Goal: Communication & Community: Submit feedback/report problem

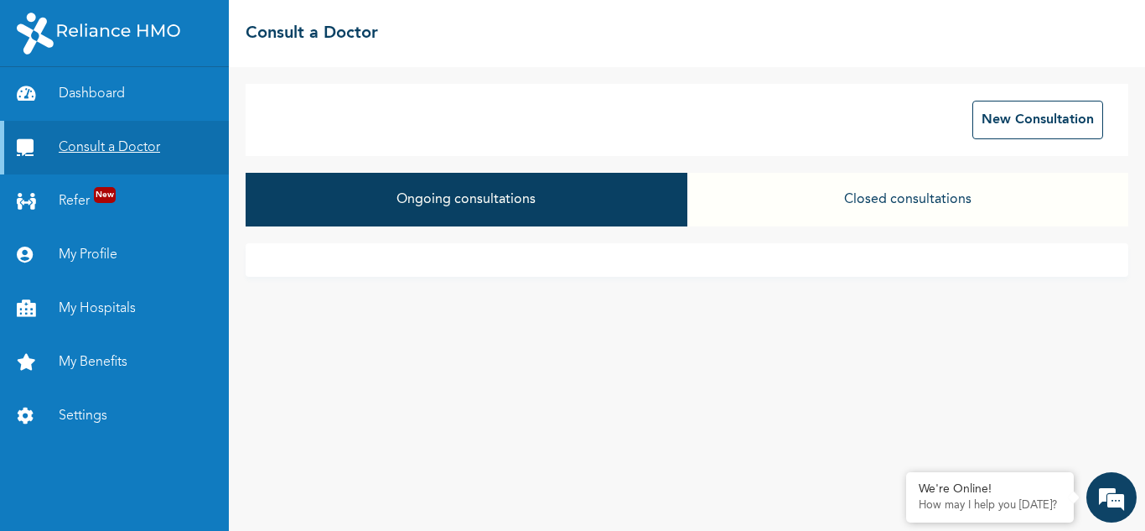
click at [111, 141] on link "Consult a Doctor" at bounding box center [114, 148] width 229 height 54
click at [1014, 93] on div "New Consultation" at bounding box center [687, 120] width 883 height 72
click at [1017, 103] on button "New Consultation" at bounding box center [1037, 120] width 131 height 39
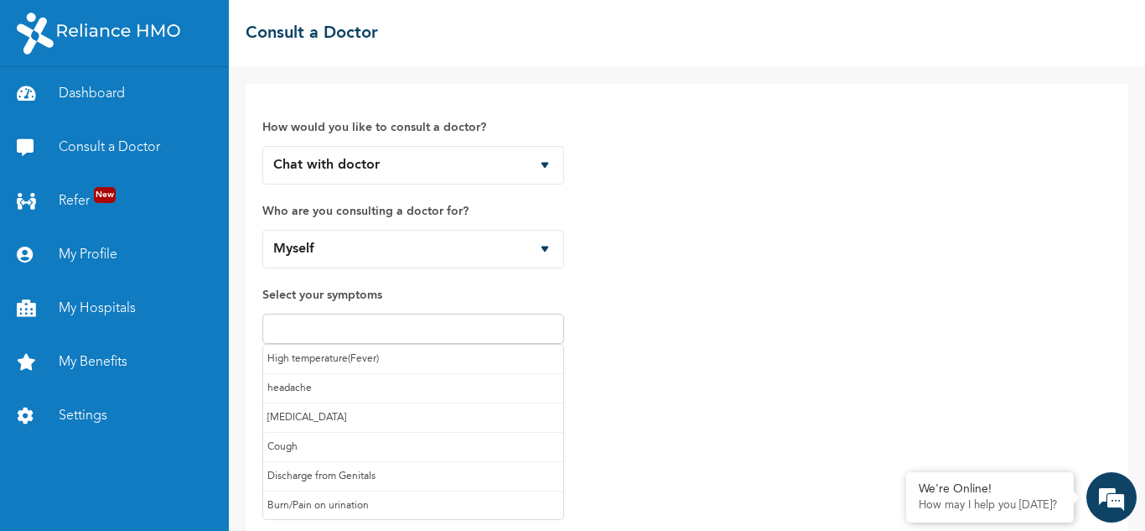
click at [416, 331] on input "text" at bounding box center [413, 328] width 292 height 20
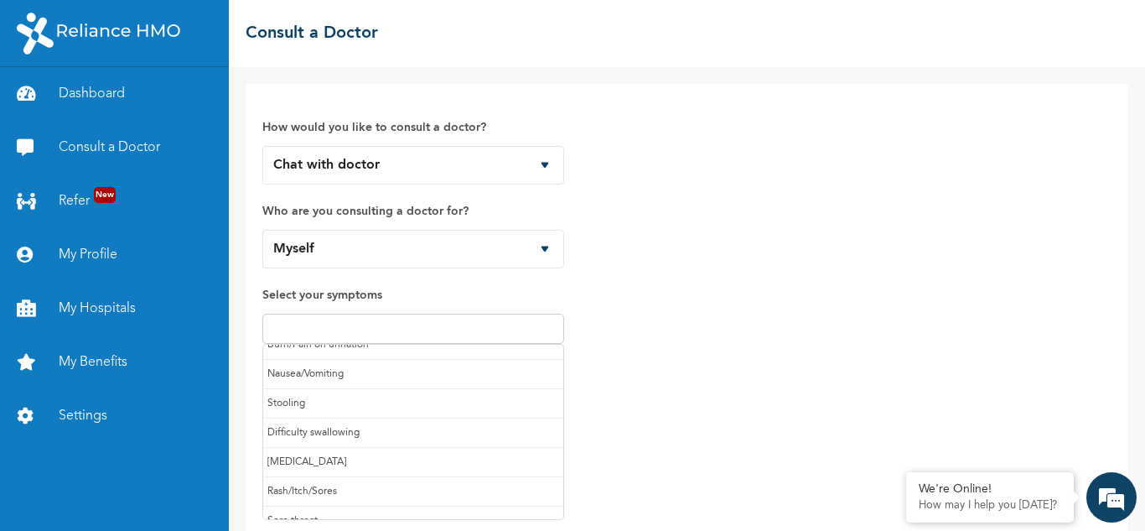
scroll to position [178, 0]
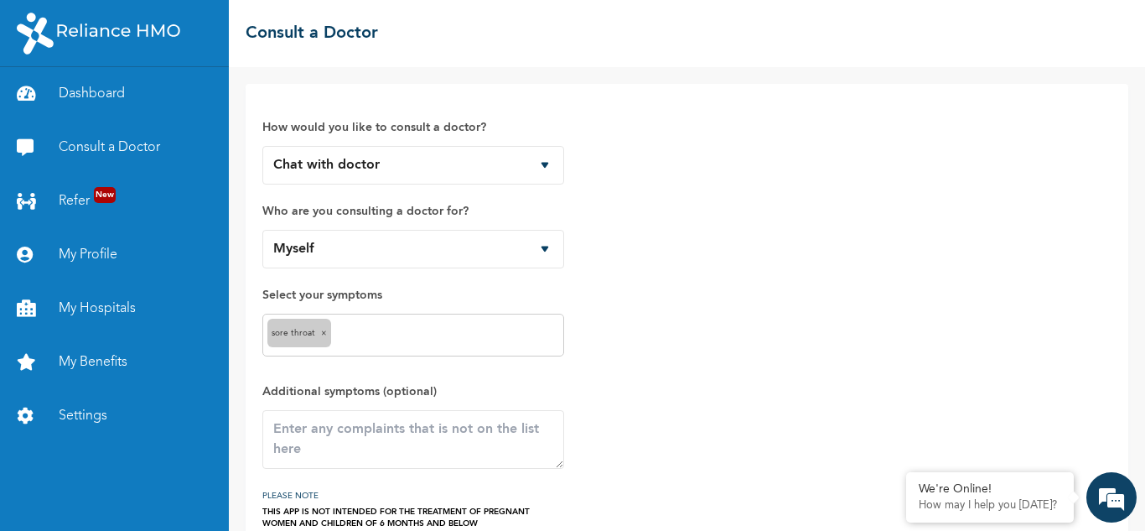
click at [375, 321] on div "Sore throat ×" at bounding box center [413, 334] width 302 height 43
click at [373, 323] on div "Sore throat ×" at bounding box center [413, 334] width 302 height 43
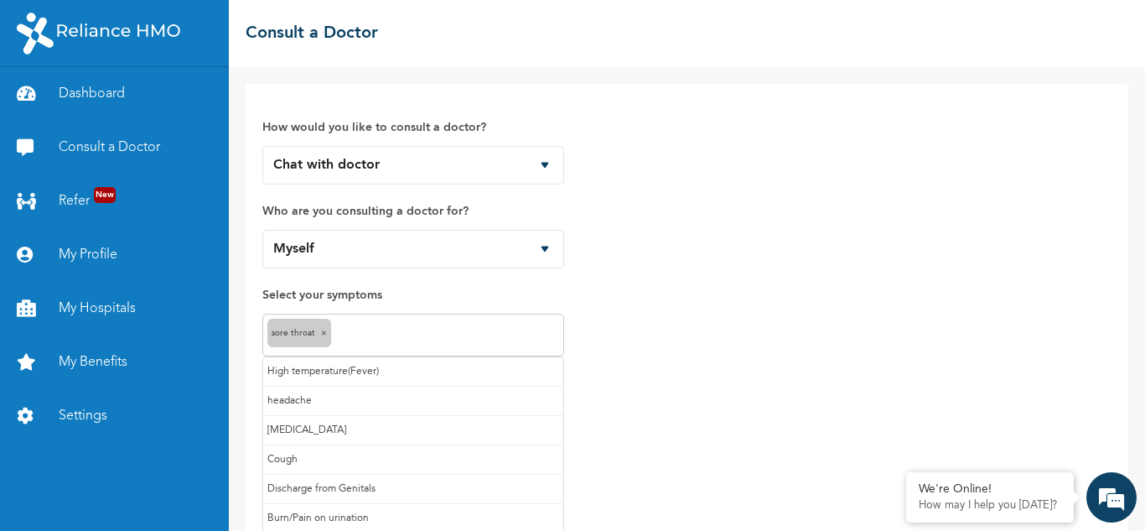
click at [370, 327] on input "text" at bounding box center [447, 335] width 224 height 20
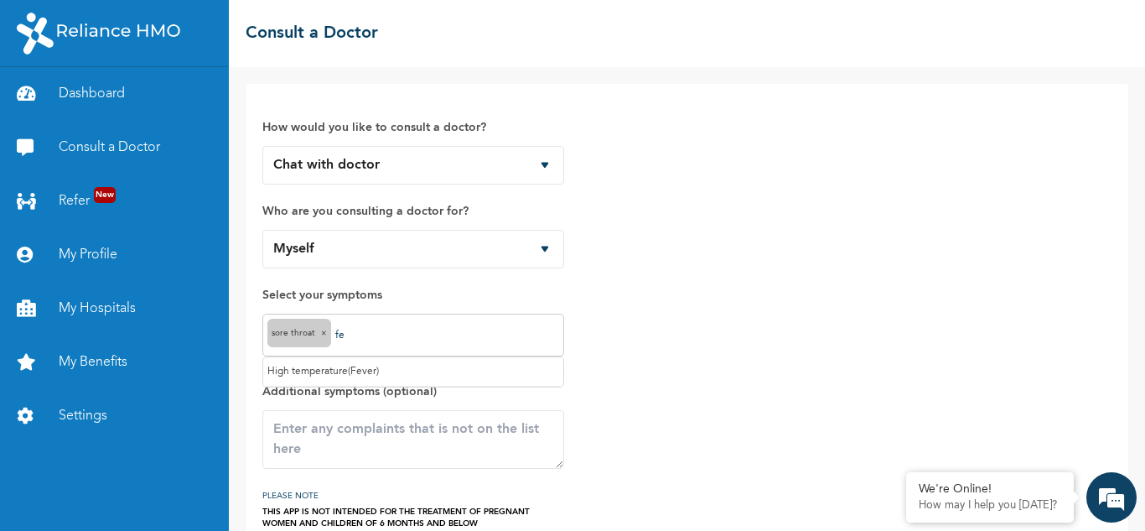
type input "f"
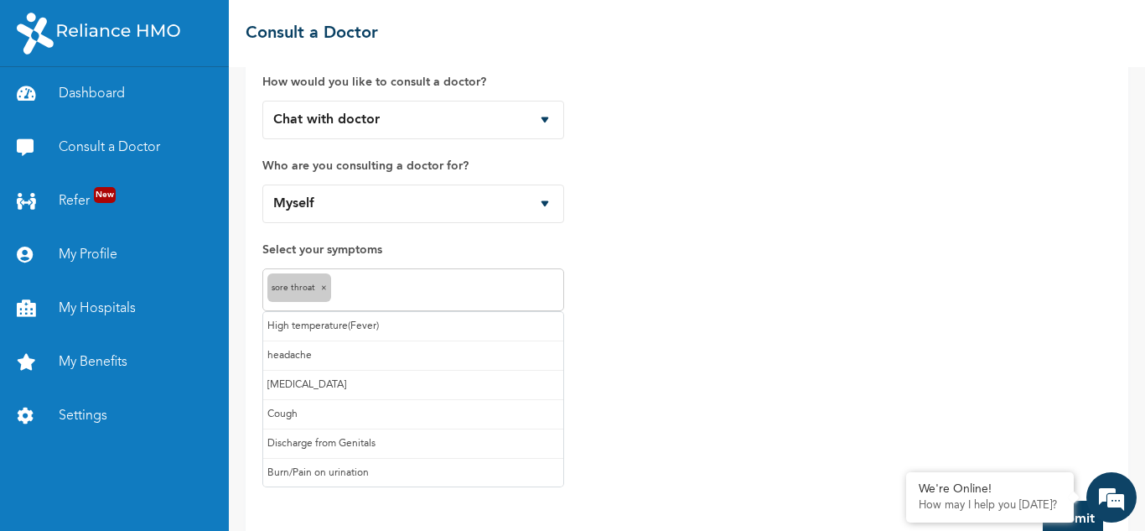
scroll to position [44, 0]
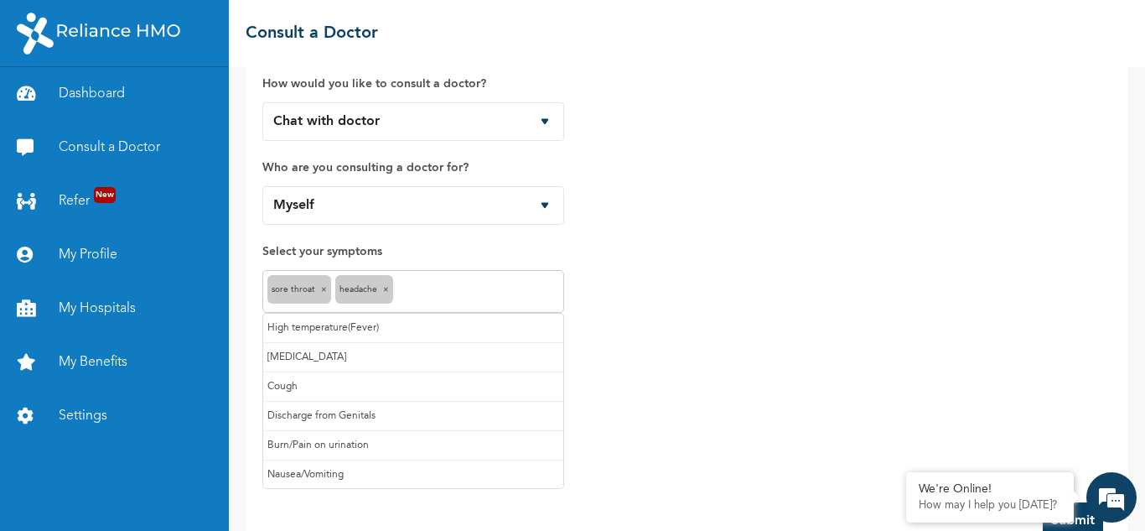
click at [414, 293] on input "text" at bounding box center [478, 292] width 162 height 20
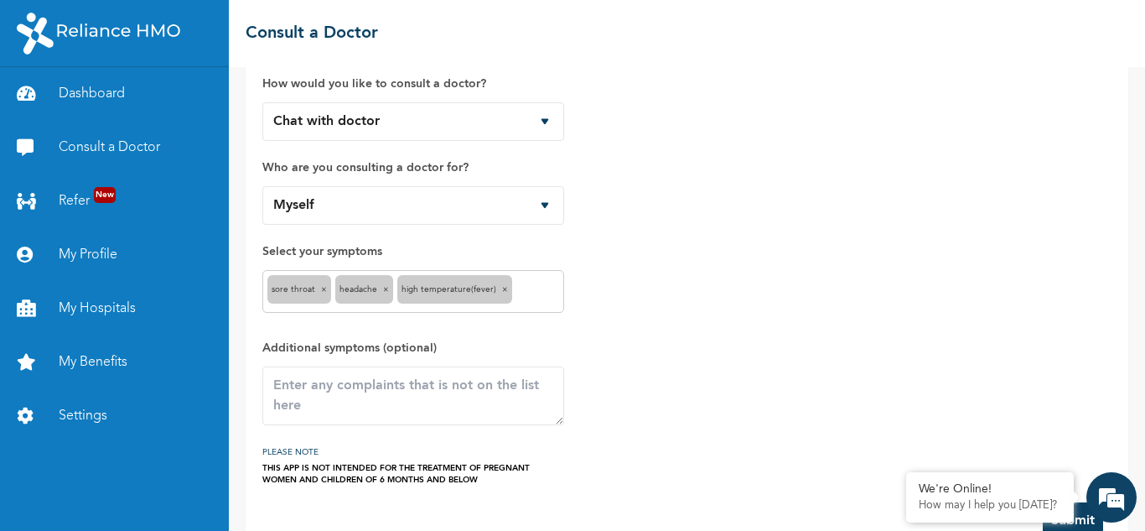
click at [508, 288] on span "×" at bounding box center [505, 289] width 6 height 8
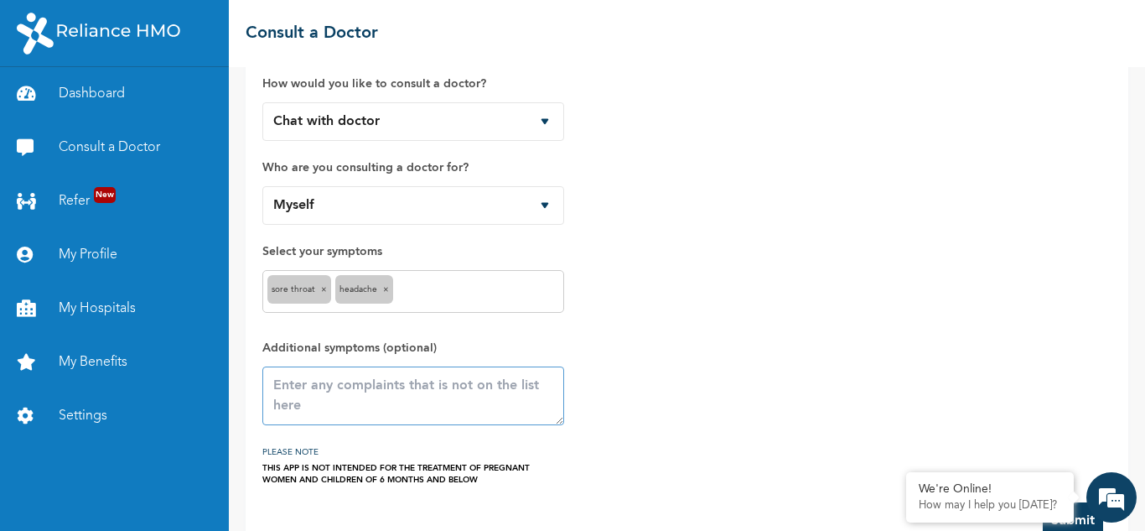
click at [394, 391] on textarea at bounding box center [413, 395] width 302 height 59
type textarea "f"
click at [375, 391] on textarea "also feeling feverish" at bounding box center [413, 395] width 302 height 59
type textarea "also feeling feverish"
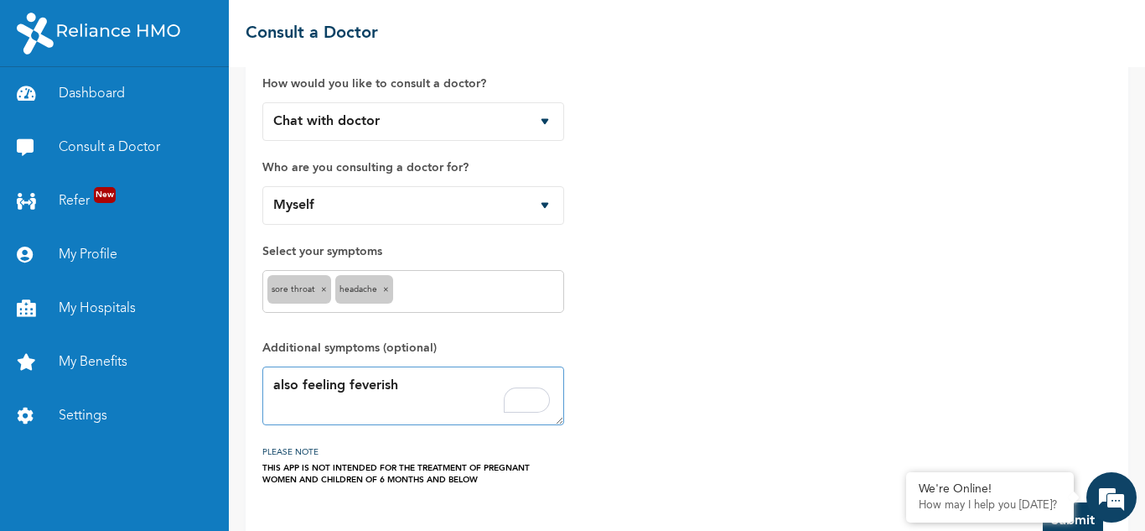
click at [435, 391] on textarea "also feeling feverish" at bounding box center [413, 395] width 302 height 59
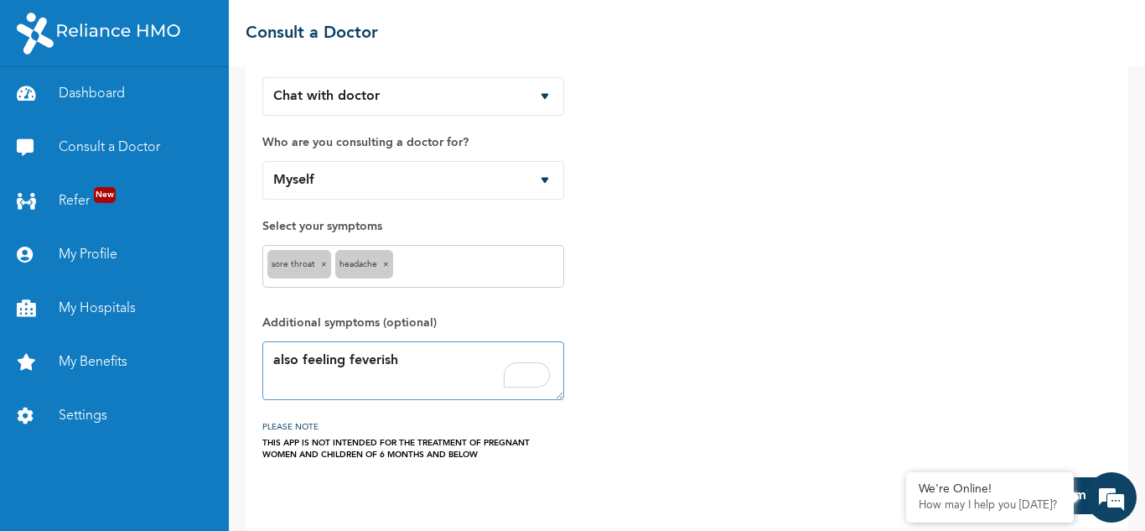
scroll to position [0, 0]
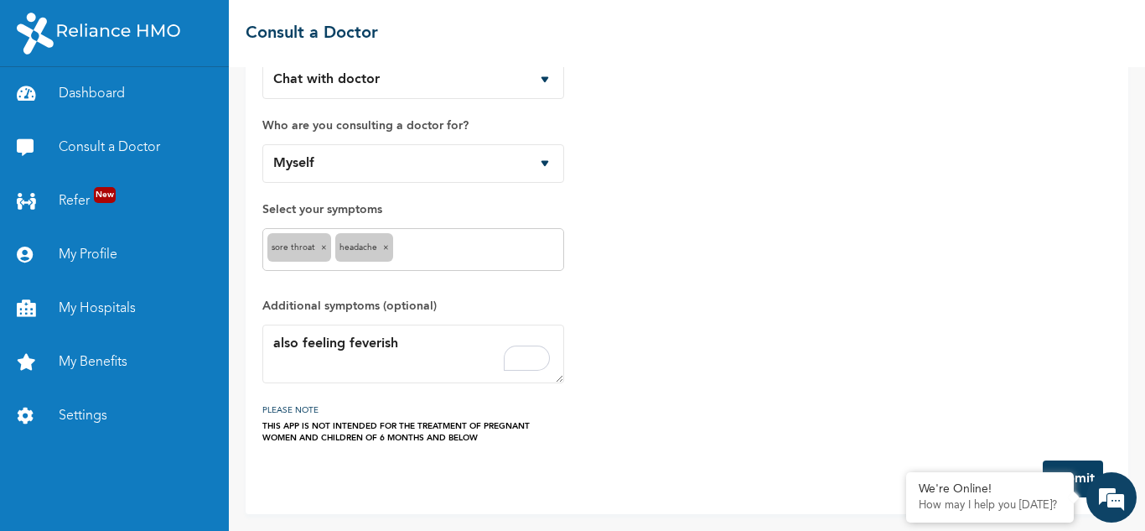
click at [1081, 466] on button "Submit" at bounding box center [1073, 478] width 60 height 37
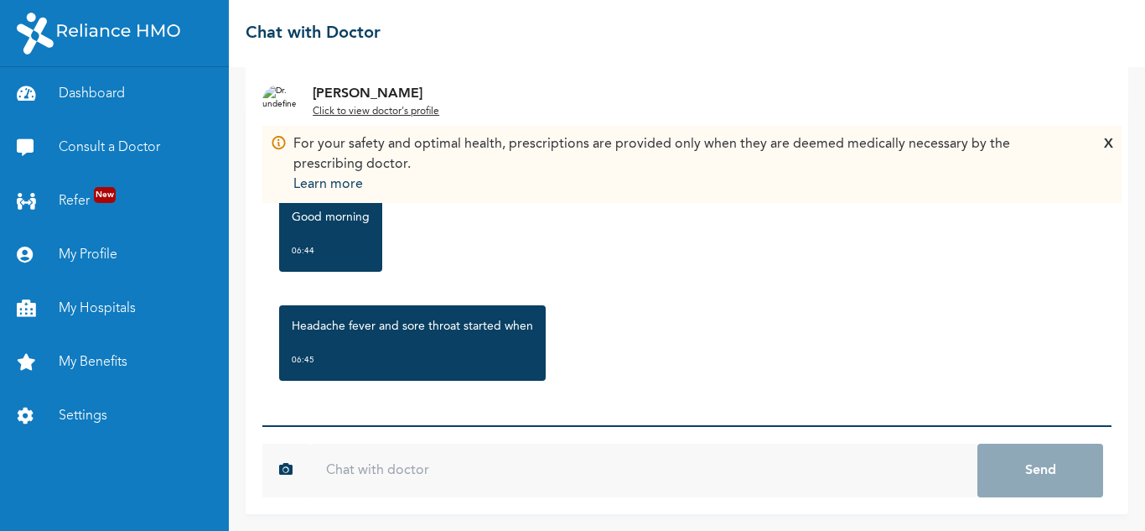
scroll to position [106, 0]
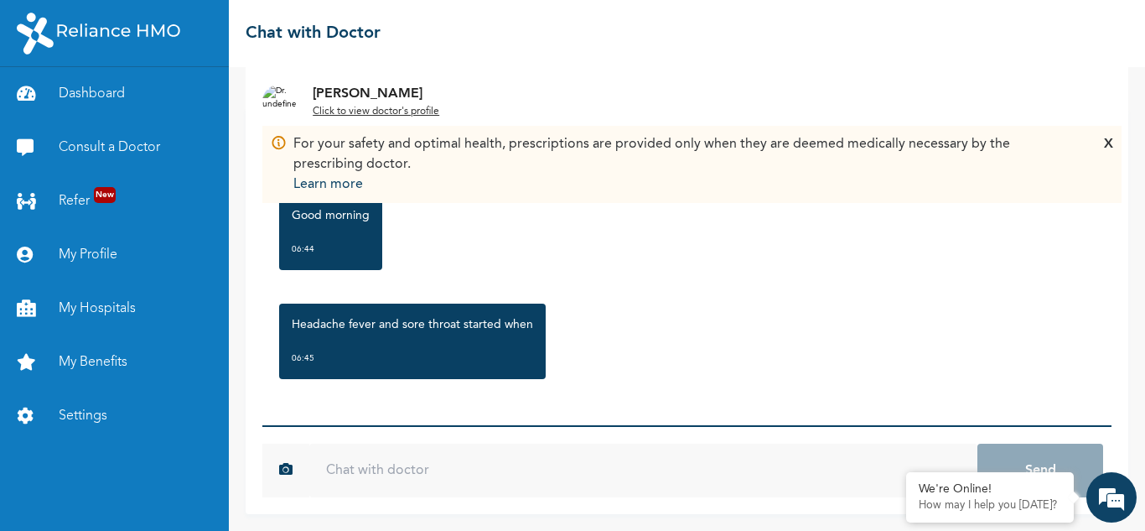
drag, startPoint x: 1111, startPoint y: 146, endPoint x: 963, endPoint y: 164, distance: 148.7
click at [1111, 146] on div "X" at bounding box center [1108, 164] width 9 height 60
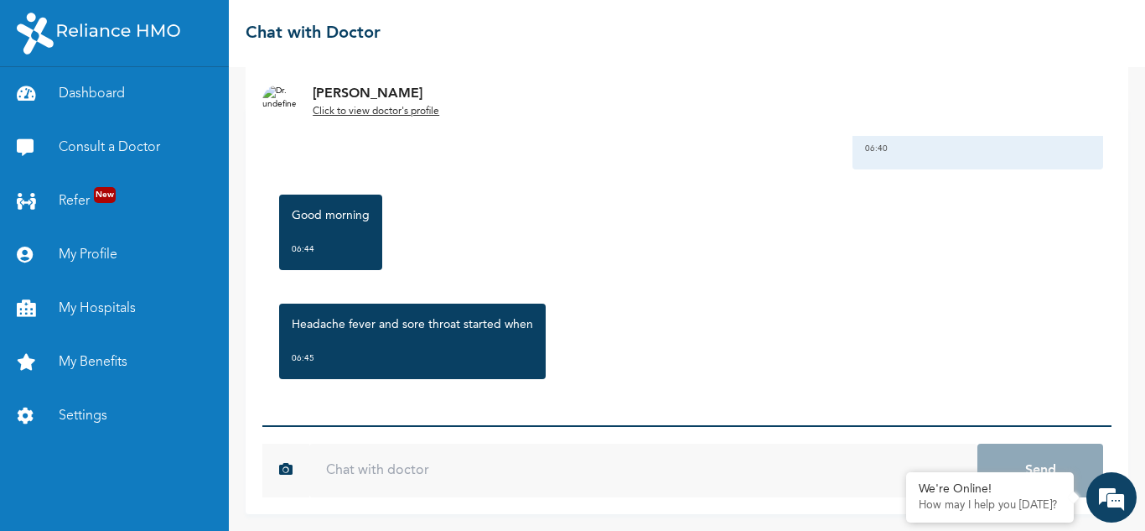
click at [466, 468] on input "text" at bounding box center [643, 470] width 668 height 54
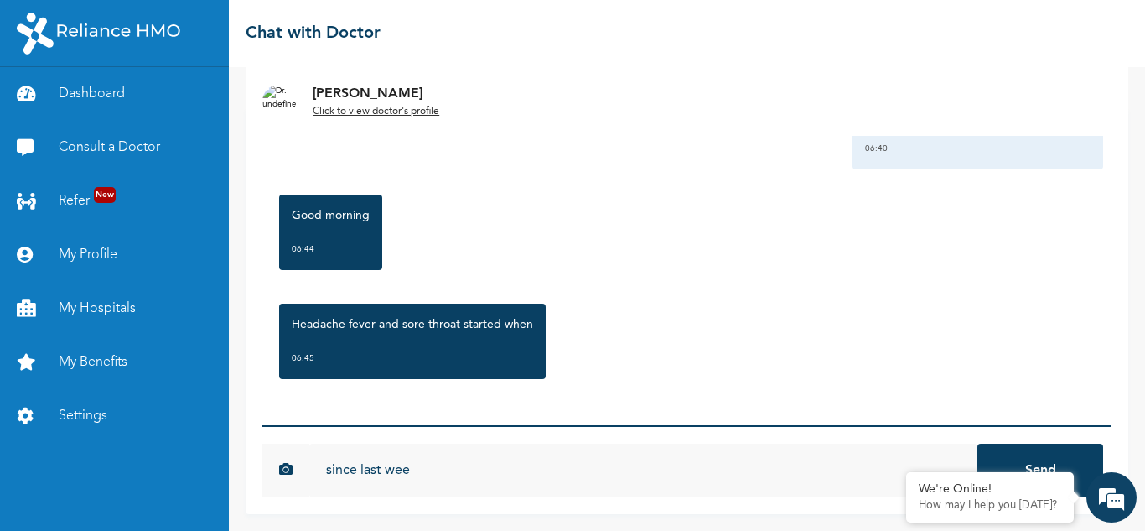
scroll to position [0, 0]
type input "since [DATE]"
click at [977, 443] on button "Send" at bounding box center [1040, 470] width 126 height 54
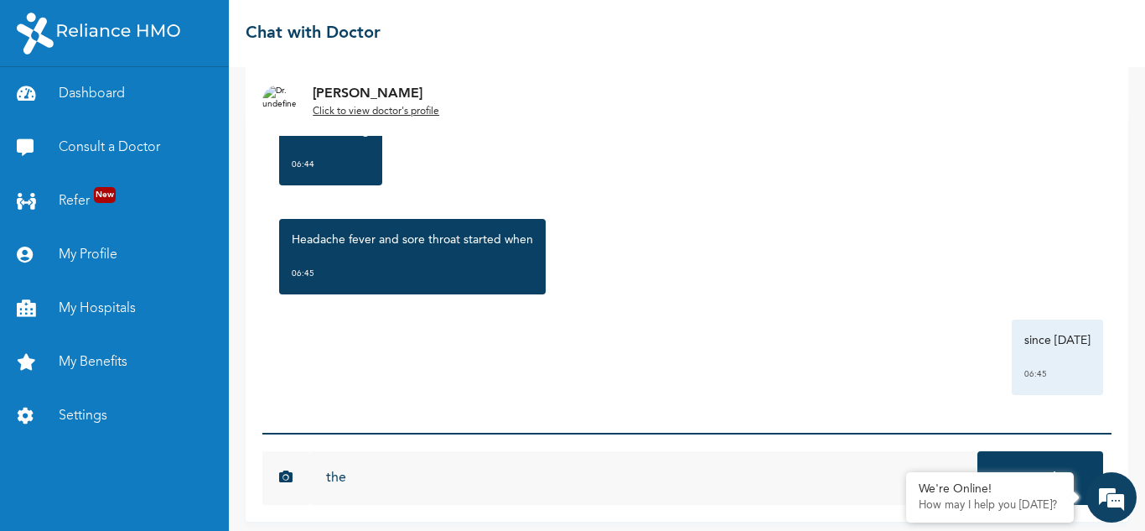
scroll to position [46, 0]
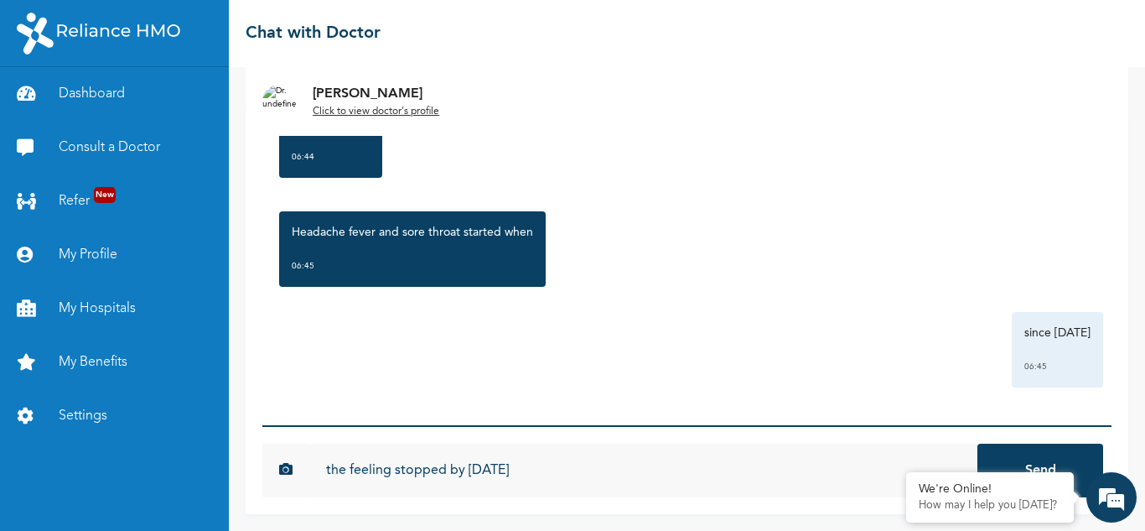
click at [415, 469] on input "the feeling stopped by [DATE]" at bounding box center [643, 470] width 668 height 54
type input "the feeling stopped by [DATE]"
click at [977, 443] on button "Send" at bounding box center [1040, 470] width 126 height 54
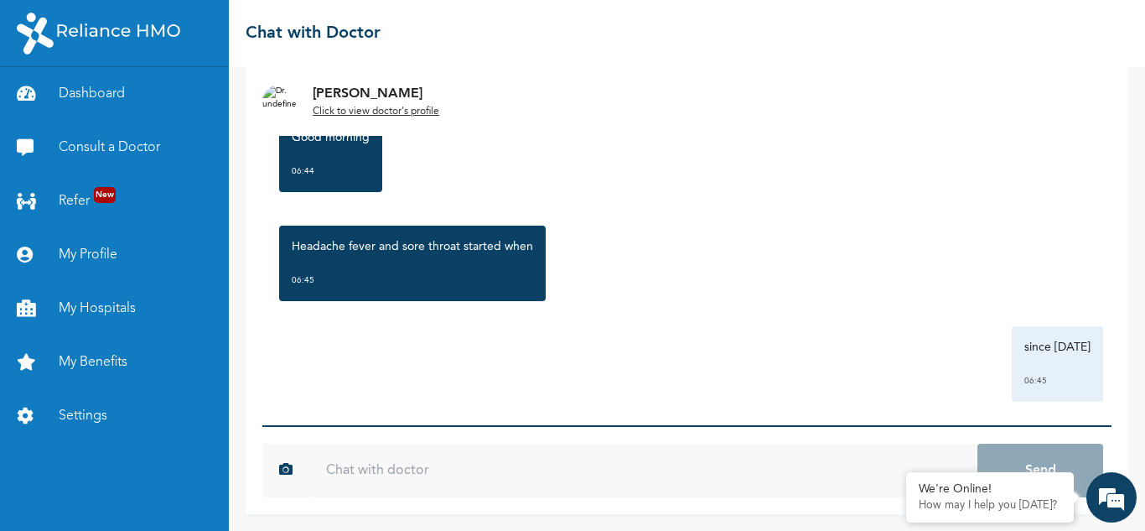
scroll to position [198, 0]
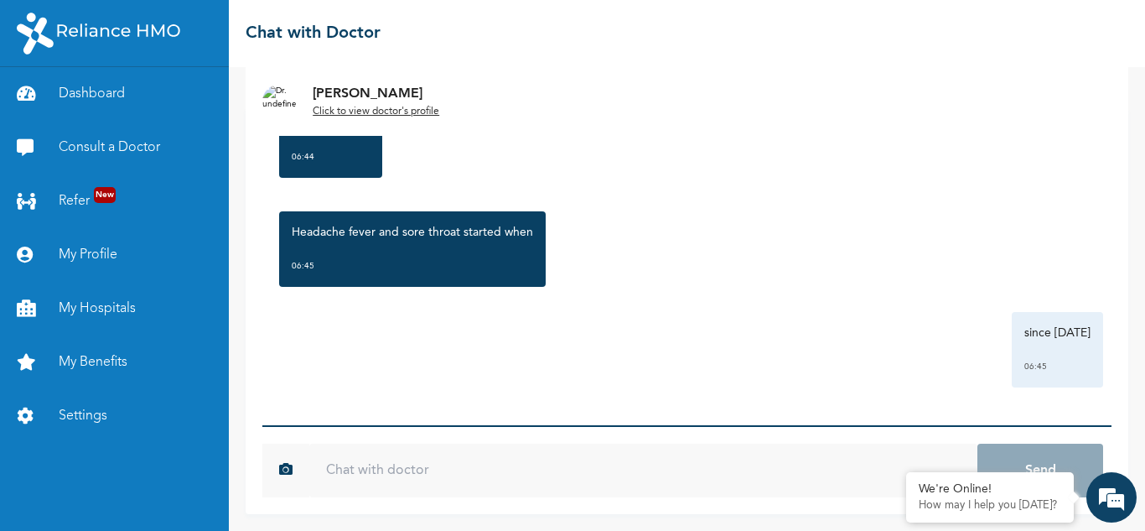
click at [498, 480] on input "text" at bounding box center [643, 470] width 668 height 54
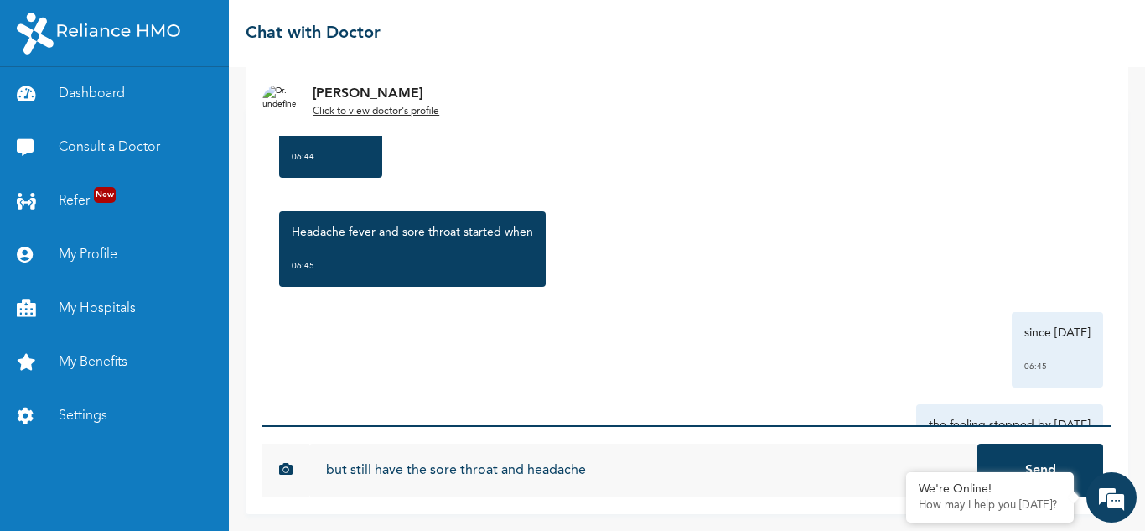
type input "but still have the sore throat and headache"
click at [977, 443] on button "Send" at bounding box center [1040, 470] width 126 height 54
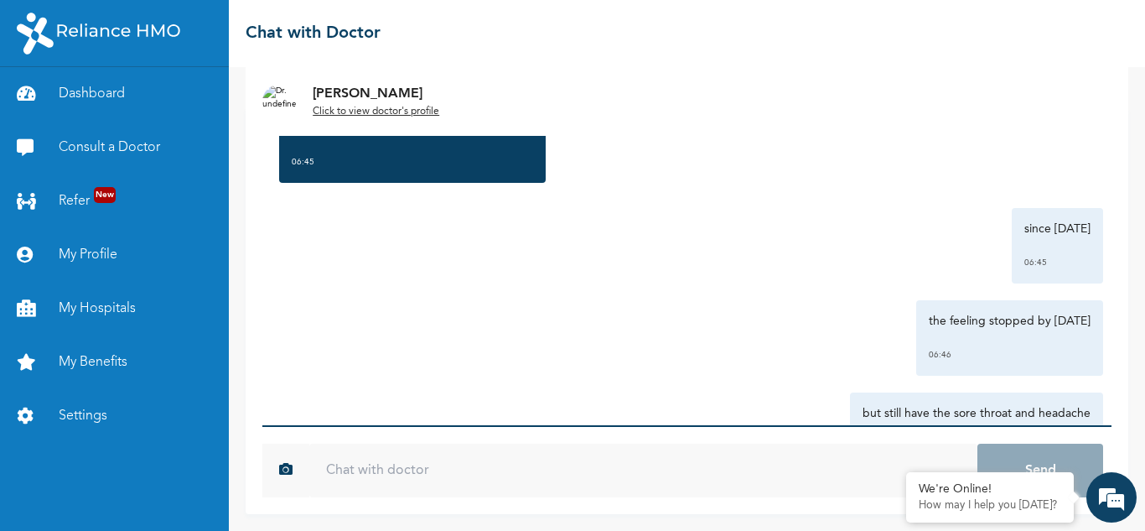
scroll to position [382, 0]
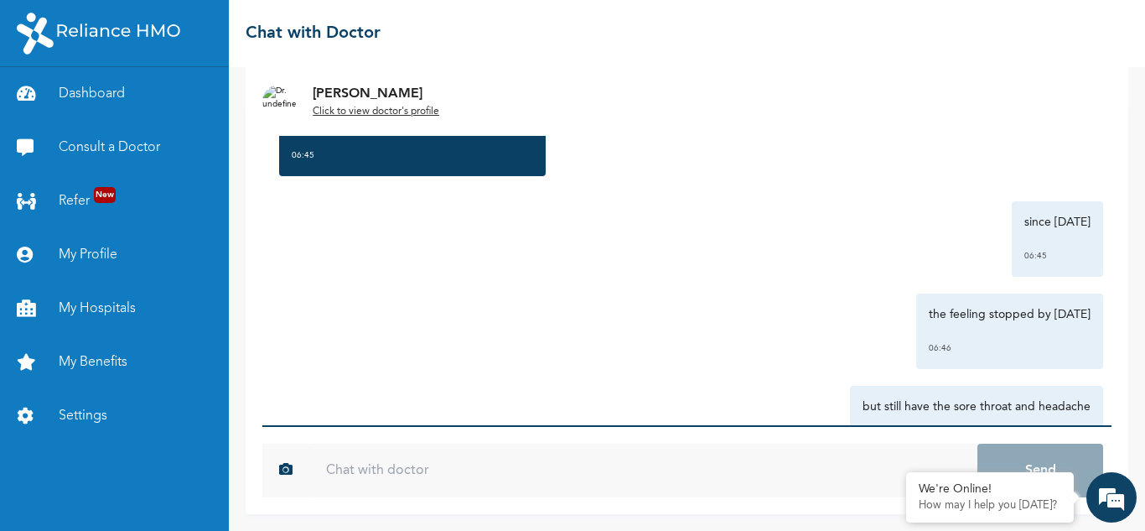
scroll to position [237, 0]
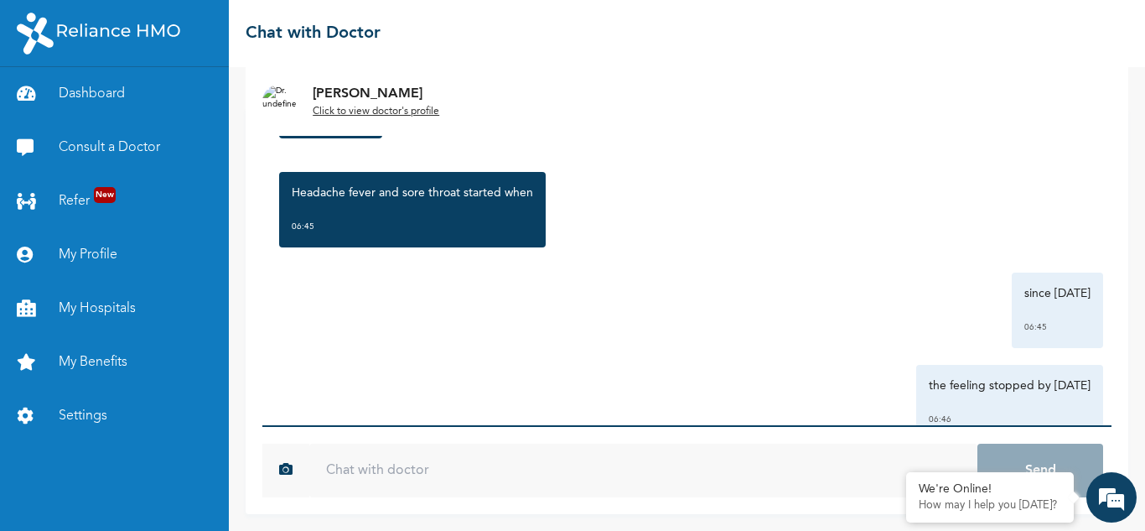
click at [639, 359] on div "[DATE] Sore throat, headache also feeling feverish 06:40 Good morning 06:44 Hea…" at bounding box center [686, 265] width 849 height 318
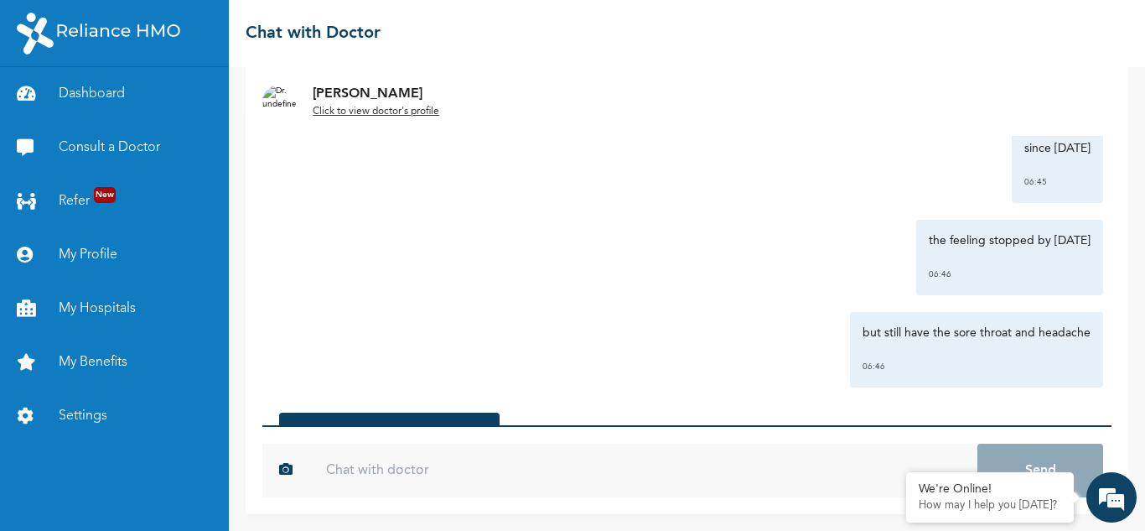
scroll to position [491, 0]
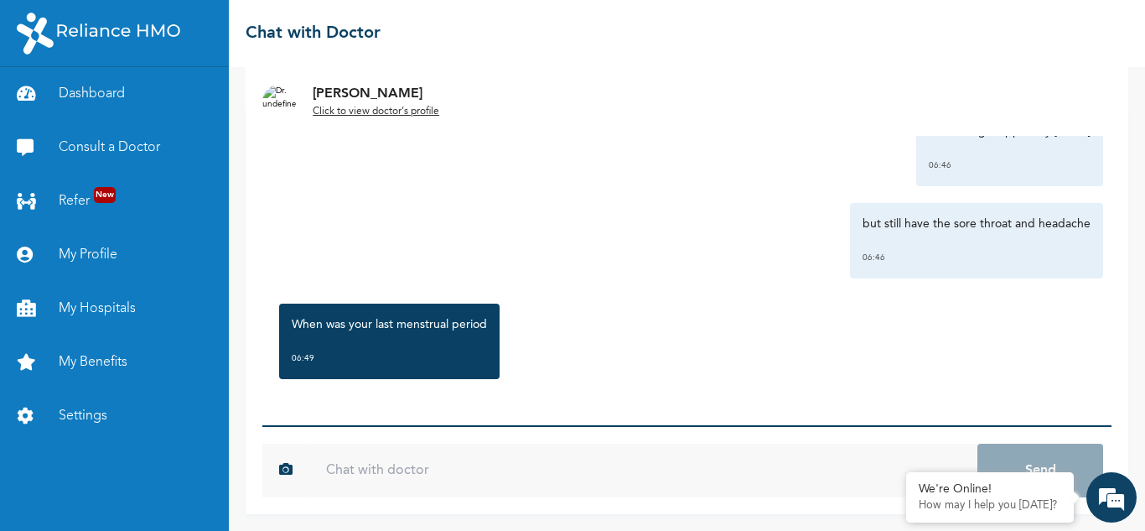
click at [630, 466] on input "text" at bounding box center [643, 470] width 668 height 54
drag, startPoint x: 324, startPoint y: 473, endPoint x: 300, endPoint y: 473, distance: 24.3
click at [300, 473] on div "se 25ccdec54d6c0fa44ee361fb5224fd7db7b97df2938dde6daf3aa3c940fd13c2 Send" at bounding box center [686, 470] width 849 height 54
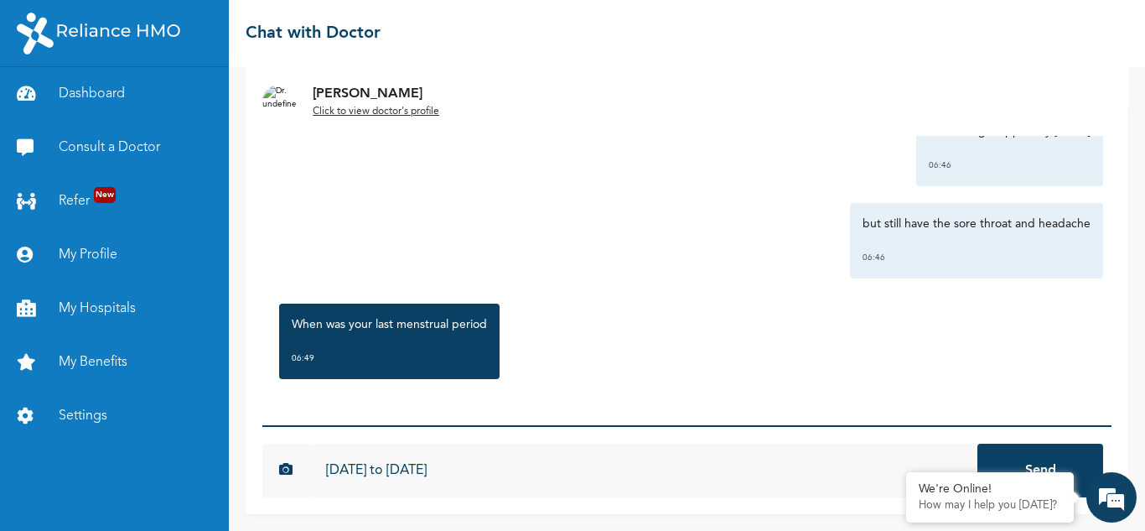
type input "[DATE] to [DATE]"
click at [977, 443] on button "Send" at bounding box center [1040, 470] width 126 height 54
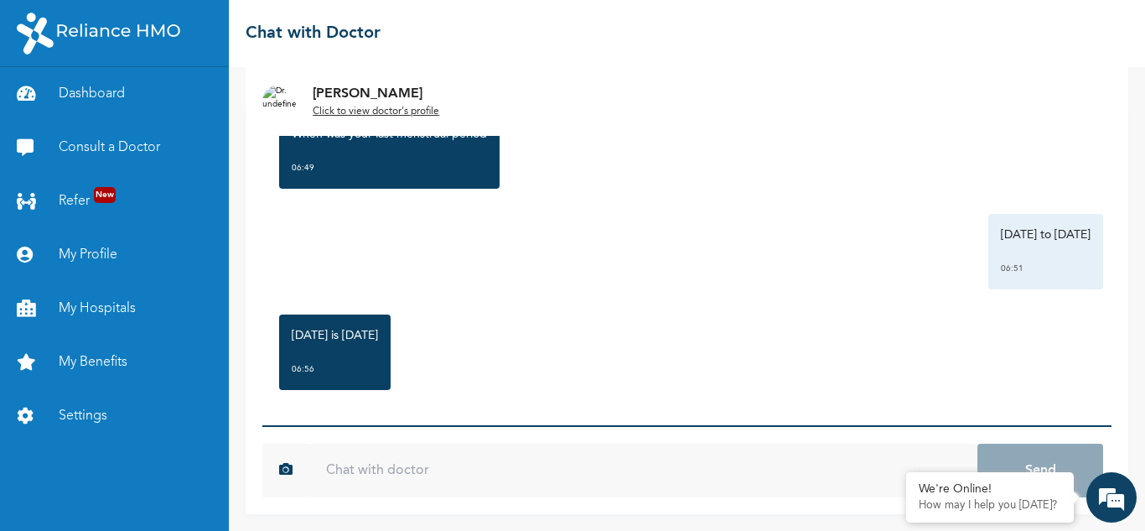
scroll to position [692, 0]
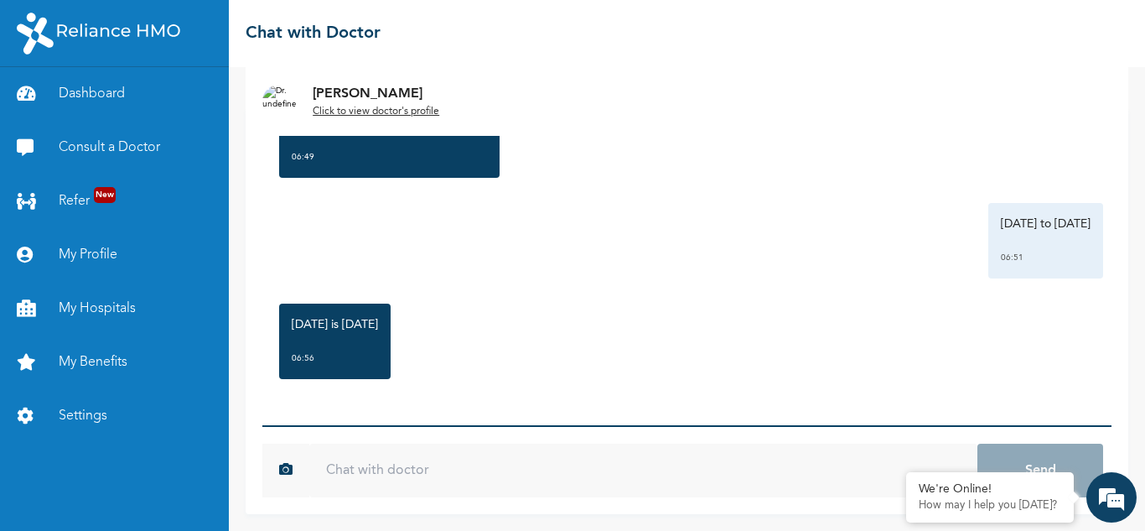
click at [382, 462] on input "text" at bounding box center [643, 470] width 668 height 54
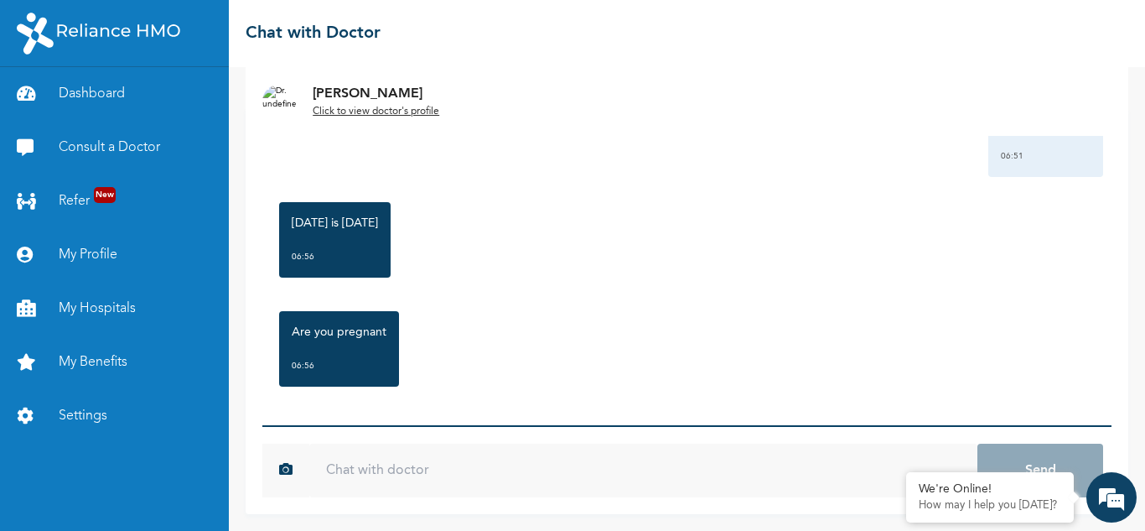
scroll to position [801, 0]
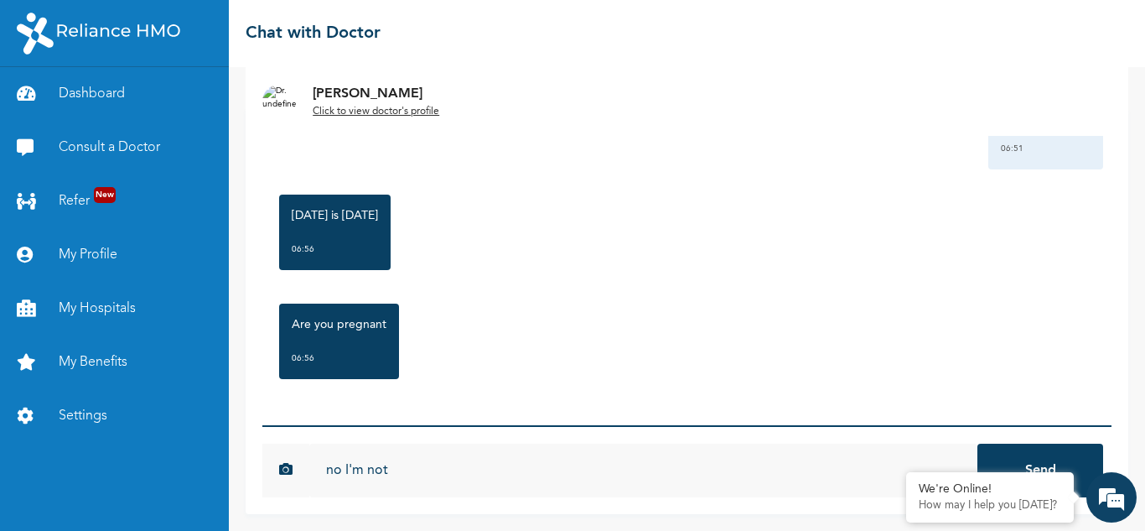
type input "no I'm not"
click at [977, 443] on button "Send" at bounding box center [1040, 470] width 126 height 54
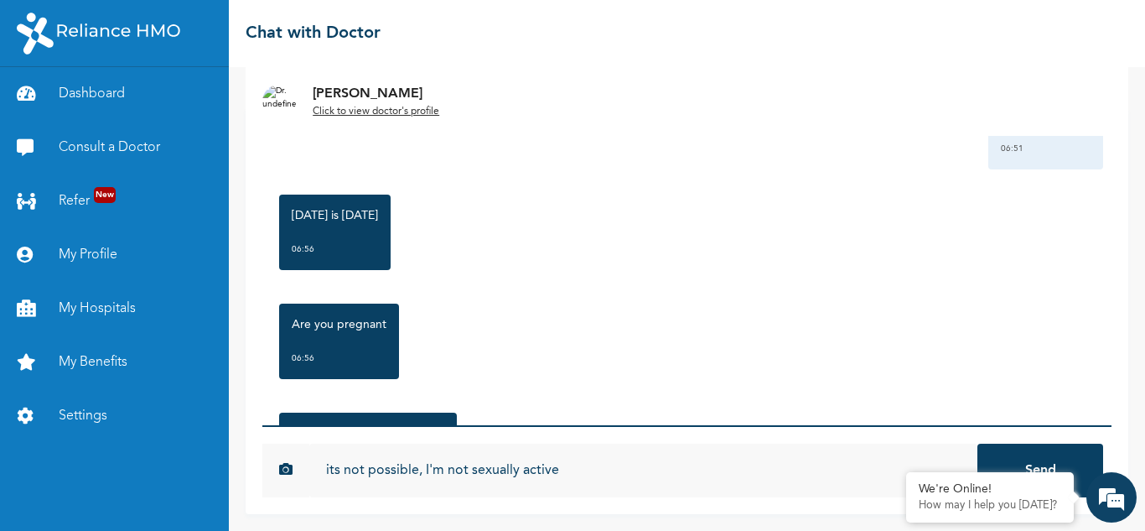
type input "its not possible, I'm not sexually active"
click at [977, 443] on button "Send" at bounding box center [1040, 470] width 126 height 54
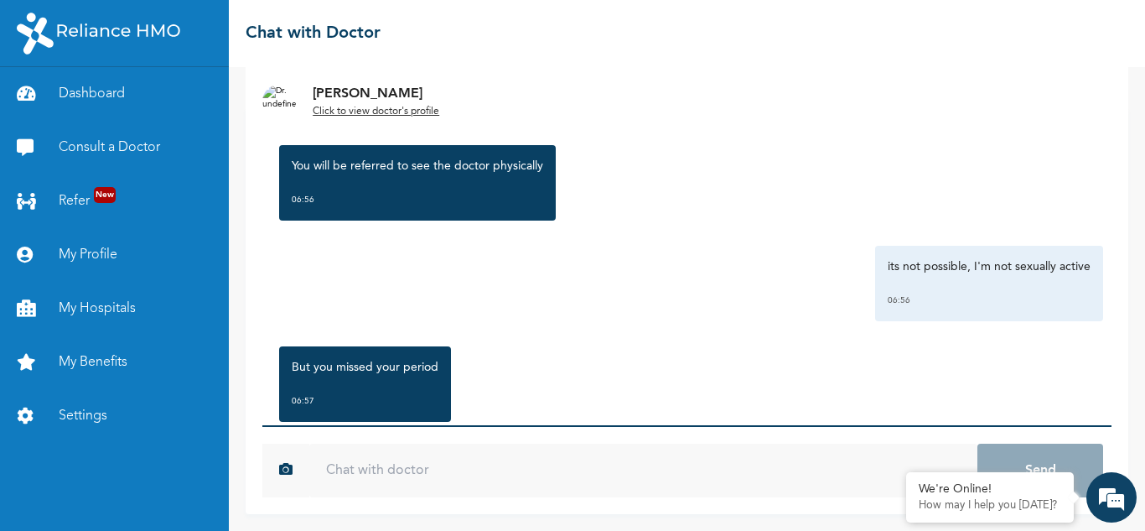
scroll to position [1313, 0]
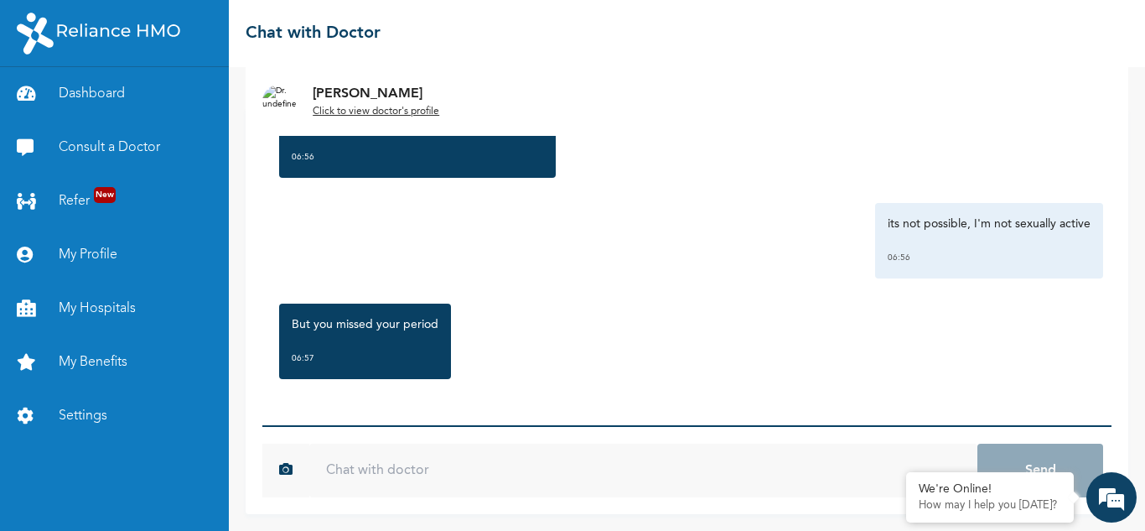
click at [436, 473] on input "text" at bounding box center [643, 470] width 668 height 54
type input "its irregular"
click at [977, 443] on button "Send" at bounding box center [1040, 470] width 126 height 54
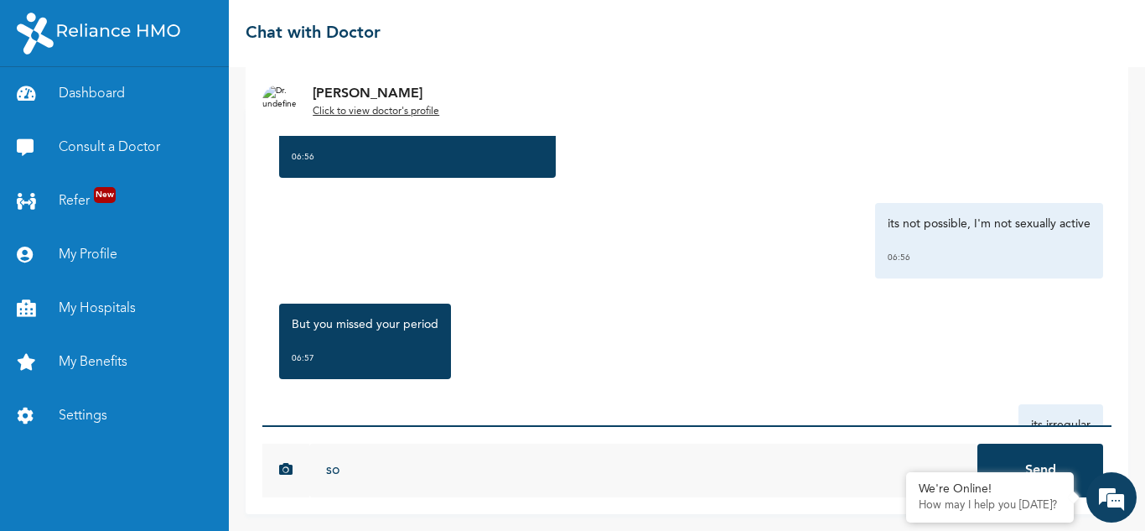
type input "s"
type input "d"
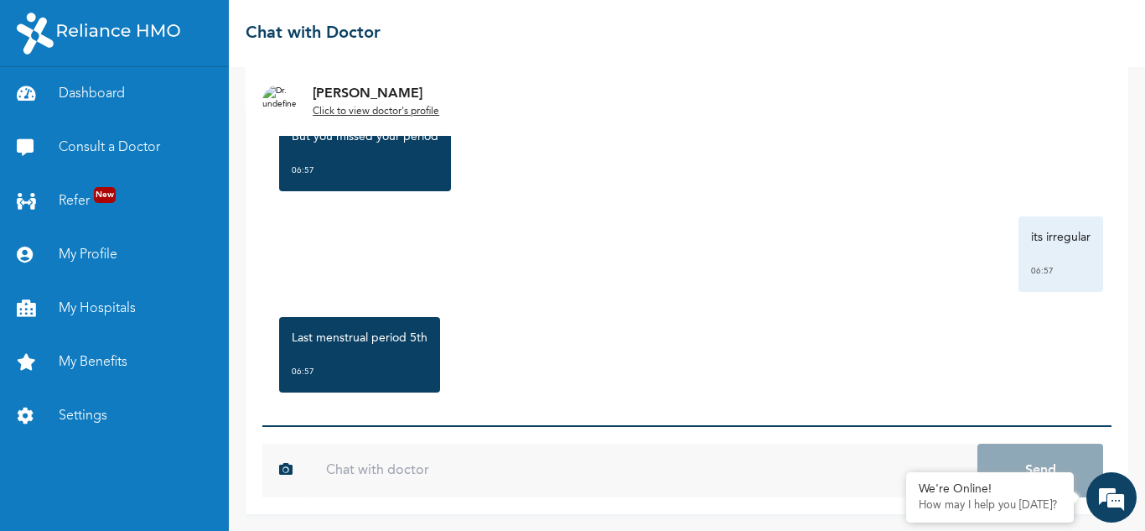
scroll to position [1514, 0]
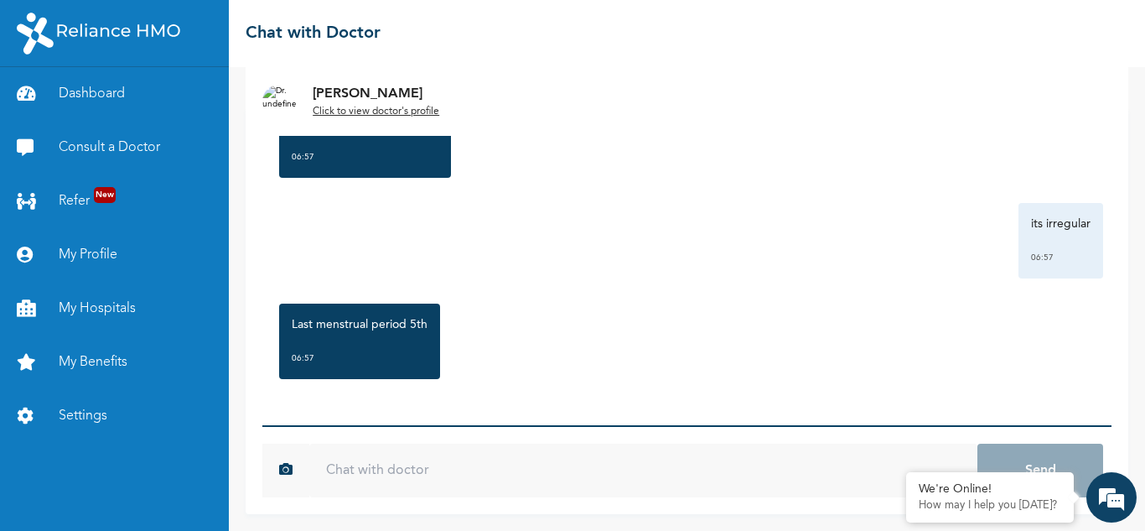
click at [463, 455] on input "text" at bounding box center [643, 470] width 668 height 54
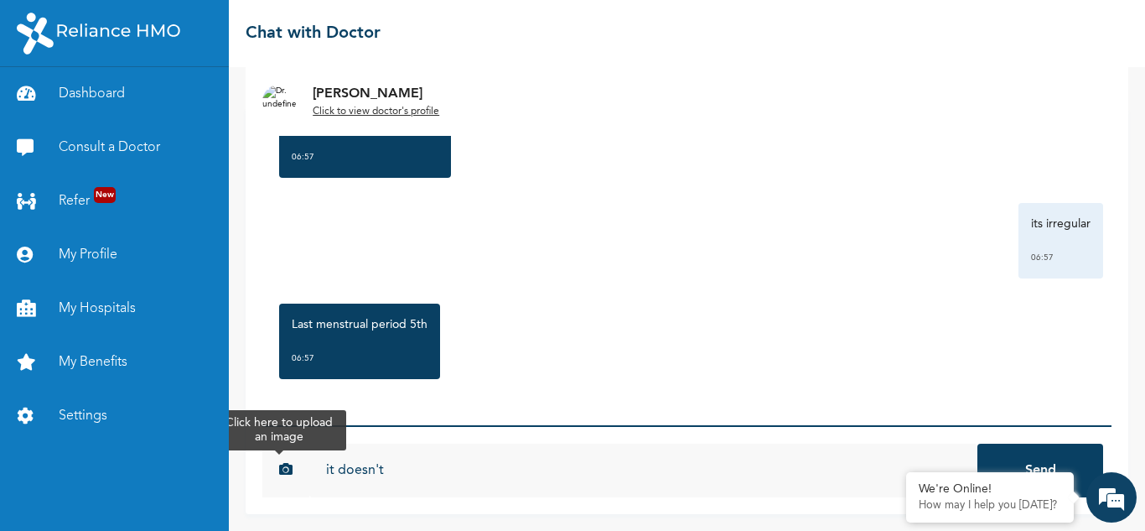
drag, startPoint x: 420, startPoint y: 473, endPoint x: 294, endPoint y: 472, distance: 125.7
click at [294, 472] on div "it doesn't 25ccdec54d6c0fa44ee361fb5224fd7db7b97df2938dde6daf3aa3c940fd13c2 Send" at bounding box center [686, 470] width 849 height 54
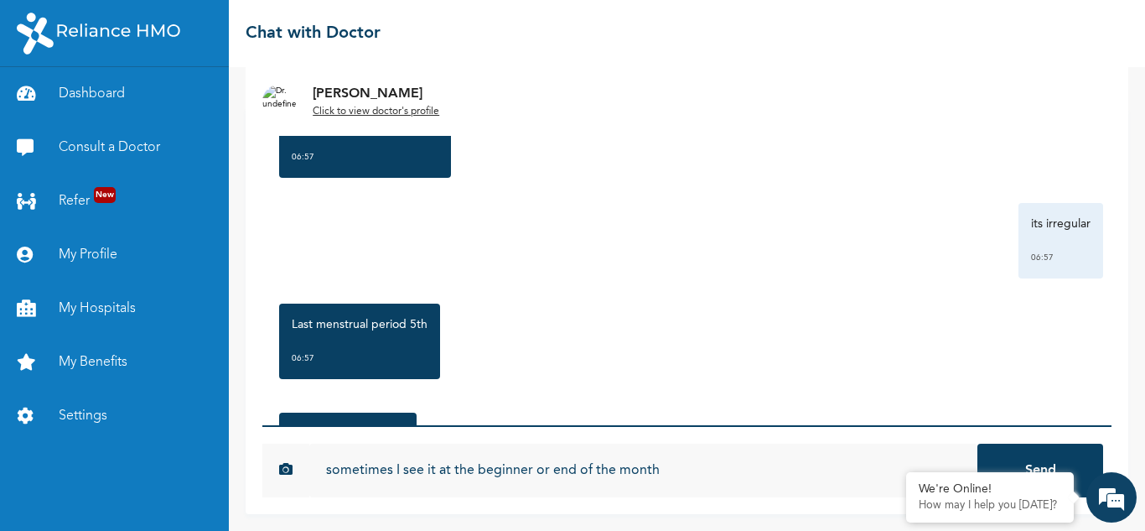
type input "sometimes I see it at the beginner or end of the month"
click at [977, 443] on button "Send" at bounding box center [1040, 470] width 126 height 54
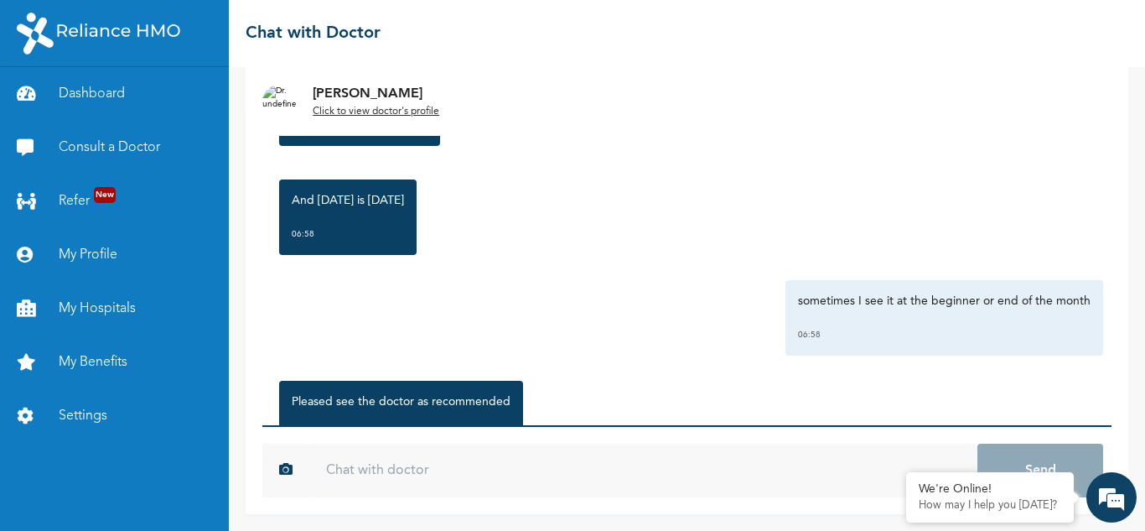
scroll to position [1824, 0]
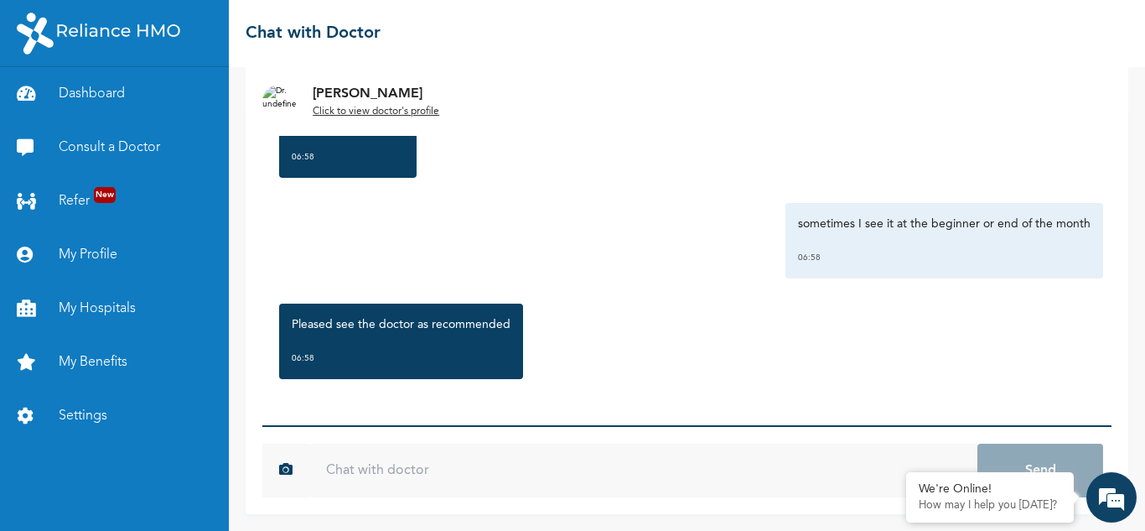
click at [429, 463] on input "text" at bounding box center [643, 470] width 668 height 54
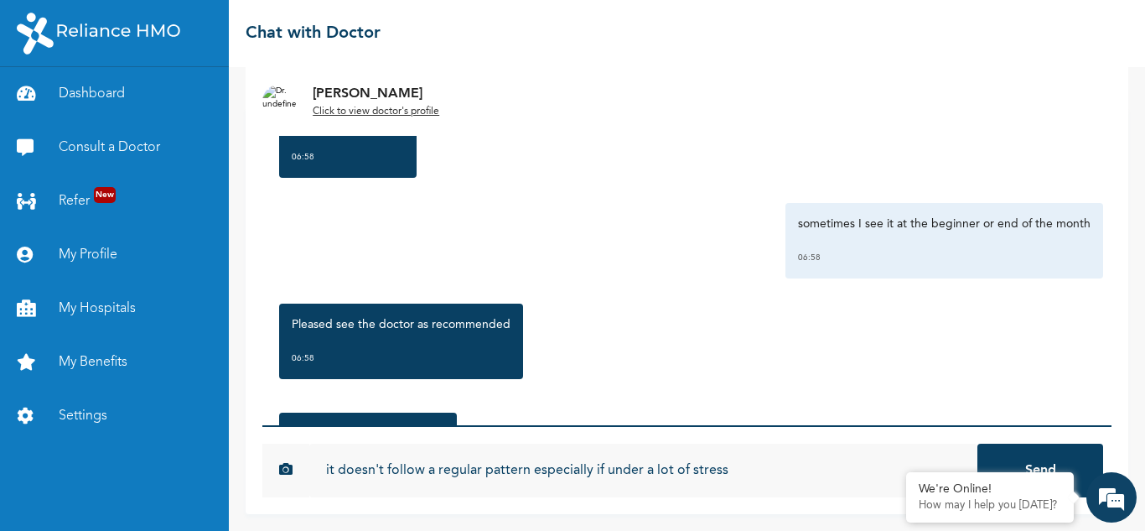
type input "it doesn't follow a regular pattern especially if under a lot of stress"
click at [977, 443] on button "Send" at bounding box center [1040, 470] width 126 height 54
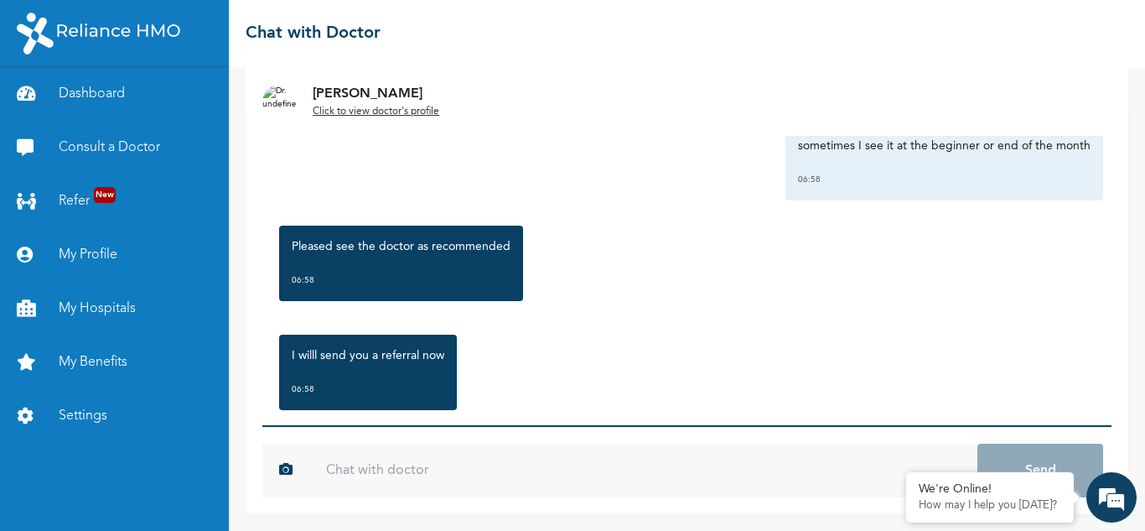
scroll to position [2025, 0]
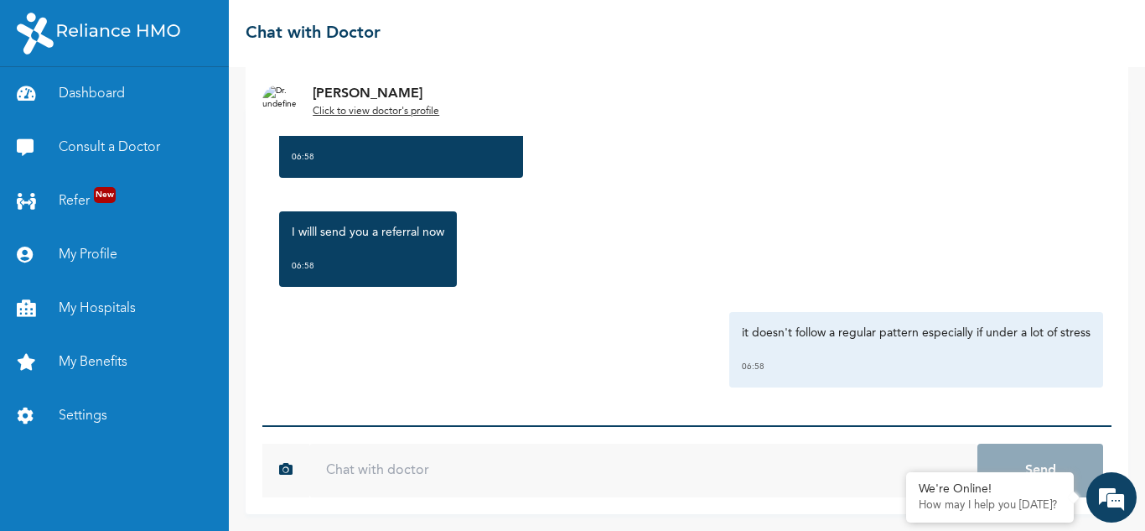
click at [469, 473] on input "text" at bounding box center [643, 470] width 668 height 54
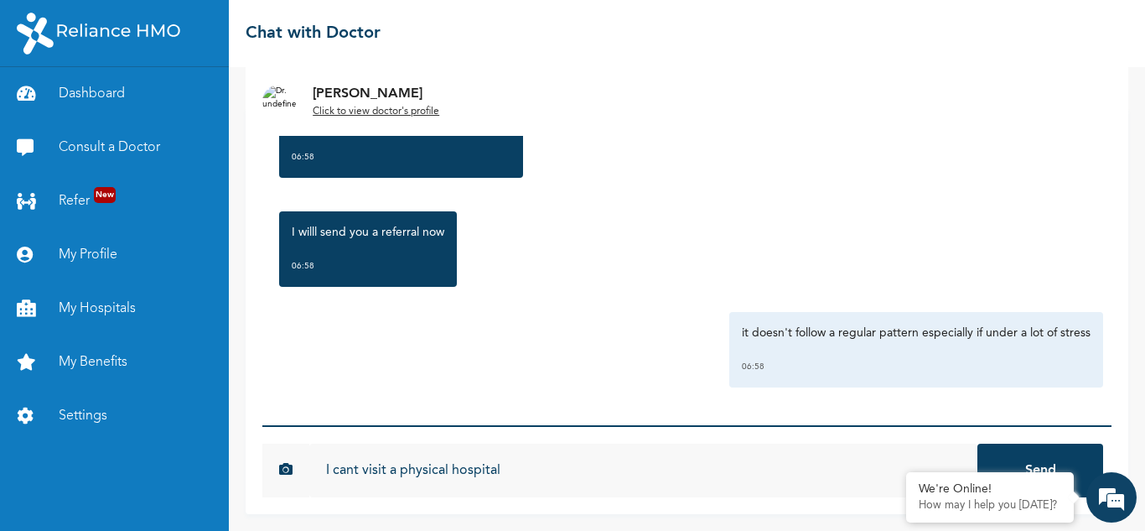
type input "I cant visit a physical hospital"
click at [977, 443] on button "Send" at bounding box center [1040, 470] width 126 height 54
type input "because of work"
click at [977, 443] on button "Send" at bounding box center [1040, 470] width 126 height 54
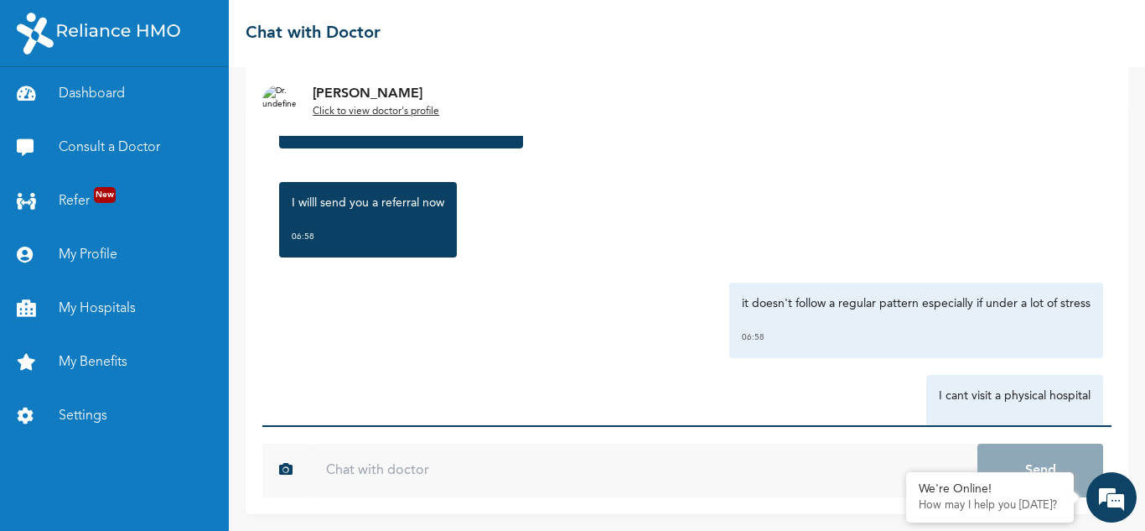
scroll to position [2117, 0]
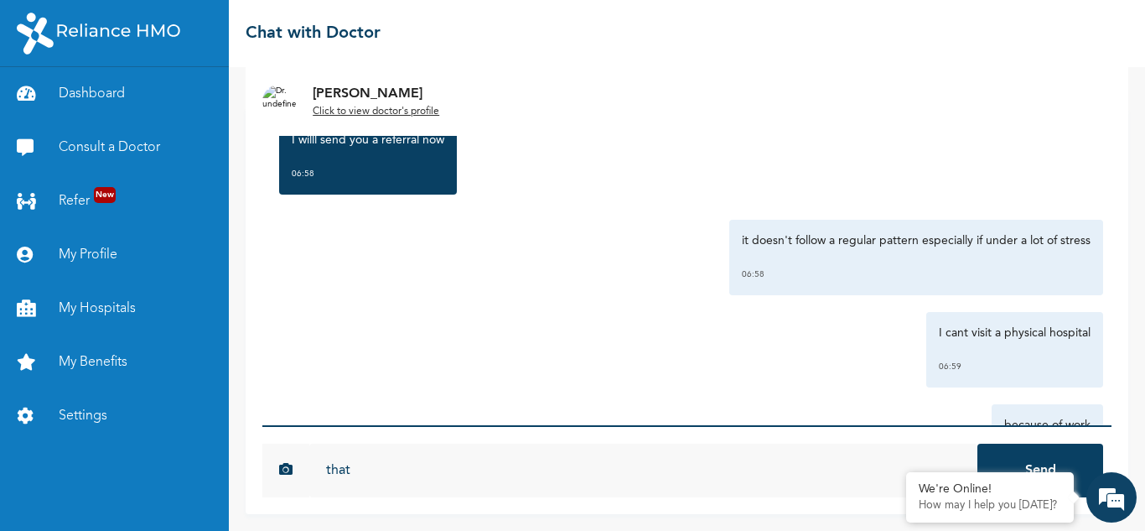
type input "thats"
type input "that's why I opted for the chat"
click at [977, 443] on button "Send" at bounding box center [1040, 470] width 126 height 54
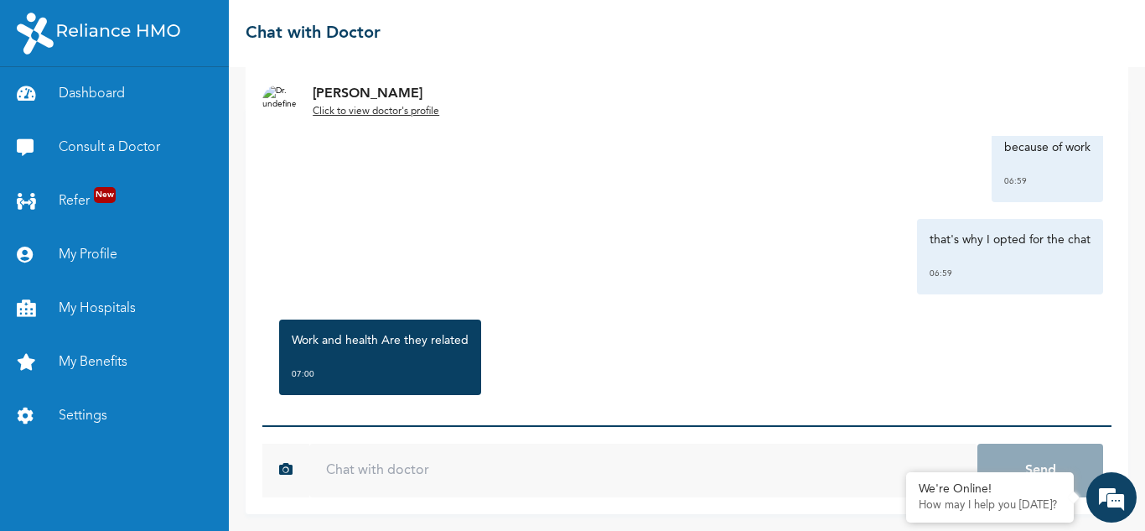
scroll to position [2410, 0]
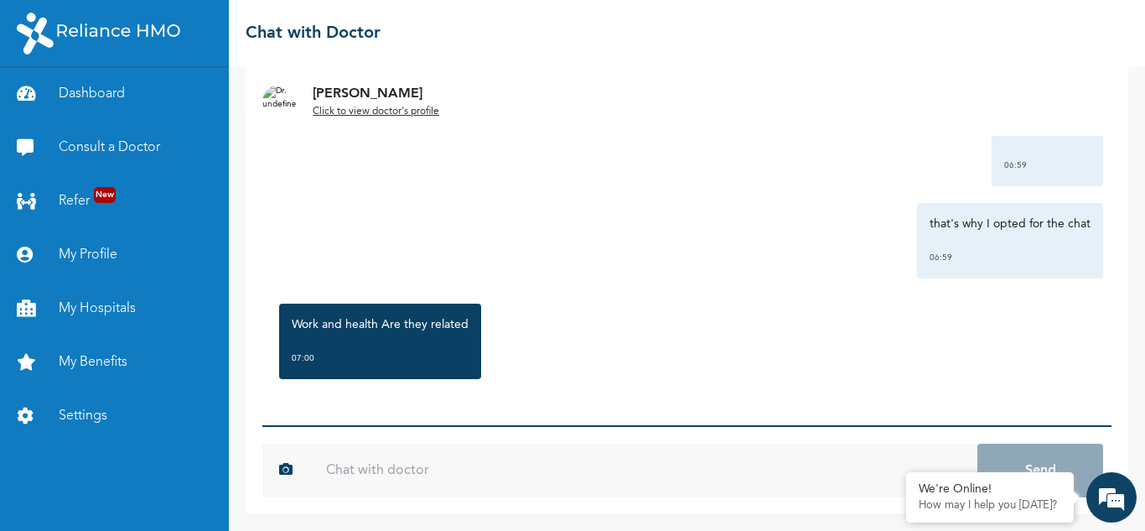
click at [581, 471] on input "text" at bounding box center [643, 470] width 668 height 54
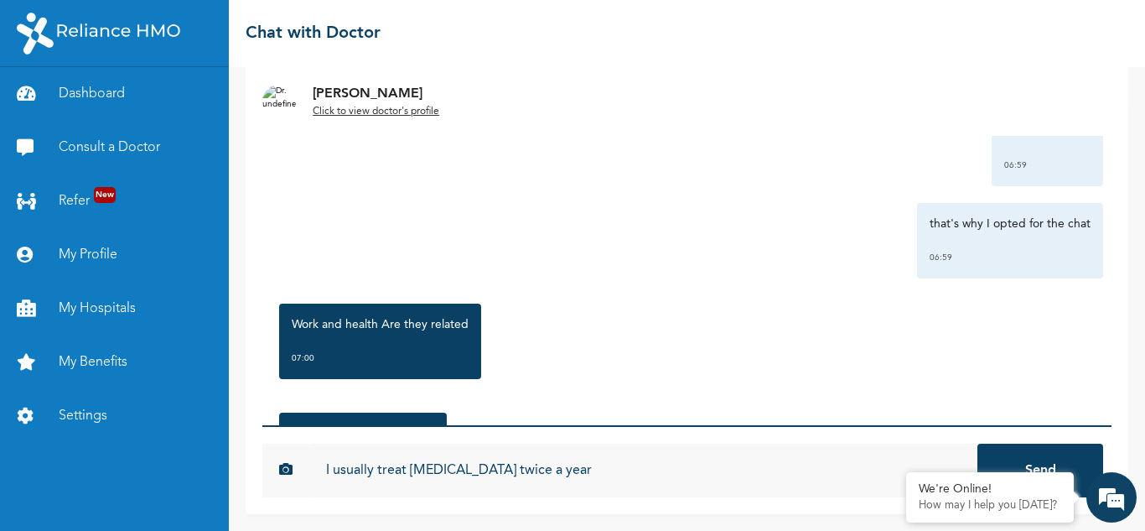
type input "I usually treat malaria twice a year"
click at [977, 443] on button "Send" at bounding box center [1040, 470] width 126 height 54
type input "I have not done any treatment this year"
click at [977, 443] on button "Send" at bounding box center [1040, 470] width 126 height 54
type input "could it be that?"
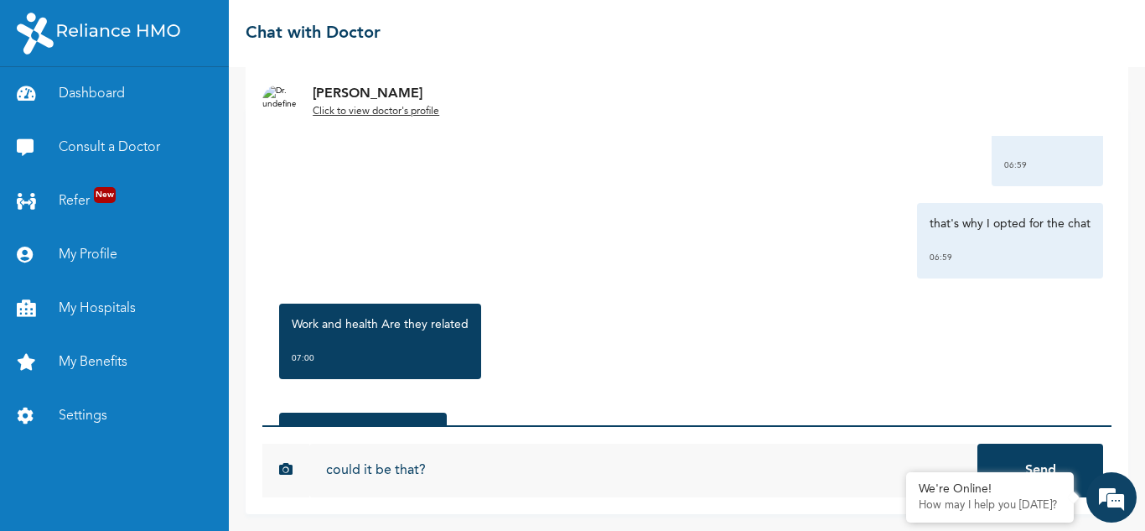
click at [977, 443] on button "Send" at bounding box center [1040, 470] width 126 height 54
type input "im"
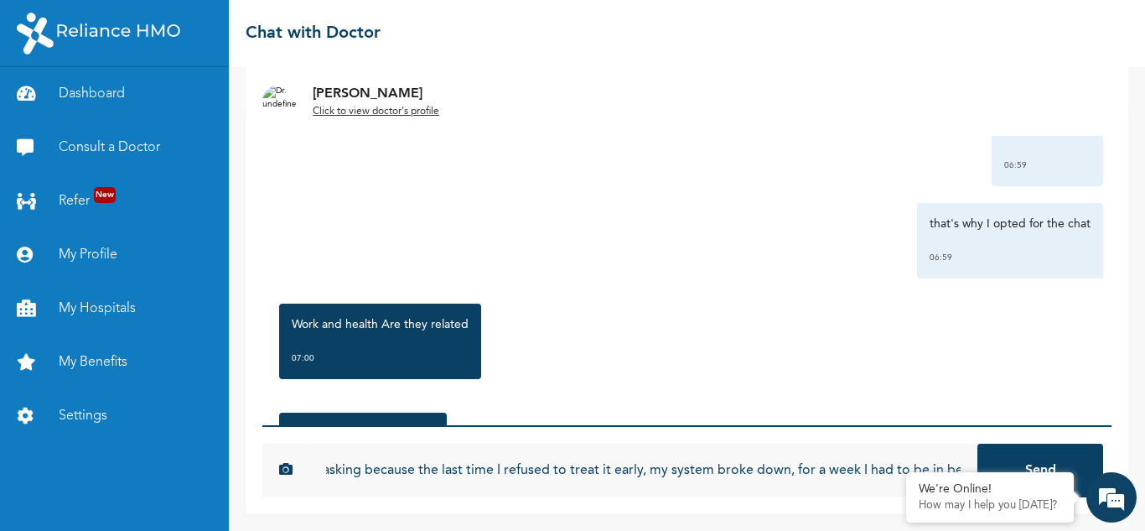
scroll to position [0, 34]
type input "I'm asking because the last time I refused to treat it early, my system broke d…"
click at [977, 443] on button "Send" at bounding box center [1040, 470] width 126 height 54
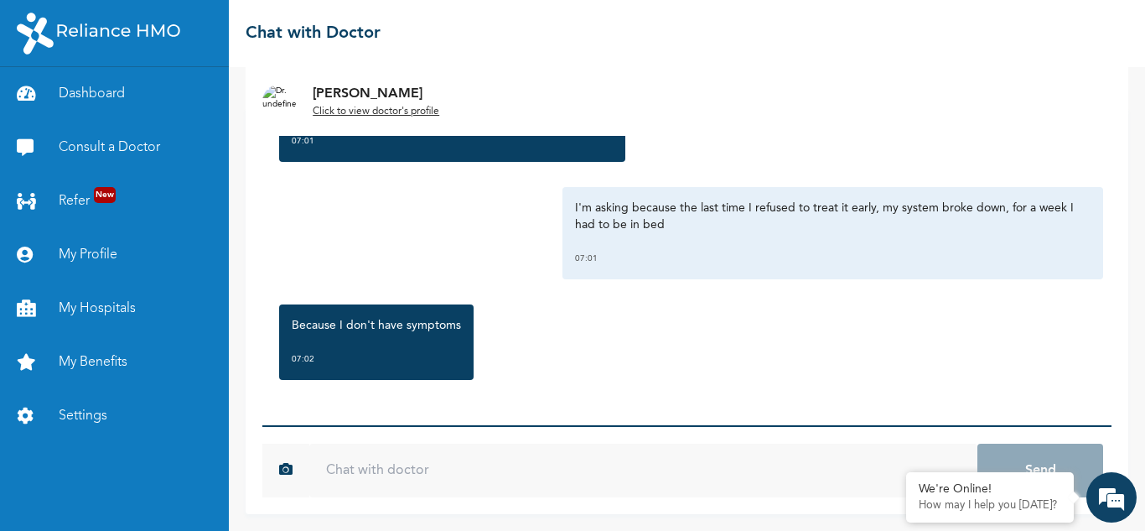
scroll to position [3232, 0]
click at [584, 474] on input "text" at bounding box center [643, 470] width 668 height 54
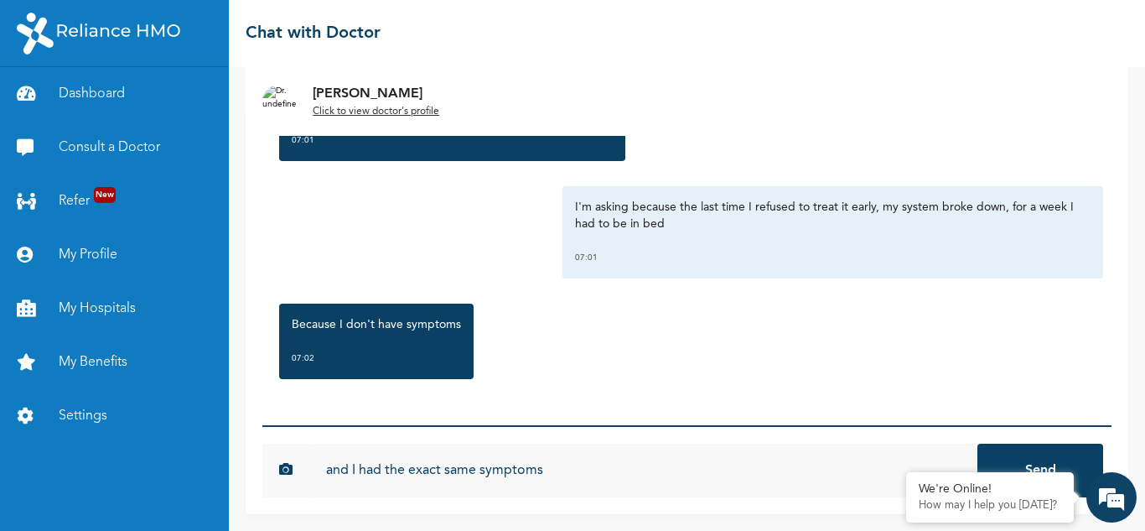
type input "and I had the exact same symptoms"
click at [977, 443] on button "Send" at bounding box center [1040, 470] width 126 height 54
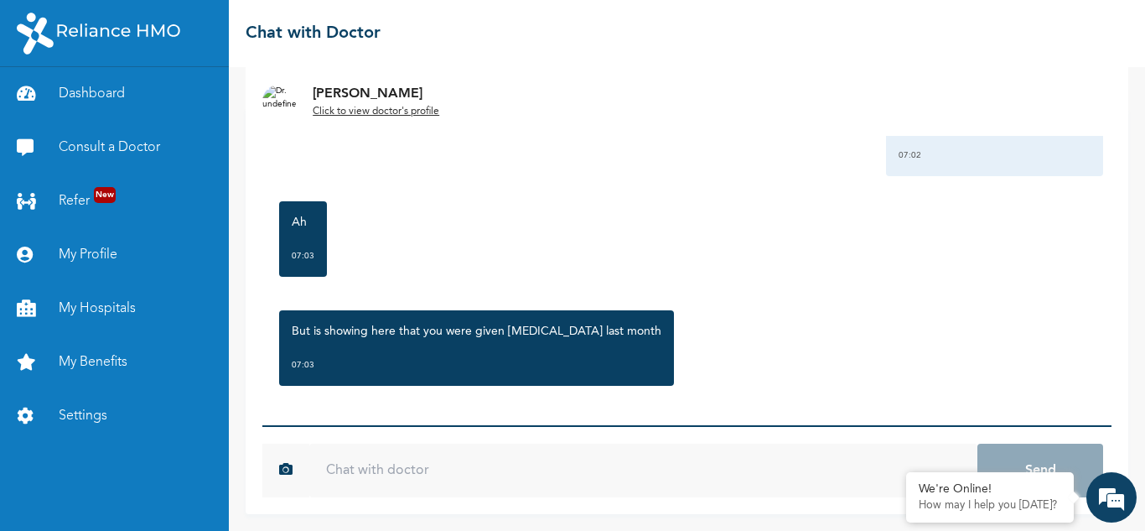
scroll to position [3542, 0]
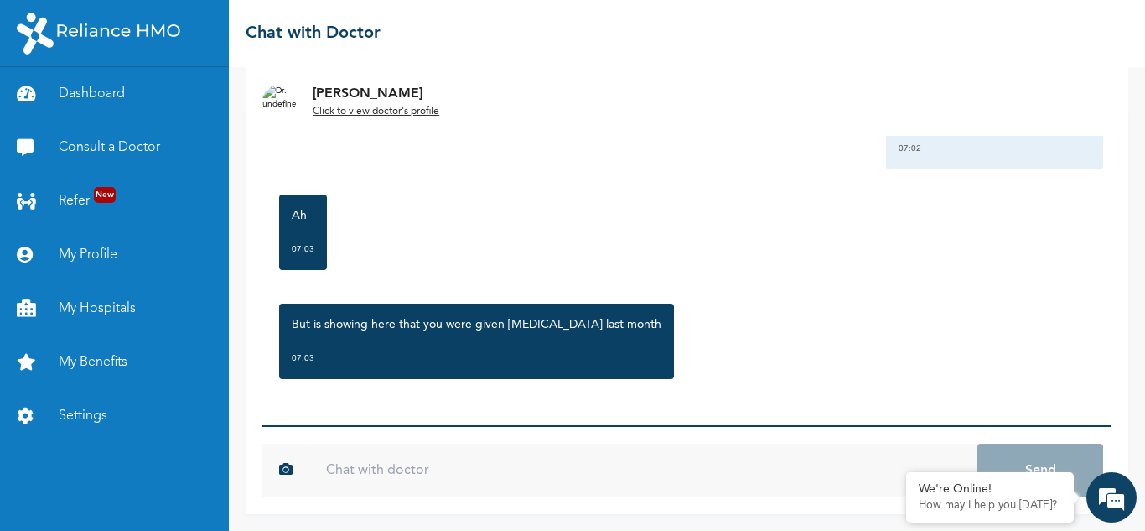
click at [492, 458] on input "text" at bounding box center [643, 470] width 668 height 54
click at [107, 94] on link "Dashboard" at bounding box center [114, 94] width 229 height 54
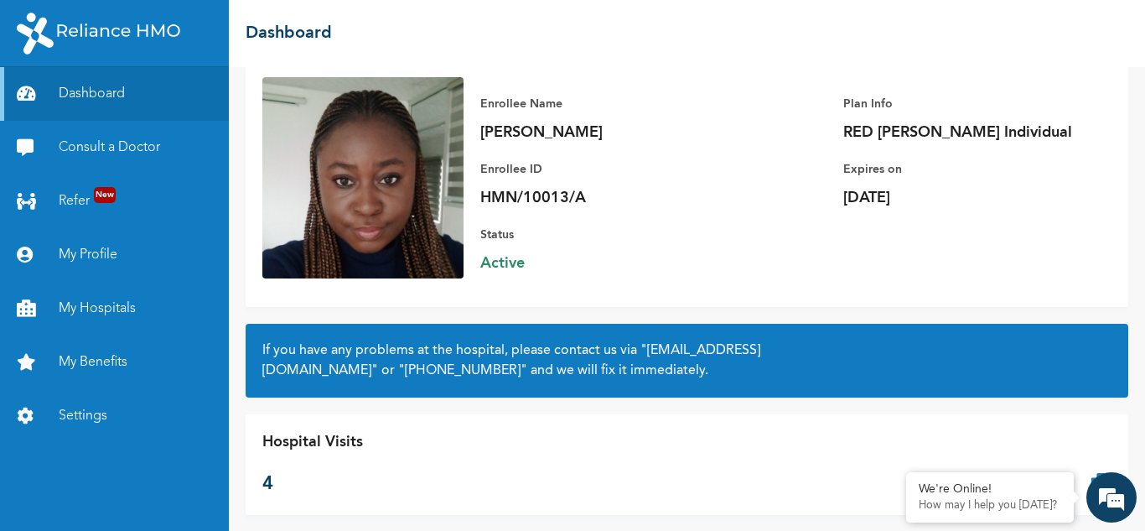
scroll to position [130, 0]
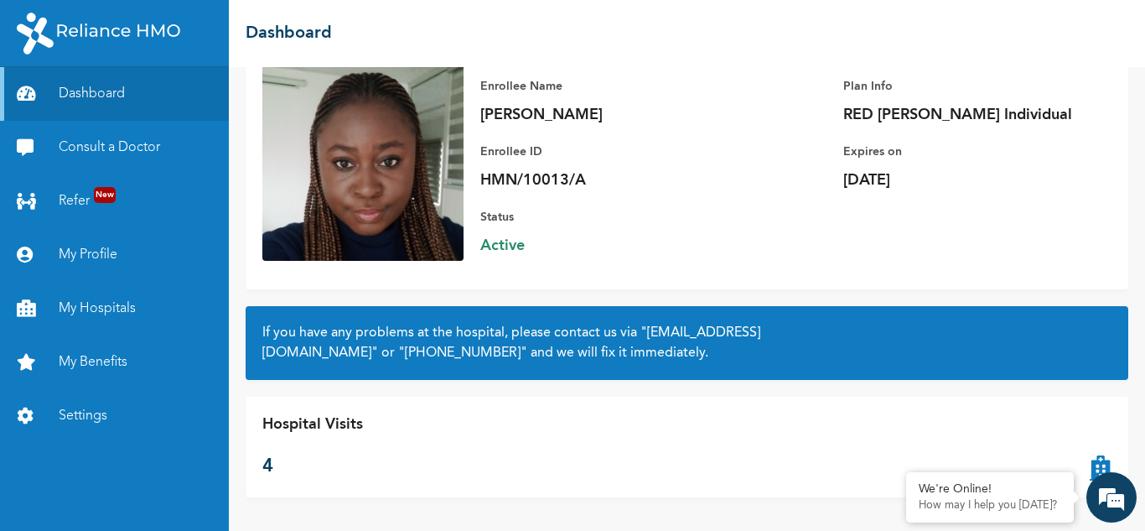
click at [1096, 463] on icon at bounding box center [1101, 446] width 22 height 67
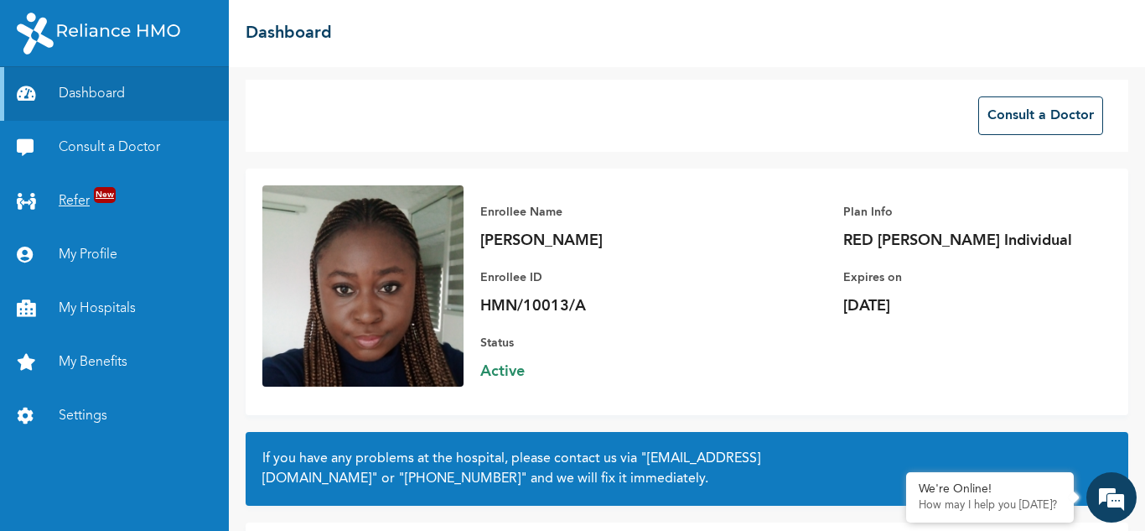
scroll to position [0, 0]
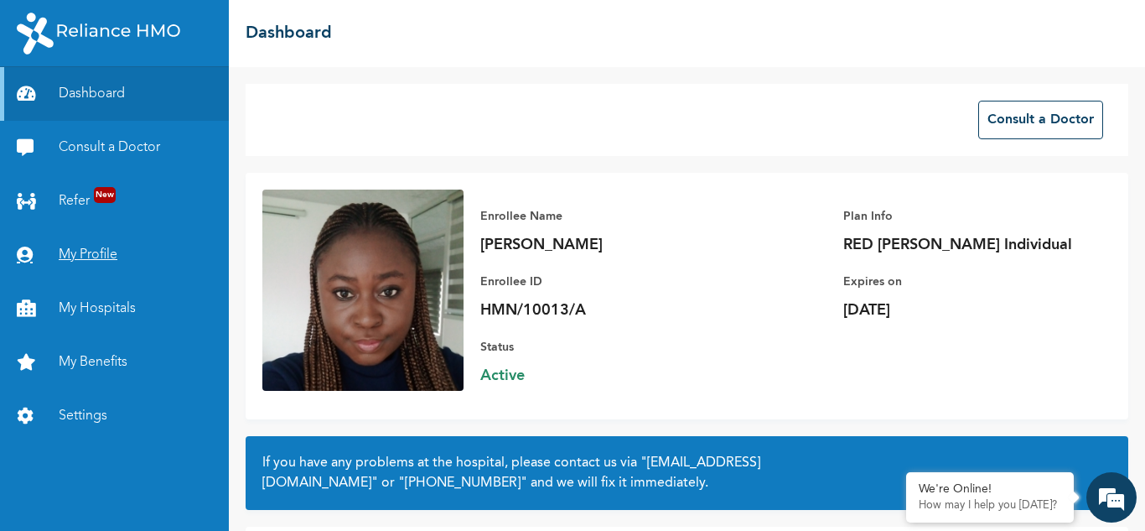
click at [87, 252] on link "My Profile" at bounding box center [114, 255] width 229 height 54
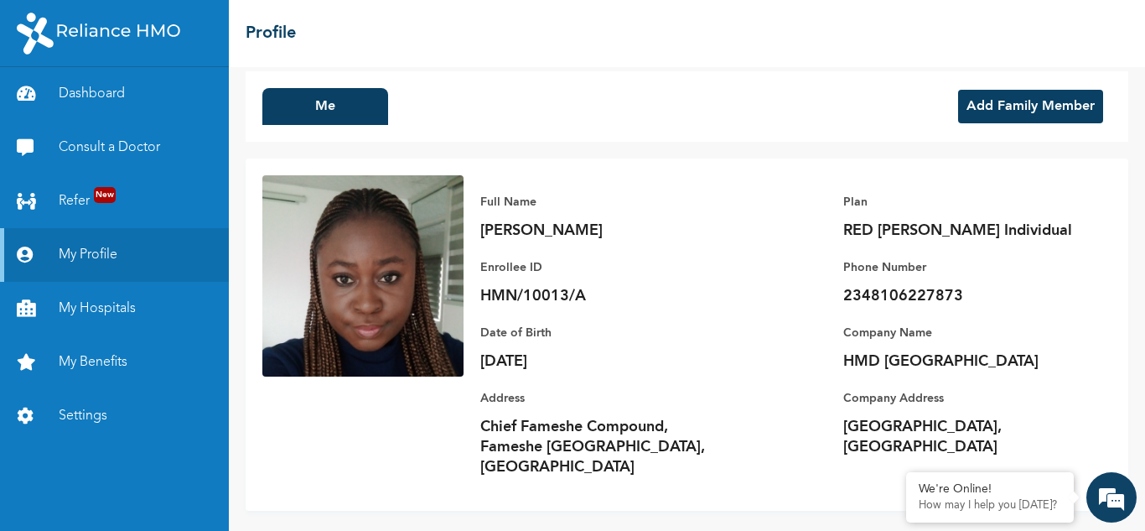
scroll to position [26, 0]
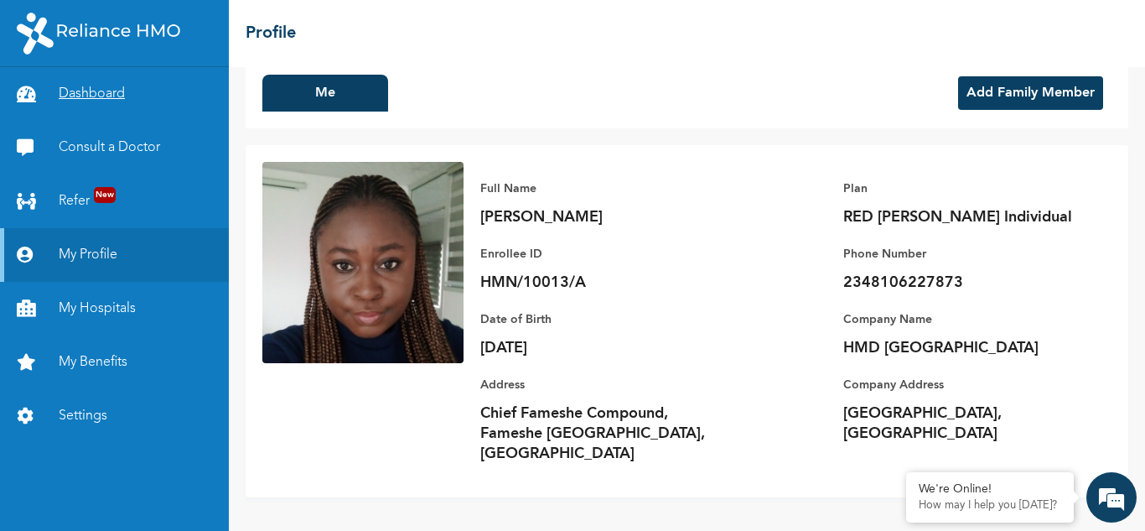
click at [108, 93] on link "Dashboard" at bounding box center [114, 94] width 229 height 54
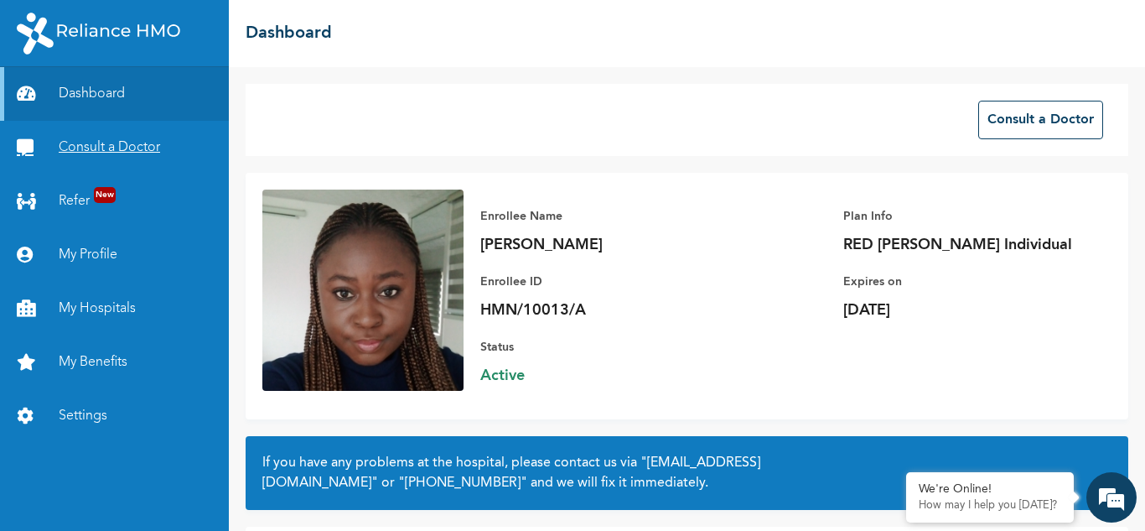
click at [106, 154] on link "Consult a Doctor" at bounding box center [114, 148] width 229 height 54
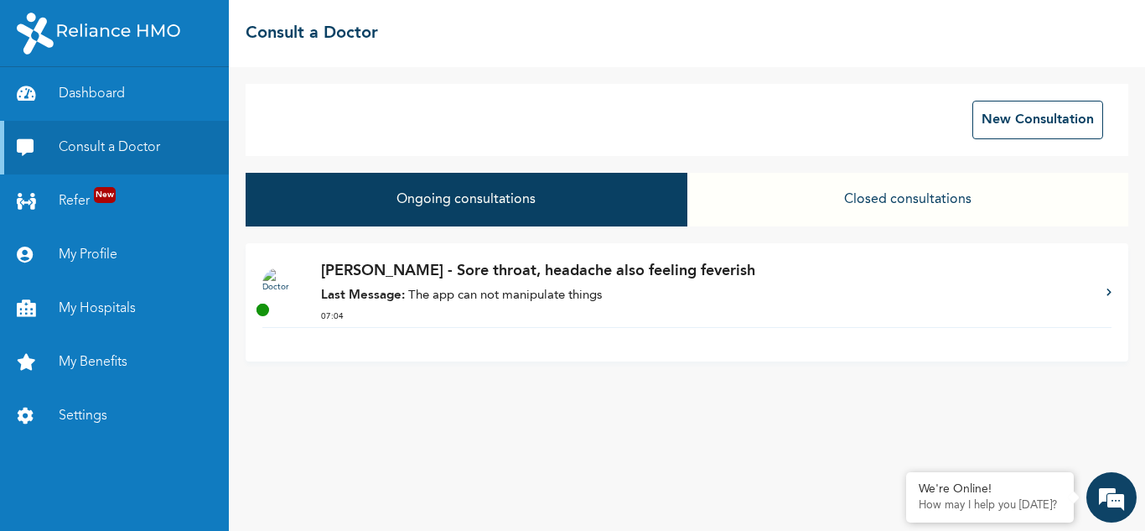
click at [896, 289] on p "Last Message: The app can not manipulate things" at bounding box center [705, 296] width 769 height 19
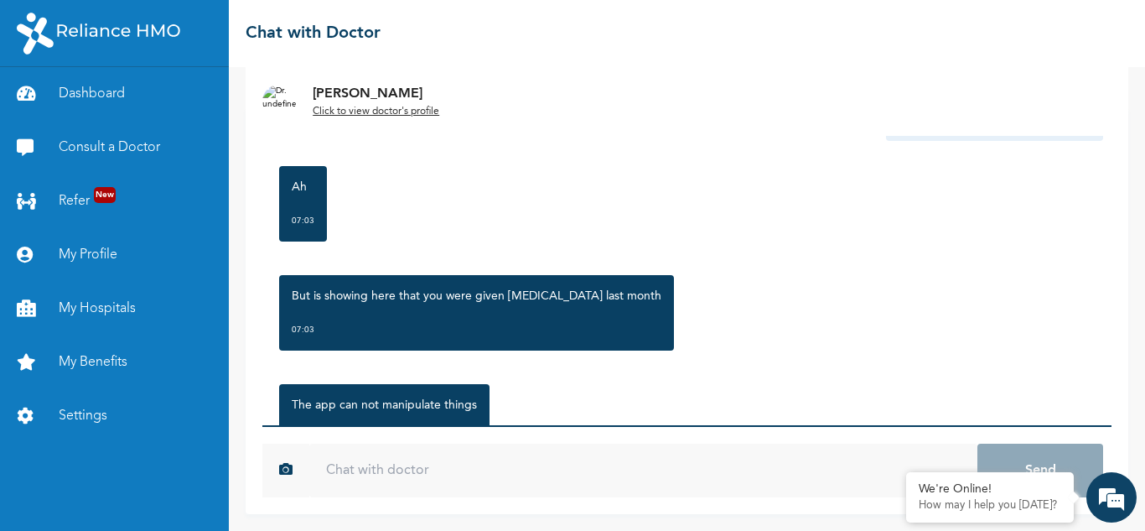
scroll to position [3651, 0]
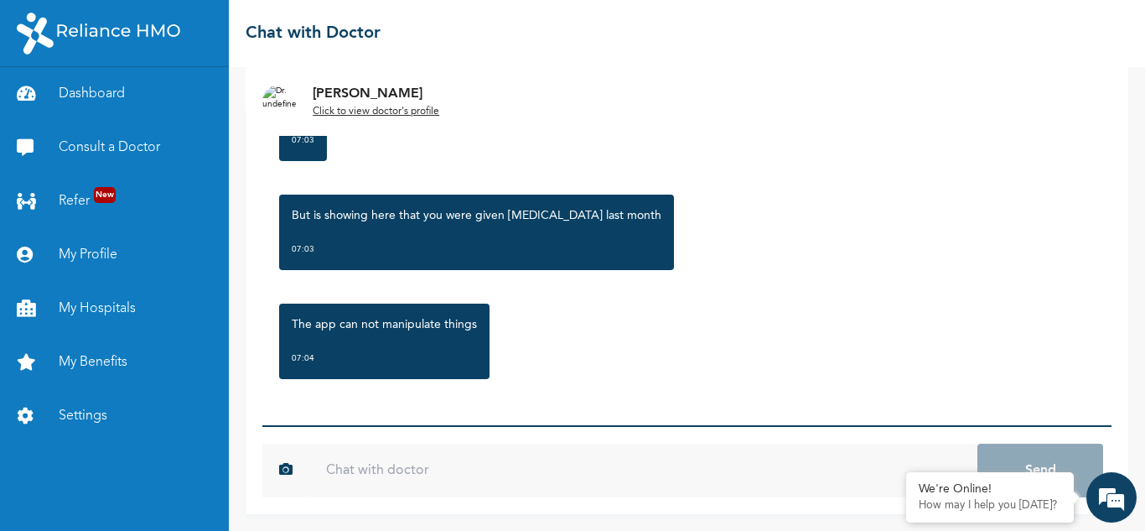
click at [377, 471] on input "text" at bounding box center [643, 470] width 668 height 54
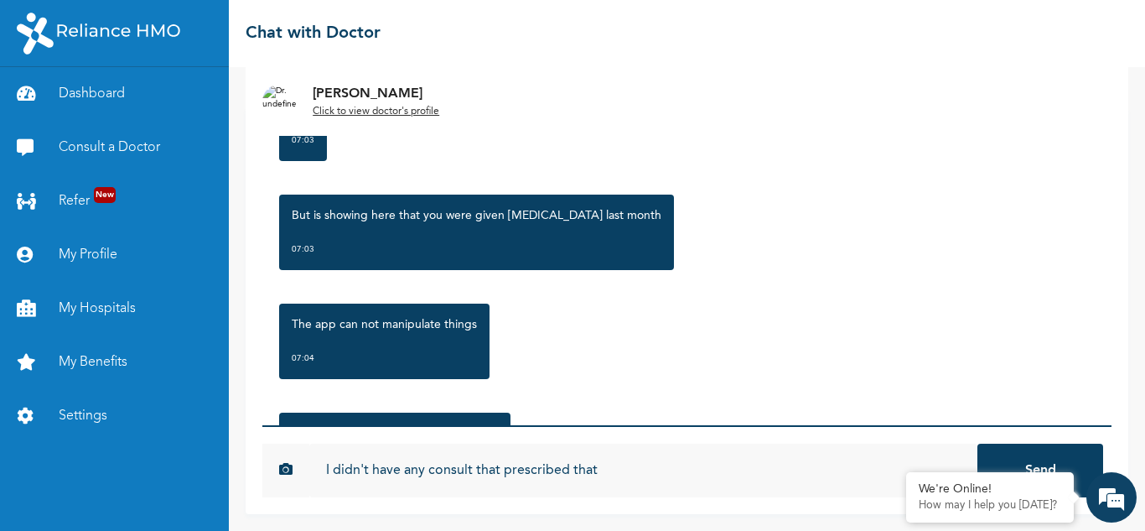
type input "I didn't have any consult that prescribed that"
click at [977, 443] on button "Send" at bounding box center [1040, 470] width 126 height 54
type input "I was only referred to see a dentist recently"
click at [977, 443] on button "Send" at bounding box center [1040, 470] width 126 height 54
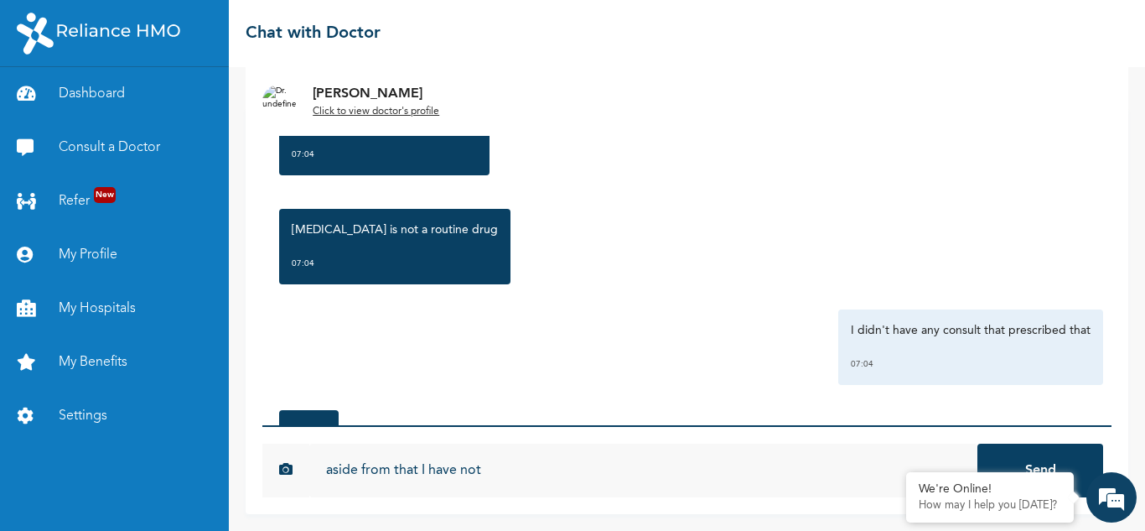
scroll to position [4053, 0]
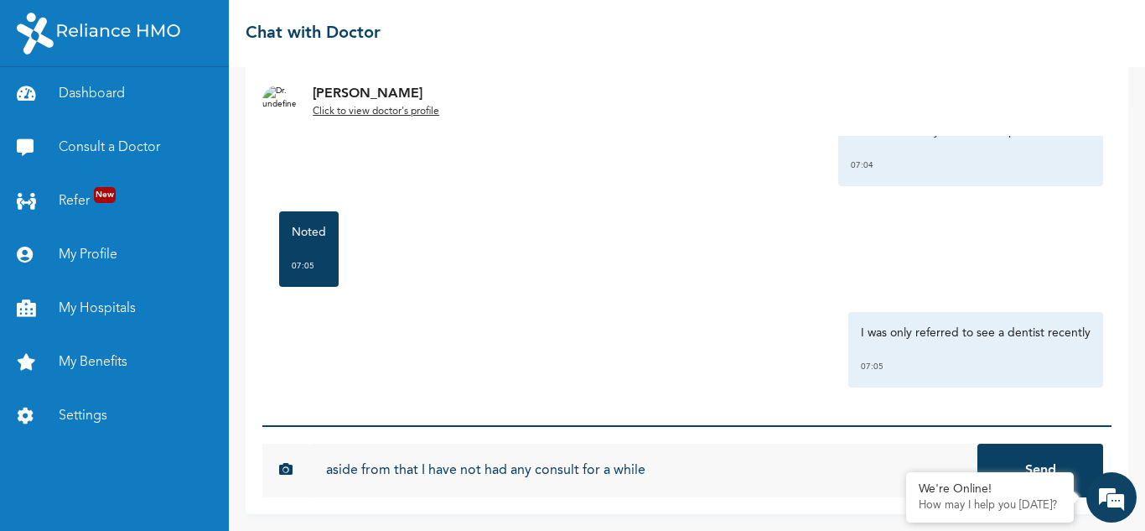
type input "aside from that I have not had any consult for a while"
click at [977, 443] on button "Send" at bounding box center [1040, 470] width 126 height 54
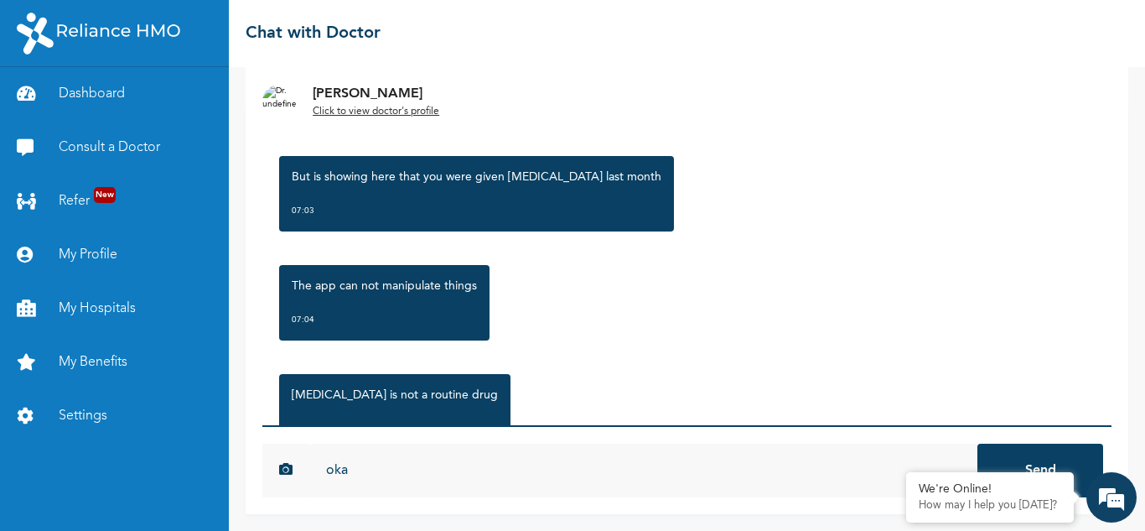
scroll to position [3687, 0]
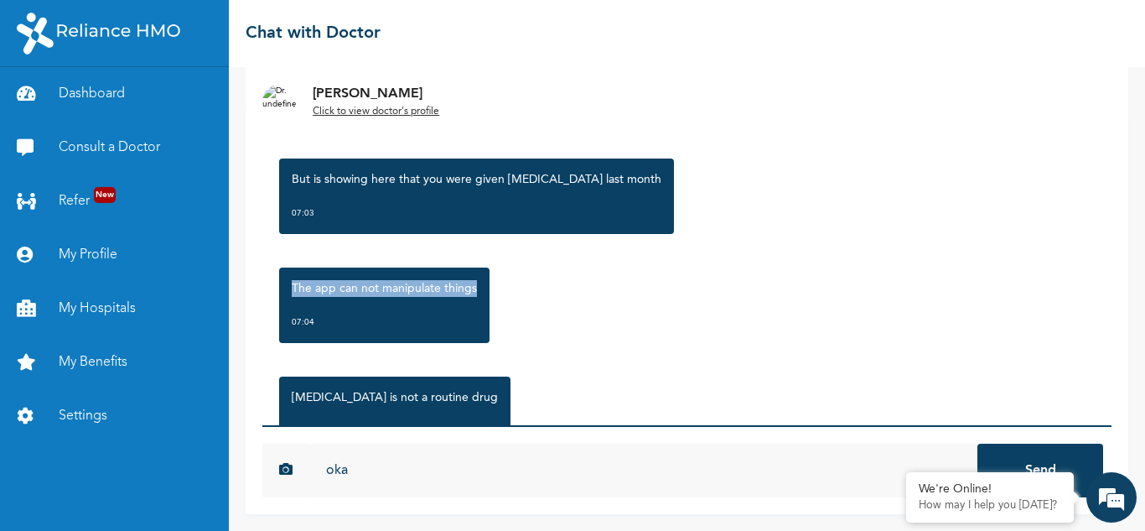
drag, startPoint x: 475, startPoint y: 288, endPoint x: 294, endPoint y: 284, distance: 181.1
click at [294, 284] on div "The app can not manipulate things 07:04" at bounding box center [384, 304] width 210 height 75
copy p "The app can not manipulate things"
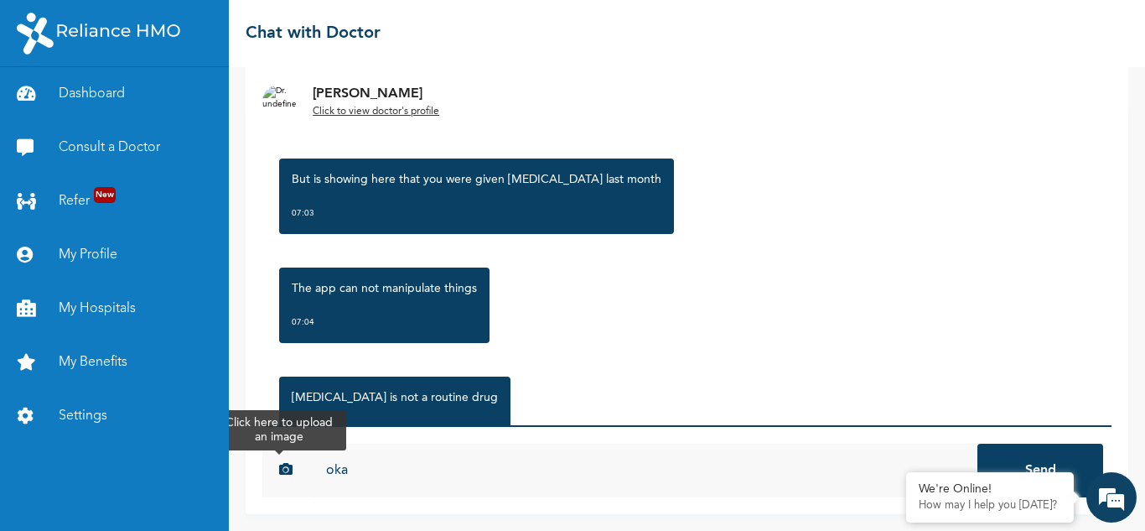
drag, startPoint x: 365, startPoint y: 470, endPoint x: 272, endPoint y: 462, distance: 92.6
click at [277, 469] on div "oka 25ccdec54d6c0fa44ee361fb5224fd7db7b97df2938dde6daf3aa3c940fd13c2 Send" at bounding box center [686, 470] width 849 height 54
paste input "The app can not manipulate things"
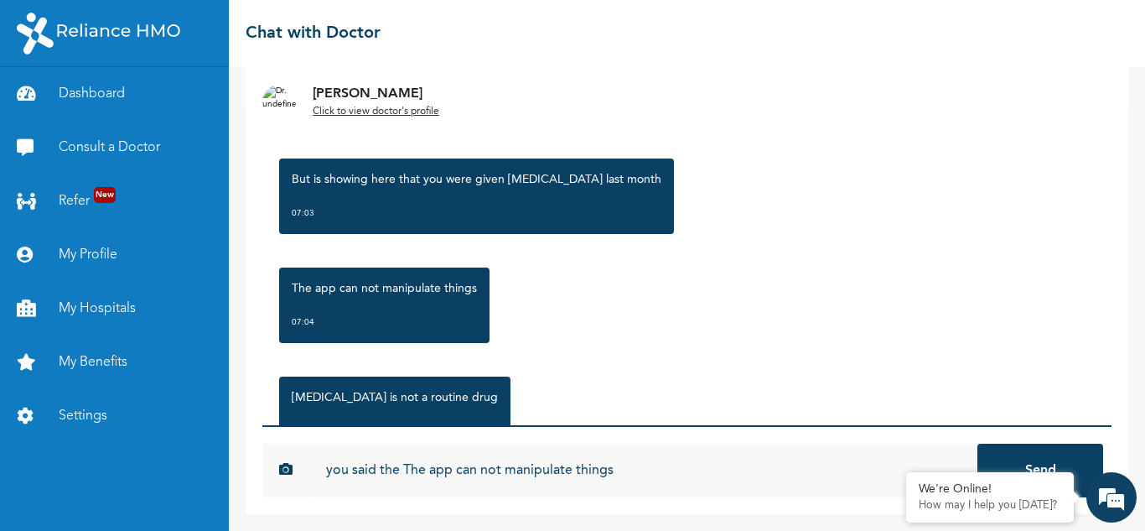
type input "you said the The app can not manipulate things"
click at [977, 443] on button "Send" at bounding box center [1040, 470] width 126 height 54
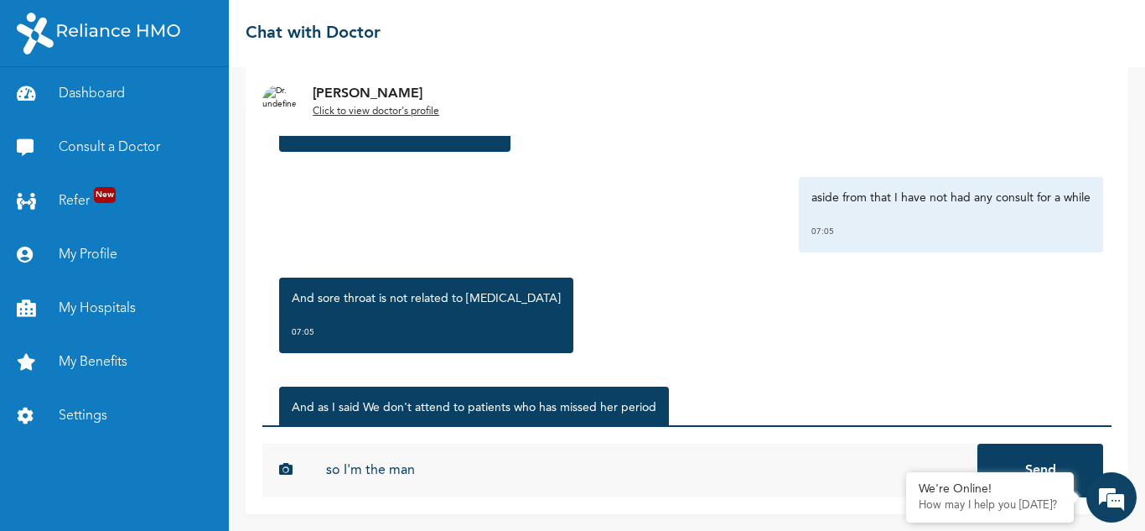
scroll to position [4564, 0]
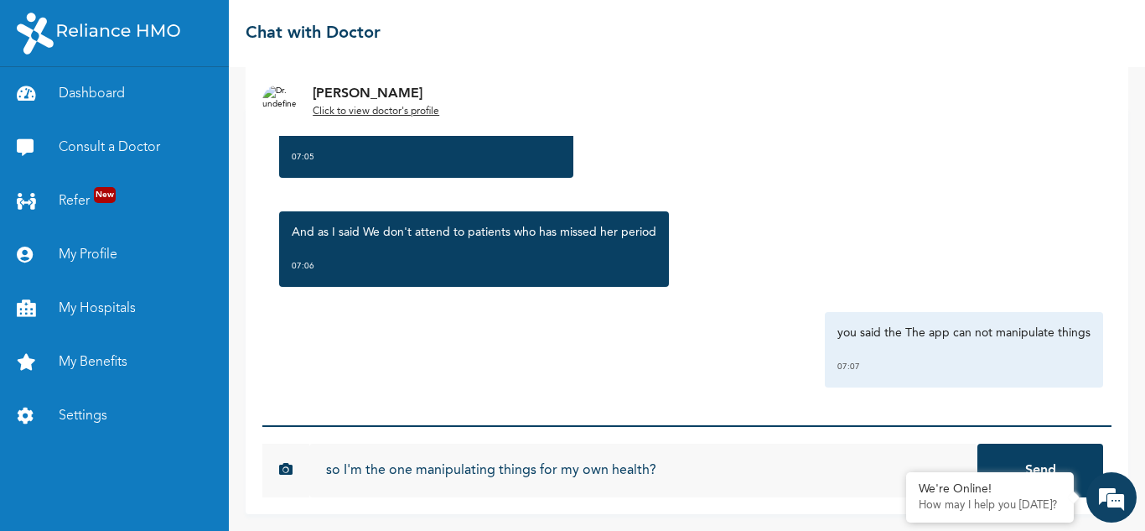
type input "so I'm the one manipulating things for my own health?"
click at [977, 443] on button "Send" at bounding box center [1040, 470] width 126 height 54
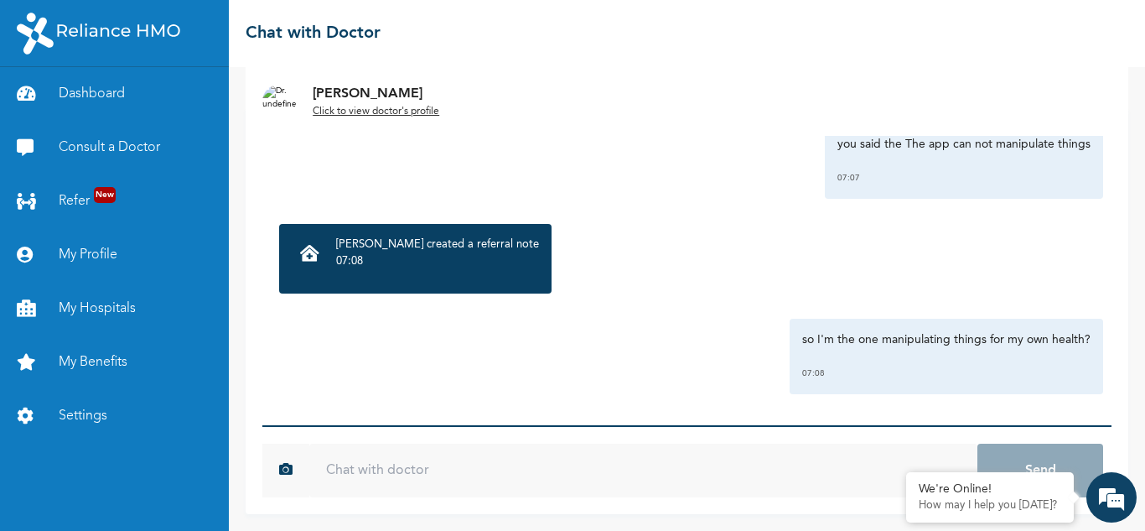
scroll to position [4760, 0]
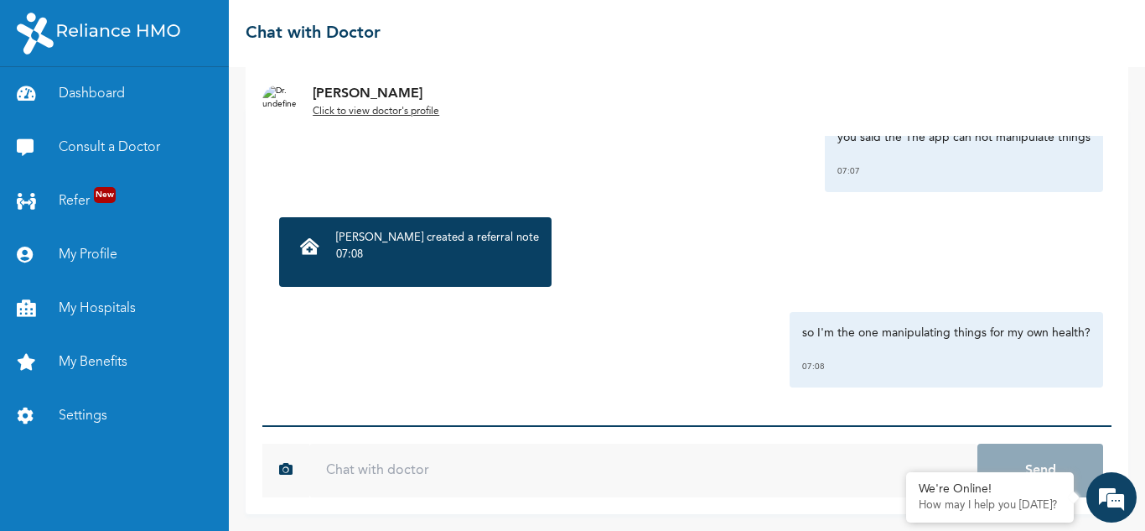
click at [384, 474] on input "text" at bounding box center [643, 470] width 668 height 54
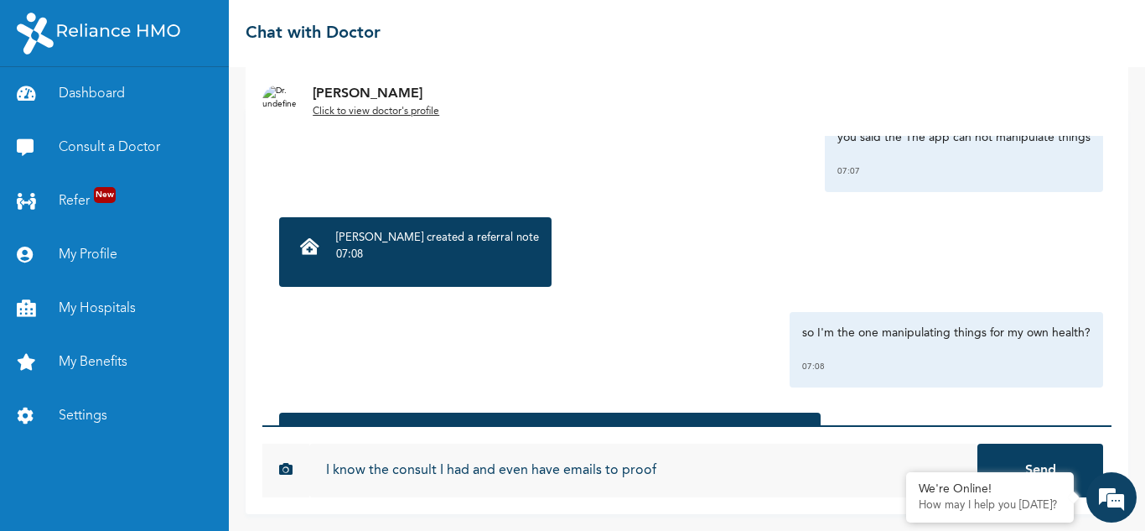
type input "I know the consult I had and even have emails to proof"
click at [977, 443] on button "Send" at bounding box center [1040, 470] width 126 height 54
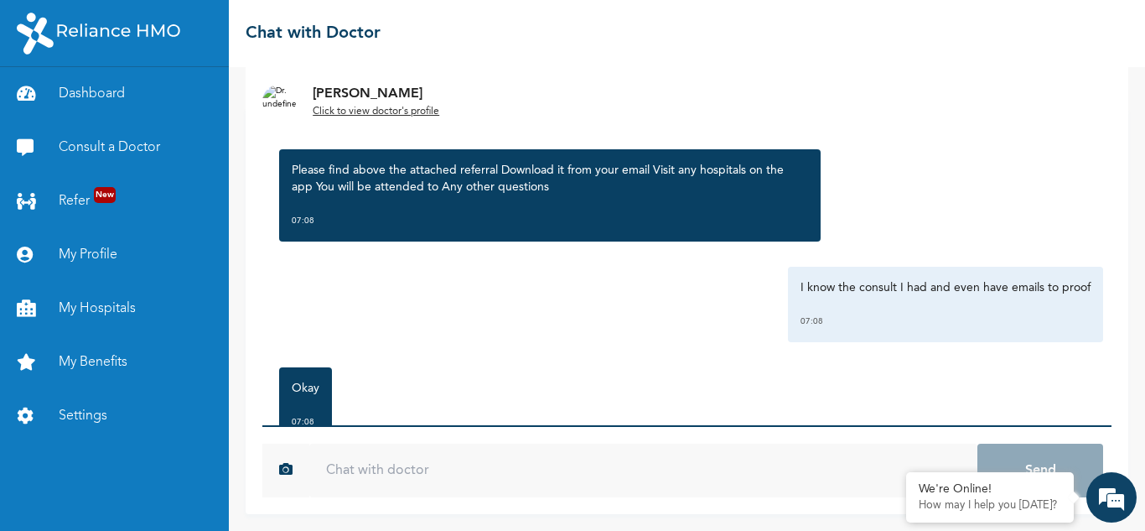
scroll to position [5087, 0]
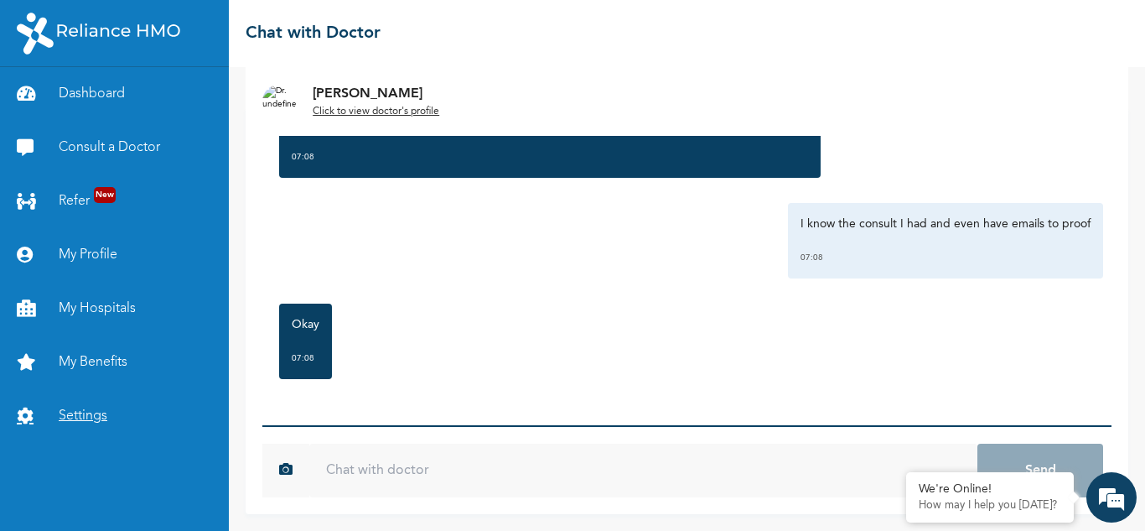
click at [86, 419] on link "Settings" at bounding box center [114, 416] width 229 height 54
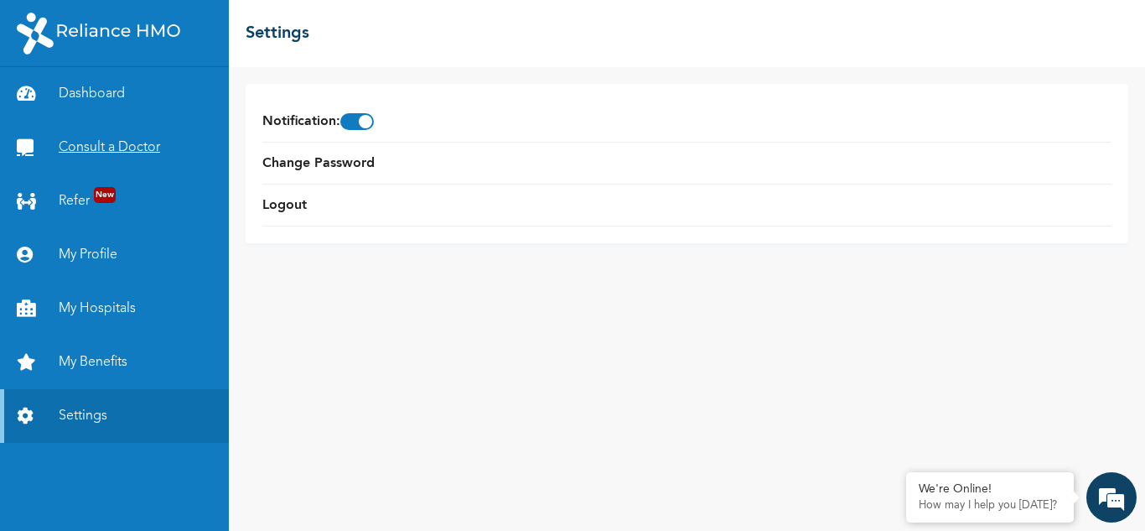
click at [115, 147] on link "Consult a Doctor" at bounding box center [114, 148] width 229 height 54
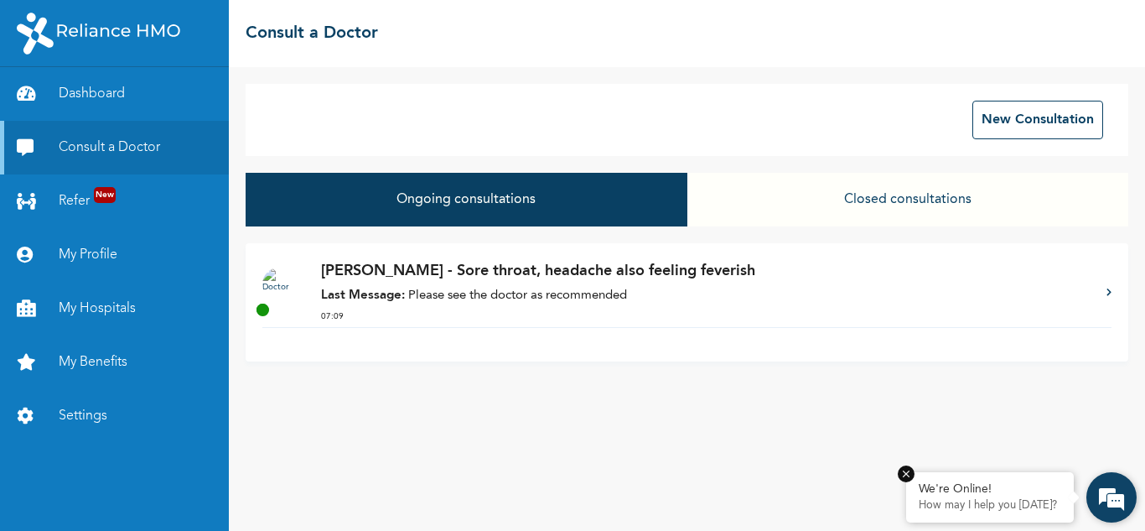
click at [963, 496] on div "We're Online! How may I help you today?" at bounding box center [990, 497] width 168 height 50
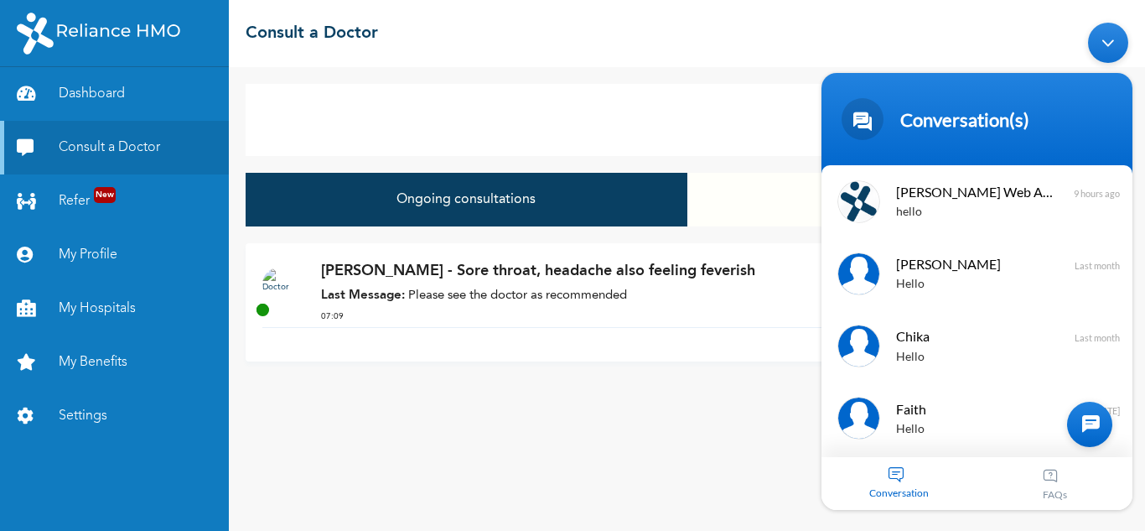
click at [1092, 418] on div at bounding box center [1089, 423] width 45 height 45
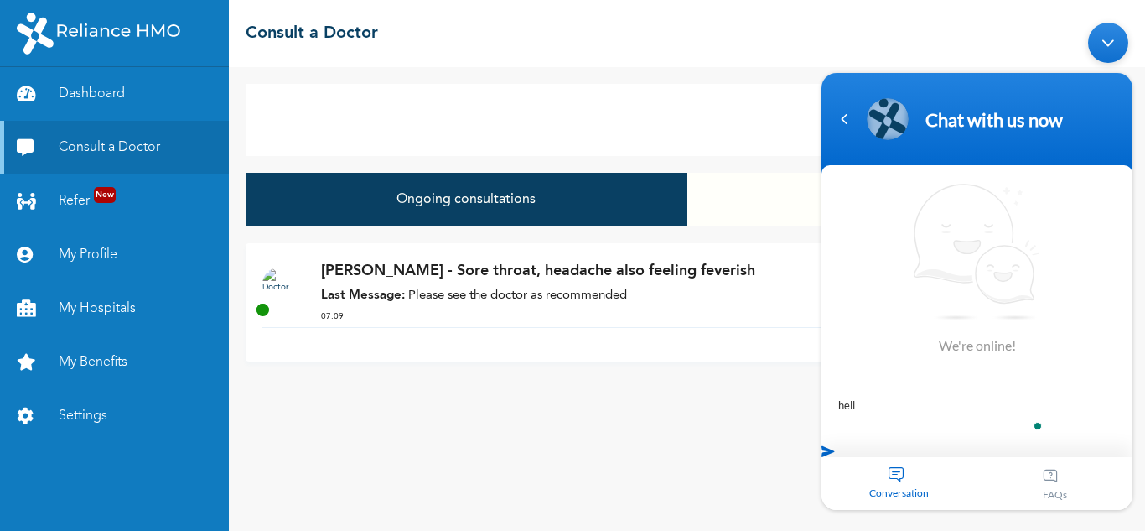
type textarea "hello"
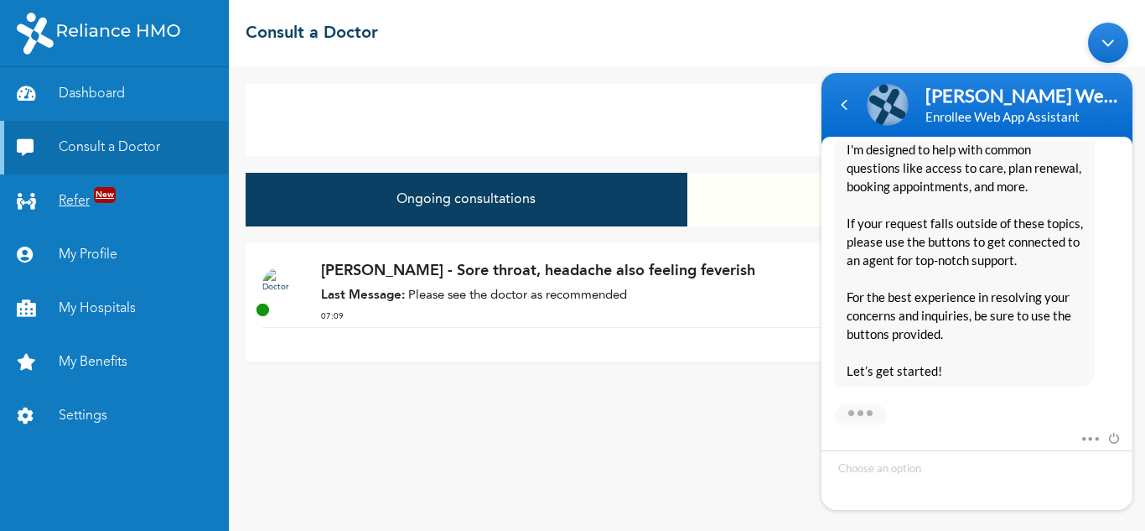
scroll to position [419, 0]
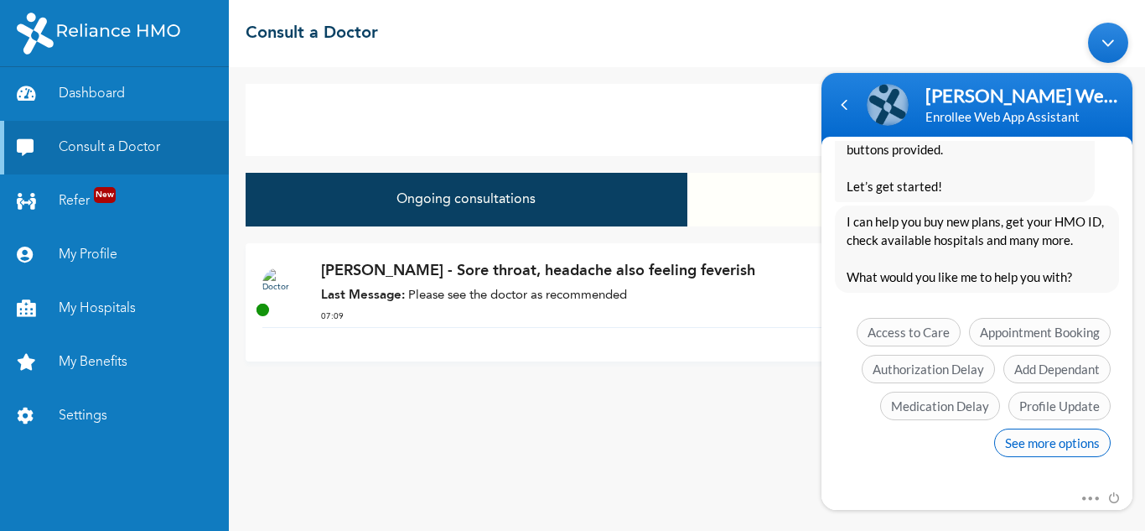
click at [1028, 439] on span "See more options" at bounding box center [1052, 441] width 117 height 28
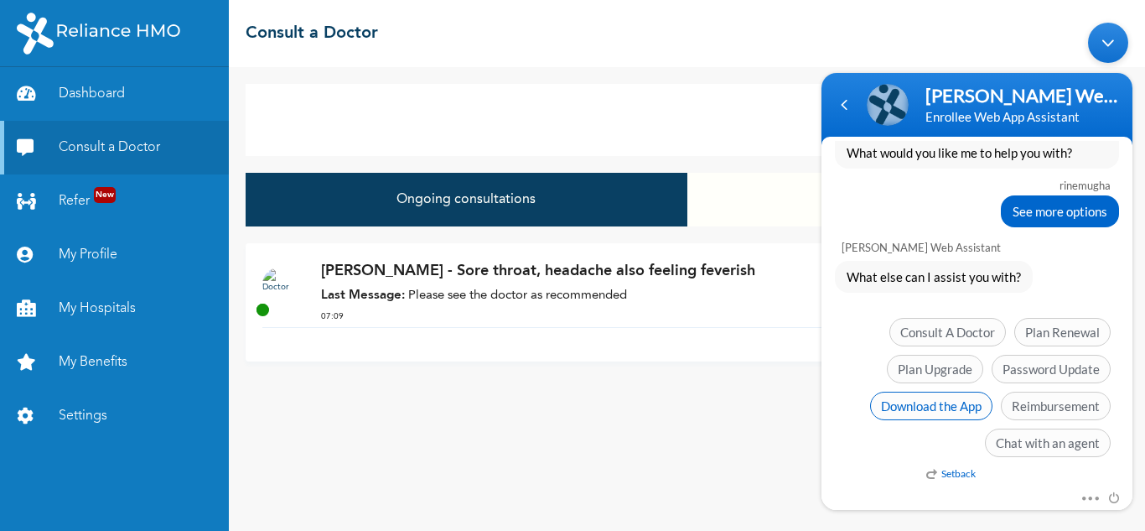
scroll to position [542, 0]
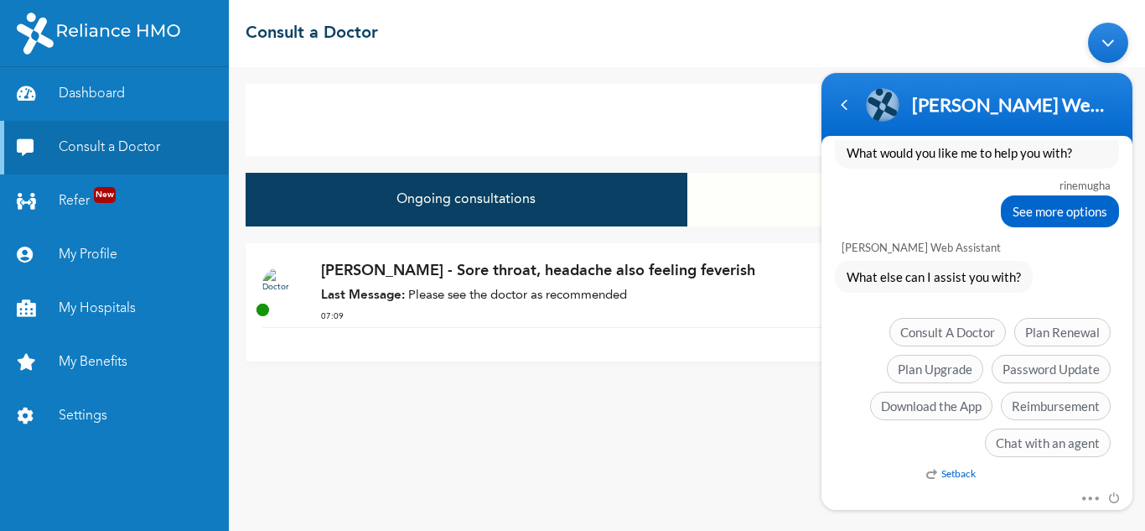
click at [1090, 47] on body "Naomi Enrollee Web Assistant Enrollee Web App Assistant rinemugha hello Naomi E…" at bounding box center [977, 265] width 328 height 504
click at [1102, 40] on div "Minimize live chat window" at bounding box center [1108, 42] width 40 height 40
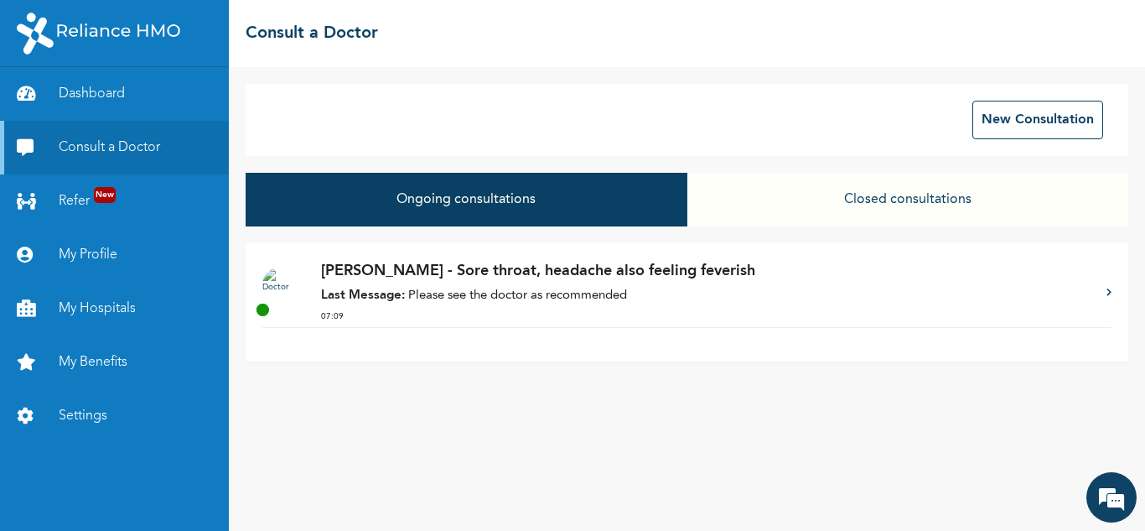
click at [557, 295] on p "Last Message: Please see the doctor as recommended" at bounding box center [705, 296] width 769 height 19
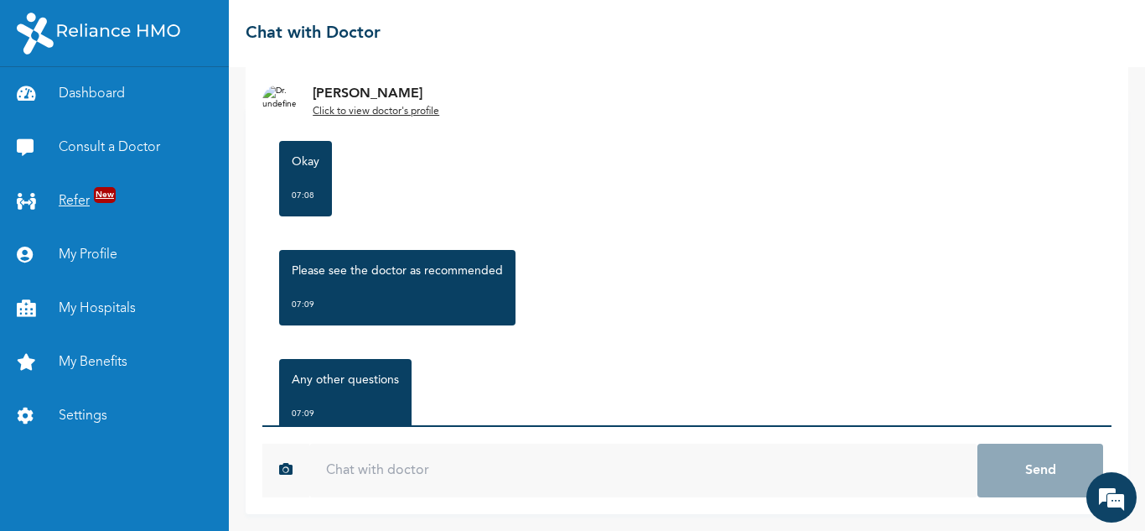
scroll to position [5155, 0]
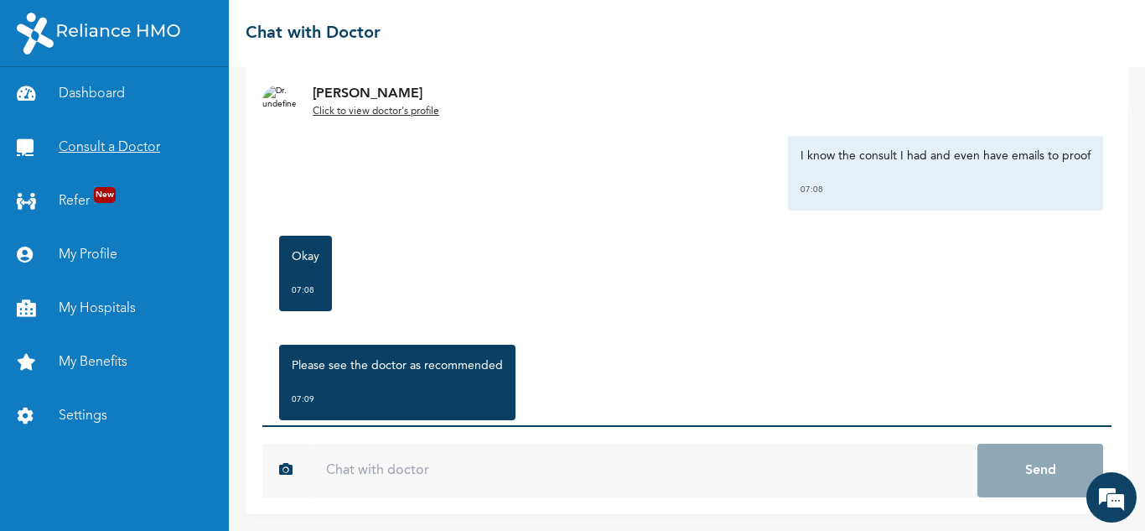
click at [123, 144] on link "Consult a Doctor" at bounding box center [114, 148] width 229 height 54
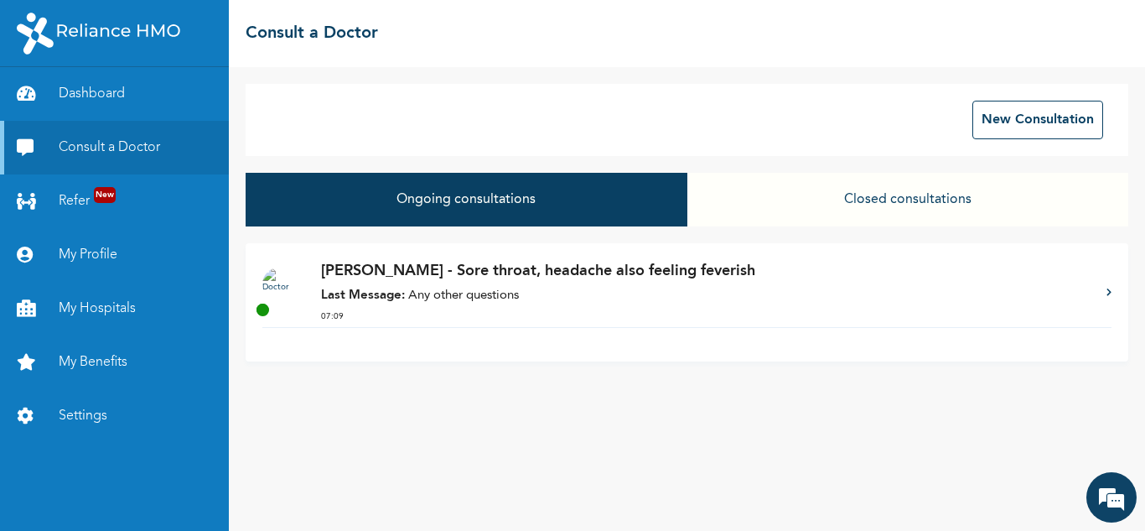
click at [968, 220] on button "Closed consultations" at bounding box center [907, 200] width 441 height 54
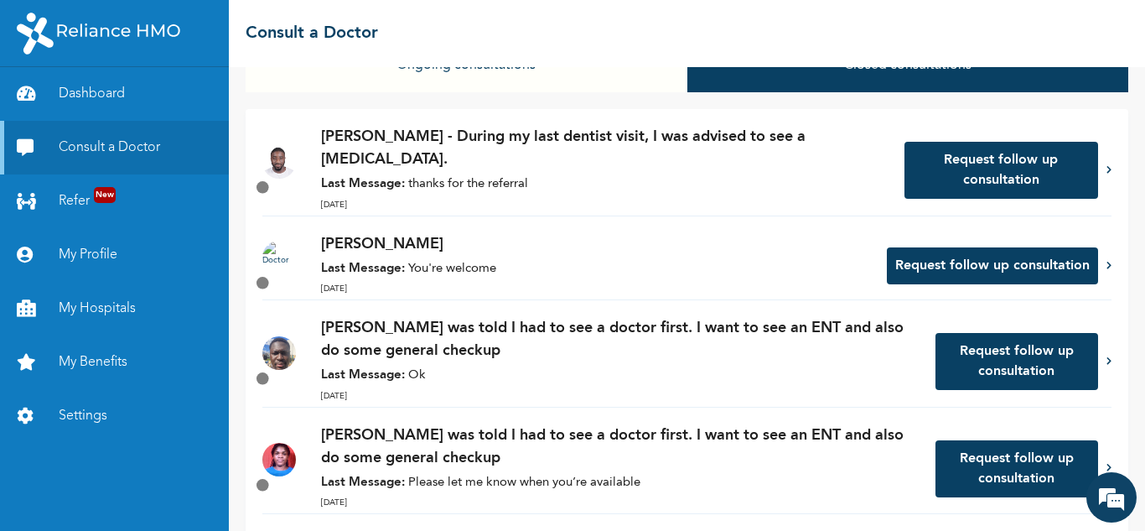
scroll to position [145, 0]
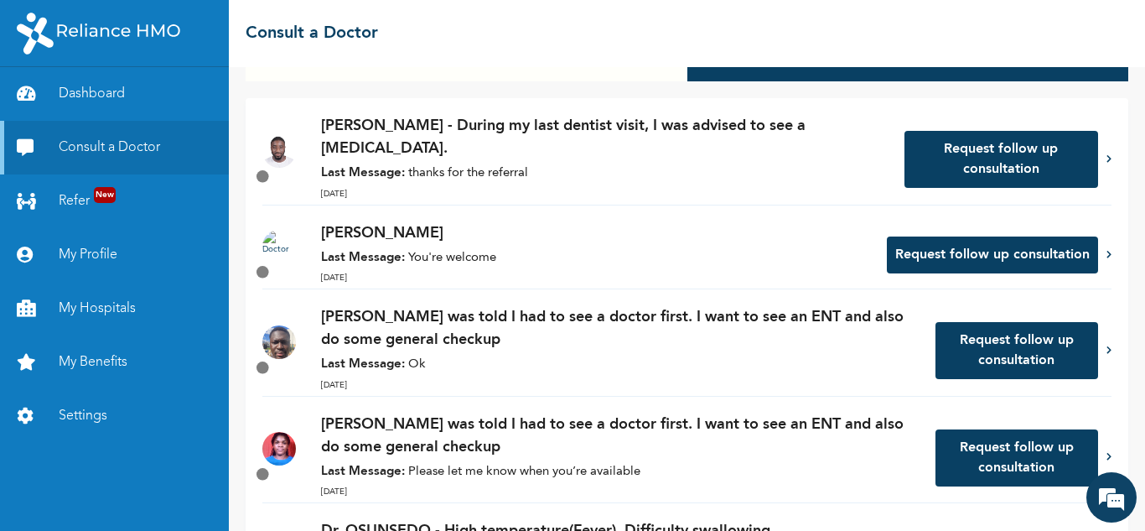
click at [538, 263] on p "Last Message: You're welcome" at bounding box center [595, 258] width 549 height 19
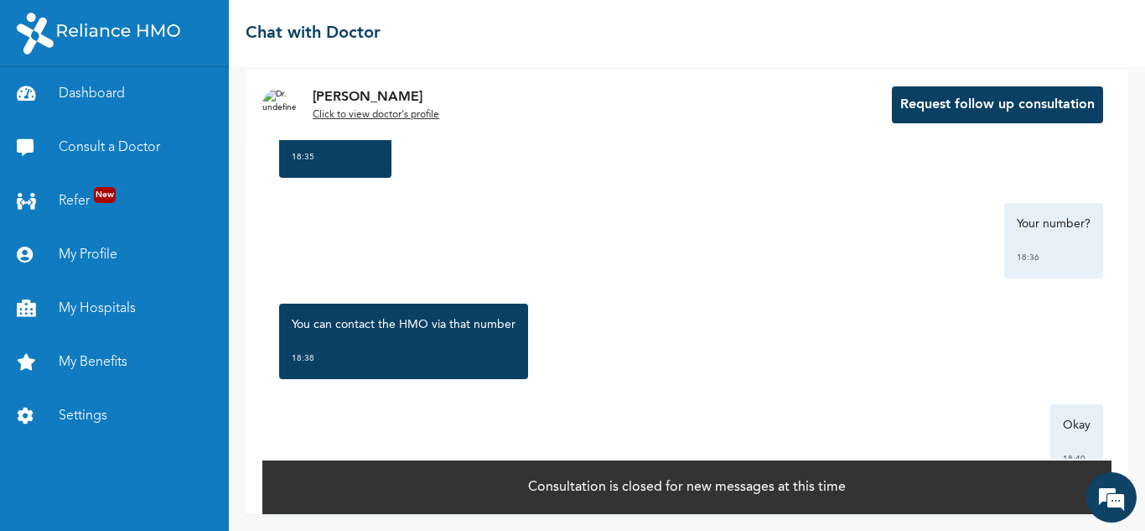
scroll to position [2747, 0]
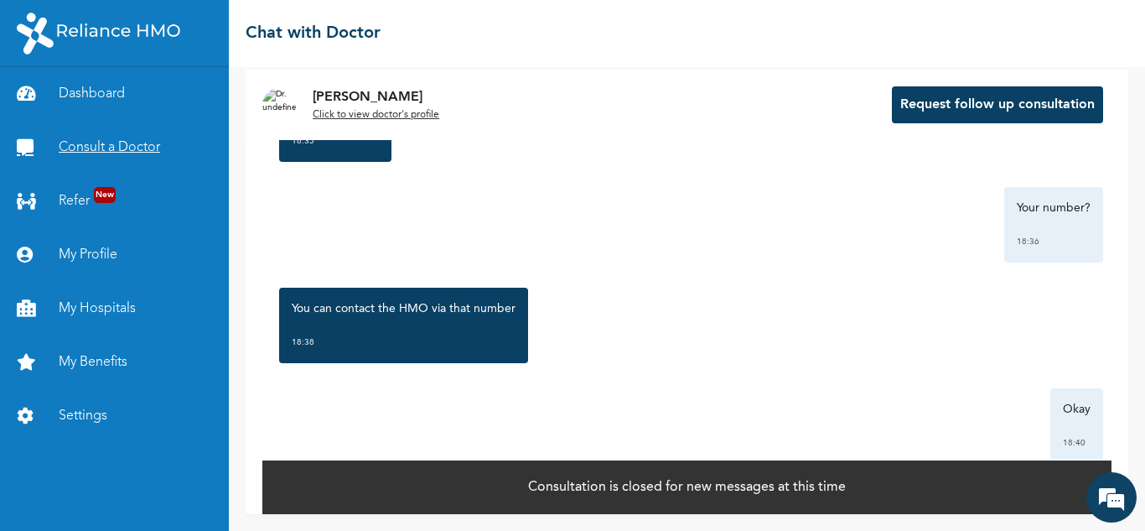
click at [111, 137] on link "Consult a Doctor" at bounding box center [114, 148] width 229 height 54
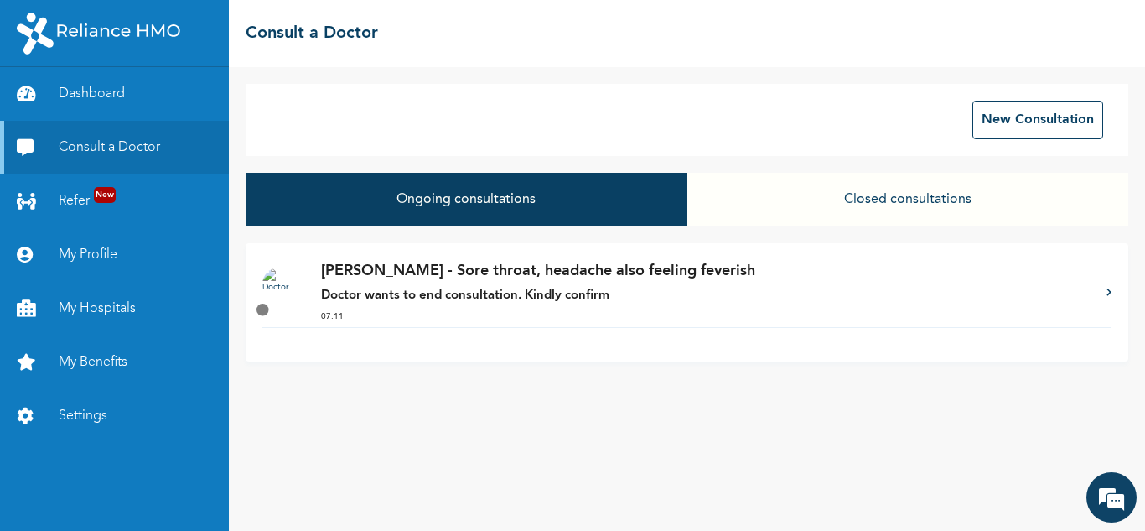
click at [621, 287] on p "Doctor wants to end consultation. Kindly confirm" at bounding box center [705, 296] width 769 height 19
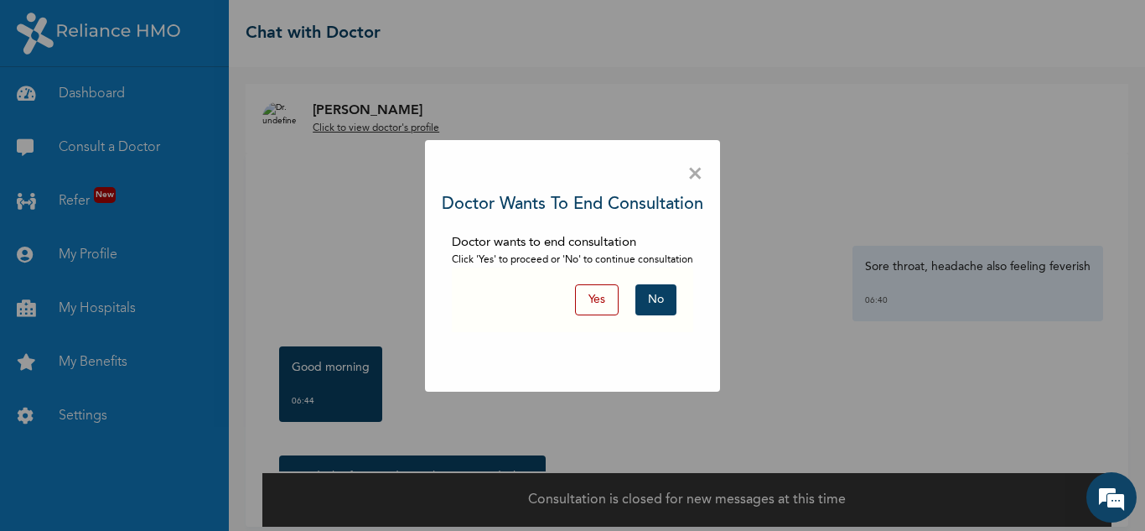
scroll to position [13, 0]
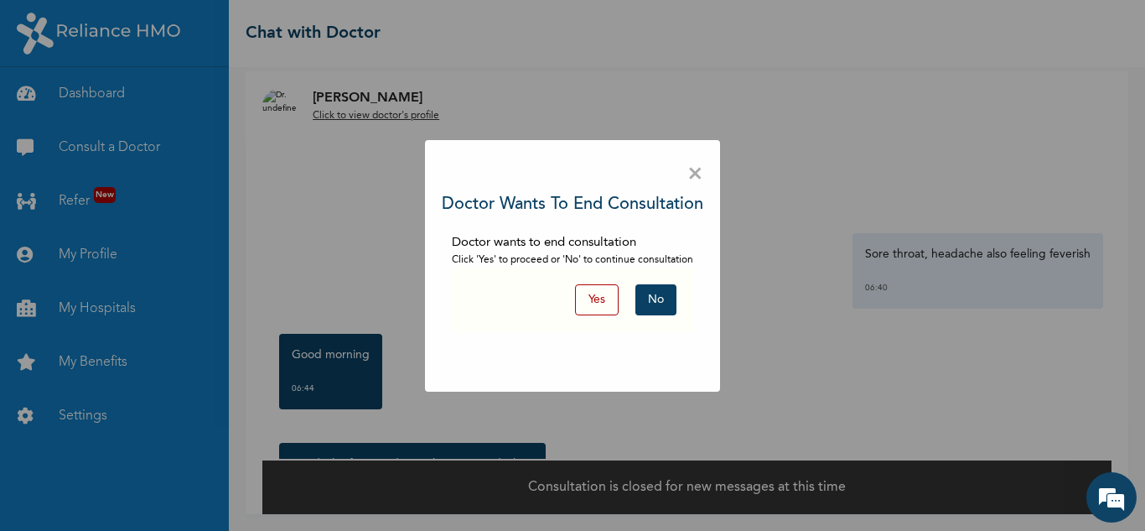
click at [694, 179] on span "×" at bounding box center [695, 174] width 16 height 35
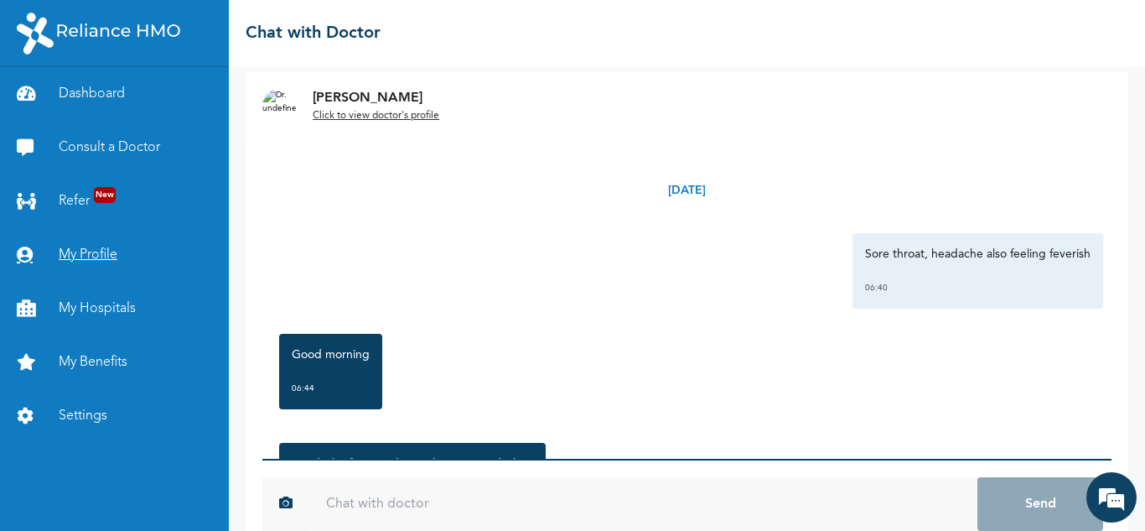
click at [89, 263] on link "My Profile" at bounding box center [114, 255] width 229 height 54
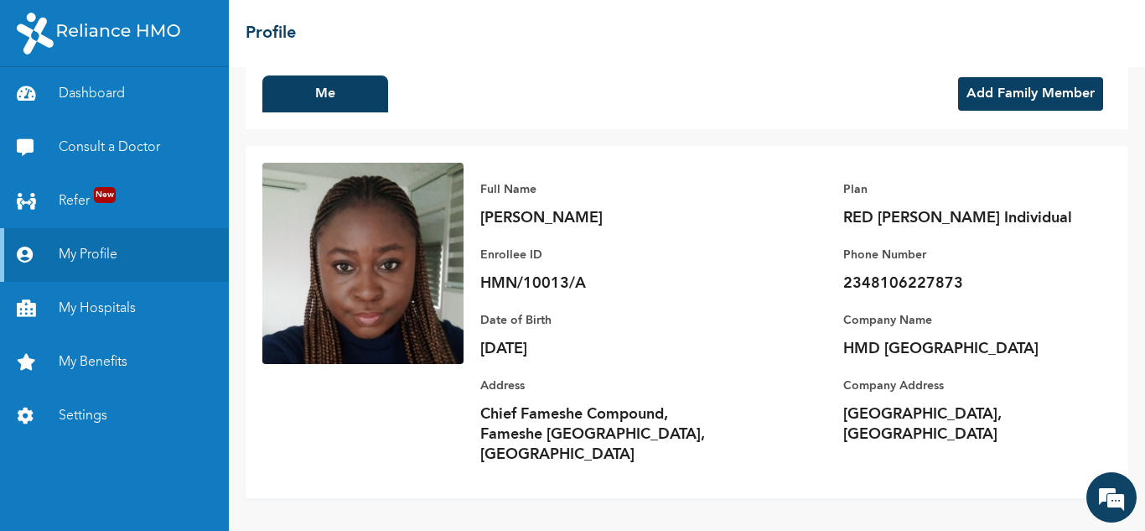
scroll to position [26, 0]
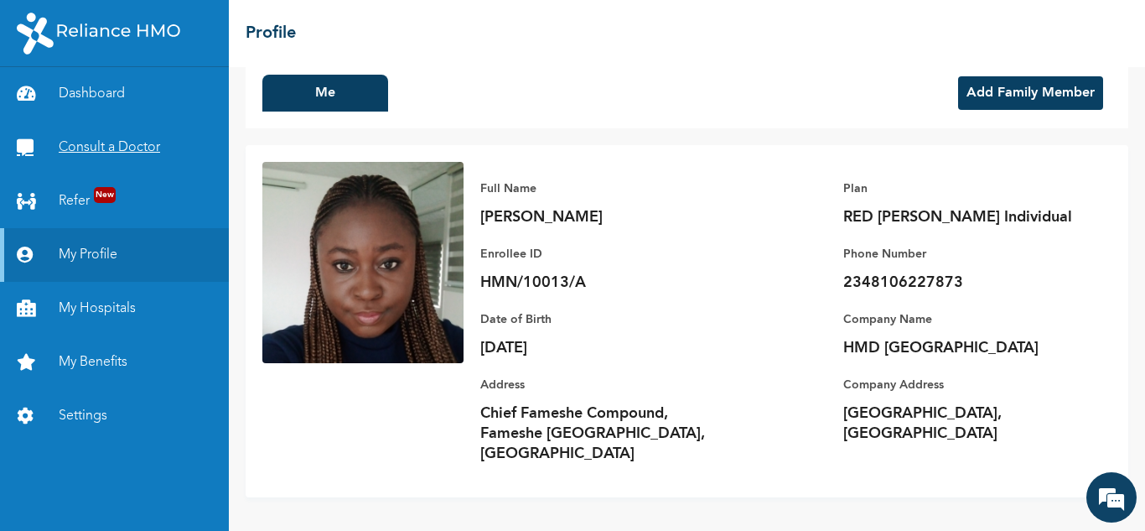
click at [132, 140] on link "Consult a Doctor" at bounding box center [114, 148] width 229 height 54
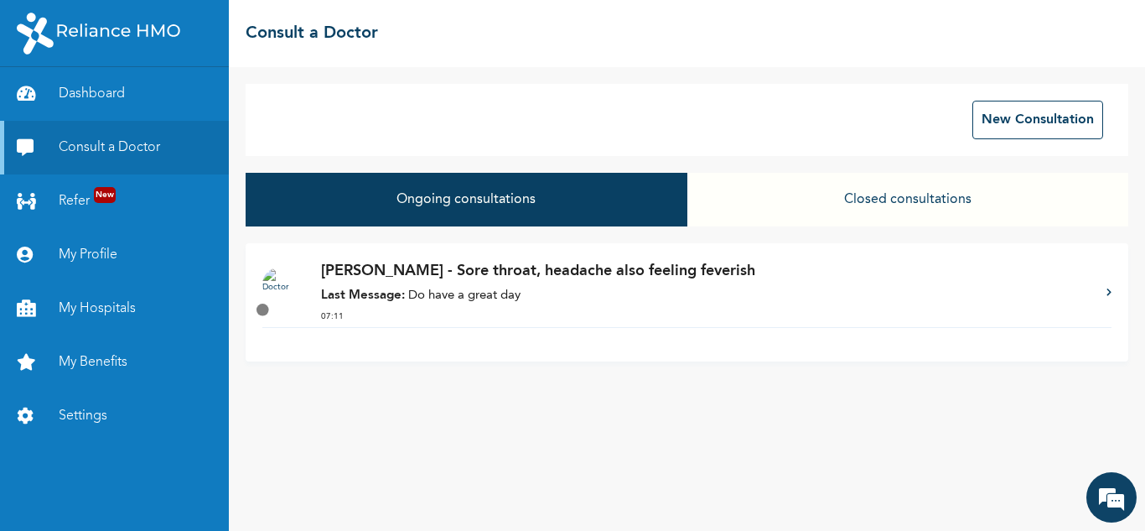
click at [943, 205] on button "Closed consultations" at bounding box center [907, 200] width 441 height 54
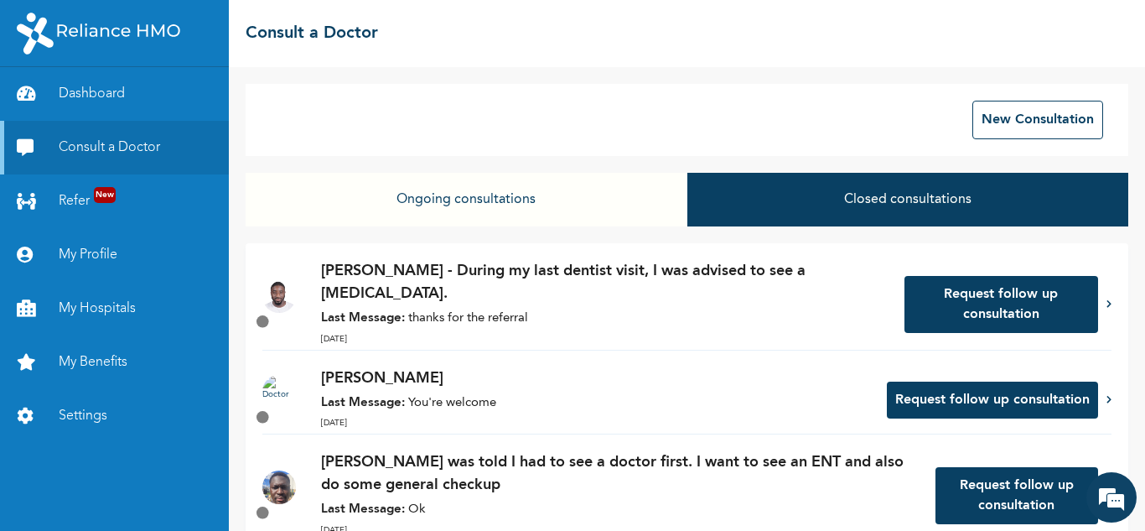
click at [598, 199] on button "Ongoing consultations" at bounding box center [466, 200] width 441 height 54
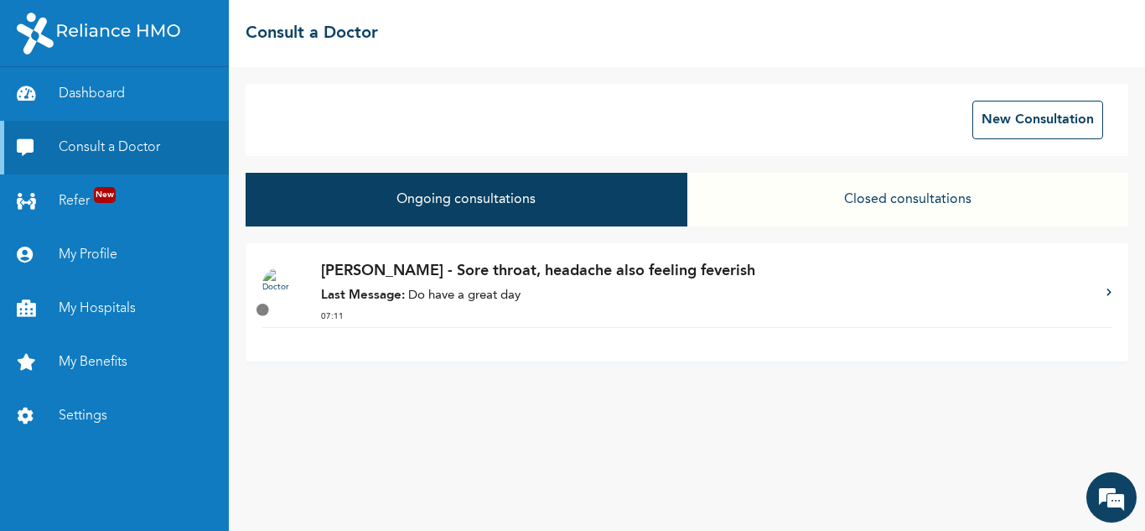
click at [769, 301] on p "Last Message: Do have a great day" at bounding box center [705, 296] width 769 height 19
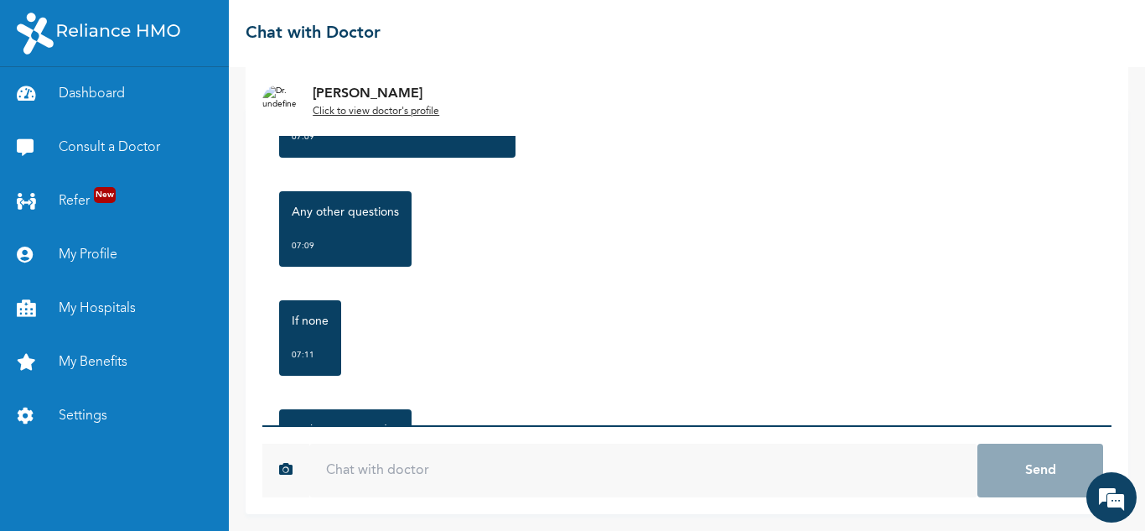
scroll to position [5522, 0]
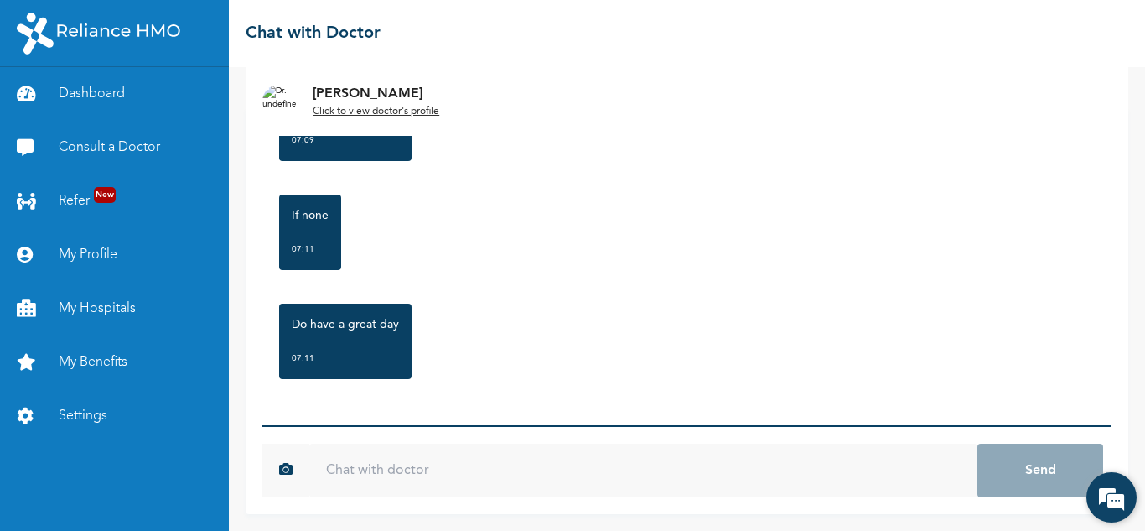
click at [1111, 497] on em at bounding box center [1111, 496] width 45 height 45
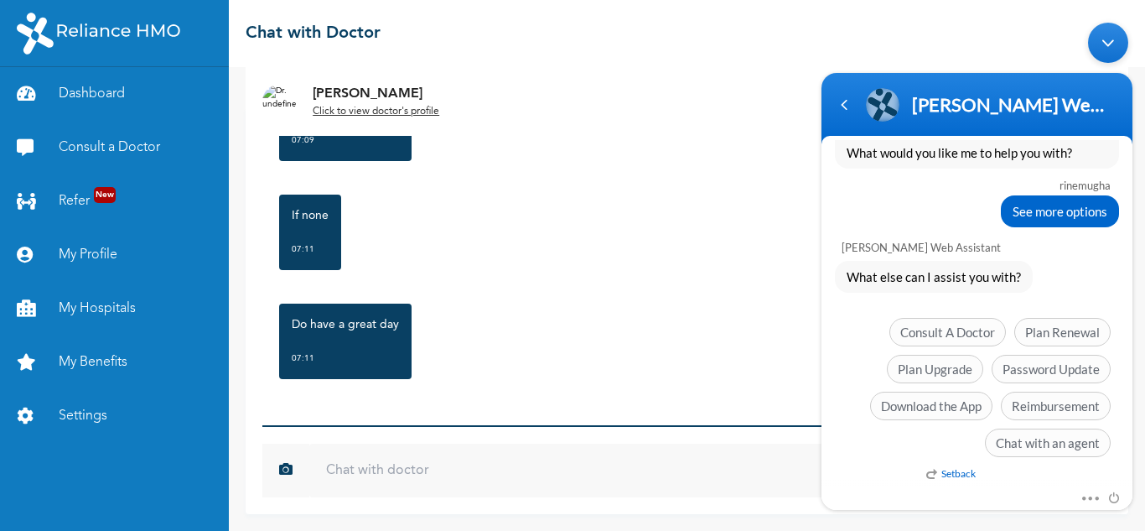
click at [569, 324] on div "Do have a great day 07:11" at bounding box center [687, 341] width 832 height 92
drag, startPoint x: 597, startPoint y: 313, endPoint x: 641, endPoint y: 299, distance: 46.7
click at [609, 312] on div "Do have a great day 07:11" at bounding box center [687, 341] width 832 height 92
click at [564, 129] on div "Dr. Oriowo Click to view doctor's profile" at bounding box center [687, 101] width 883 height 69
drag, startPoint x: 1114, startPoint y: 42, endPoint x: 1680, endPoint y: 131, distance: 573.5
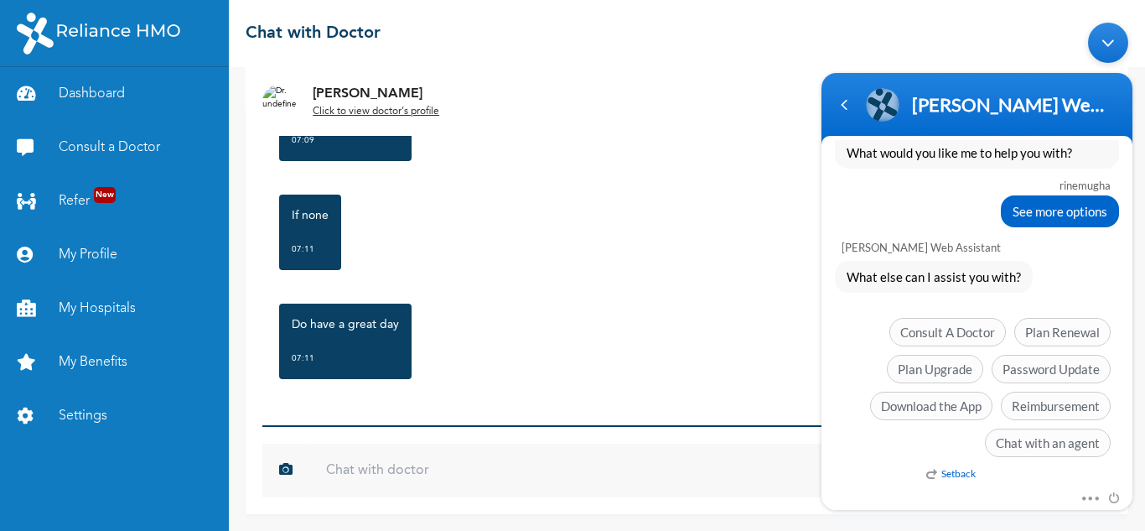
click at [1114, 42] on div "Minimize live chat window" at bounding box center [1108, 42] width 40 height 40
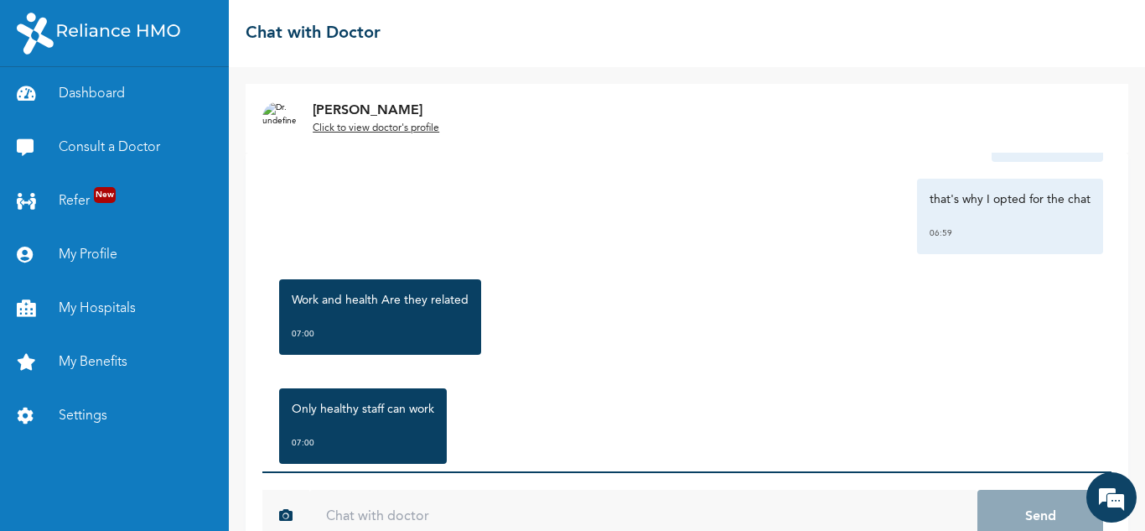
scroll to position [2330, 0]
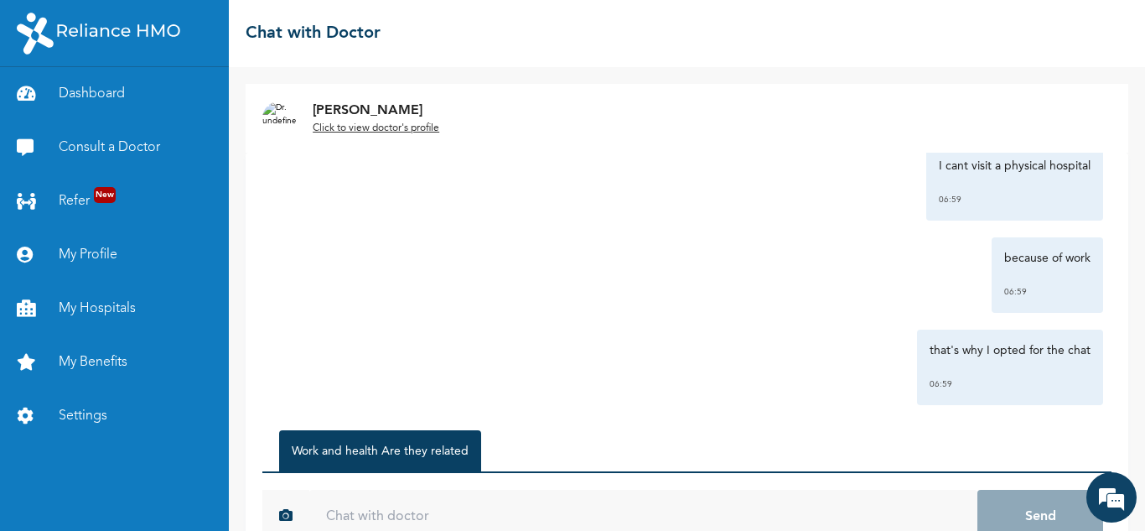
click at [420, 125] on u "Click to view doctor's profile" at bounding box center [376, 128] width 127 height 10
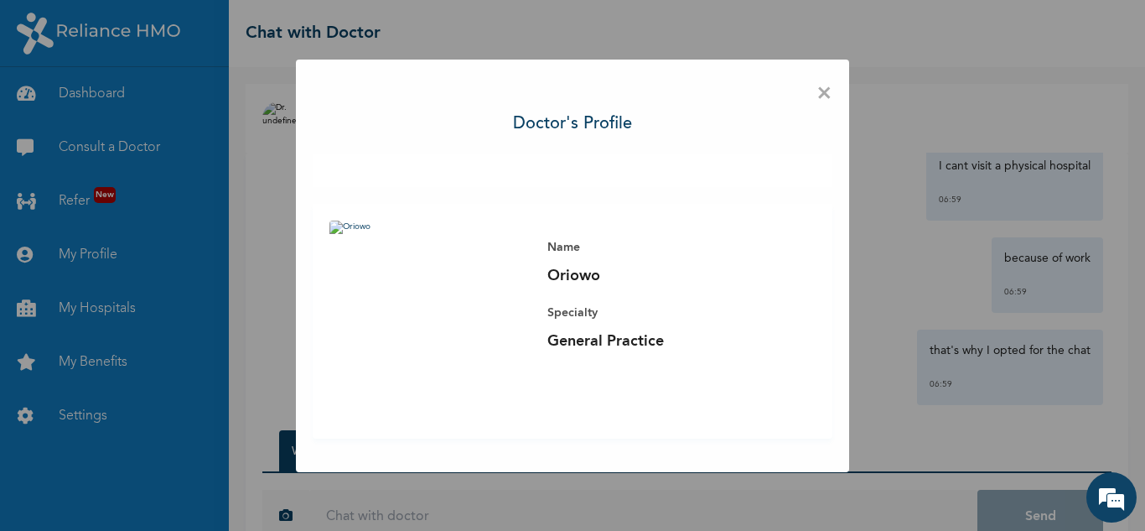
click at [824, 91] on span "×" at bounding box center [824, 93] width 16 height 35
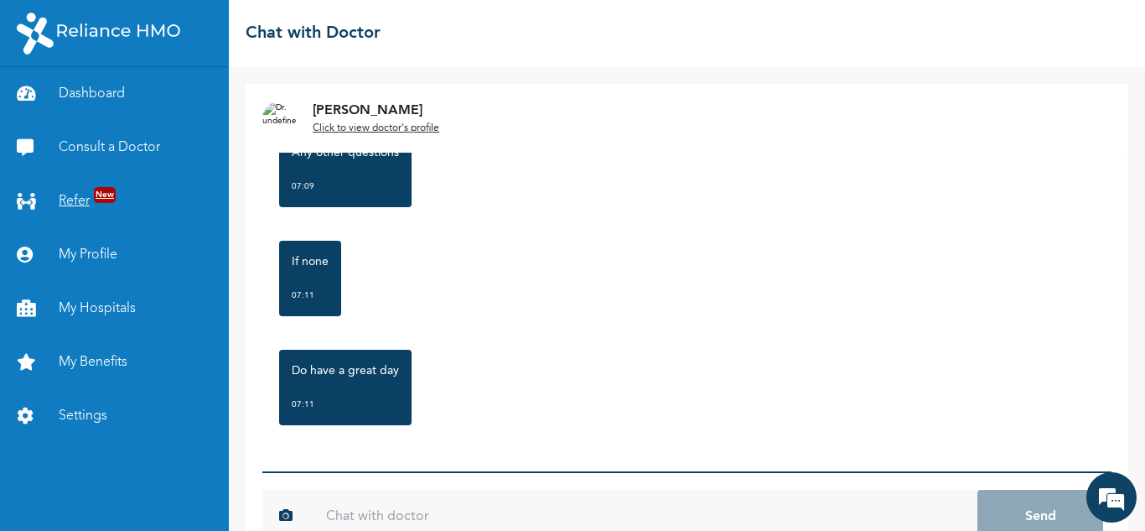
scroll to position [46, 0]
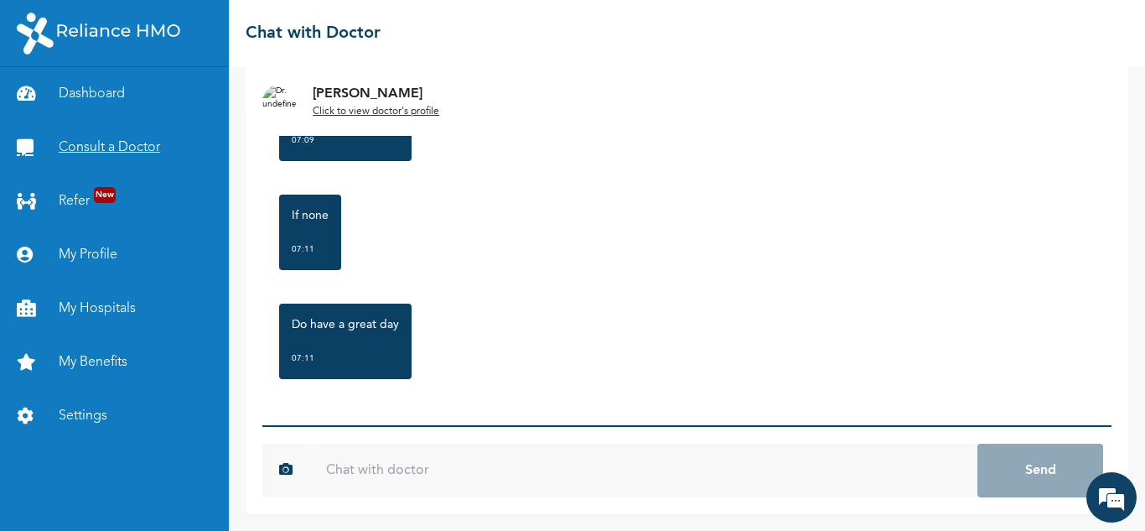
click at [117, 144] on link "Consult a Doctor" at bounding box center [114, 148] width 229 height 54
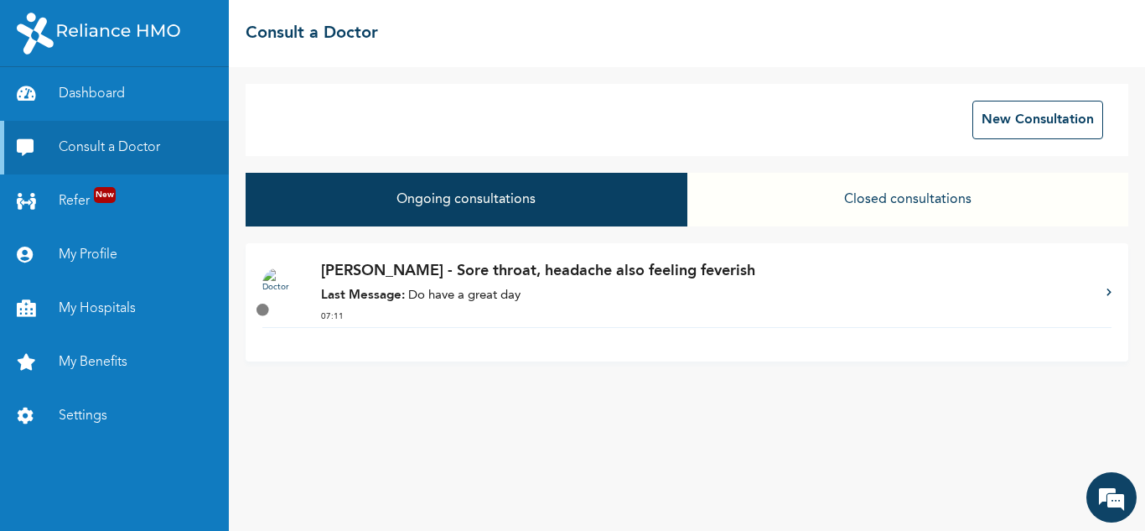
click at [986, 203] on button "Closed consultations" at bounding box center [907, 200] width 441 height 54
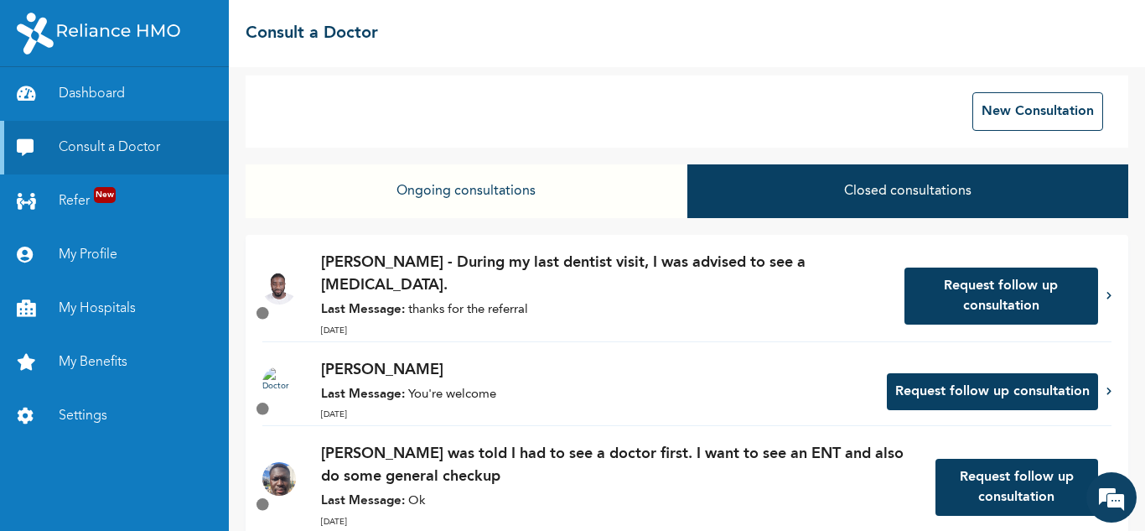
scroll to position [26, 0]
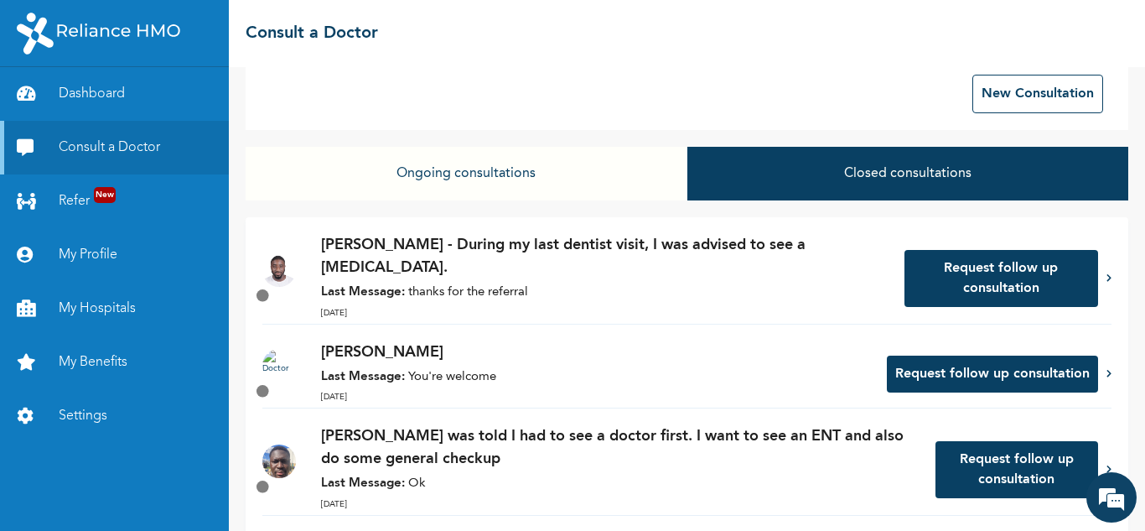
click at [435, 383] on p "Last Message: You're welcome" at bounding box center [595, 377] width 549 height 19
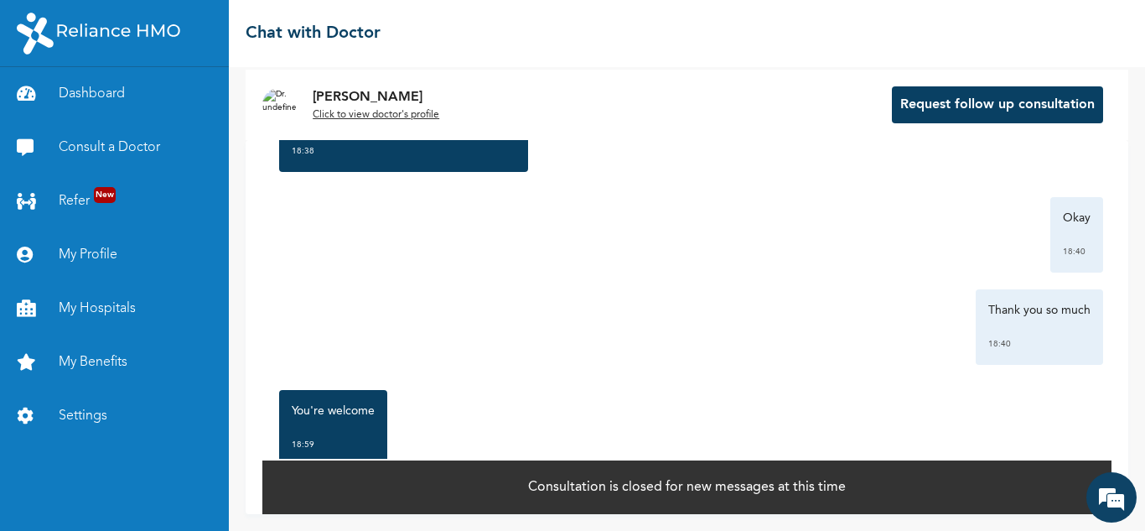
scroll to position [2991, 0]
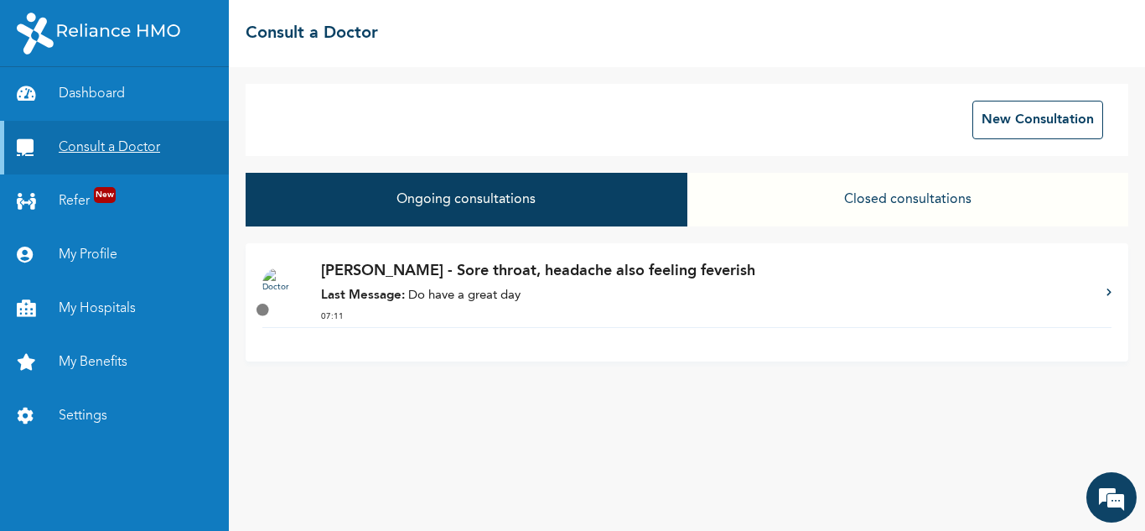
click at [153, 149] on link "Consult a Doctor" at bounding box center [114, 148] width 229 height 54
click at [979, 210] on button "Closed consultations" at bounding box center [907, 200] width 441 height 54
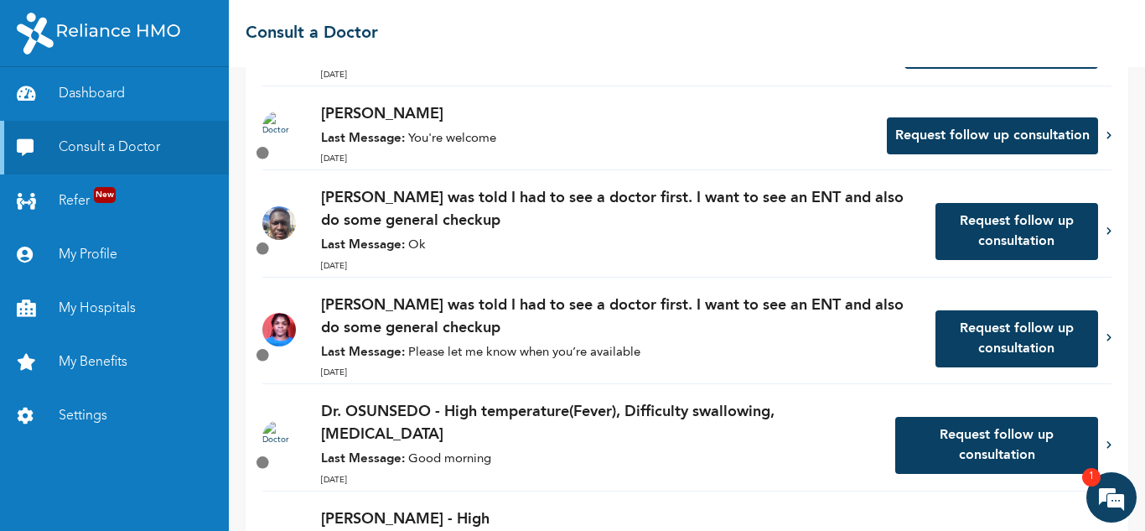
scroll to position [267, 0]
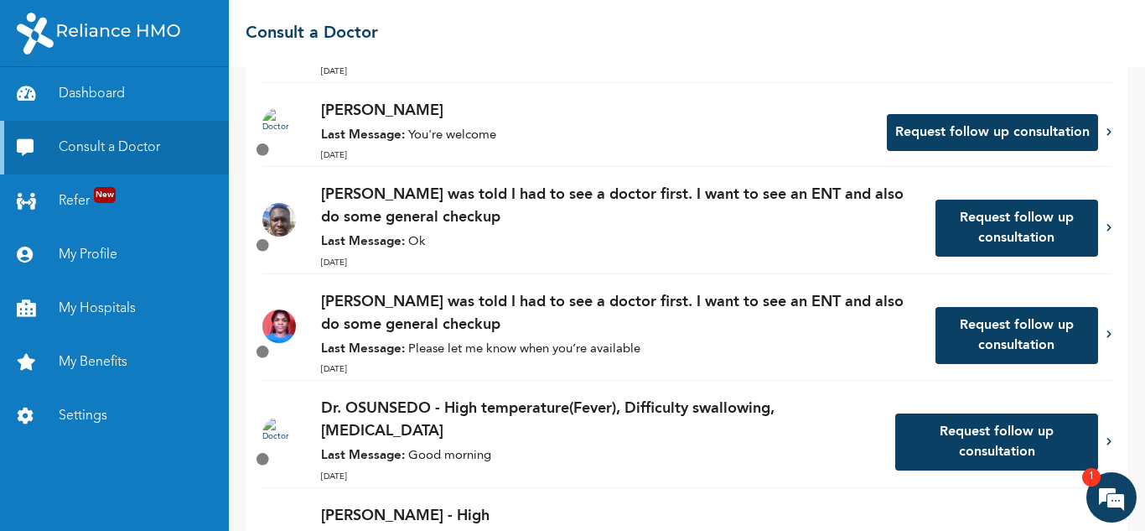
click at [576, 208] on p "Dr. Kasumu - I was told I had to see a doctor first. I want to see an ENT and a…" at bounding box center [620, 206] width 598 height 45
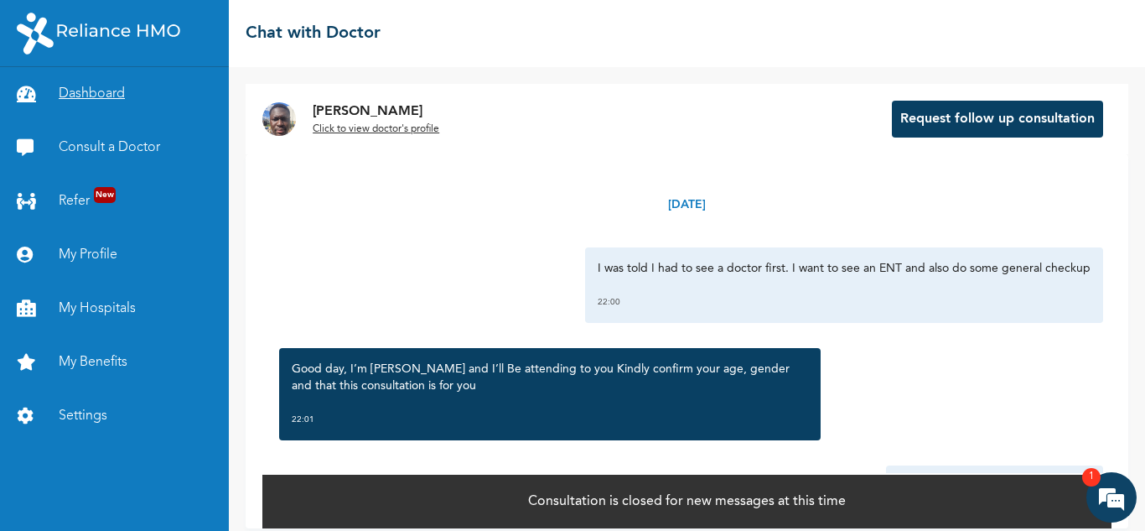
click at [121, 98] on link "Dashboard" at bounding box center [114, 94] width 229 height 54
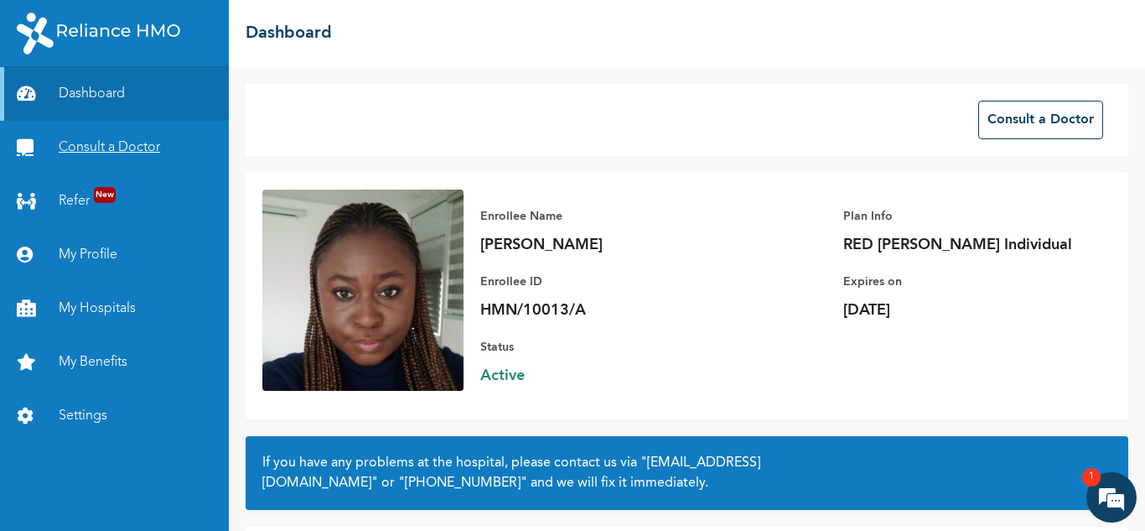
click at [157, 148] on link "Consult a Doctor" at bounding box center [114, 148] width 229 height 54
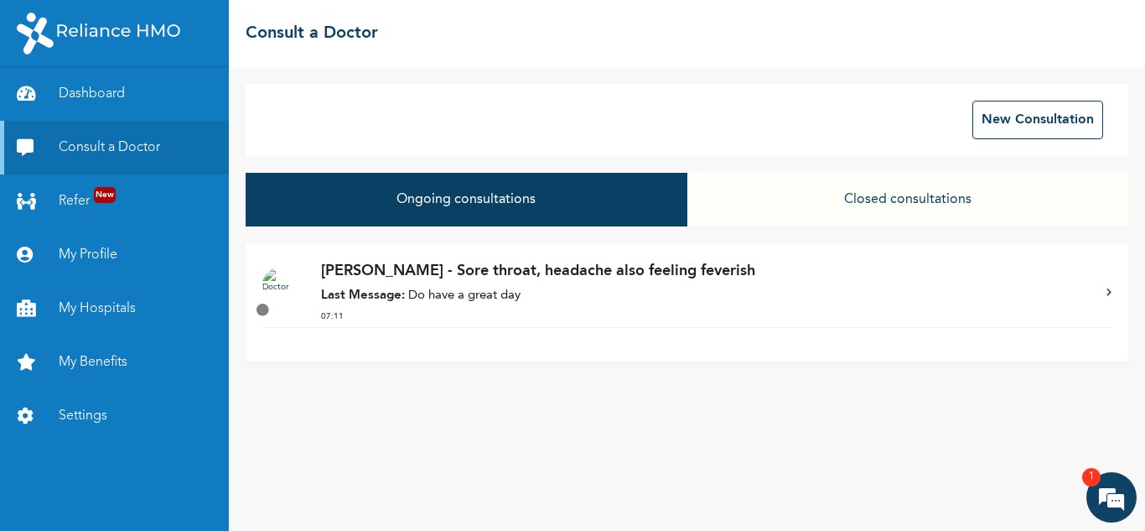
click at [670, 261] on p "Dr. Oriowo - Sore throat, headache also feeling feverish" at bounding box center [705, 271] width 769 height 23
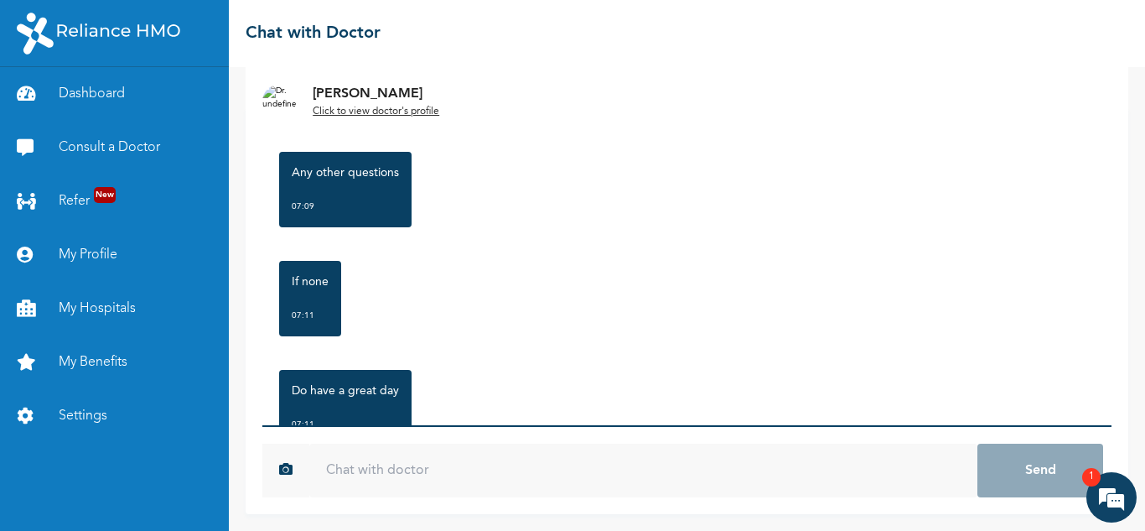
scroll to position [5522, 0]
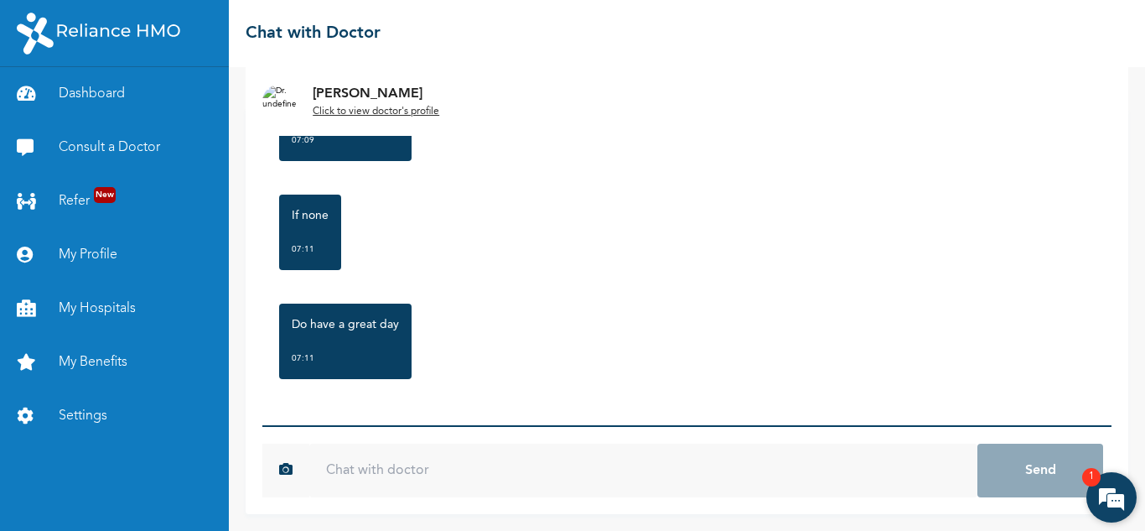
click at [1111, 510] on em at bounding box center [1111, 496] width 45 height 45
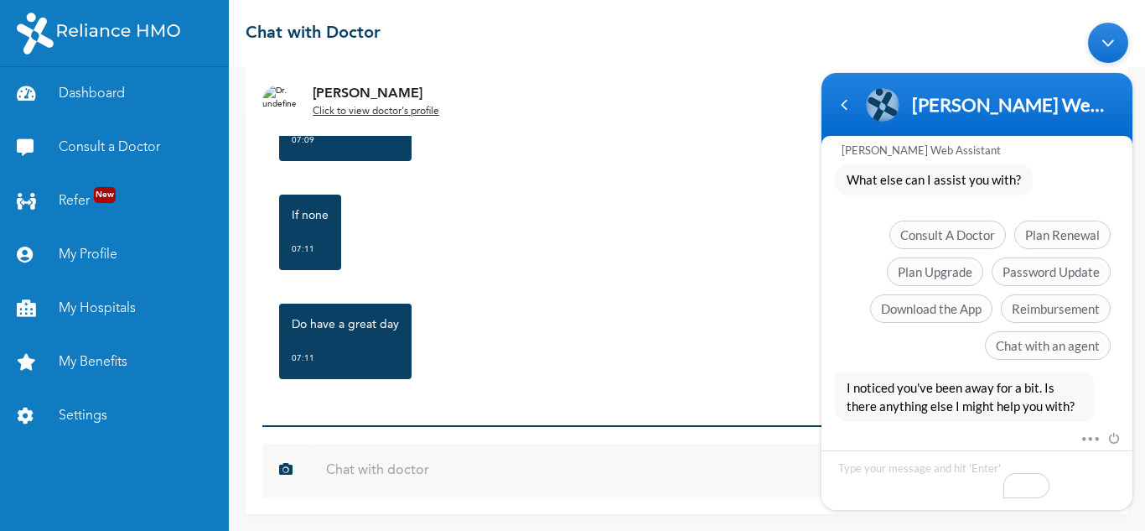
click at [542, 394] on div "Tuesday, October 14th 2025 Sore throat, headache also feeling feverish 06:40 Go…" at bounding box center [686, 265] width 849 height 318
click at [851, 112] on div "Navigation go back" at bounding box center [843, 103] width 25 height 25
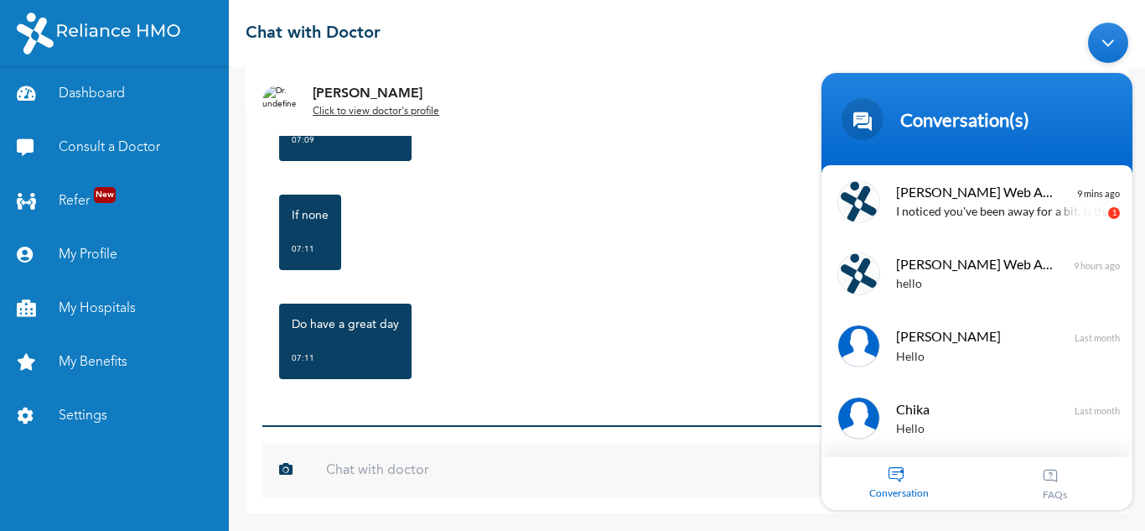
click at [582, 164] on div "Any other questions 07:09" at bounding box center [687, 123] width 832 height 92
click at [566, 277] on div "If none 07:11" at bounding box center [687, 232] width 832 height 92
click at [1095, 41] on div "Minimize live chat window" at bounding box center [1108, 42] width 40 height 40
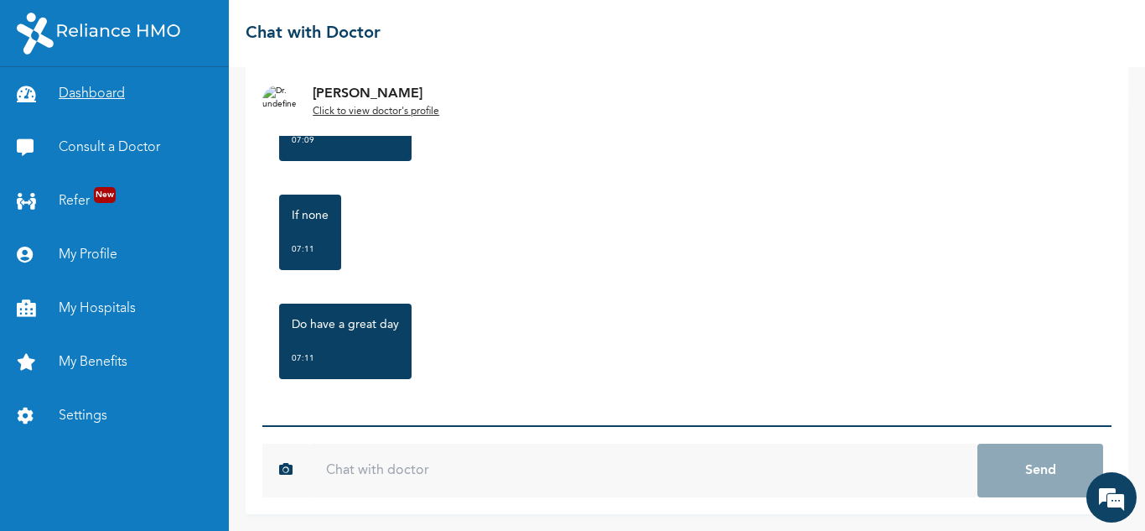
click at [96, 97] on link "Dashboard" at bounding box center [114, 94] width 229 height 54
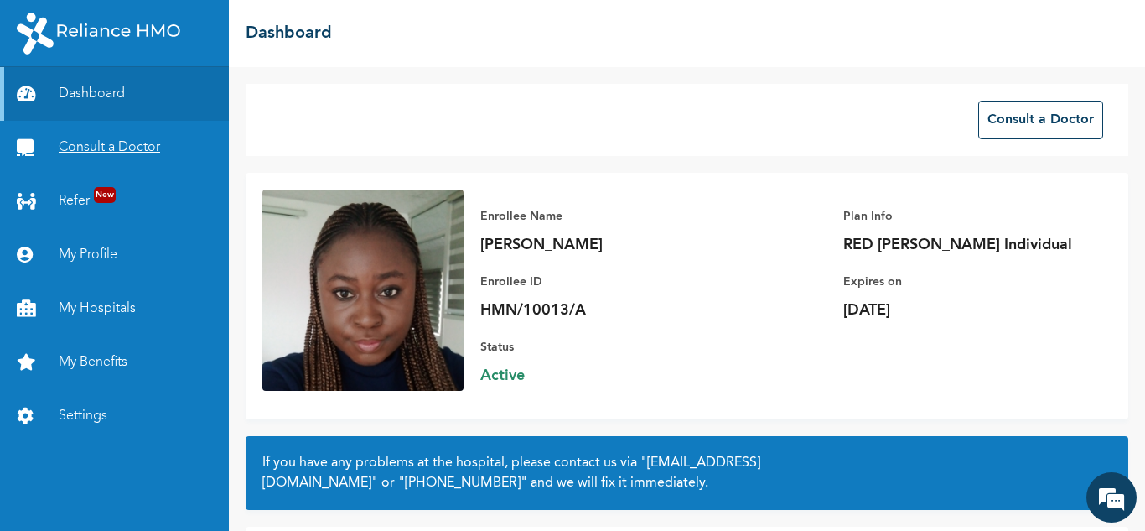
click at [98, 151] on link "Consult a Doctor" at bounding box center [114, 148] width 229 height 54
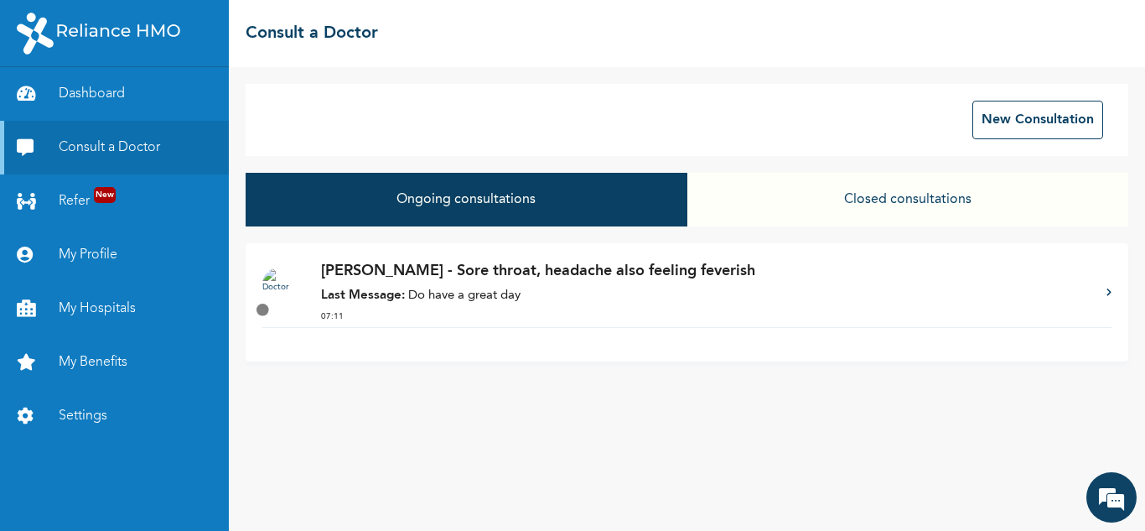
click at [859, 210] on button "Closed consultations" at bounding box center [907, 200] width 441 height 54
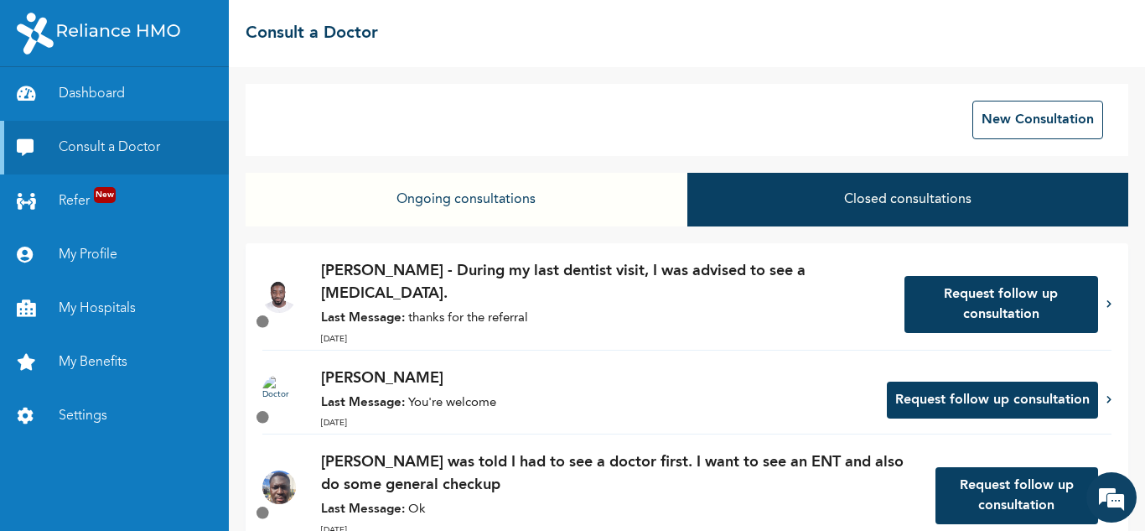
click at [515, 213] on button "Ongoing consultations" at bounding box center [466, 200] width 441 height 54
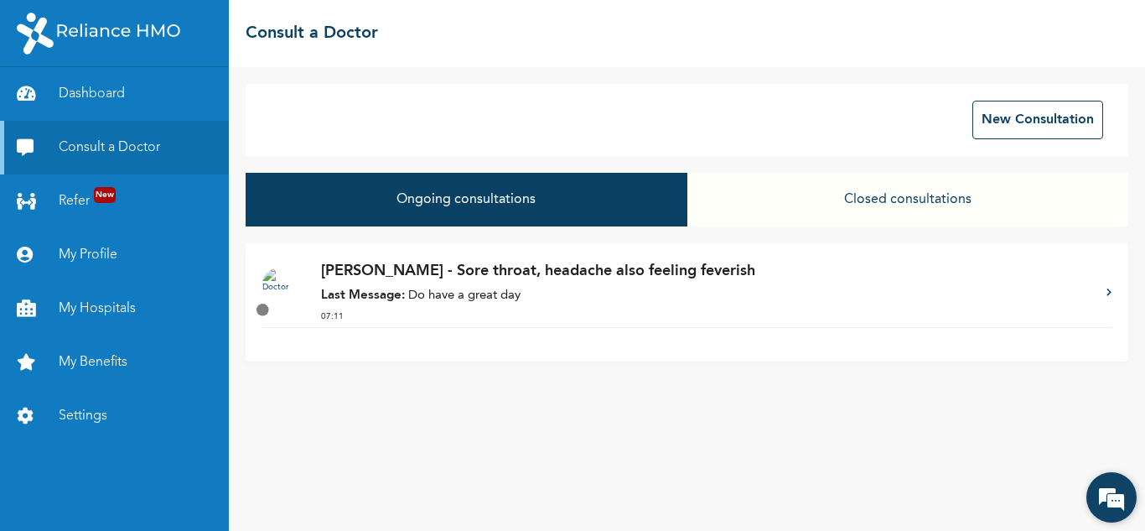
click at [1109, 484] on em at bounding box center [1111, 496] width 45 height 45
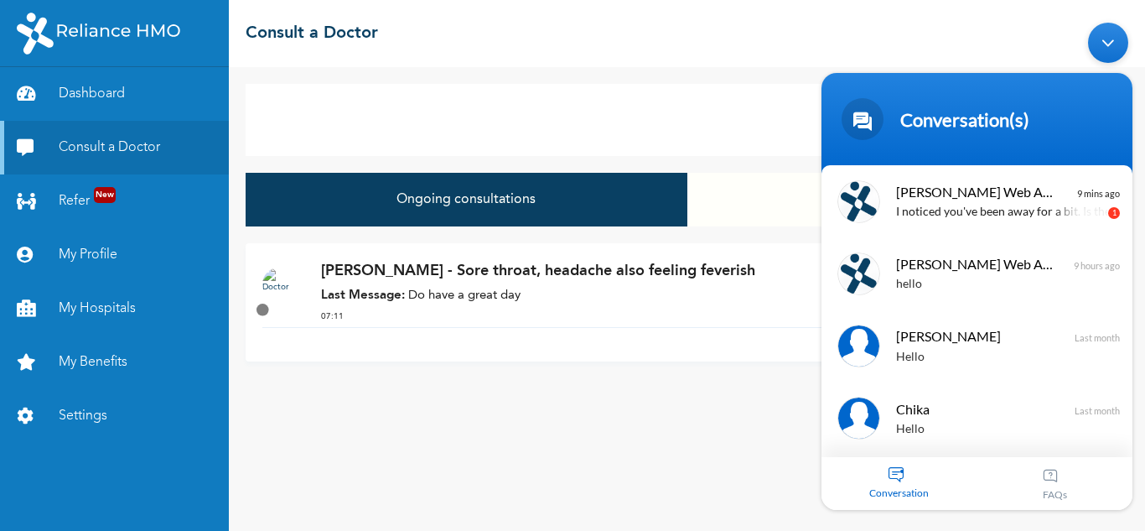
drag, startPoint x: 1107, startPoint y: 43, endPoint x: 1886, endPoint y: 78, distance: 779.4
click at [1107, 43] on div "Minimize live chat window" at bounding box center [1108, 42] width 40 height 40
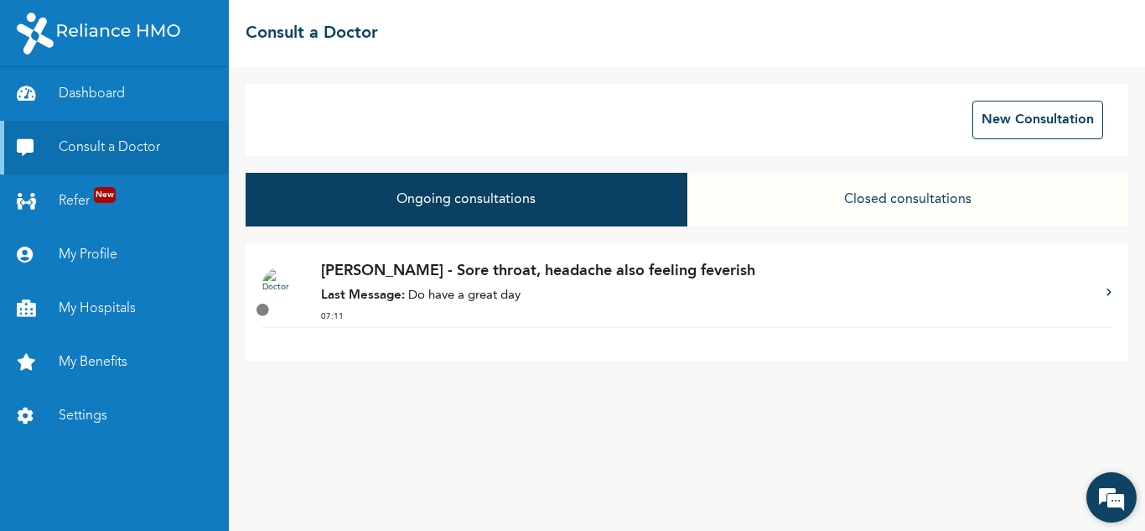
drag, startPoint x: 1116, startPoint y: 508, endPoint x: 245, endPoint y: 253, distance: 908.1
click at [1116, 508] on em at bounding box center [1111, 496] width 45 height 45
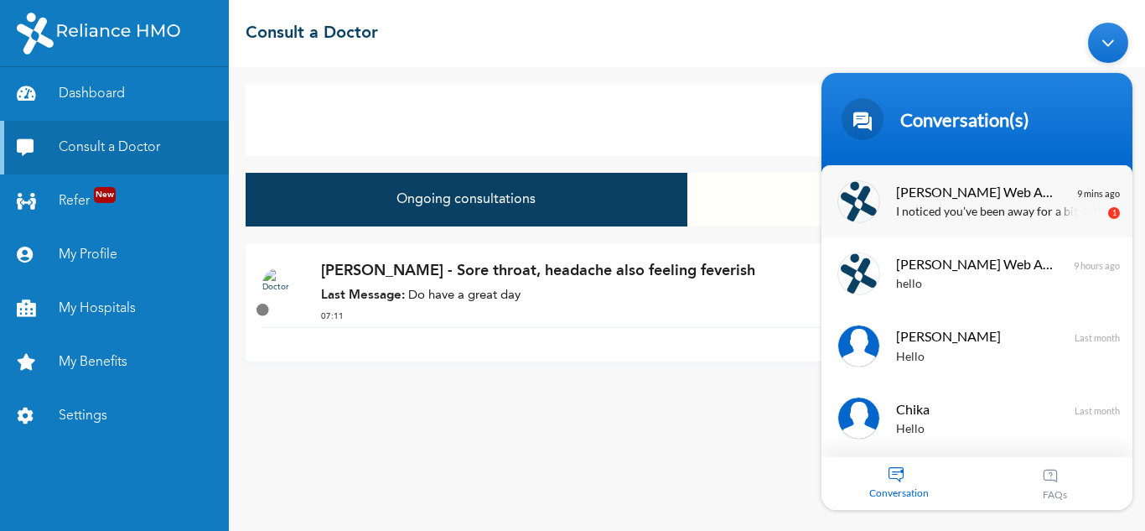
click at [976, 199] on span "[PERSON_NAME] Web Assistant" at bounding box center [975, 190] width 158 height 23
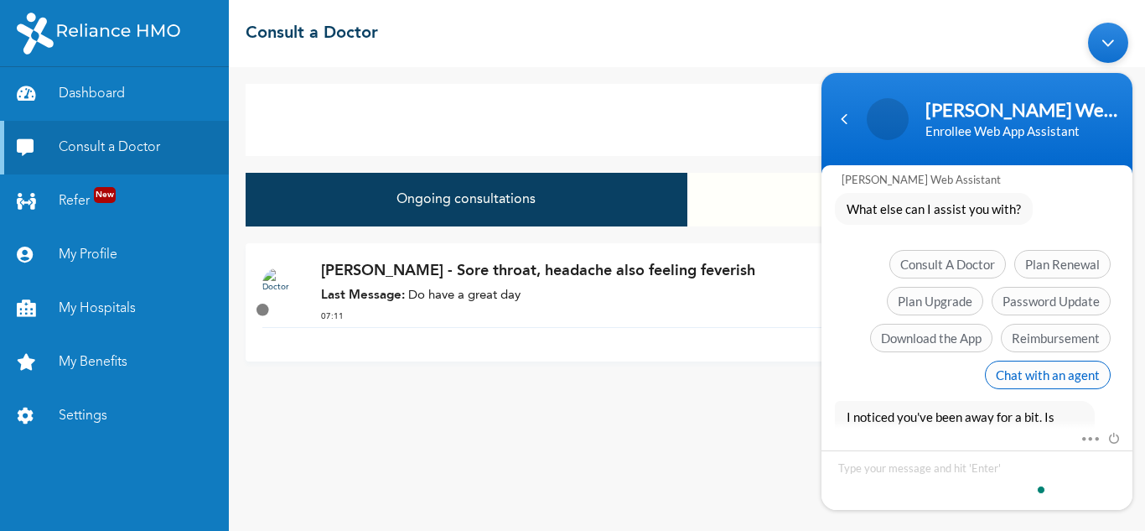
click at [1050, 371] on span "Chat with an agent" at bounding box center [1048, 374] width 126 height 28
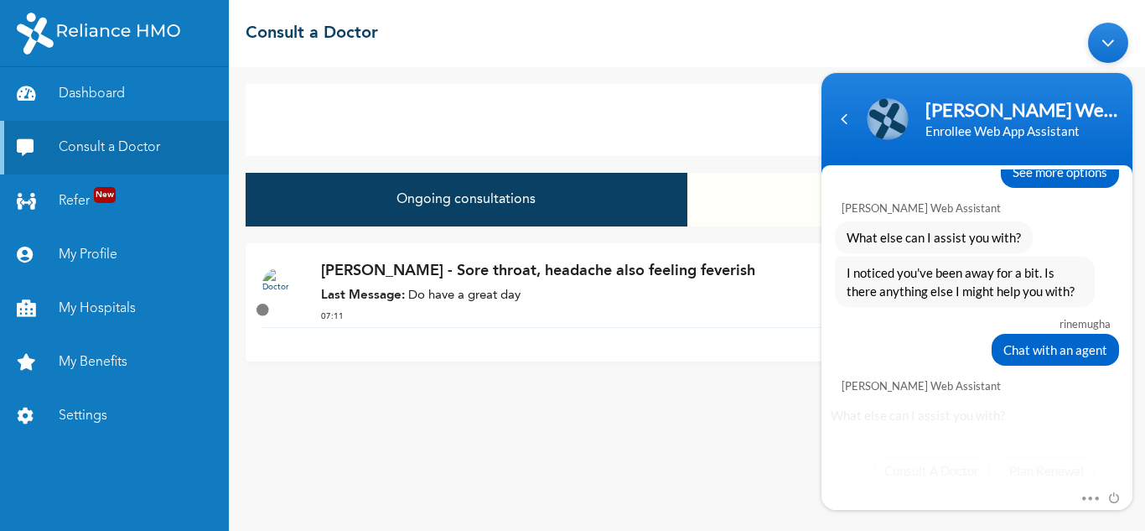
scroll to position [749, 0]
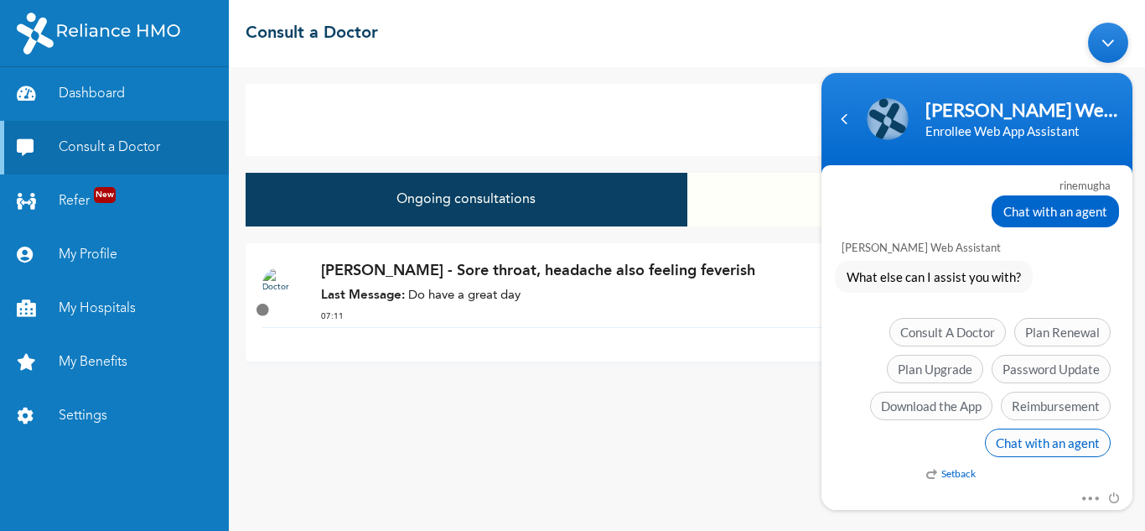
click at [1028, 451] on span "Chat with an agent" at bounding box center [1048, 441] width 126 height 28
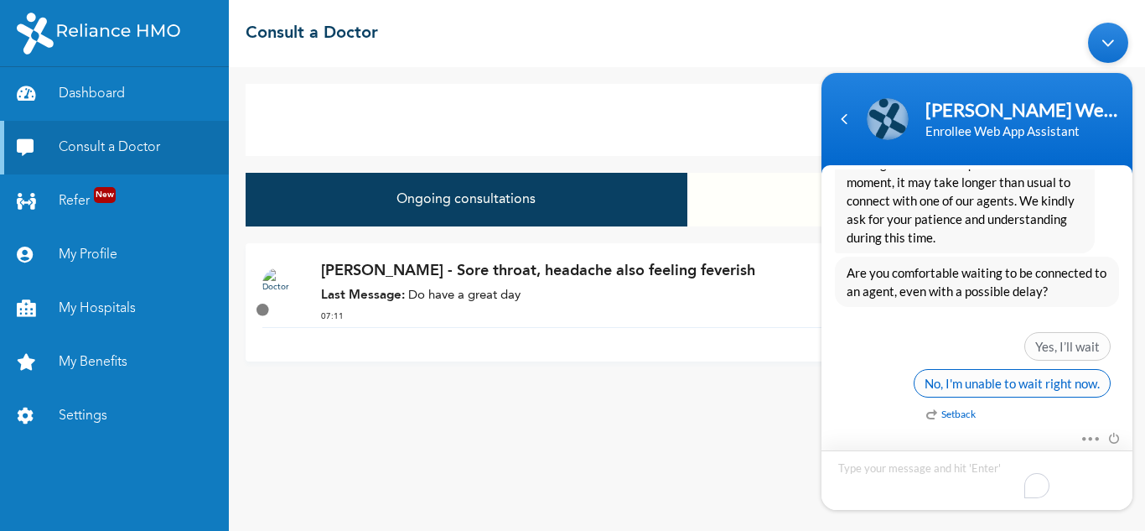
scroll to position [976, 0]
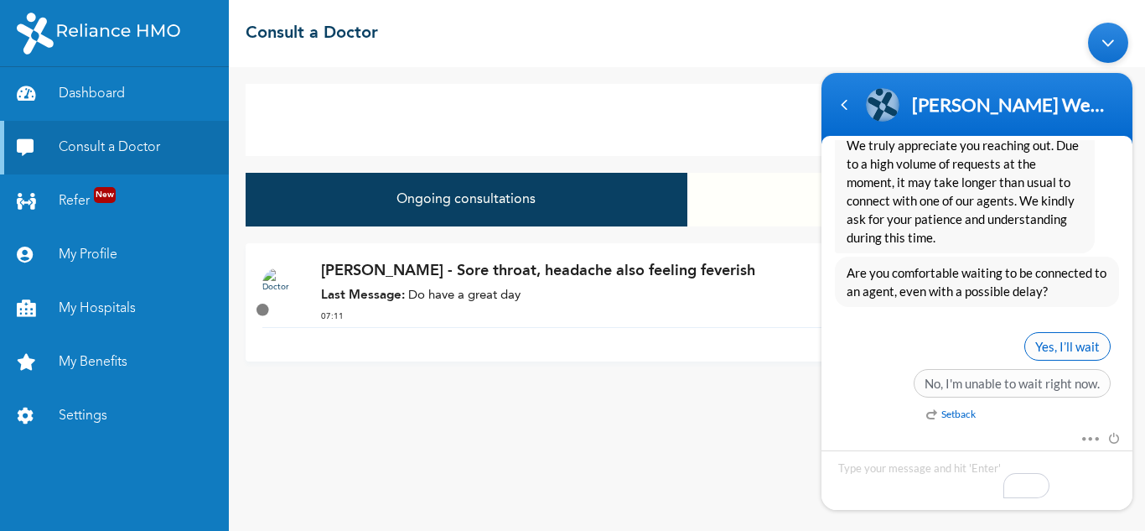
click at [1079, 346] on span "Yes, I’ll wait" at bounding box center [1067, 345] width 86 height 28
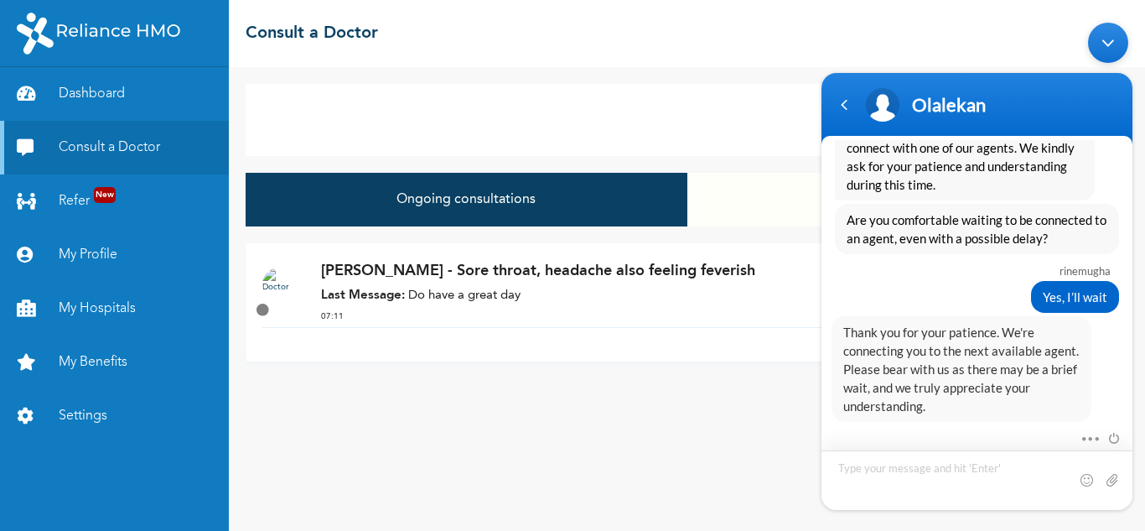
scroll to position [1107, 0]
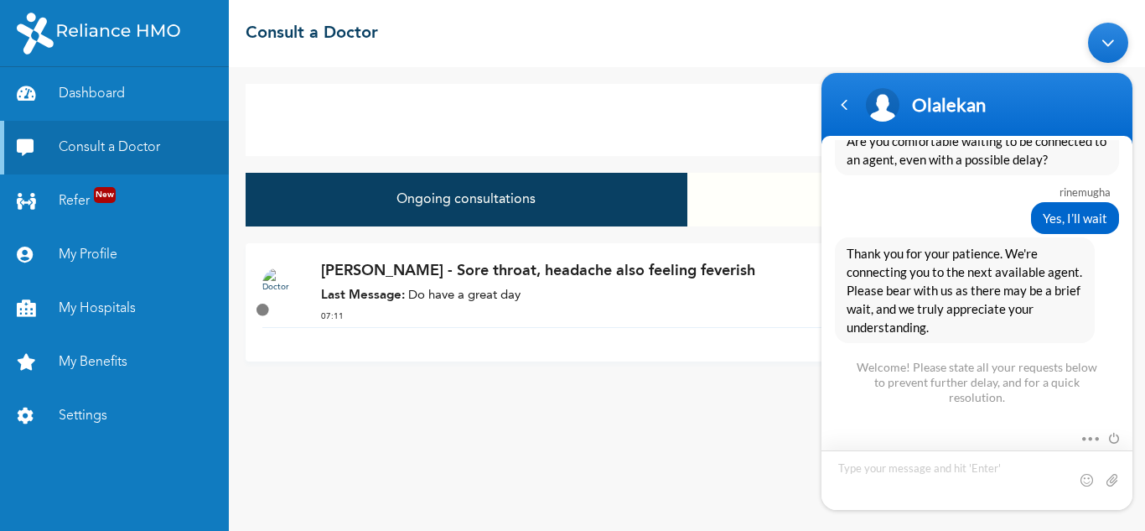
click at [906, 467] on textarea "Type your message and hit 'Enter'" at bounding box center [976, 479] width 311 height 60
type textarea "hello"
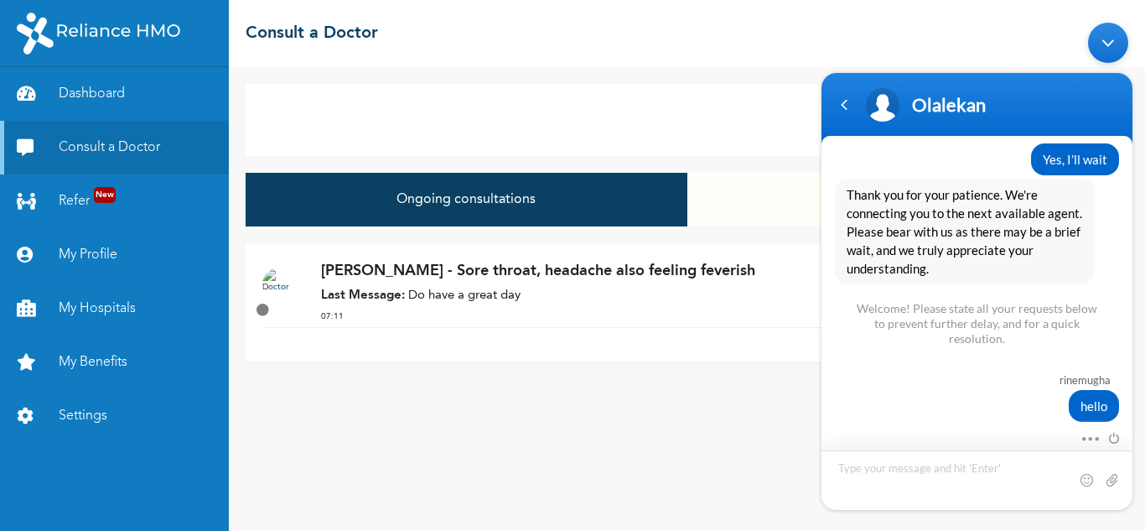
scroll to position [1280, 0]
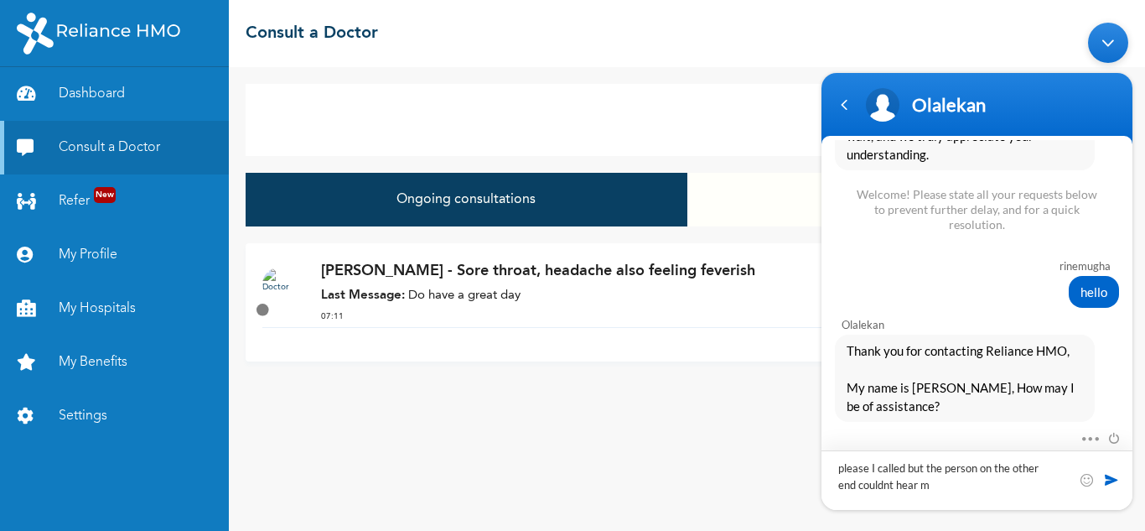
type textarea "please I called but the person on the other end couldnt hear me"
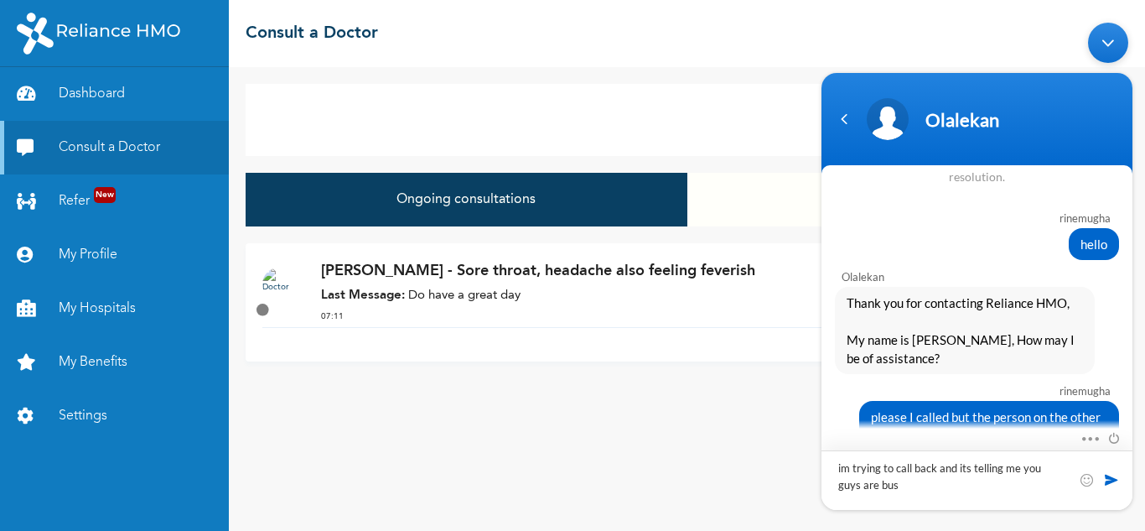
type textarea "im trying to call back and its telling me you guys are busy"
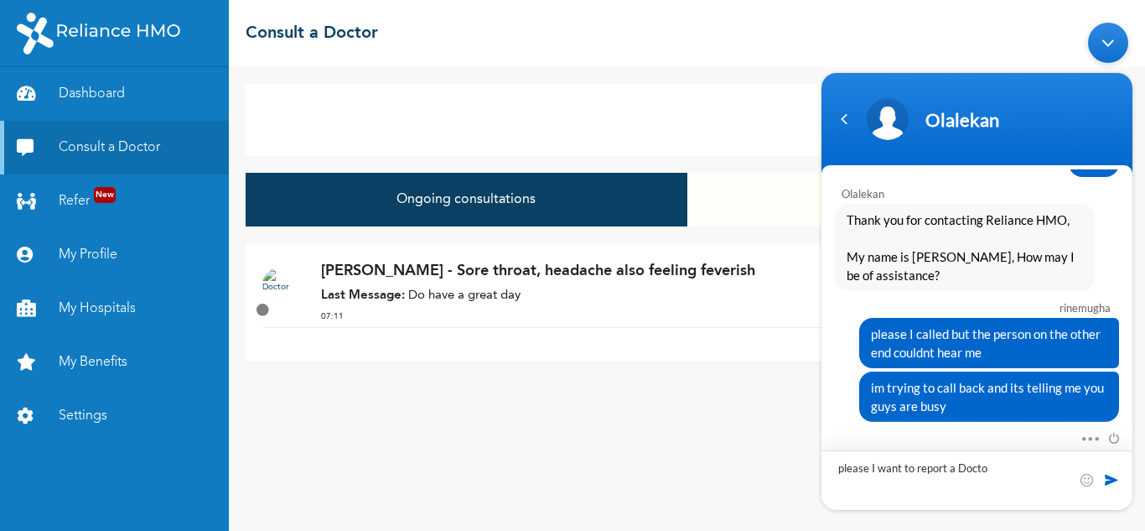
type textarea "please I want to report a Doctor"
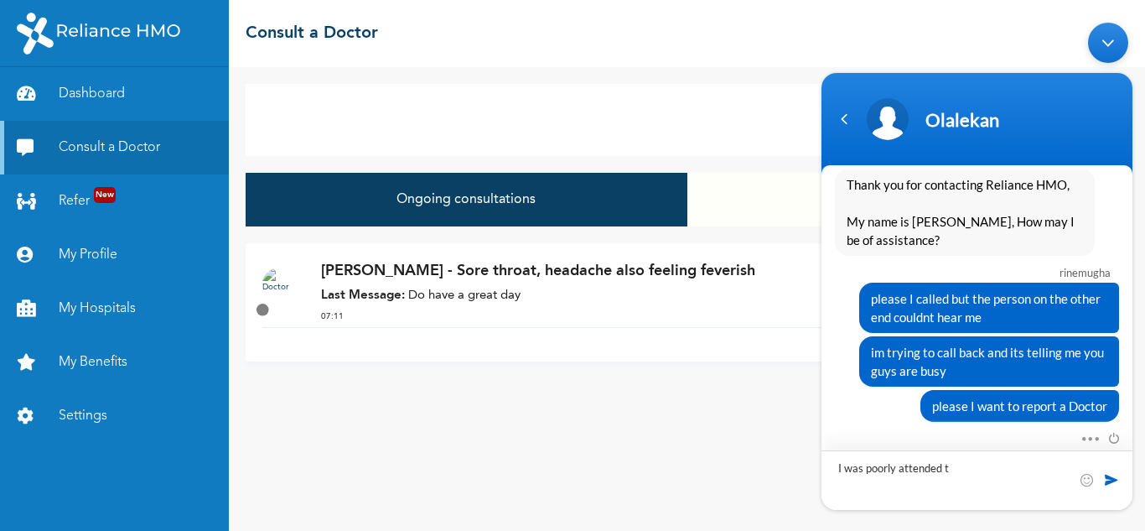
type textarea "I was poorly attended to"
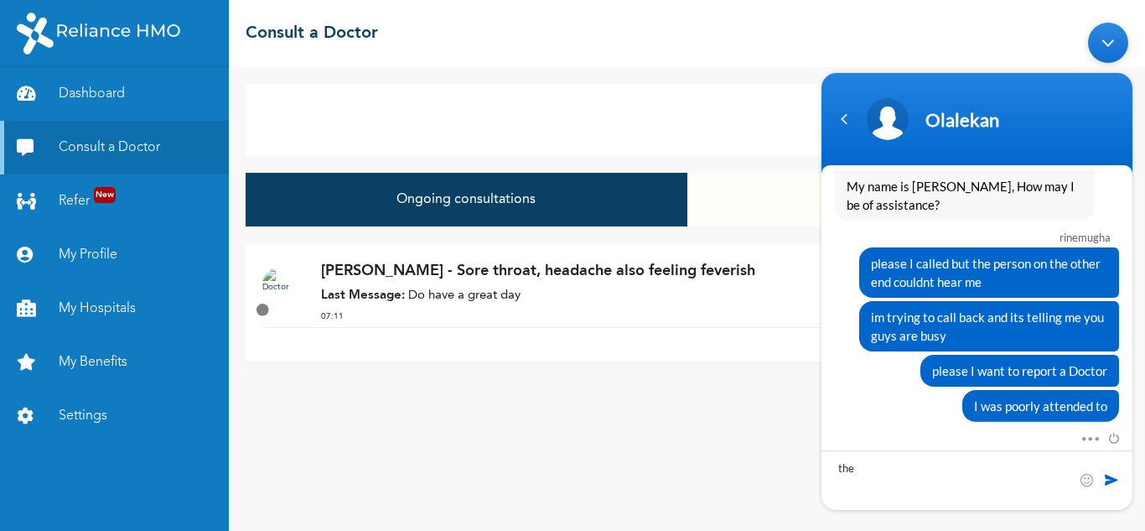
click at [398, 266] on p "Dr. Oriowo - Sore throat, headache also feeling feverish" at bounding box center [705, 271] width 769 height 23
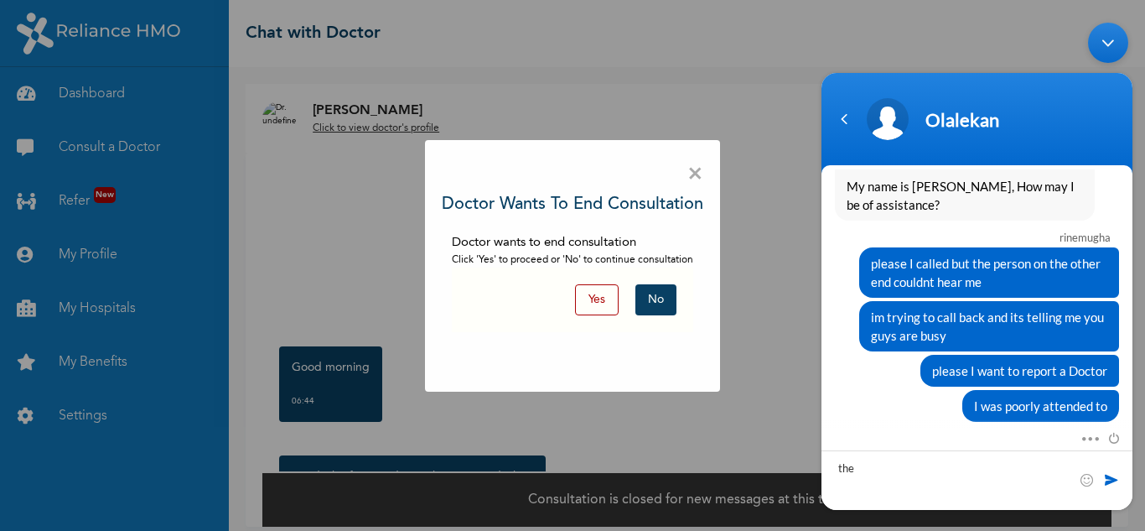
scroll to position [13, 0]
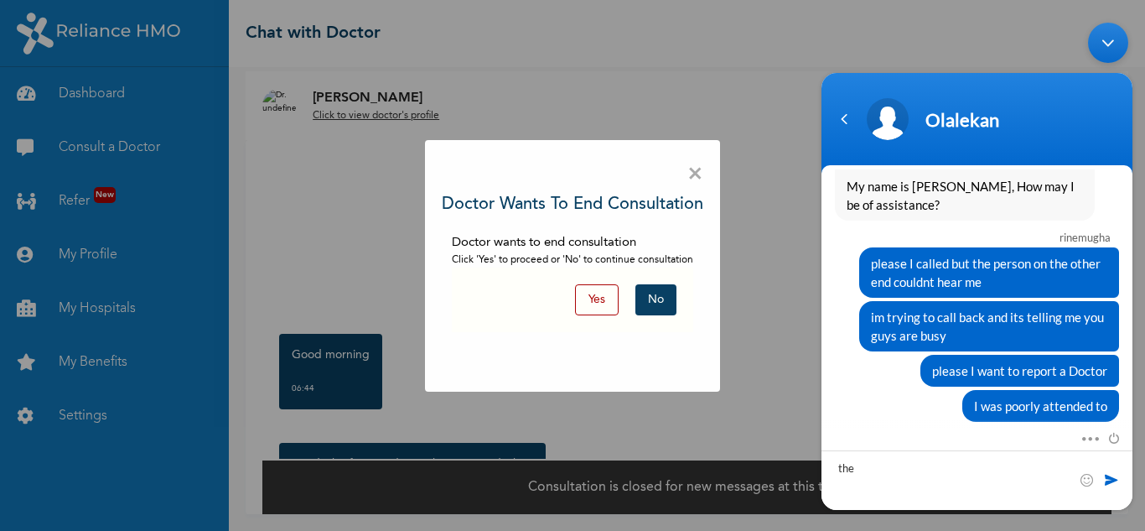
click at [590, 306] on button "Yes" at bounding box center [597, 299] width 44 height 31
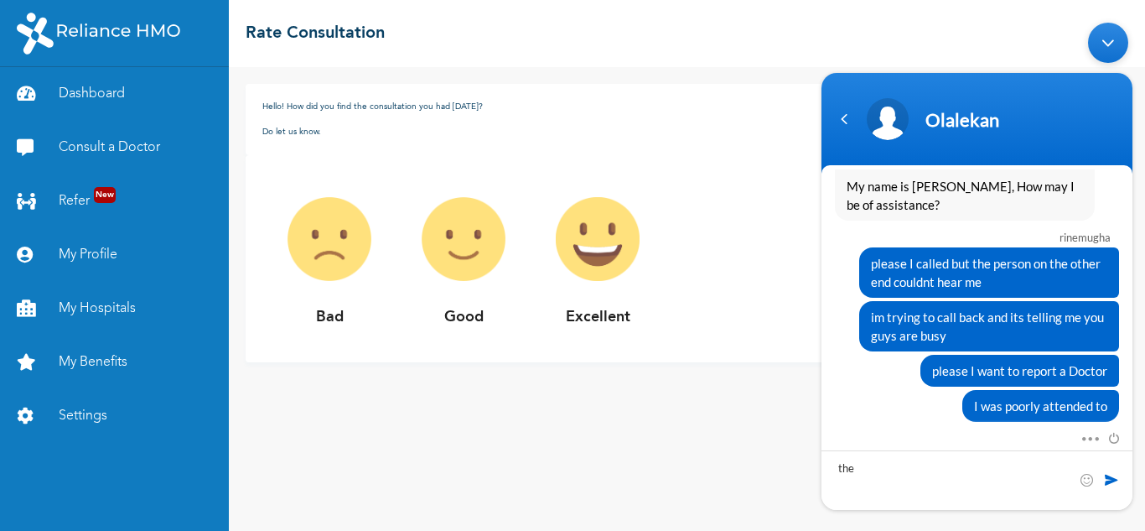
click at [334, 240] on img at bounding box center [329, 239] width 134 height 134
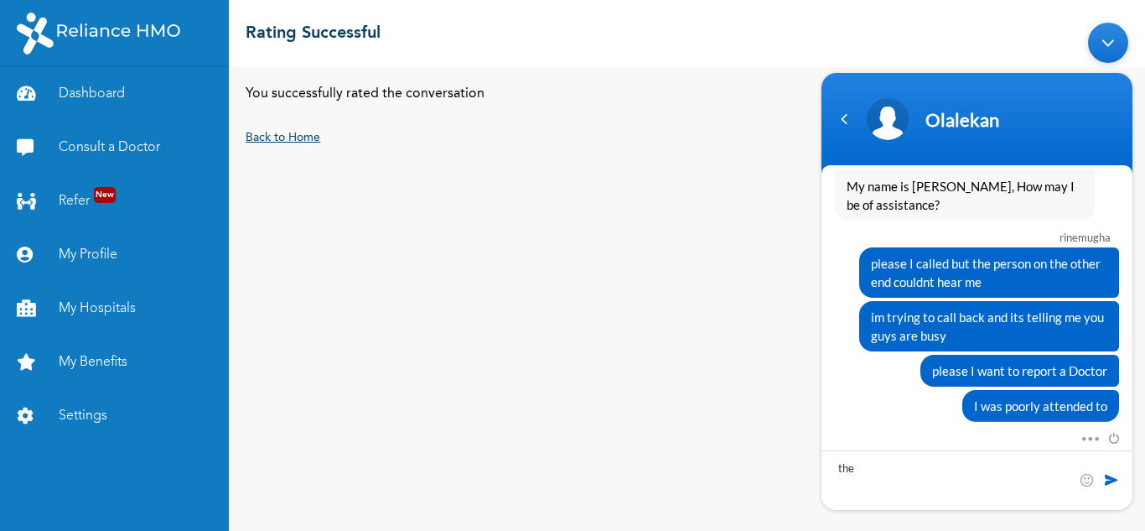
click at [311, 142] on link "Back to Home" at bounding box center [283, 138] width 75 height 12
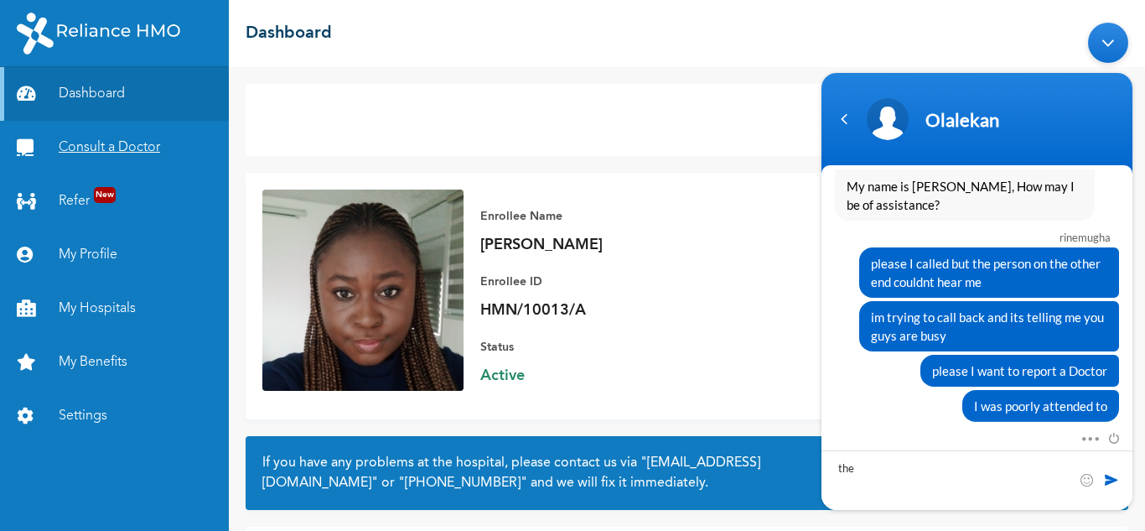
click at [106, 147] on link "Consult a Doctor" at bounding box center [114, 148] width 229 height 54
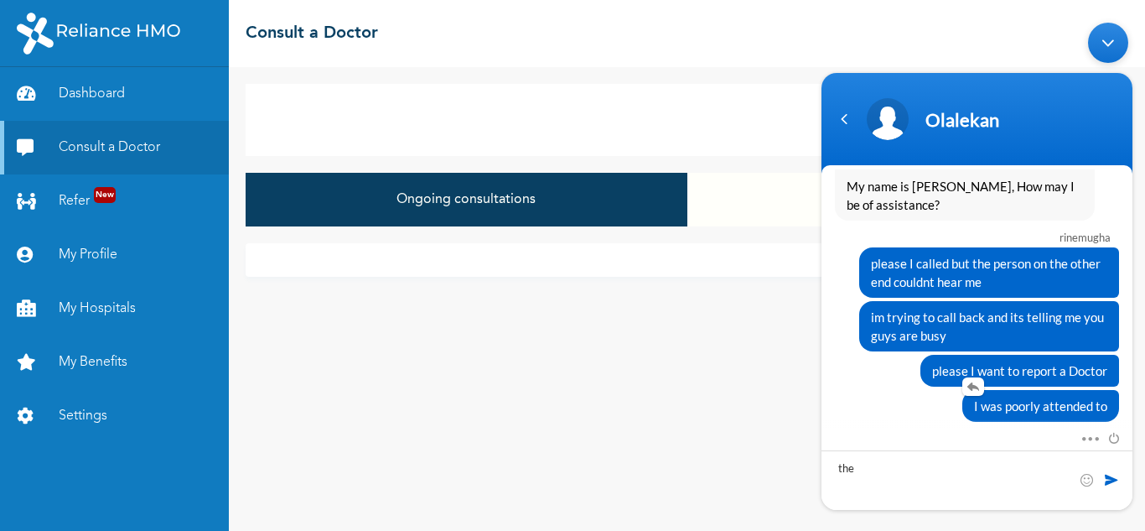
scroll to position [1481, 0]
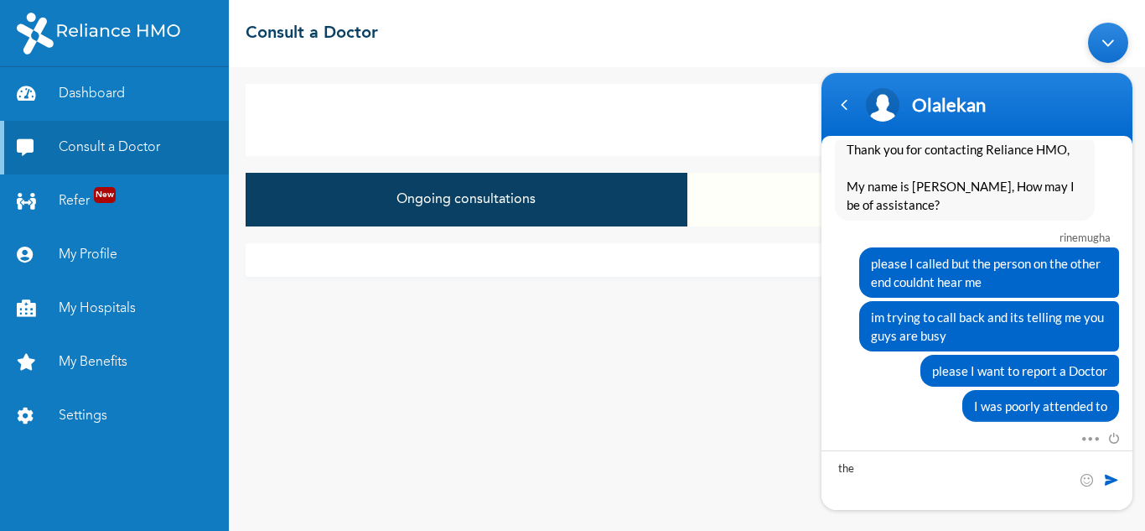
click at [764, 215] on button "Closed consultations" at bounding box center [907, 200] width 441 height 54
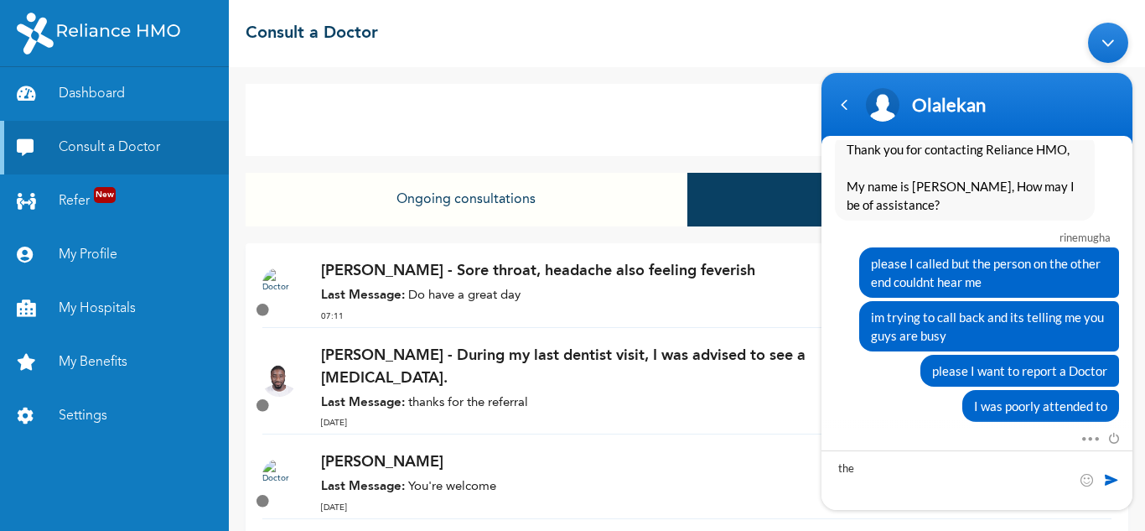
click at [435, 289] on p "Last Message: Do have a great day" at bounding box center [595, 296] width 549 height 19
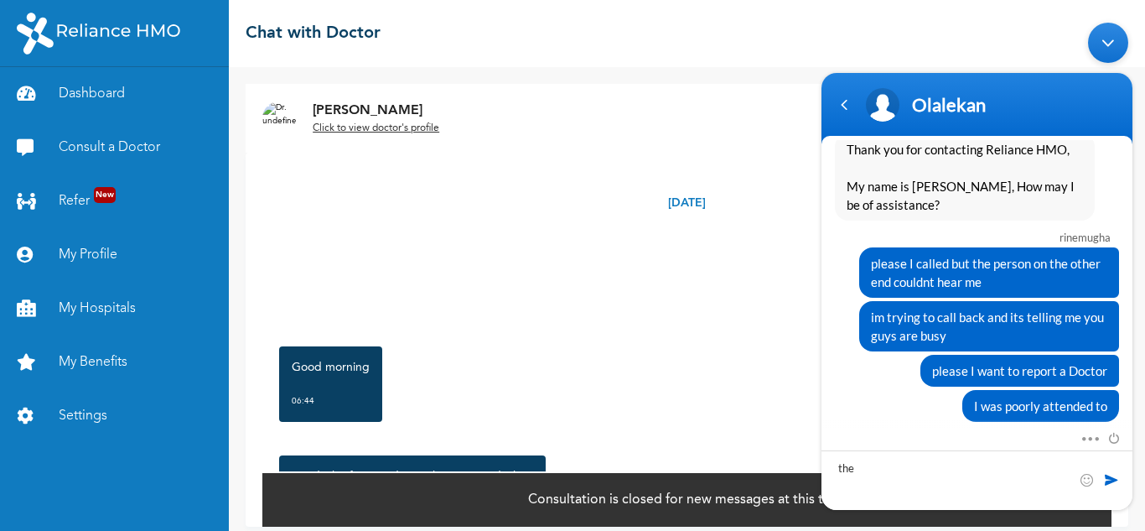
scroll to position [13, 0]
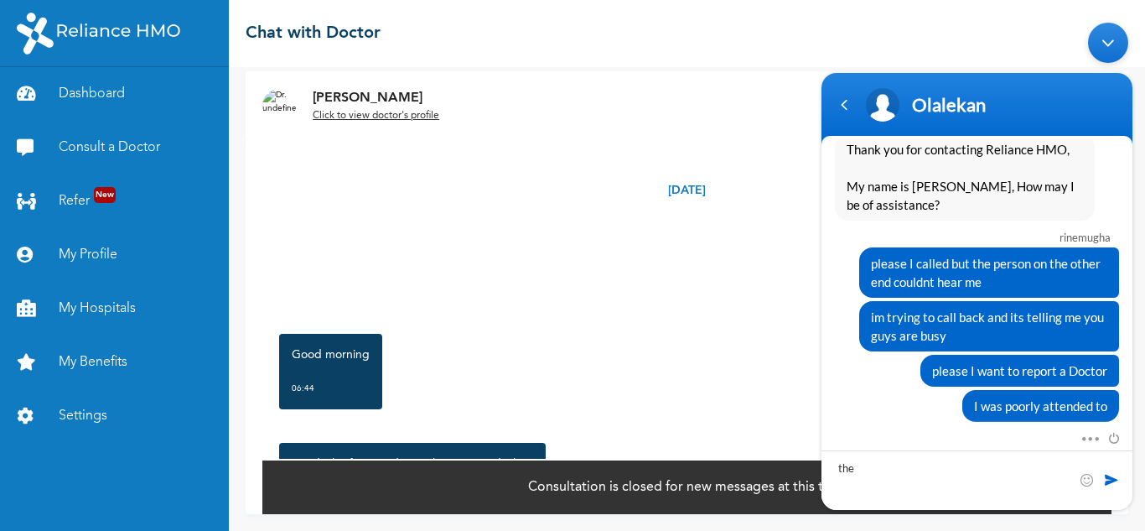
click at [397, 115] on u "Click to view doctor's profile" at bounding box center [376, 116] width 127 height 10
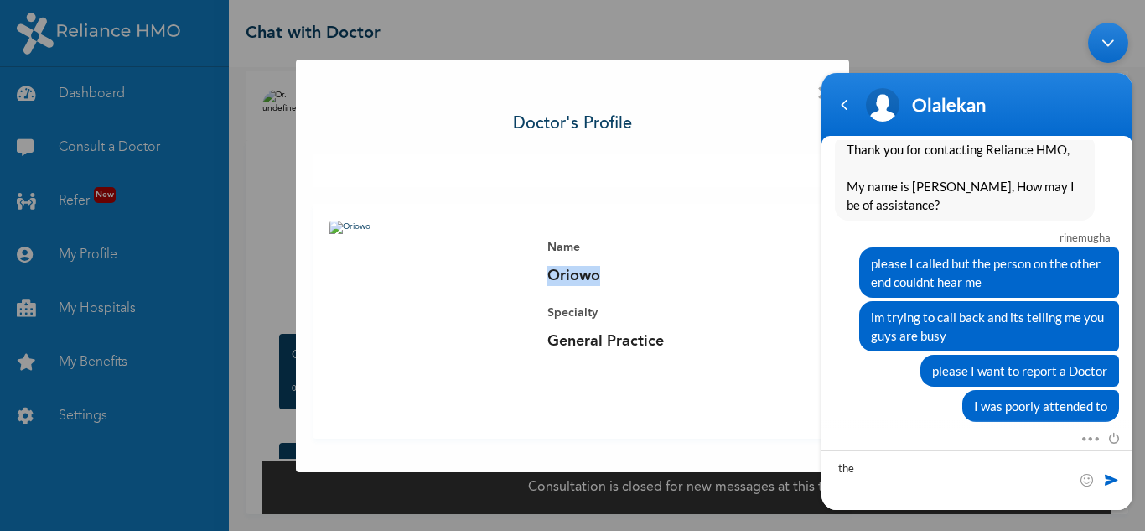
drag, startPoint x: 606, startPoint y: 272, endPoint x: 531, endPoint y: 272, distance: 74.6
click at [531, 272] on div "Name Oriowo Specialty General Practice" at bounding box center [673, 294] width 285 height 148
copy p "Oriowo"
click at [877, 468] on textarea "the" at bounding box center [976, 479] width 311 height 60
type textarea "the doctor's name is [PERSON_NAME]"
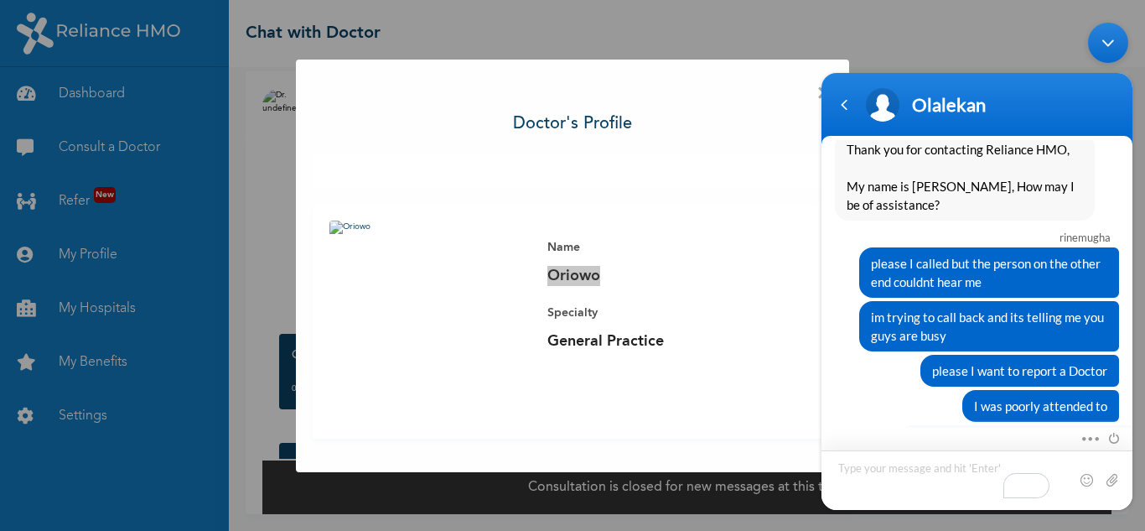
scroll to position [1516, 0]
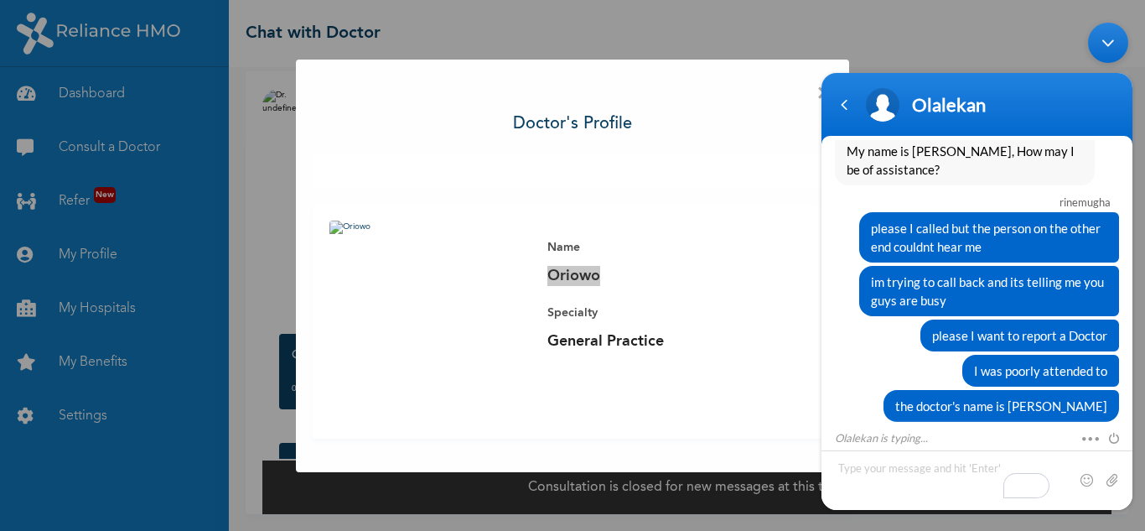
click at [1117, 39] on div "Minimize live chat window" at bounding box center [1108, 42] width 40 height 40
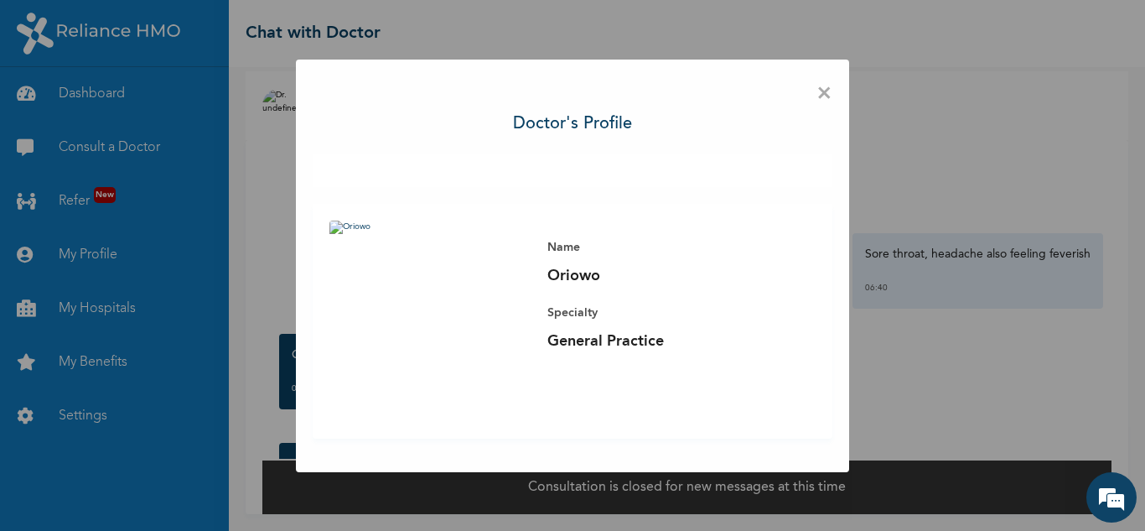
click at [825, 92] on span "×" at bounding box center [824, 93] width 16 height 35
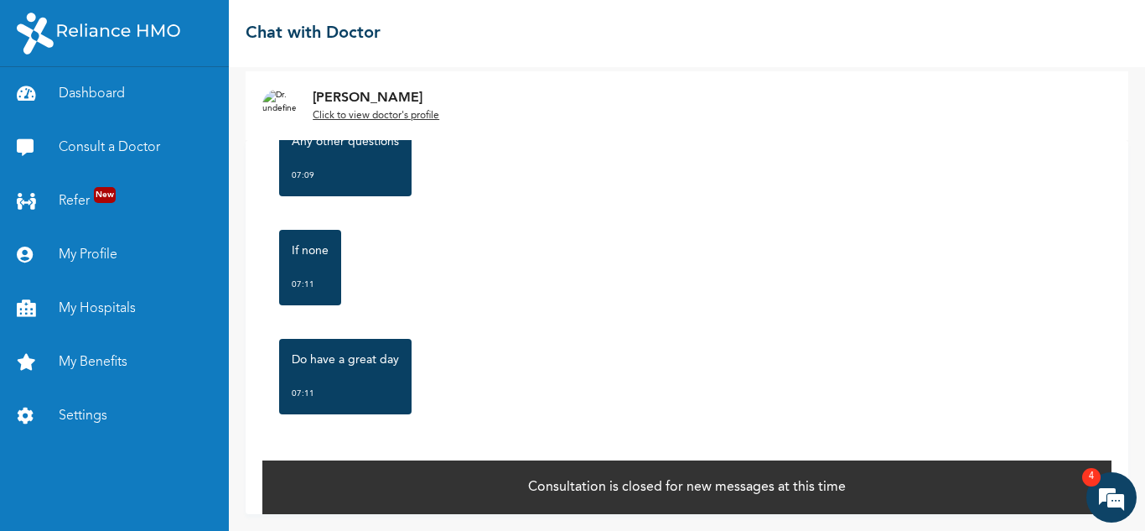
scroll to position [5522, 0]
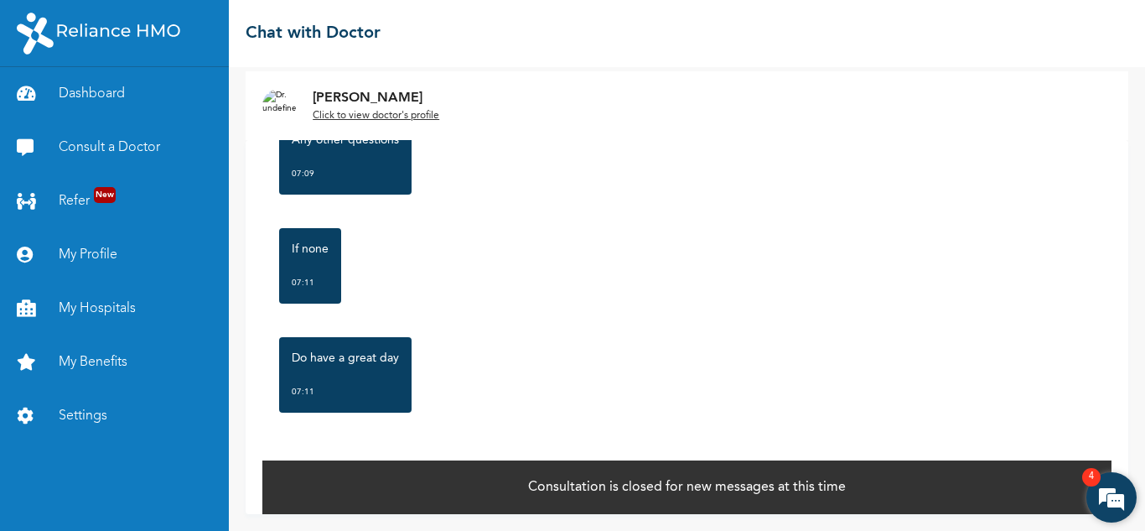
click at [1100, 487] on em at bounding box center [1111, 496] width 45 height 45
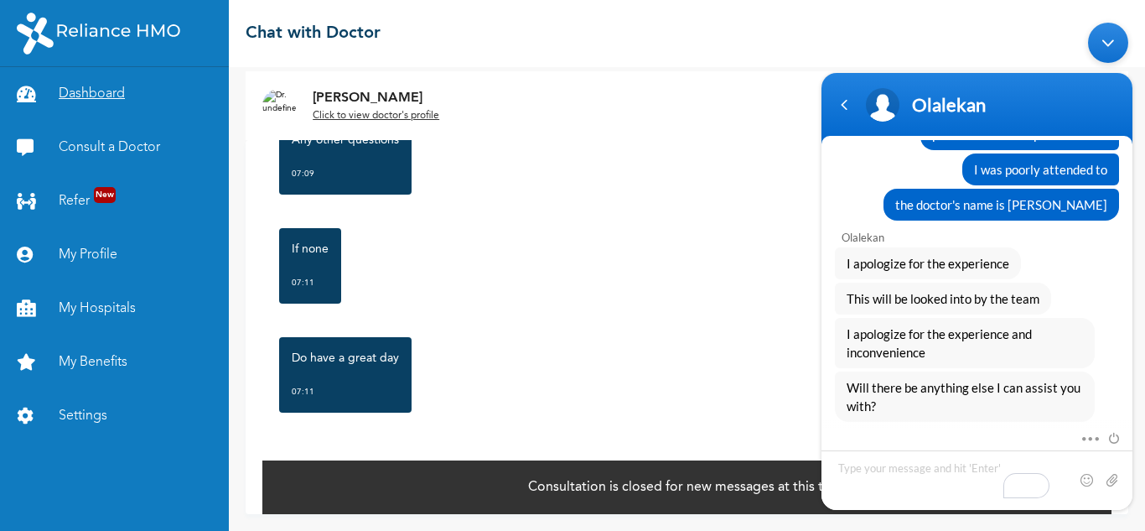
click at [103, 99] on link "Dashboard" at bounding box center [114, 94] width 229 height 54
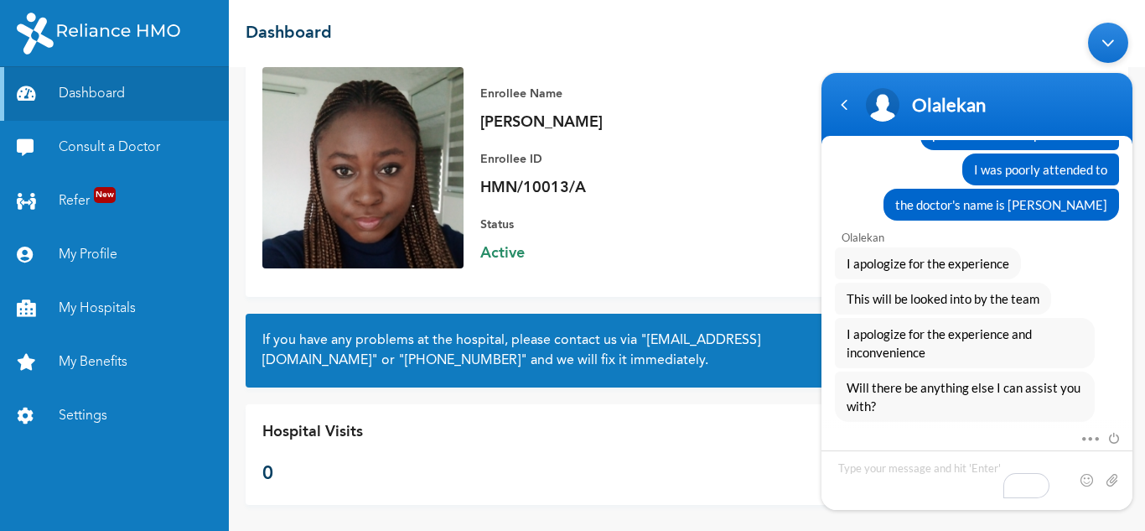
scroll to position [114, 0]
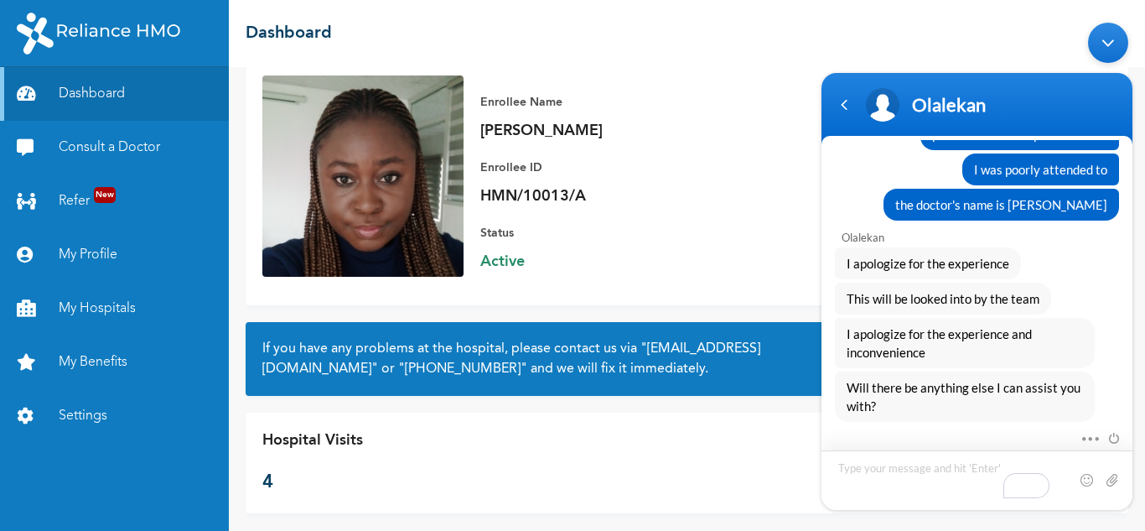
click at [924, 469] on textarea "To enrich screen reader interactions, please activate Accessibility in Grammarl…" at bounding box center [976, 479] width 311 height 60
type textarea "o"
type textarea "nothing"
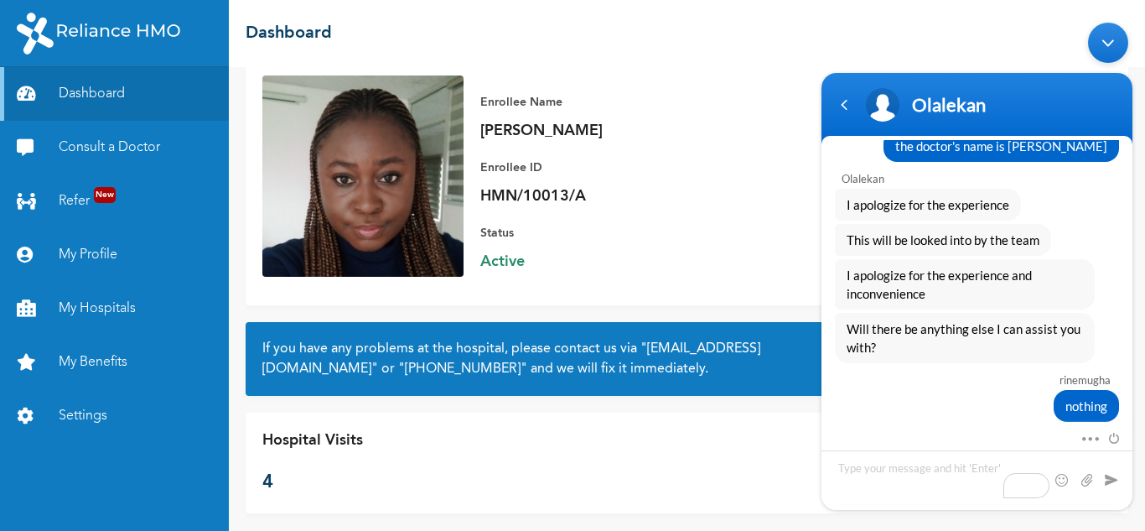
drag, startPoint x: 1110, startPoint y: 43, endPoint x: 897, endPoint y: 42, distance: 212.9
click at [1109, 43] on div "Minimize live chat window" at bounding box center [1108, 42] width 40 height 40
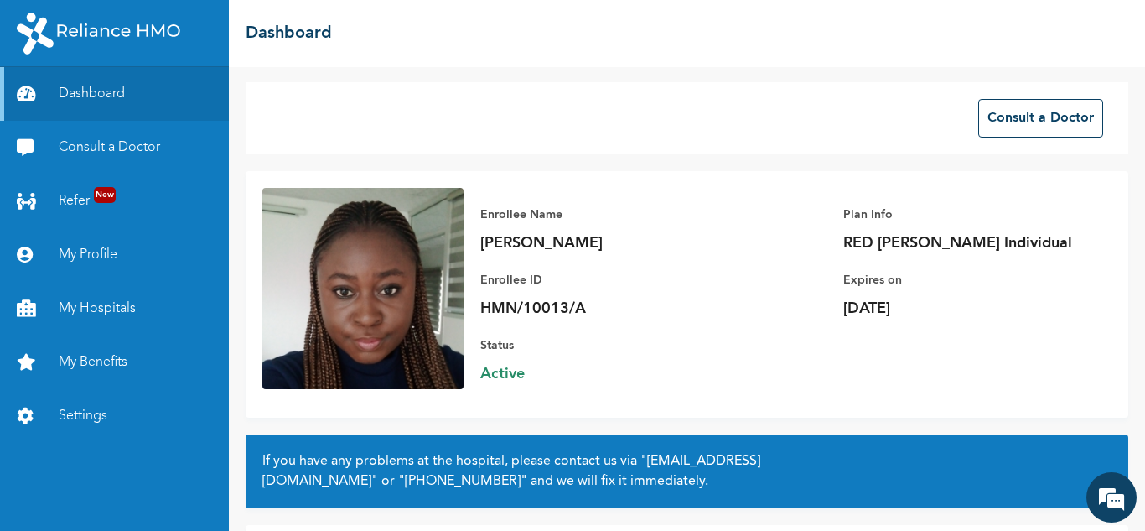
scroll to position [0, 0]
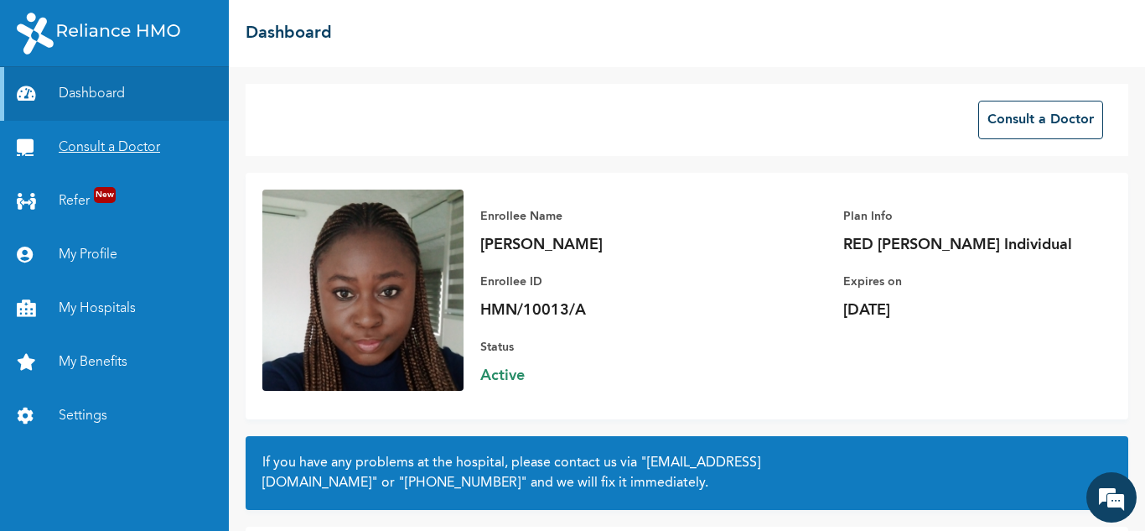
click at [155, 150] on link "Consult a Doctor" at bounding box center [114, 148] width 229 height 54
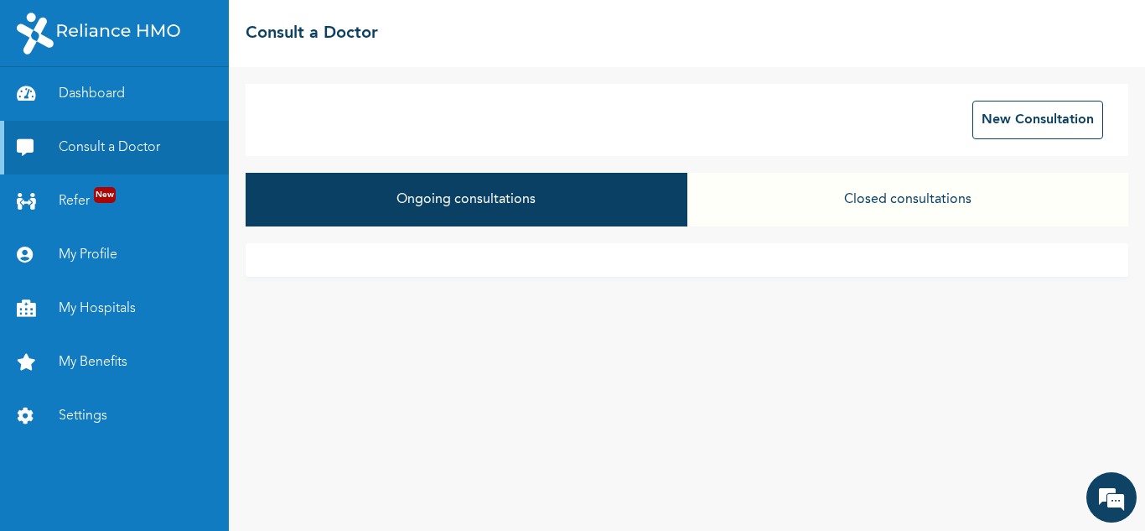
click at [902, 199] on button "Closed consultations" at bounding box center [907, 200] width 441 height 54
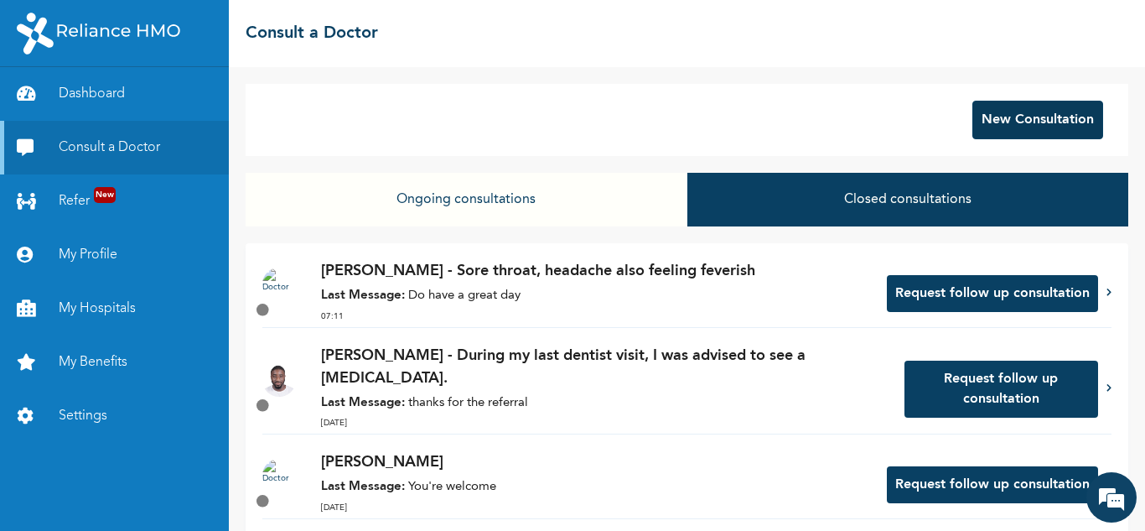
click at [1064, 109] on button "New Consultation" at bounding box center [1037, 120] width 131 height 39
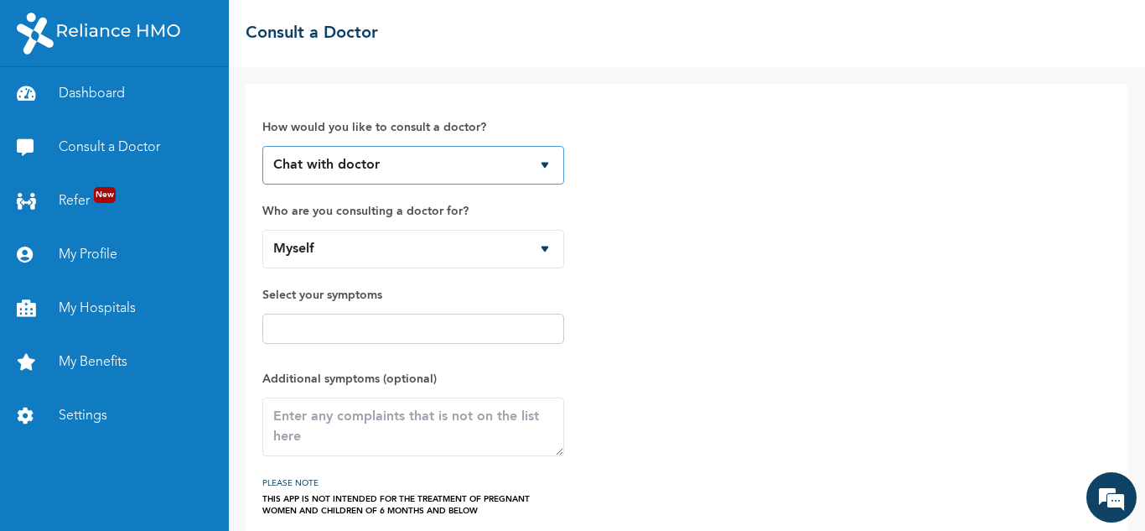
click at [478, 175] on select "Chat with doctor Phone Call" at bounding box center [413, 165] width 302 height 39
select select "2"
click at [262, 146] on select "Chat with doctor Phone Call" at bounding box center [413, 165] width 302 height 39
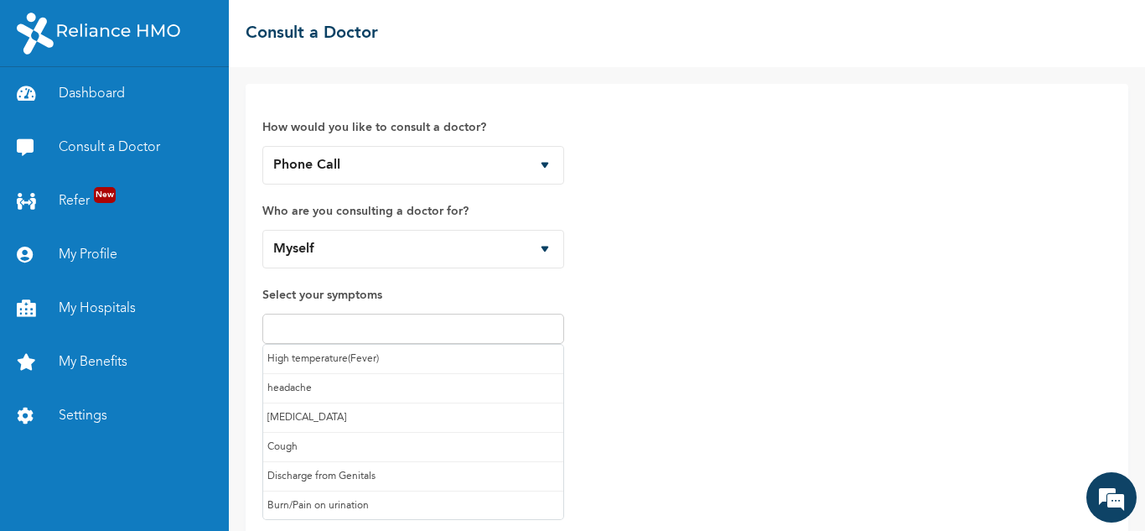
click at [351, 334] on input "text" at bounding box center [413, 328] width 292 height 20
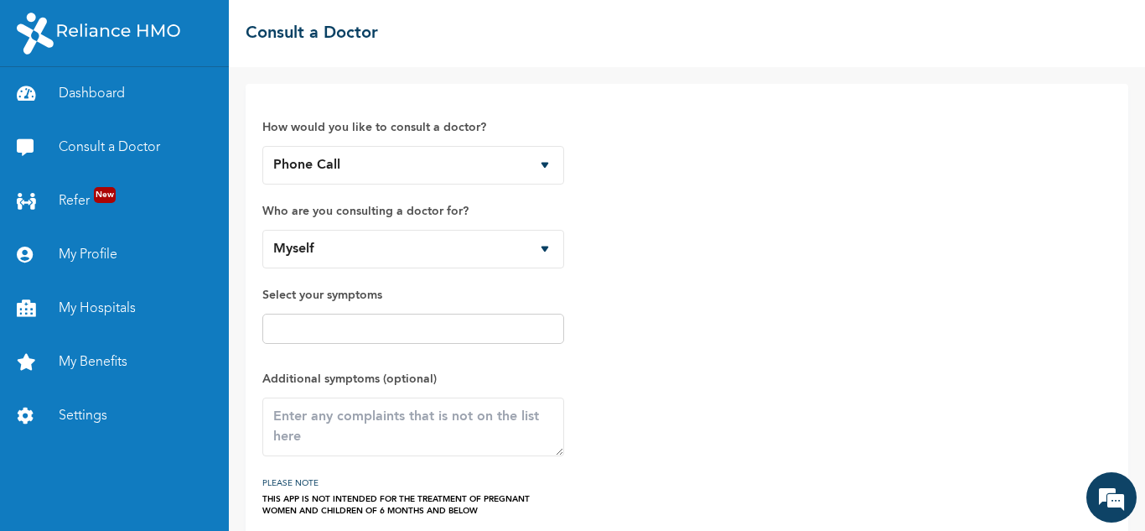
click at [727, 324] on div "How would you like to consult a doctor? Chat with doctor Phone Call Who are you…" at bounding box center [686, 309] width 849 height 416
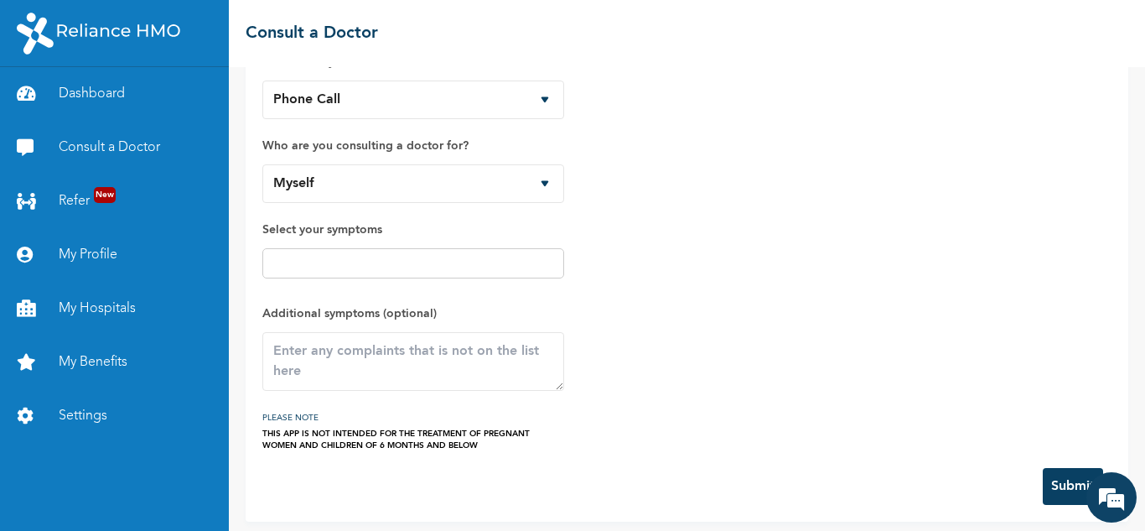
scroll to position [73, 0]
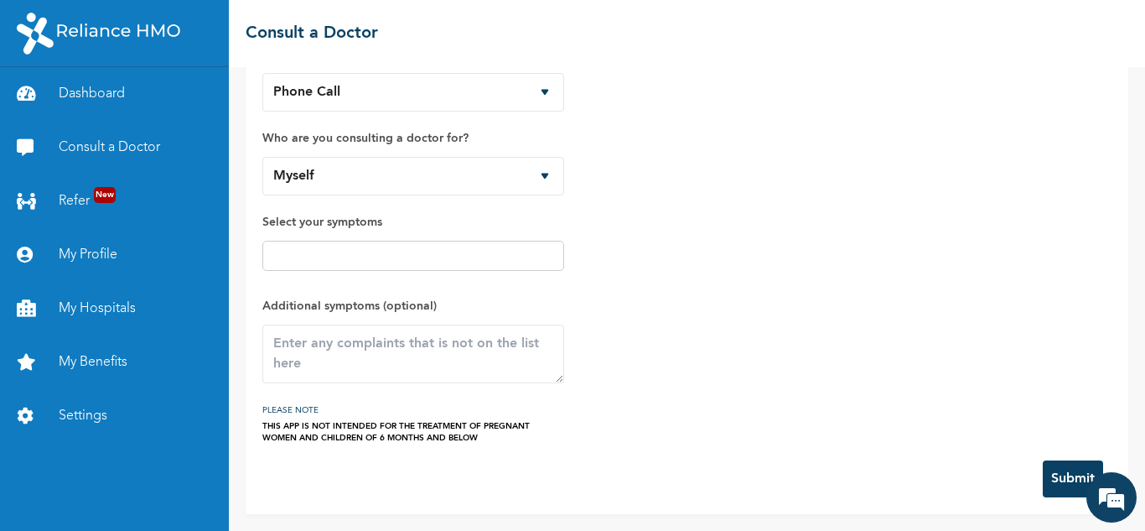
click at [1068, 474] on button "Submit" at bounding box center [1073, 478] width 60 height 37
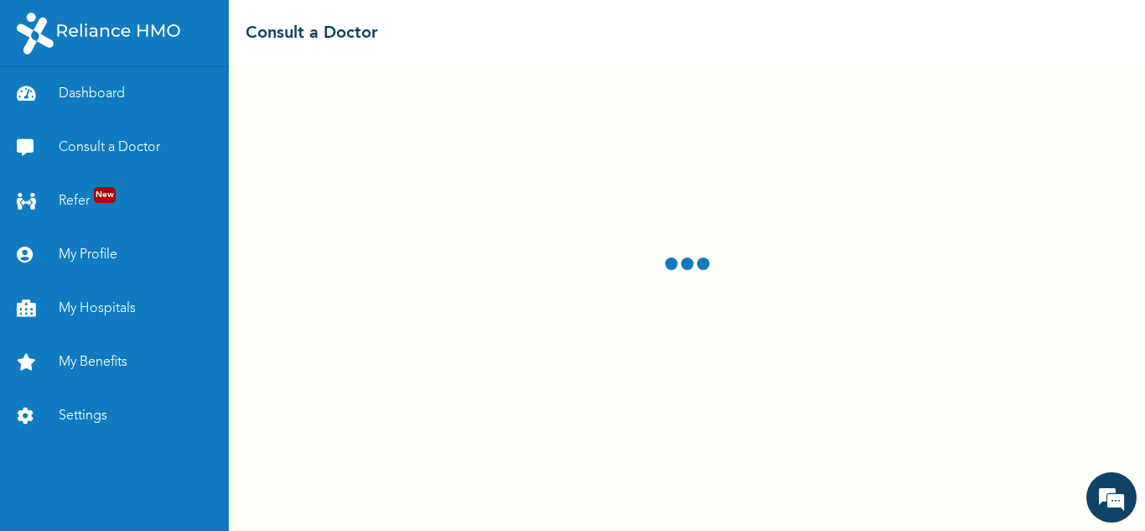
select select "2"
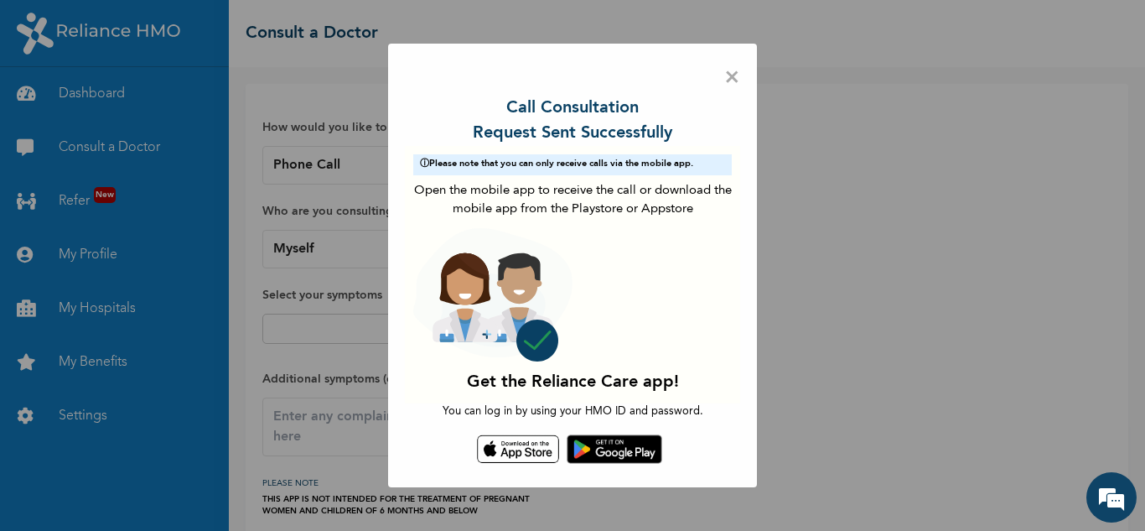
click at [732, 77] on span "×" at bounding box center [732, 77] width 16 height 35
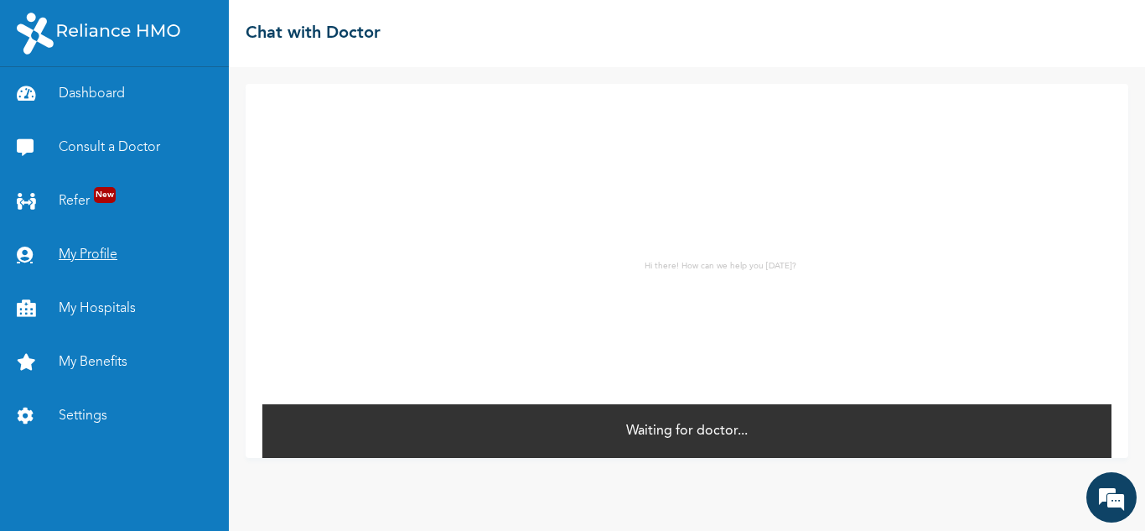
click at [85, 252] on link "My Profile" at bounding box center [114, 255] width 229 height 54
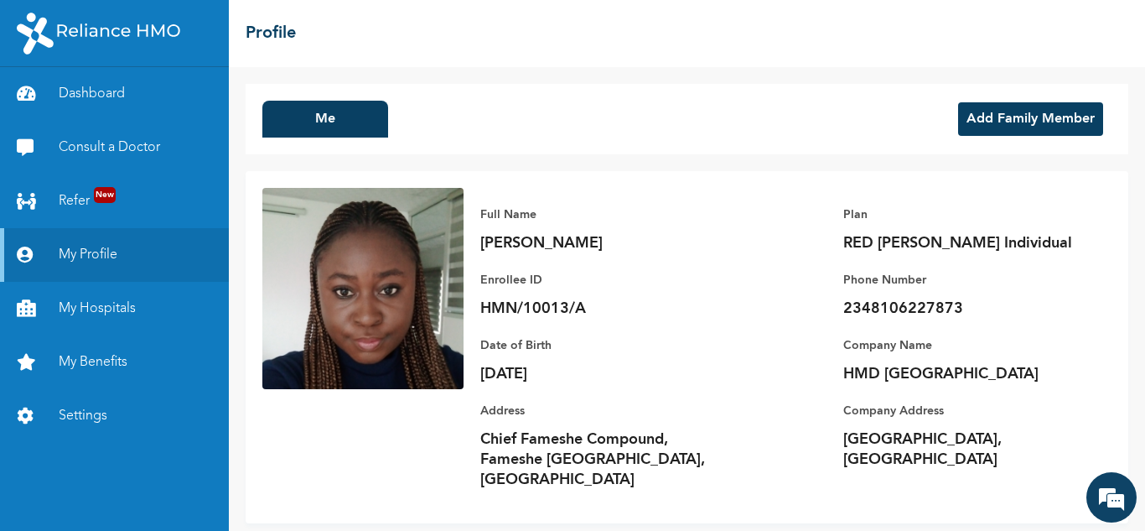
click at [463, 209] on div "Full Name RUTH INEMUGHA Enrollee ID HMN/10013/A Plan RED BERYL Individual Phone…" at bounding box center [787, 347] width 648 height 318
click at [127, 151] on link "Consult a Doctor" at bounding box center [114, 148] width 229 height 54
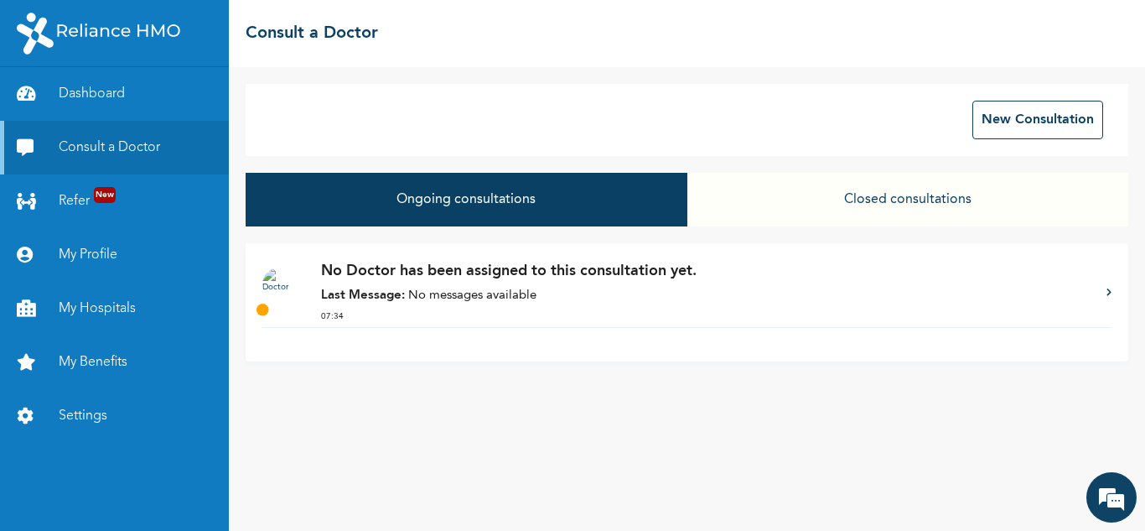
click at [925, 184] on button "Closed consultations" at bounding box center [907, 200] width 441 height 54
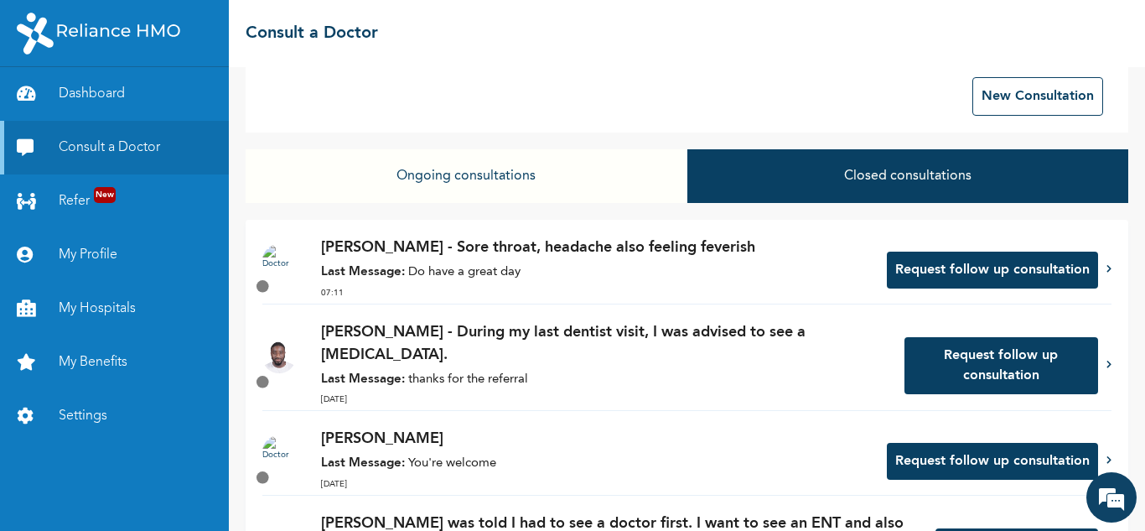
scroll to position [25, 0]
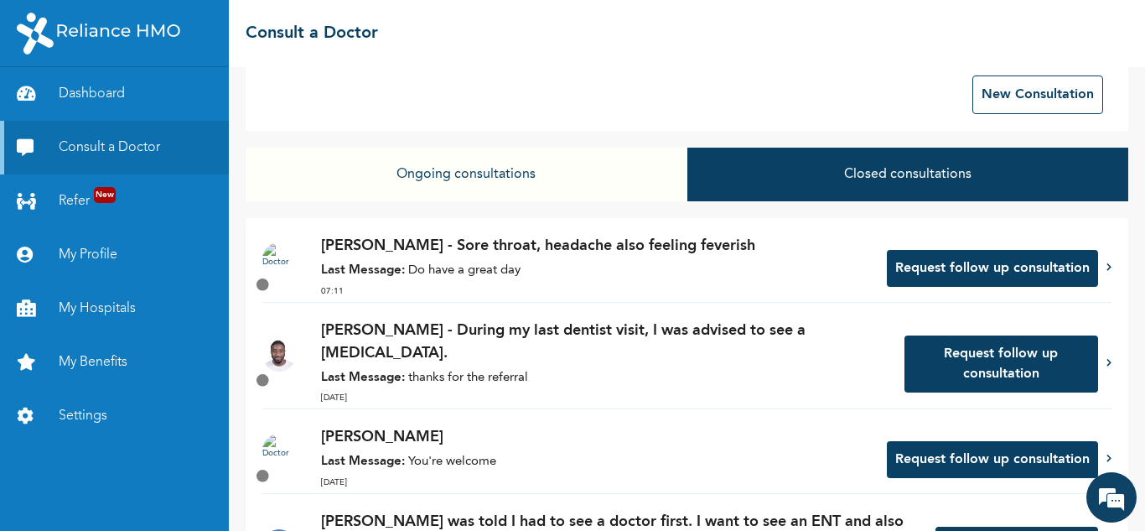
click at [502, 178] on button "Ongoing consultations" at bounding box center [466, 175] width 441 height 54
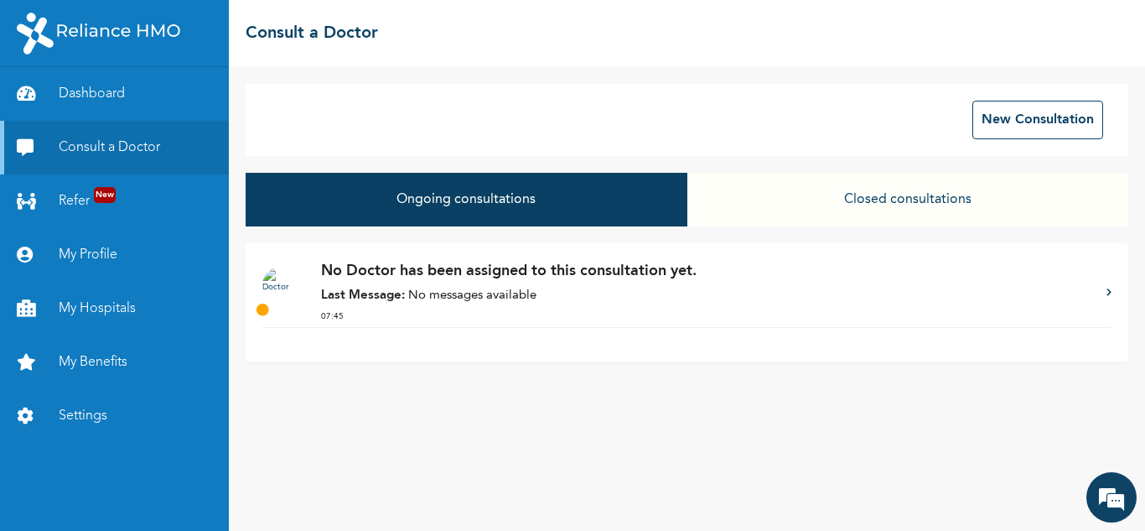
scroll to position [2608, 0]
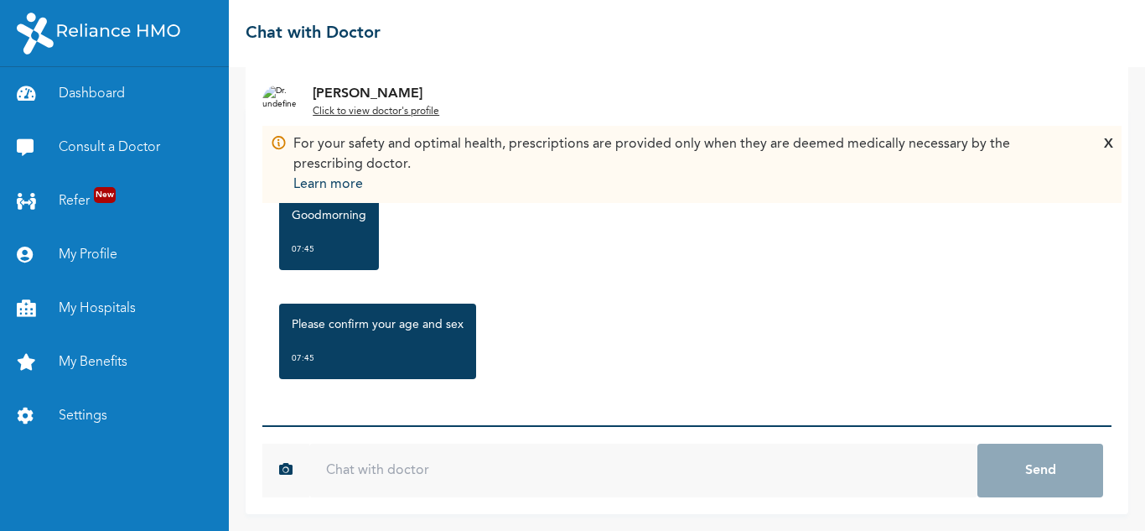
click at [439, 463] on input "text" at bounding box center [643, 470] width 668 height 54
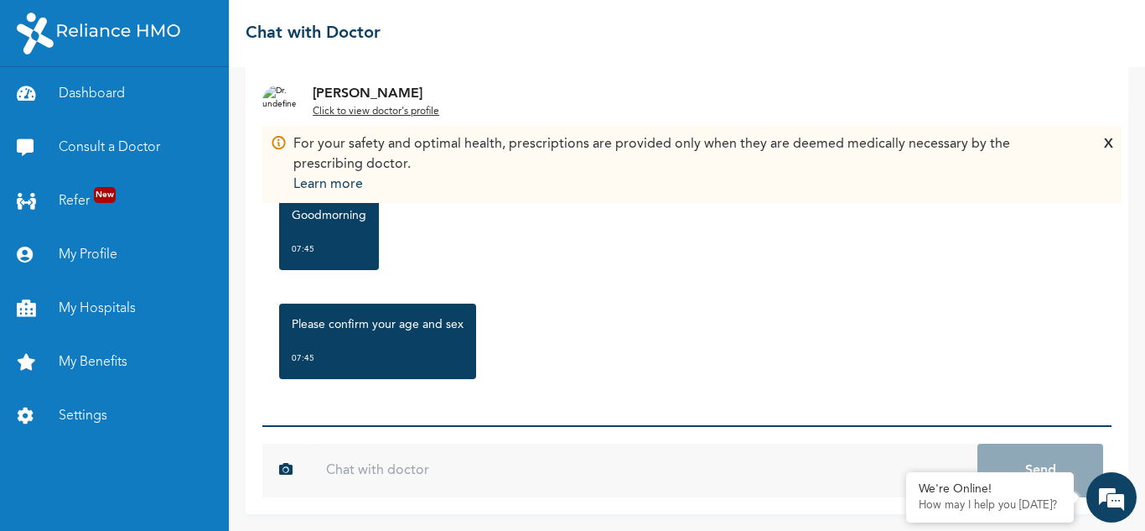
type input "2"
type input "30, Fe"
type textarea "male"
click at [415, 471] on input "30, Fe" at bounding box center [643, 470] width 668 height 54
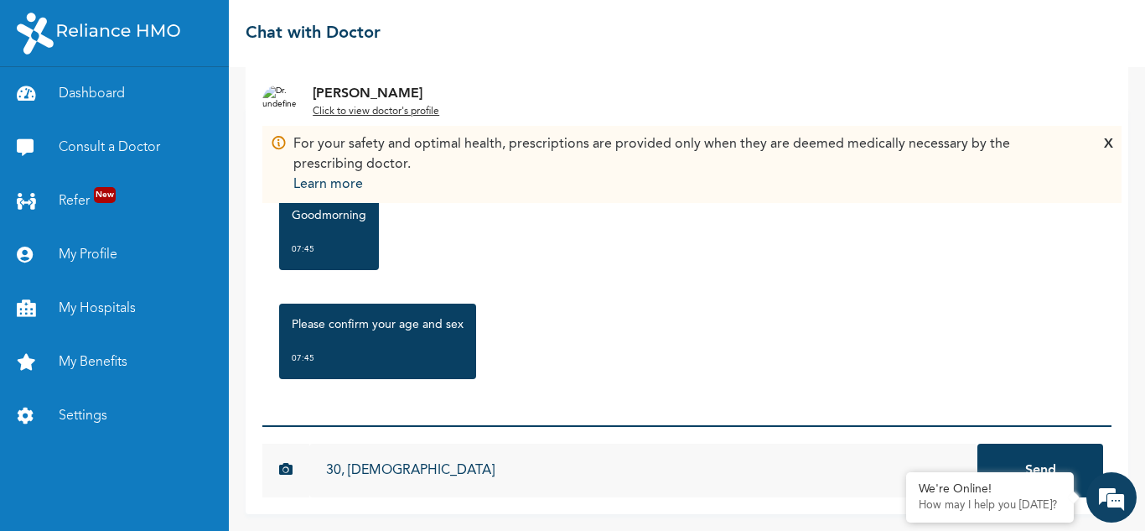
type input "30, [DEMOGRAPHIC_DATA]"
click at [977, 443] on button "Send" at bounding box center [1040, 470] width 126 height 54
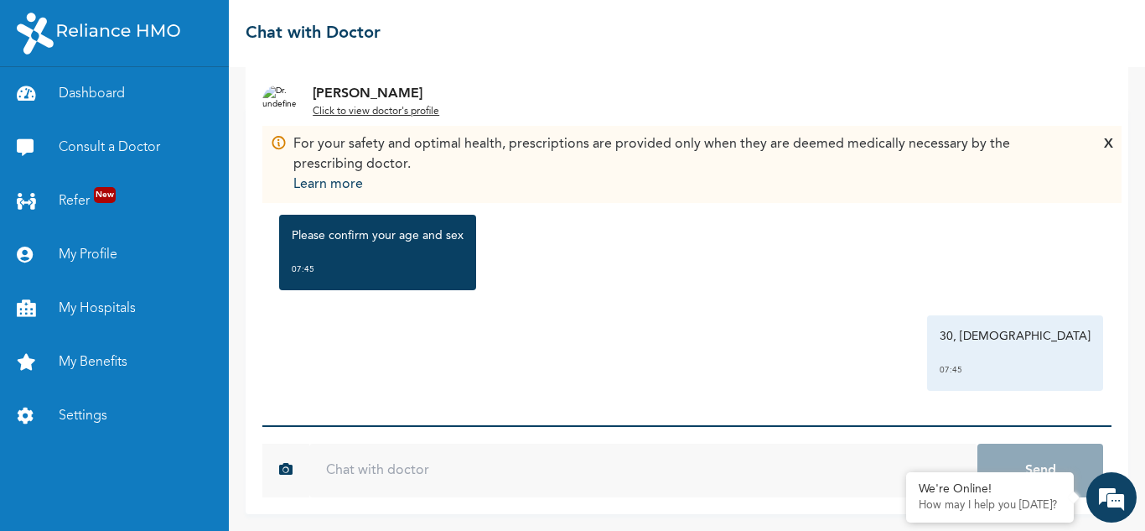
scroll to position [106, 0]
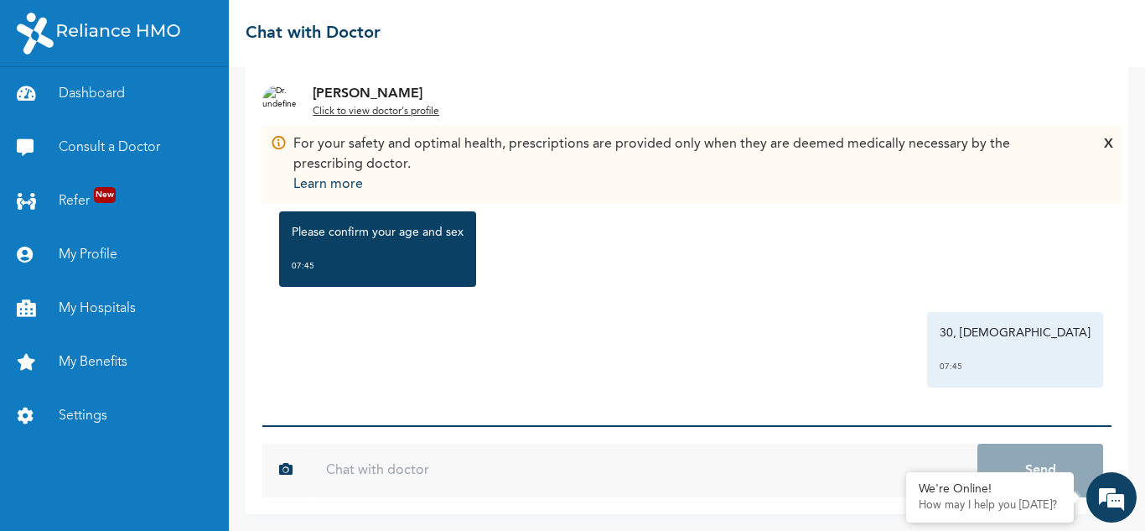
click at [416, 456] on input "text" at bounding box center [643, 470] width 668 height 54
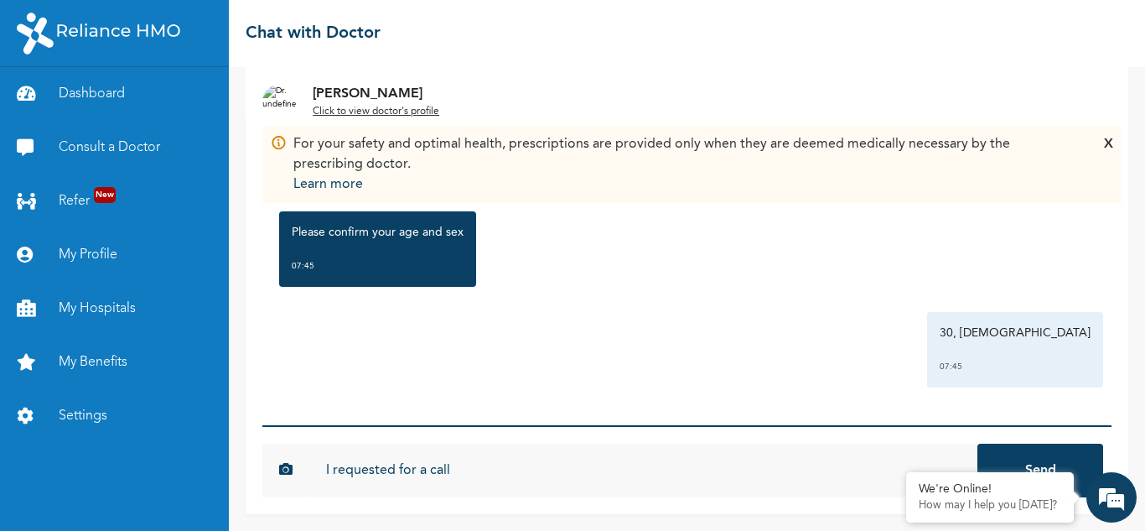
type input "I requested for a call"
click at [977, 443] on button "Send" at bounding box center [1040, 470] width 126 height 54
type input "and not chat"
click at [977, 443] on button "Send" at bounding box center [1040, 470] width 126 height 54
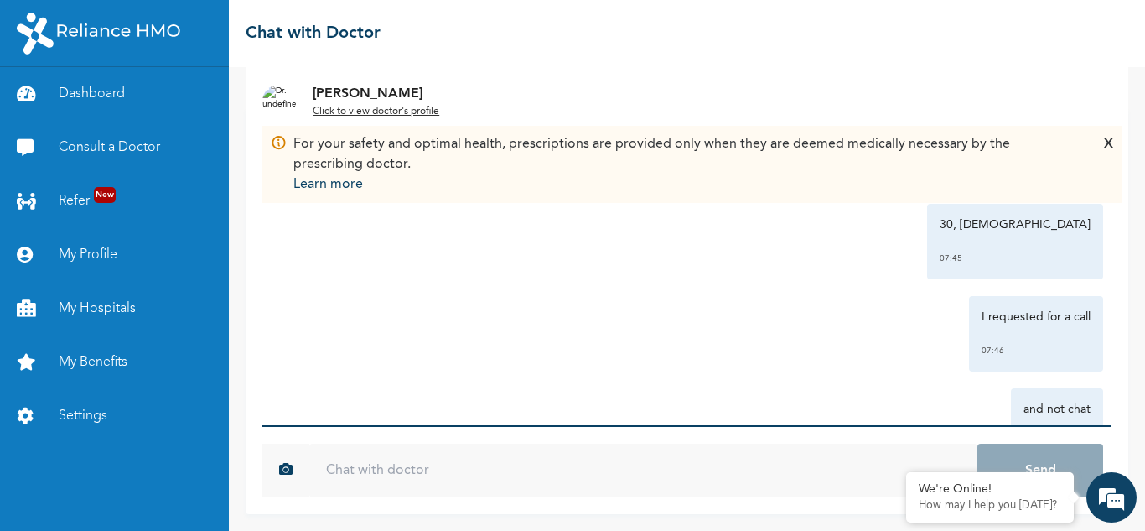
scroll to position [290, 0]
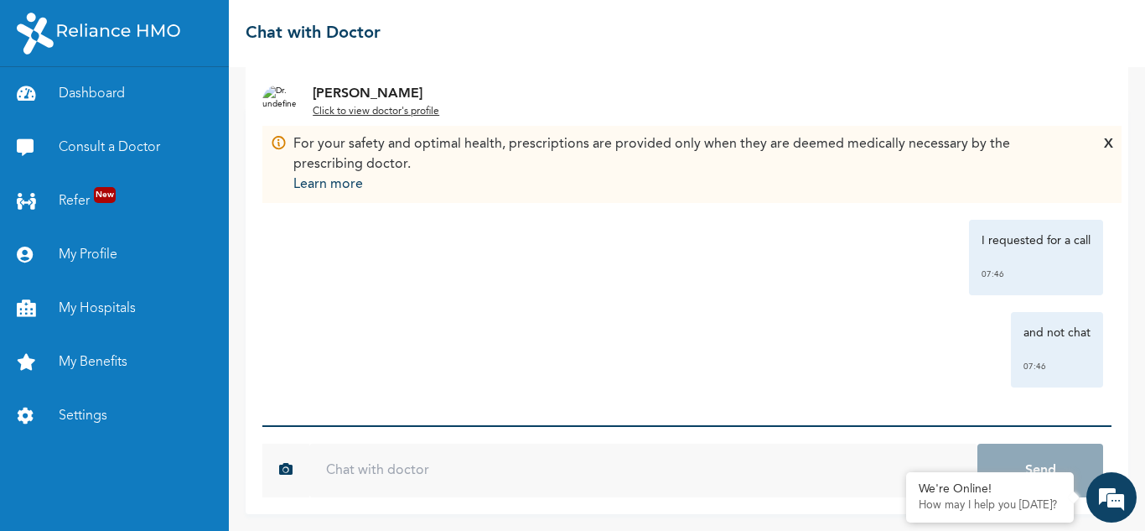
click at [534, 466] on input "text" at bounding box center [643, 470] width 668 height 54
type input "I"
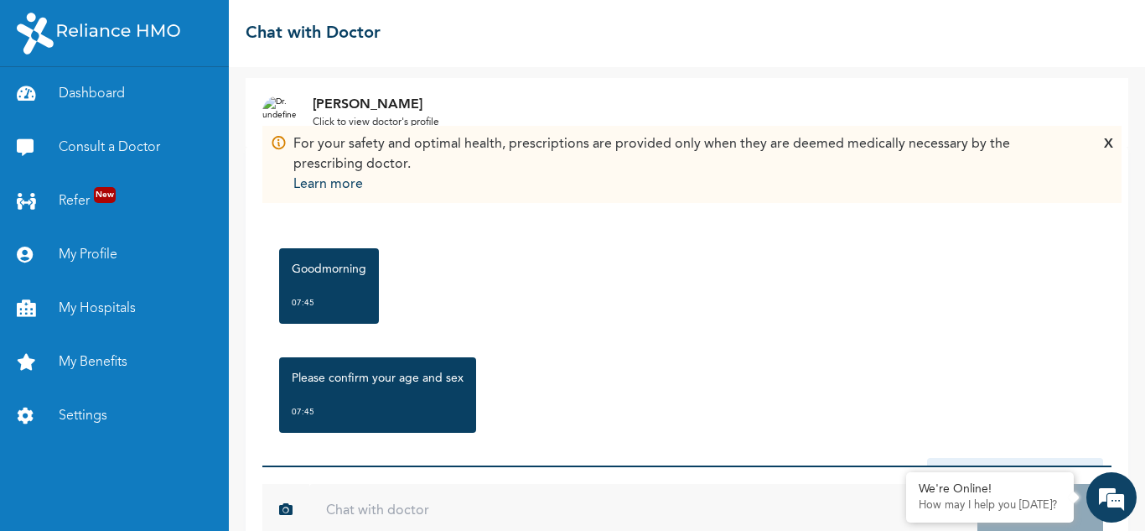
scroll to position [0, 0]
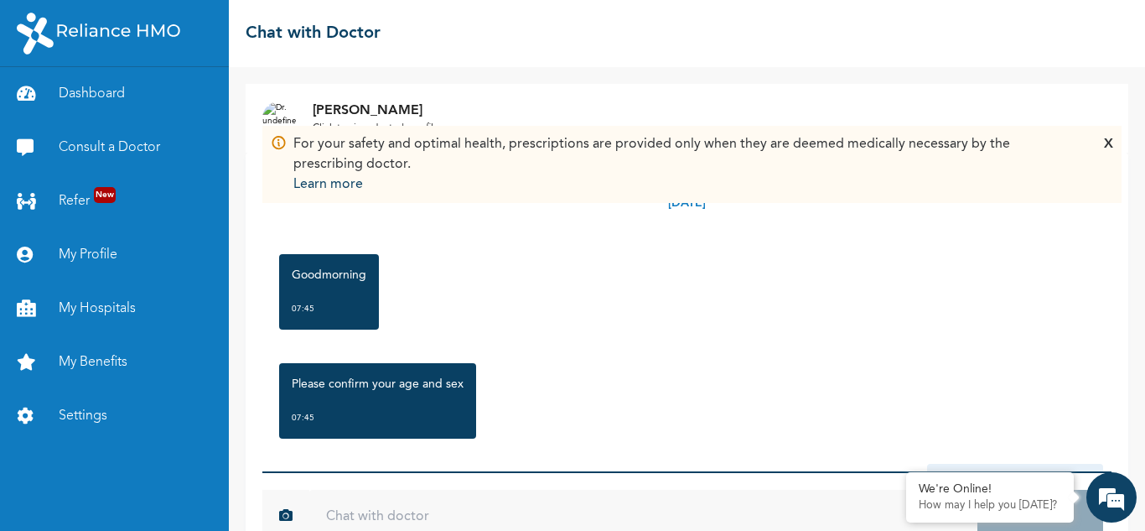
click at [1109, 141] on div "X" at bounding box center [1108, 164] width 9 height 60
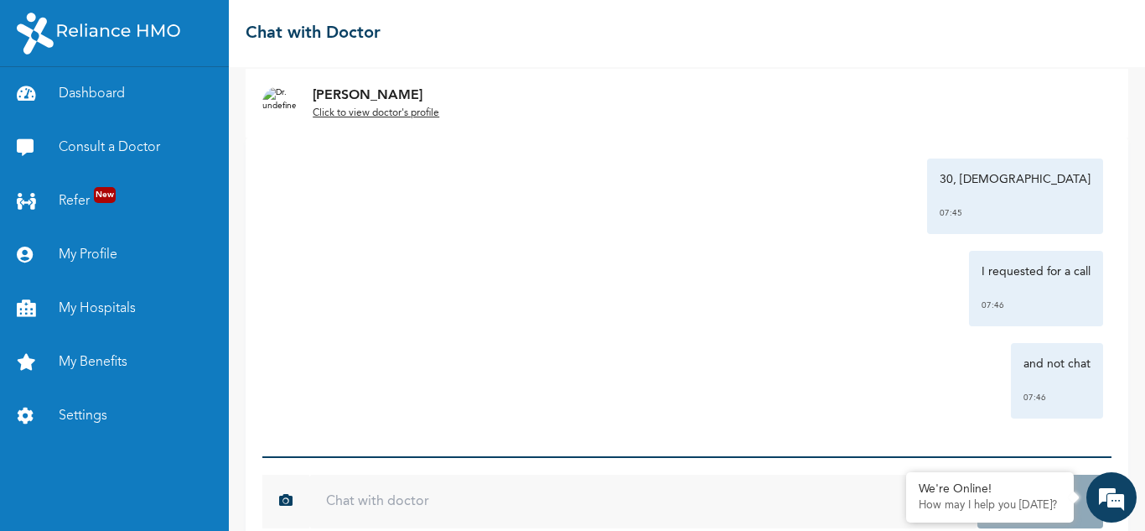
scroll to position [46, 0]
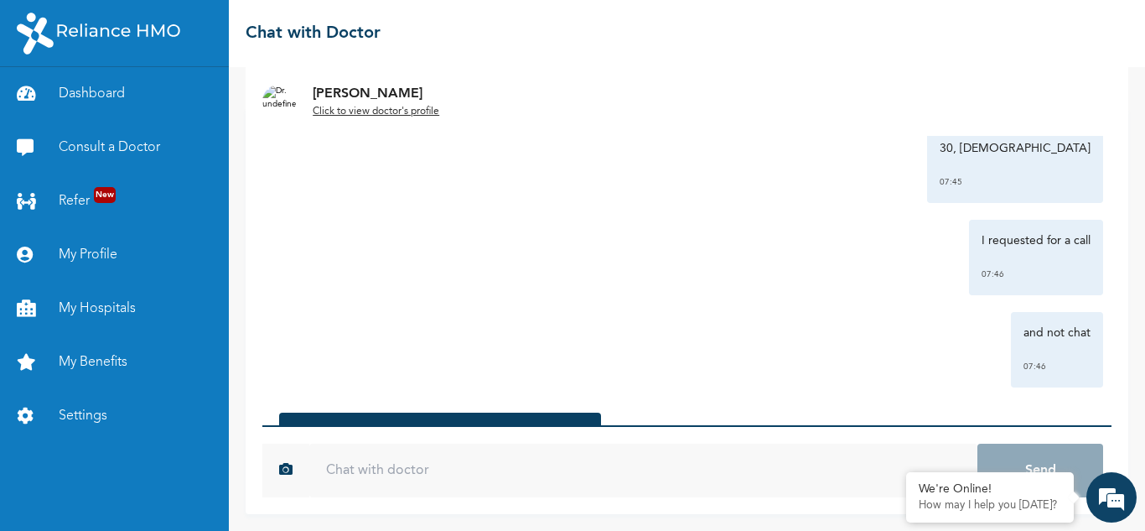
click at [397, 470] on input "text" at bounding box center [643, 470] width 668 height 54
type input "okay"
click at [977, 443] on button "Send" at bounding box center [1040, 470] width 126 height 54
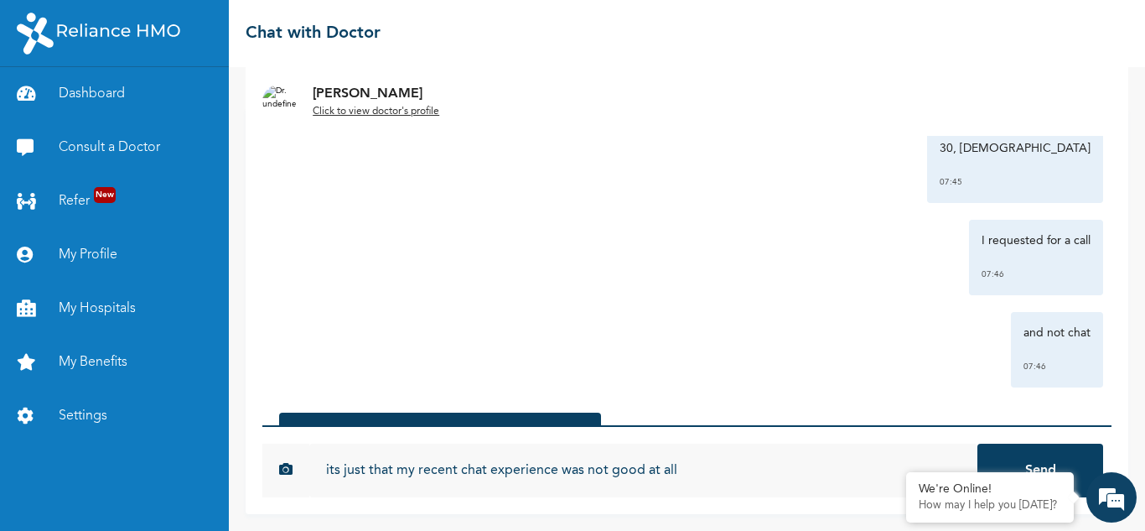
type input "its just that my recent chat experience was not good at all"
click at [977, 443] on button "Send" at bounding box center [1040, 470] width 126 height 54
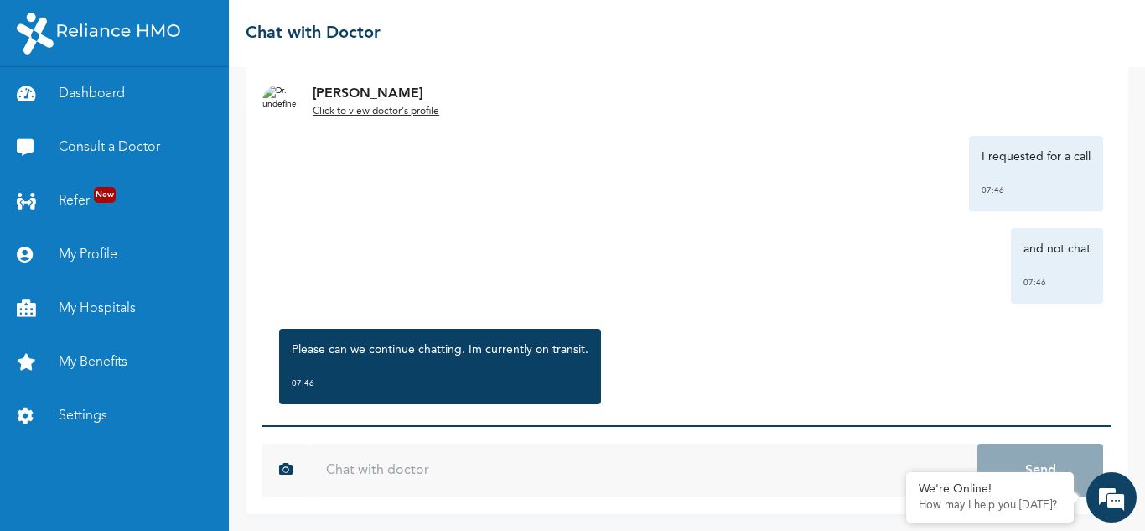
scroll to position [583, 0]
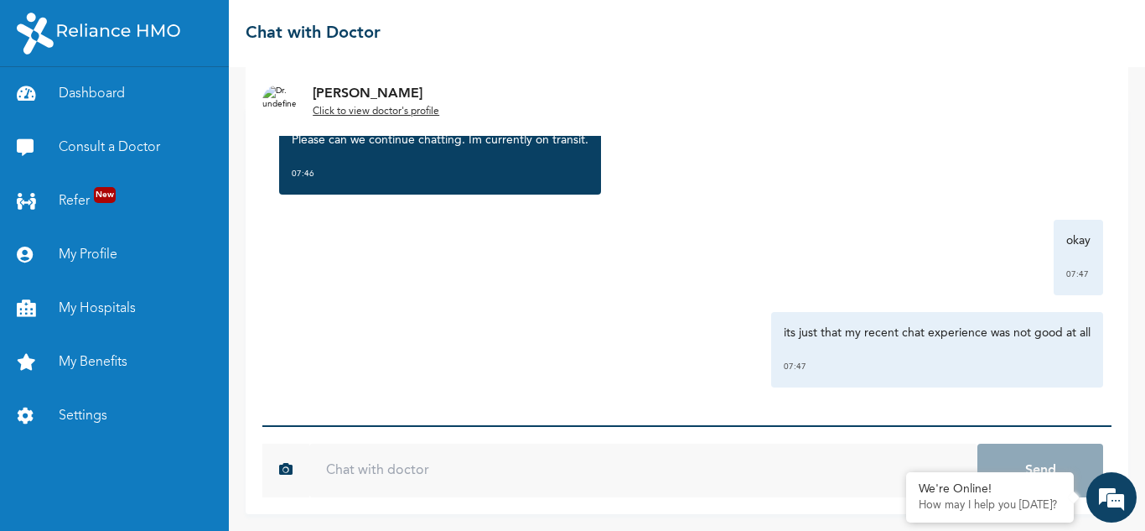
click at [458, 464] on input "text" at bounding box center [643, 470] width 668 height 54
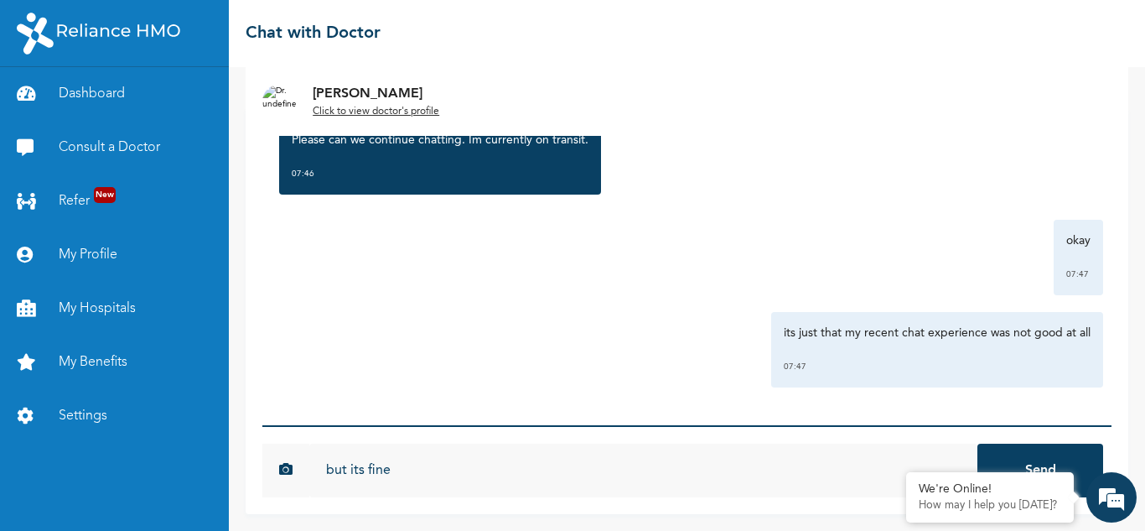
type input "but its fine"
click at [977, 443] on button "Send" at bounding box center [1040, 470] width 126 height 54
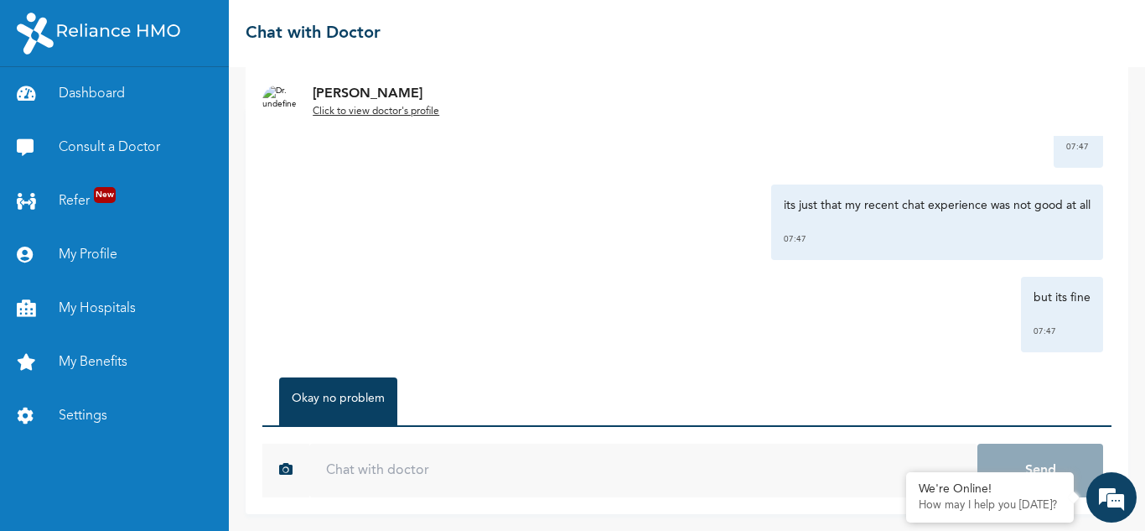
scroll to position [784, 0]
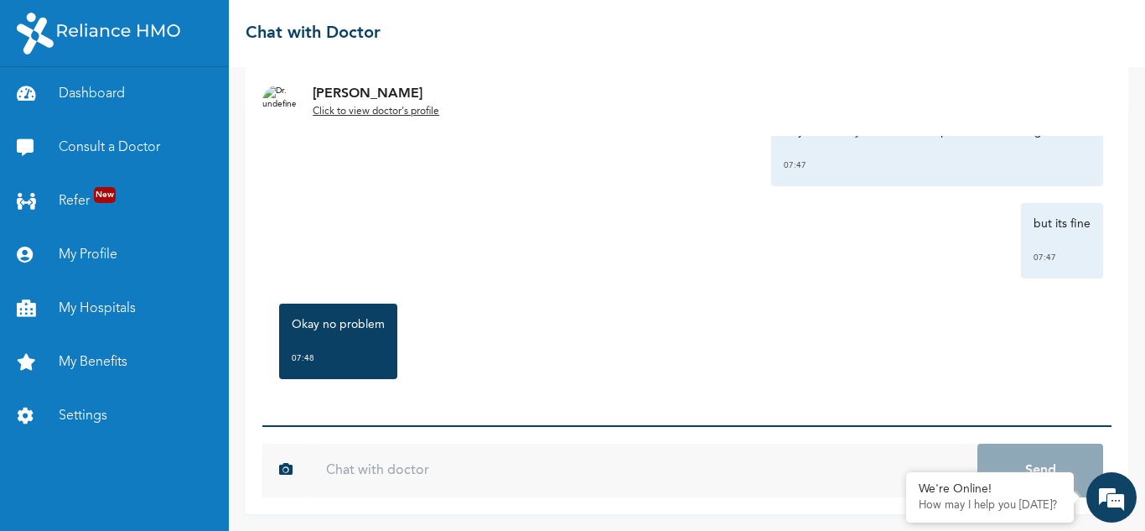
click at [507, 453] on input "text" at bounding box center [643, 470] width 668 height 54
click at [454, 451] on input "text" at bounding box center [643, 470] width 668 height 54
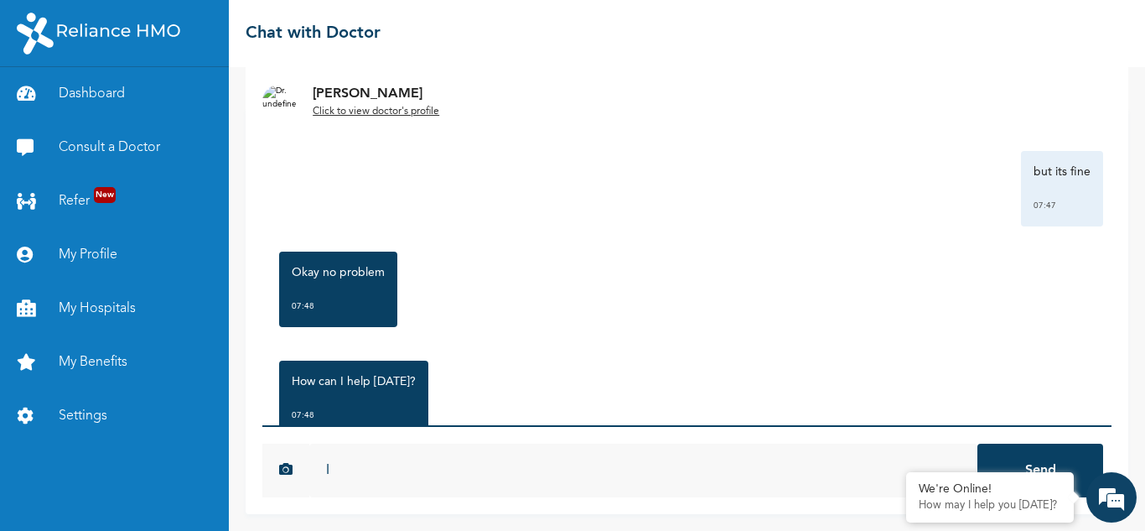
scroll to position [893, 0]
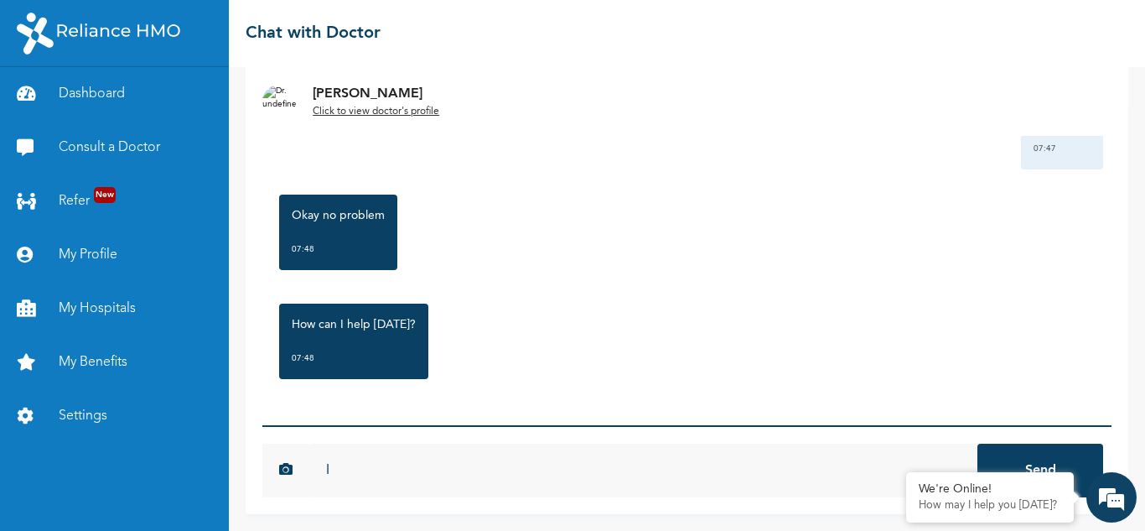
type input "I"
type input "it started [DATE]"
click at [977, 443] on button "Send" at bounding box center [1040, 470] width 126 height 54
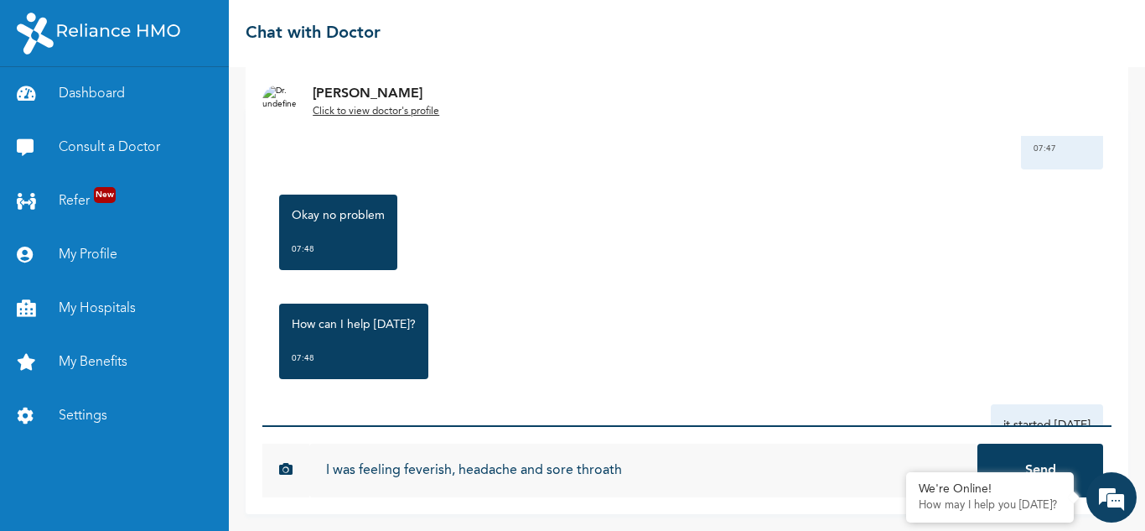
click at [609, 475] on input "I was feeling feverish, headache and sore throath" at bounding box center [643, 470] width 668 height 54
click at [625, 470] on input "I was feeling feverish, headache and sore throath" at bounding box center [643, 470] width 668 height 54
drag, startPoint x: 645, startPoint y: 469, endPoint x: 614, endPoint y: 469, distance: 31.0
click at [614, 469] on input "I was feeling feverish, headache and sore throat, but the fever stopped on Frid…" at bounding box center [643, 470] width 668 height 54
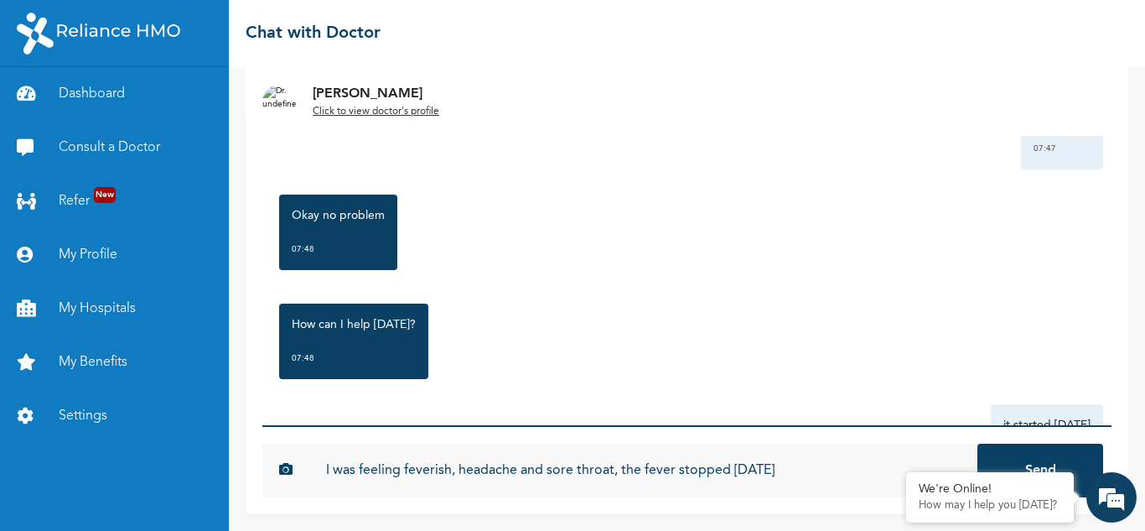
click at [800, 467] on input "I was feeling feverish, headache and sore throat, the fever stopped on Friday" at bounding box center [643, 470] width 668 height 54
click at [819, 475] on input "I was feeling feverish, headache and sore throat, the fever stopped [DATE], but…" at bounding box center [643, 470] width 668 height 54
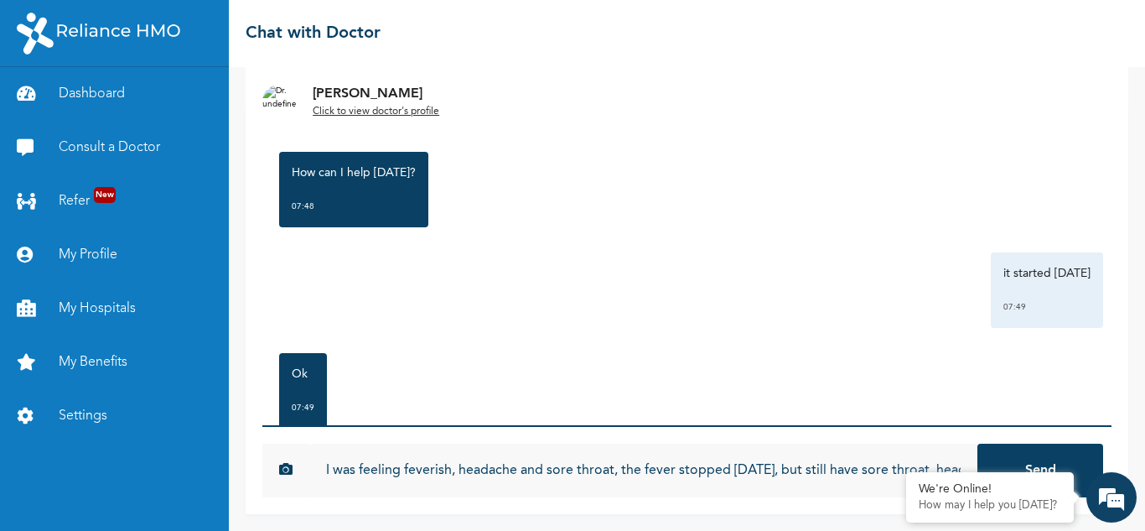
scroll to position [1106, 0]
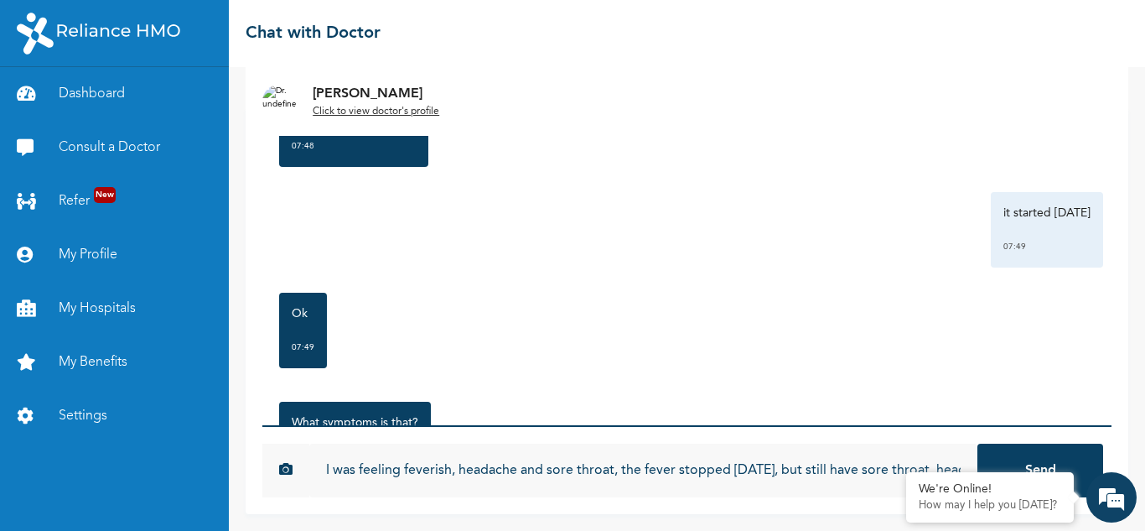
click at [883, 463] on input "I was feeling feverish, headache and sore throat, the fever stopped [DATE], but…" at bounding box center [643, 470] width 668 height 54
click at [954, 464] on input "I was feeling feverish, headache and sore throat, the fever stopped [DATE], but…" at bounding box center [643, 470] width 668 height 54
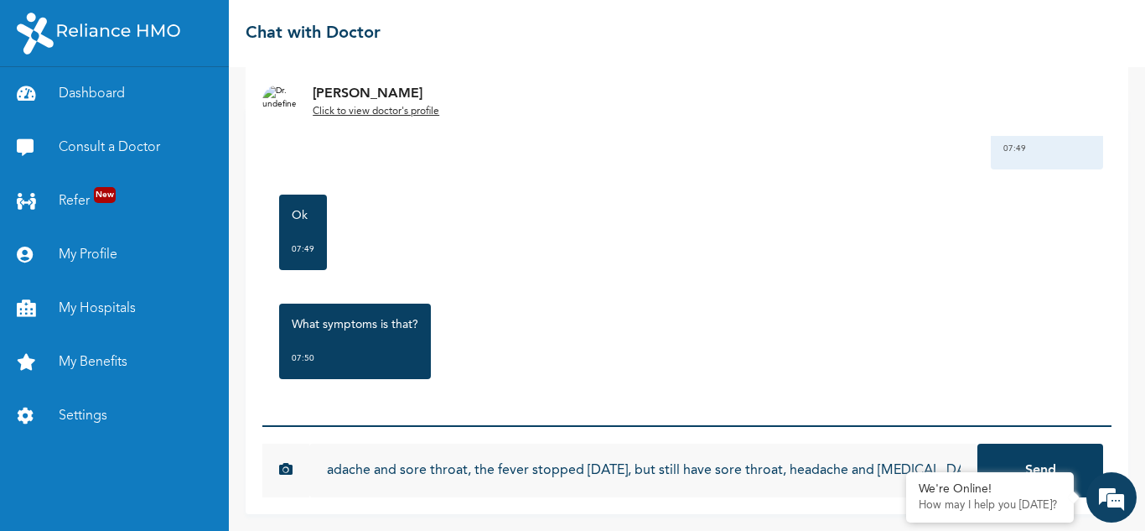
scroll to position [0, 153]
type input "I was feeling feverish, headache and sore throat, the fever stopped [DATE], but…"
click at [977, 443] on button "Send" at bounding box center [1040, 470] width 126 height 54
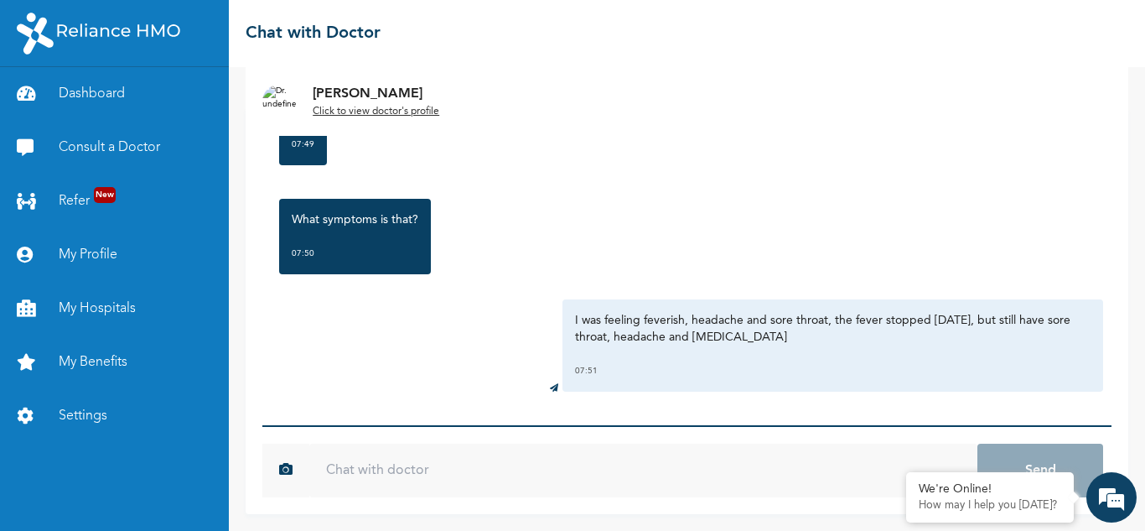
scroll to position [1313, 0]
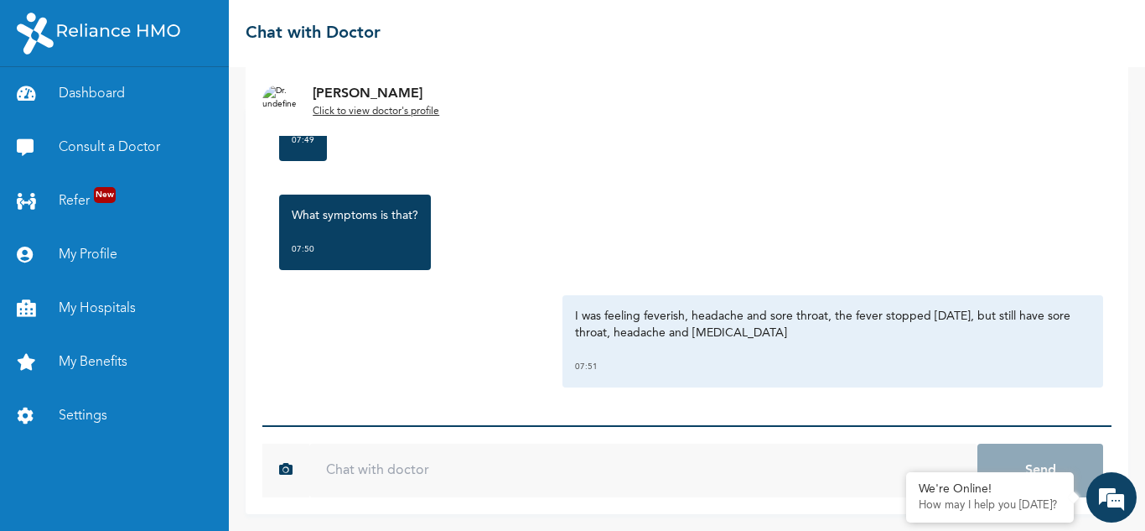
click at [590, 463] on input "text" at bounding box center [643, 470] width 668 height 54
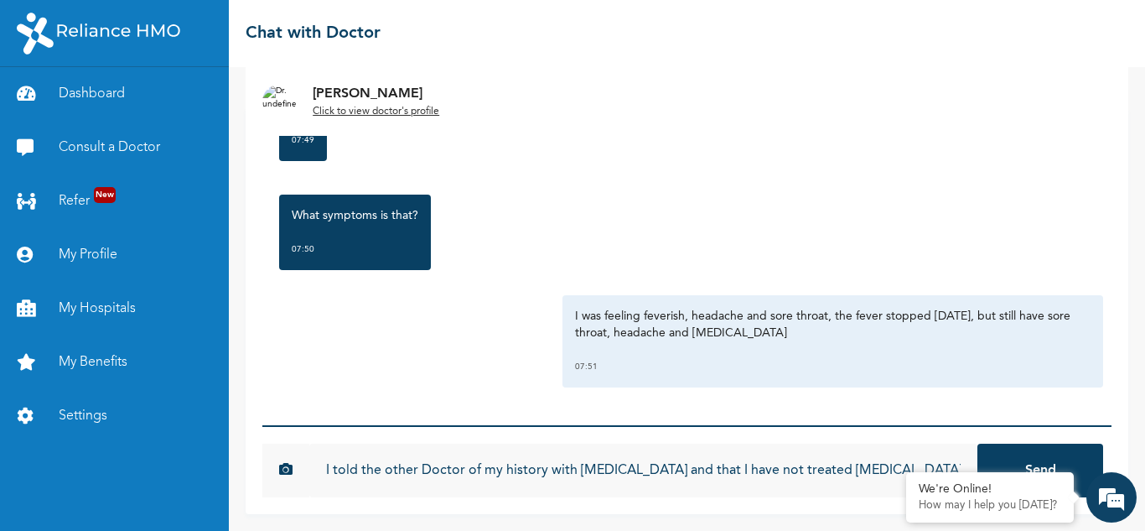
type input "I told the other Doctor of my history with [MEDICAL_DATA] and that I have not t…"
click at [977, 443] on button "Send" at bounding box center [1040, 470] width 126 height 54
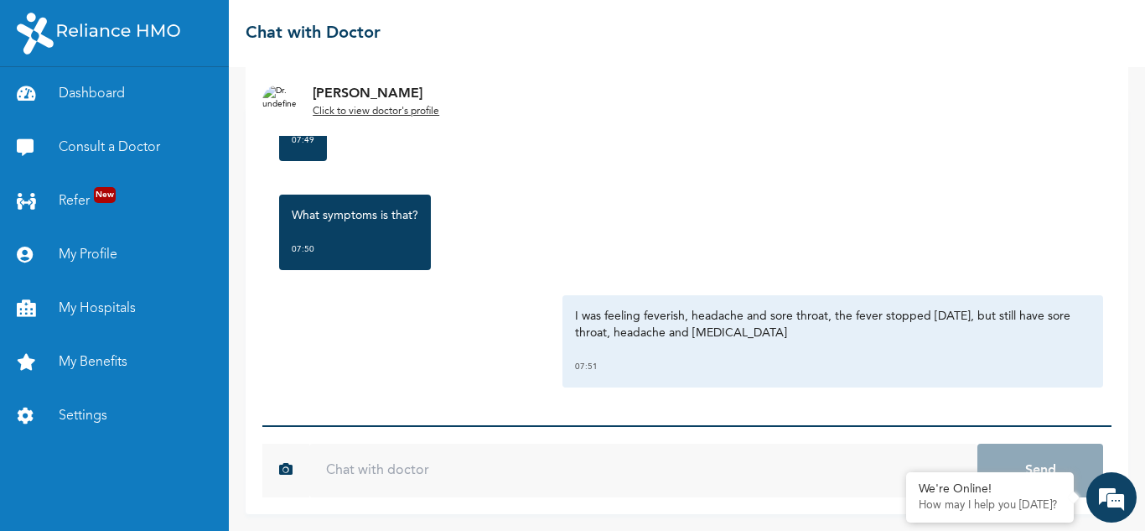
click at [670, 467] on input "text" at bounding box center [643, 470] width 668 height 54
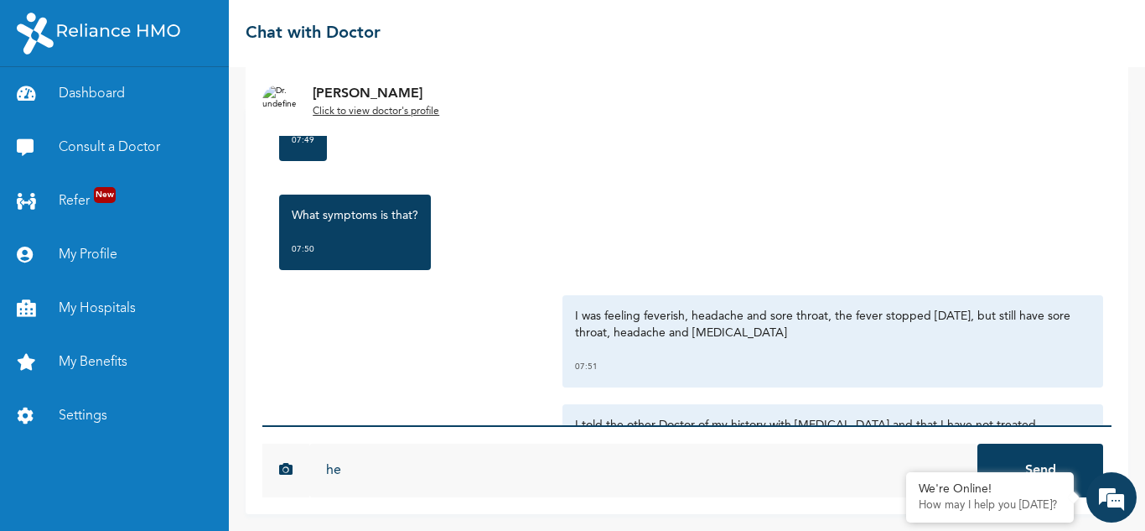
type input "h"
click at [487, 466] on input "he kept referring to my men" at bounding box center [643, 470] width 668 height 54
paste input "strual"
click at [603, 460] on input "he kept referring to my menstrual cycle and insi" at bounding box center [643, 470] width 668 height 54
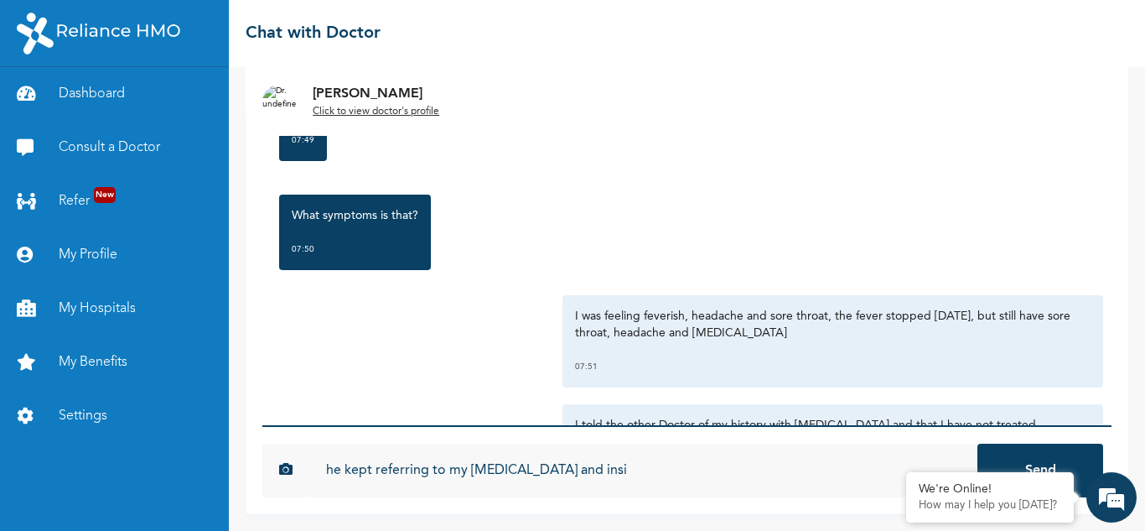
click at [603, 460] on input "he kept referring to my menstrual cycle and insi" at bounding box center [643, 470] width 668 height 54
paste input "nuating"
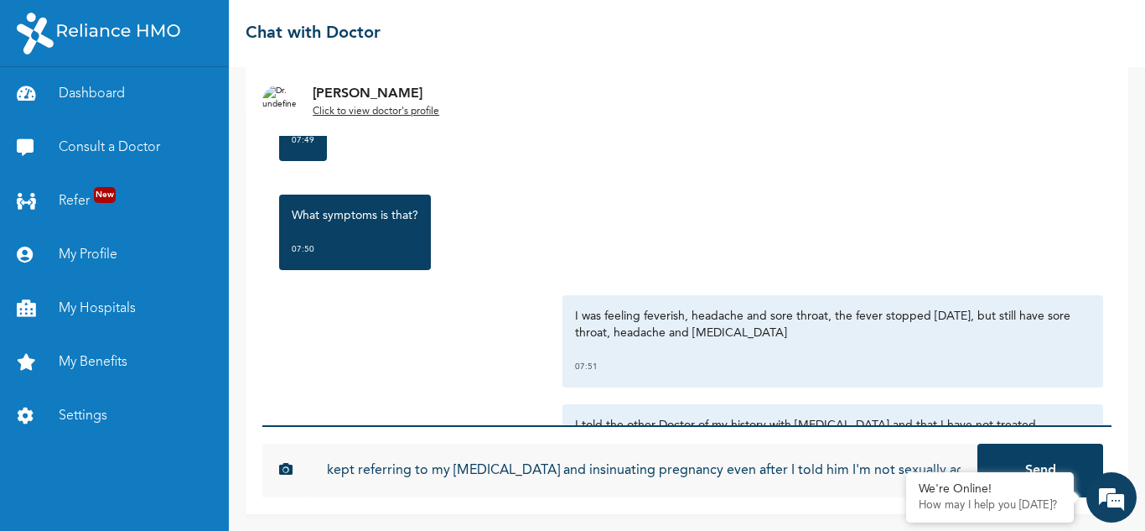
scroll to position [0, 25]
type input "he kept referring to my [MEDICAL_DATA] and insinuating pregnancy even after I t…"
click at [977, 443] on button "Send" at bounding box center [1040, 470] width 126 height 54
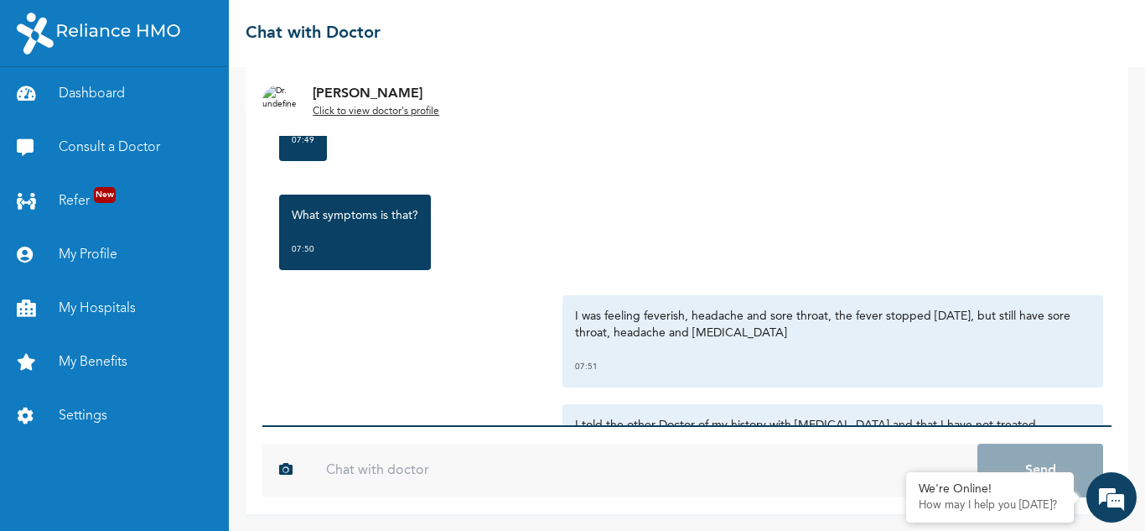
scroll to position [0, 0]
type input "h"
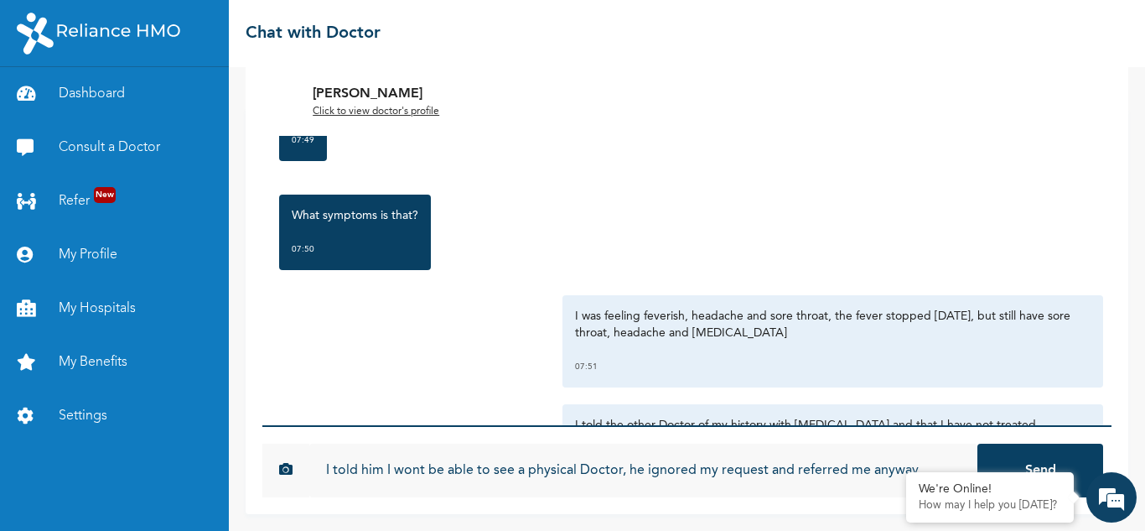
type input "I told him I wont be able to see a physical Doctor, he ignored my request and r…"
click at [977, 443] on button "Send" at bounding box center [1040, 470] width 126 height 54
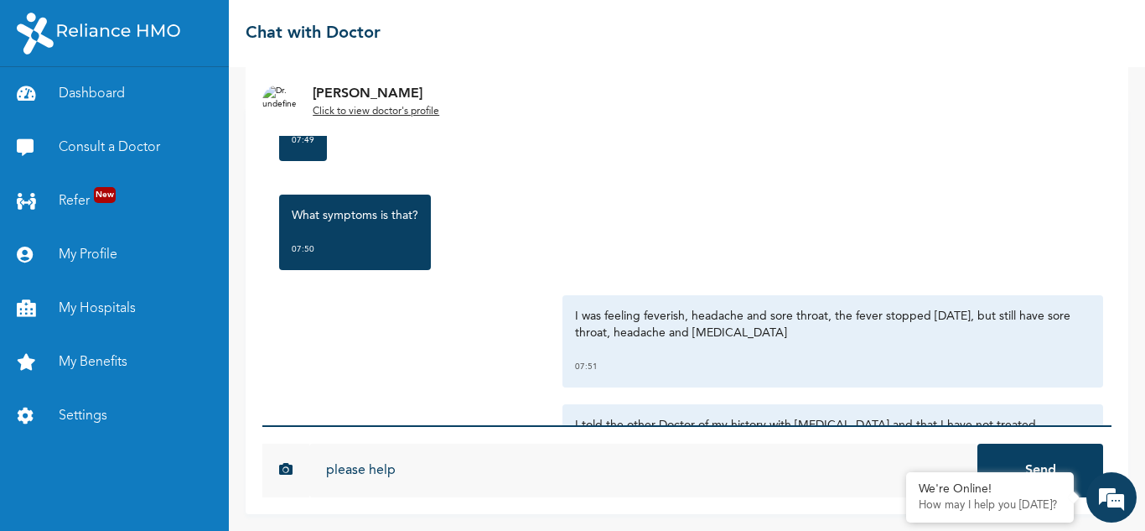
type input "please help"
click at [977, 443] on button "Send" at bounding box center [1040, 470] width 126 height 54
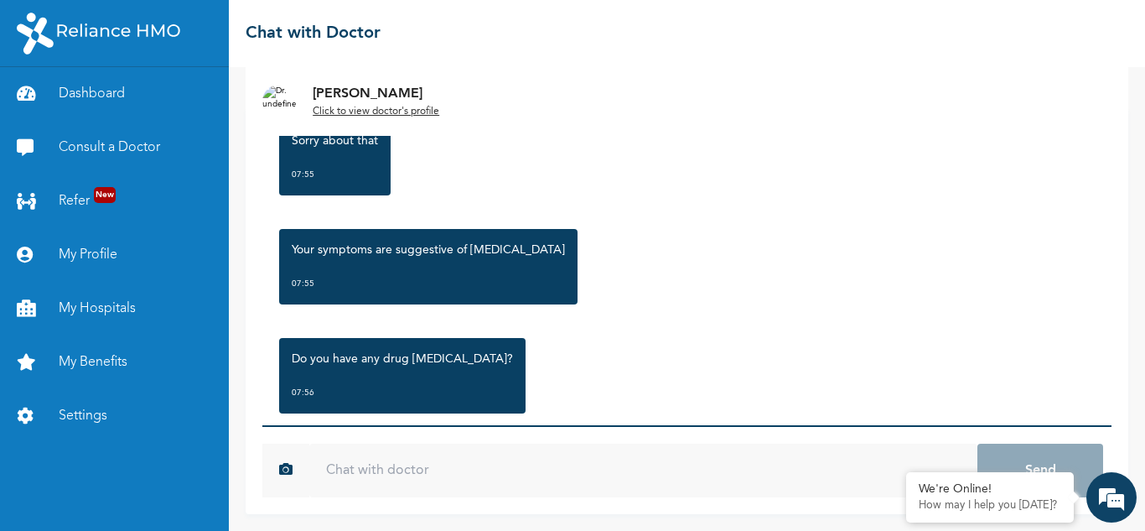
scroll to position [2134, 0]
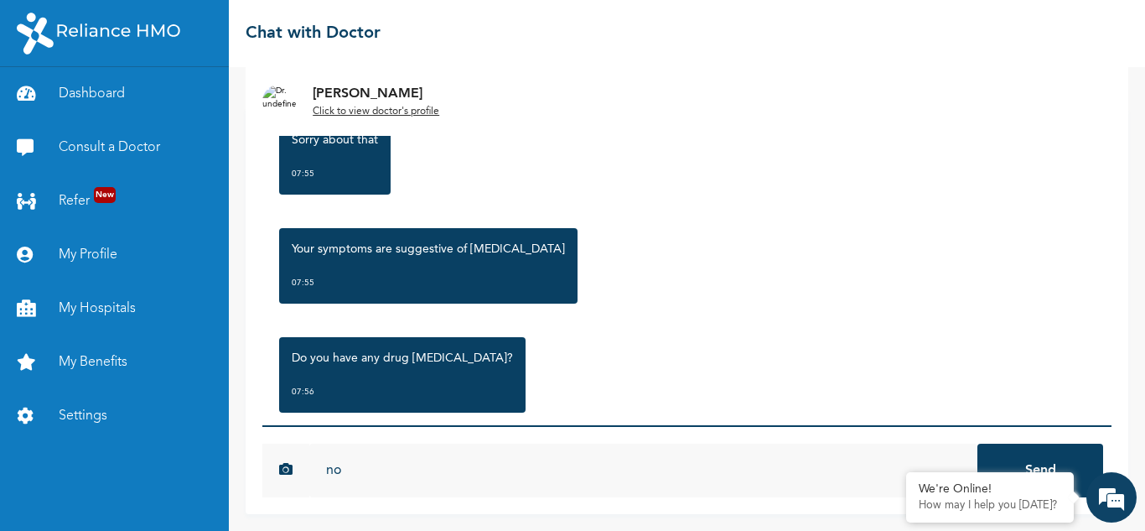
type input "no"
click at [977, 443] on button "Send" at bounding box center [1040, 470] width 126 height 54
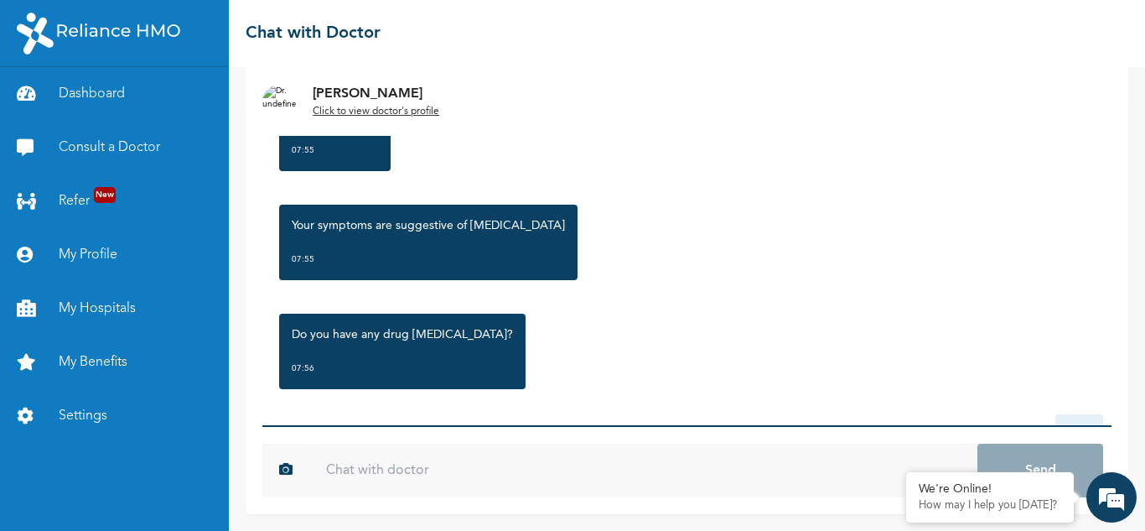
scroll to position [2335, 0]
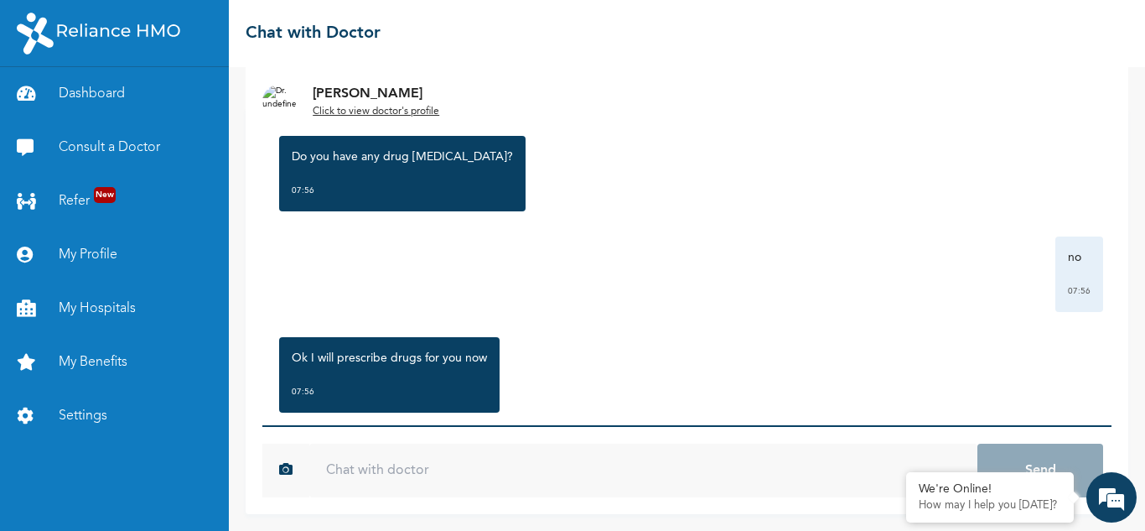
click at [464, 466] on input "text" at bounding box center [643, 470] width 668 height 54
type input "ok"
click at [977, 443] on button "Send" at bounding box center [1040, 470] width 126 height 54
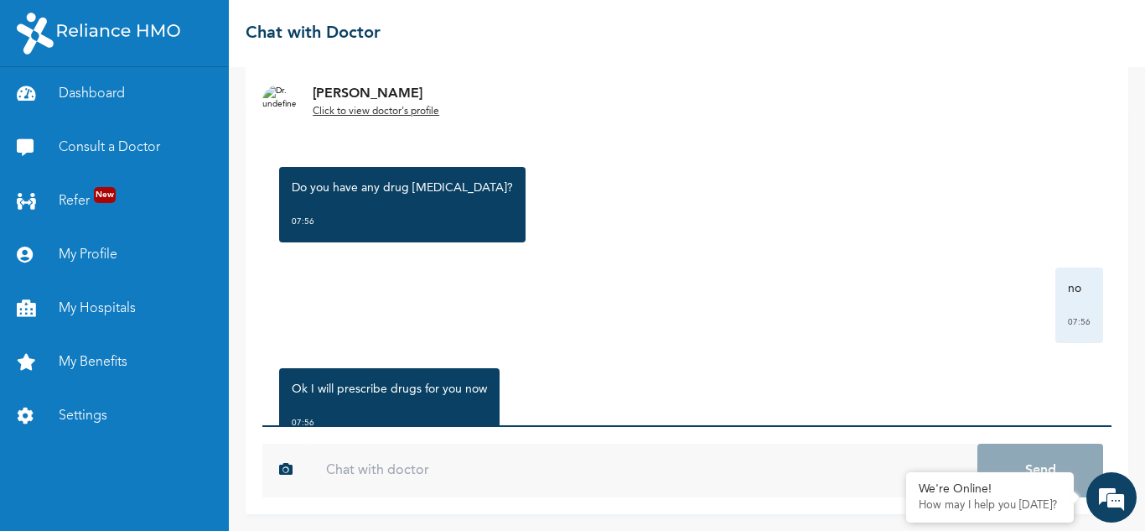
scroll to position [2427, 0]
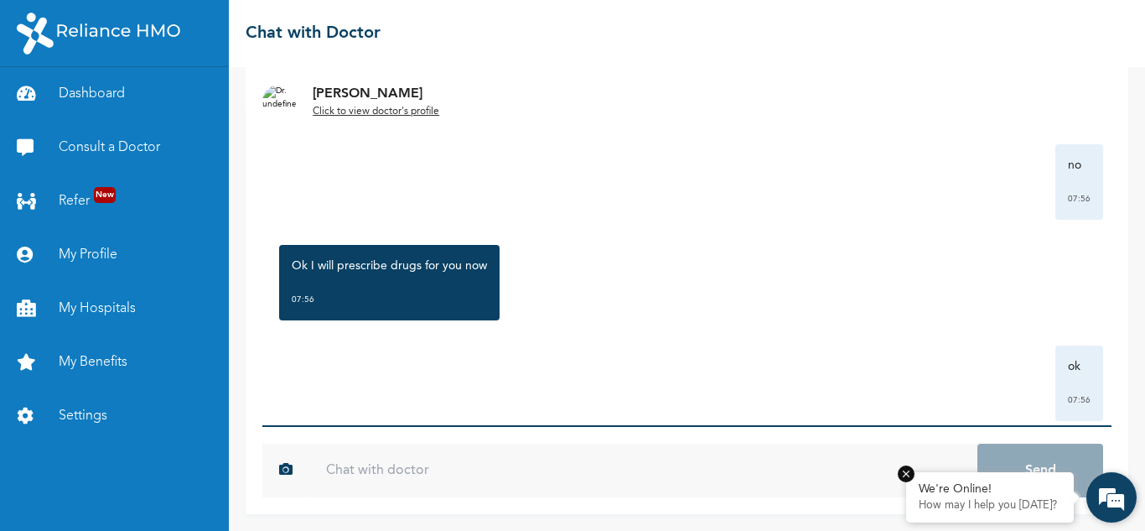
click at [1030, 510] on p "How may I help you [DATE]?" at bounding box center [990, 505] width 142 height 13
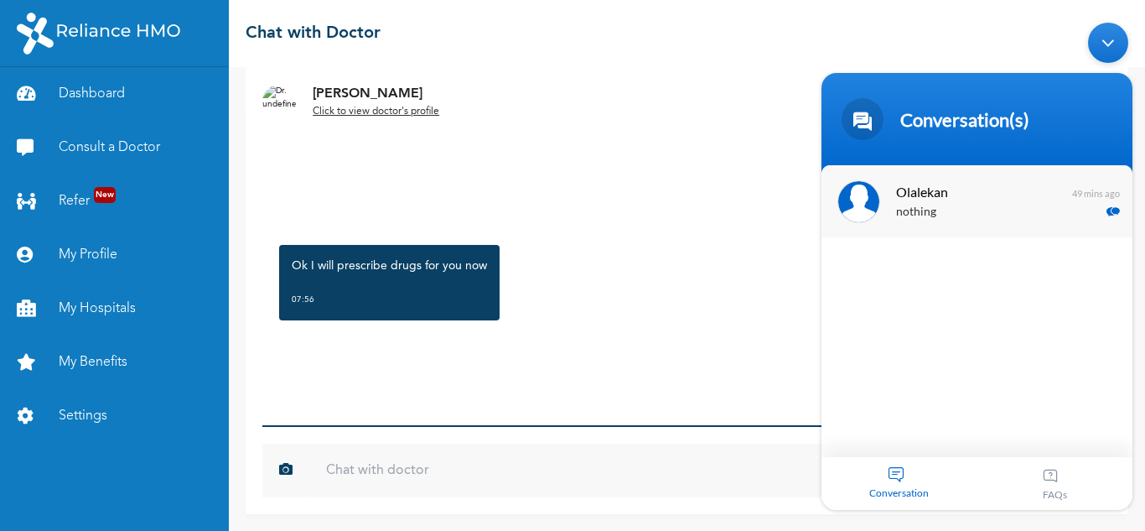
click at [926, 196] on span "Olalekan" at bounding box center [975, 190] width 158 height 23
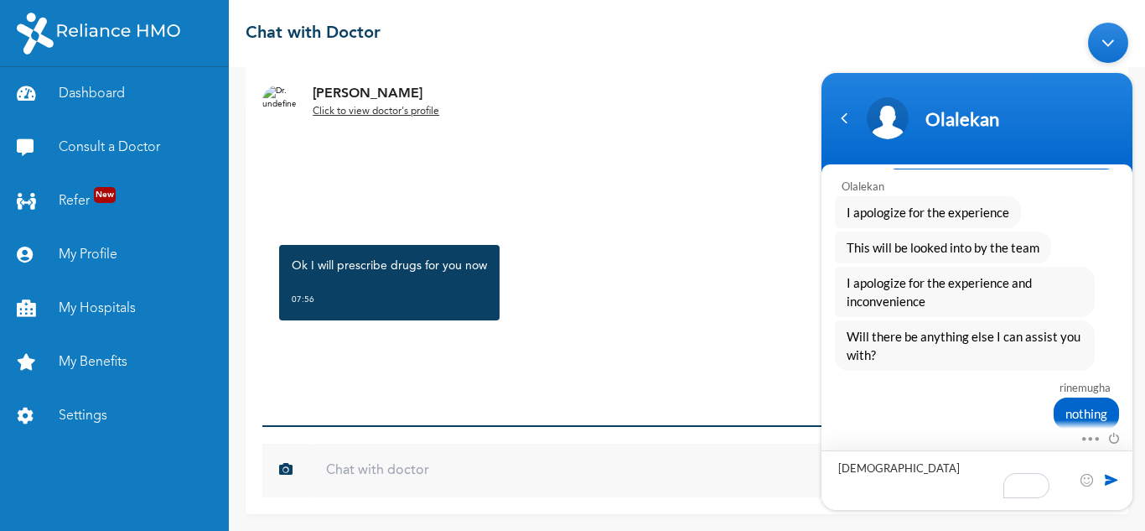
scroll to position [1852, 0]
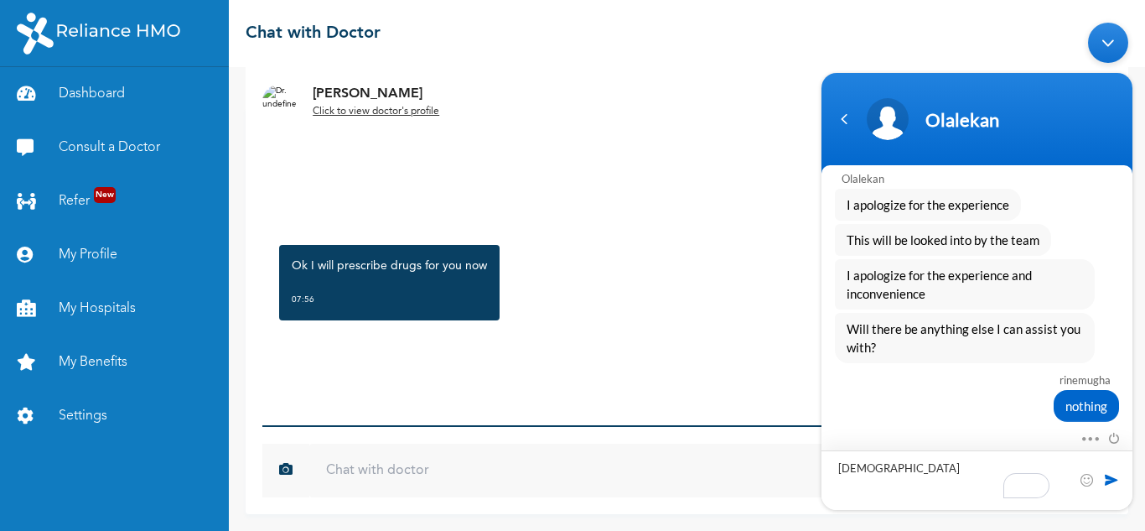
drag, startPoint x: 846, startPoint y: 469, endPoint x: 805, endPoint y: 467, distance: 40.3
click at [813, 467] on html "Olalekan rinemugha hello Naomi Enrollee Web Assistant Hello Rinemugha Welcome t…" at bounding box center [977, 265] width 328 height 504
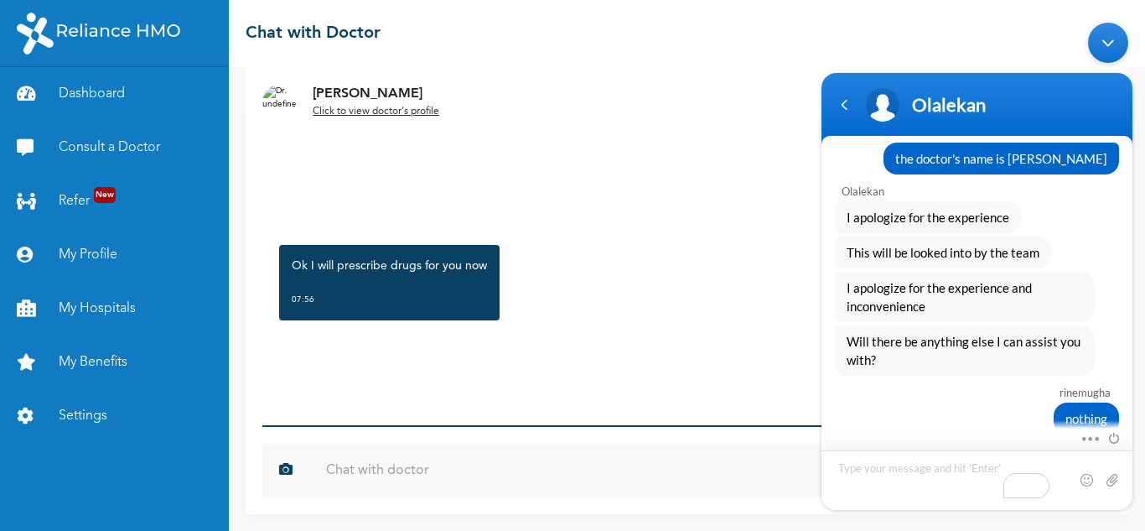
scroll to position [1823, 0]
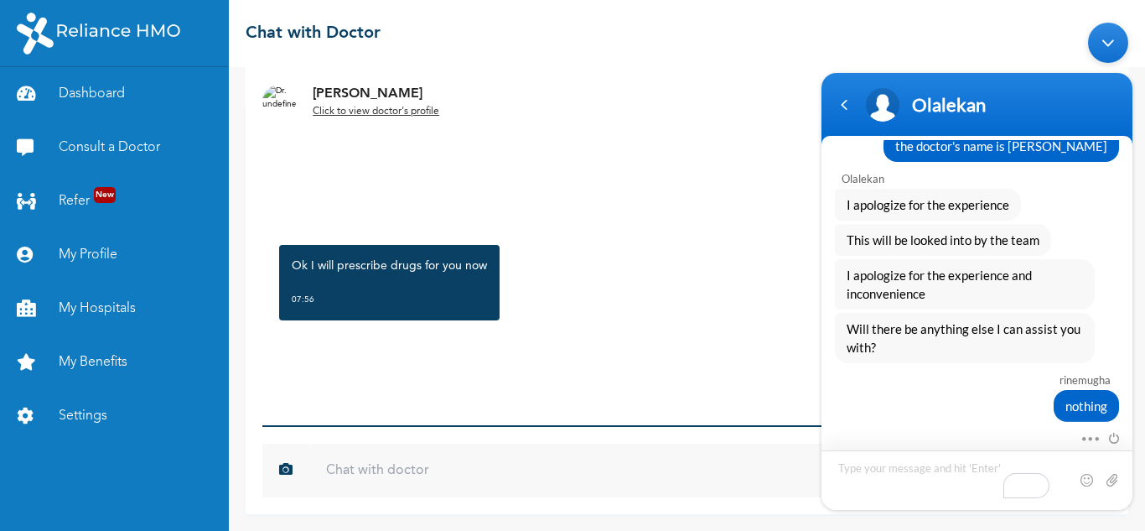
click at [913, 463] on textarea "To enrich screen reader interactions, please activate Accessibility in Grammarl…" at bounding box center [976, 479] width 311 height 60
click at [914, 469] on textarea "To enrich screen reader interactions, please activate Accessibility in Grammarl…" at bounding box center [976, 479] width 311 height 60
type textarea "hello"
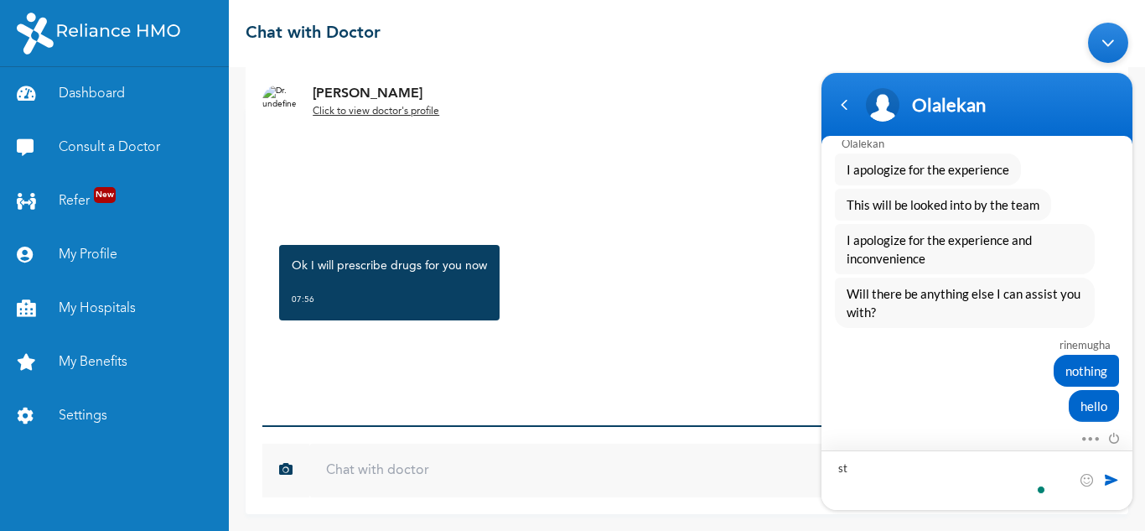
type textarea "s"
click at [854, 47] on body "Olalekan rinemugha hello Naomi Enrollee Web Assistant Hello Rinemugha Welcome t…" at bounding box center [977, 265] width 328 height 504
click at [836, 103] on div "Navigation go back" at bounding box center [843, 103] width 25 height 25
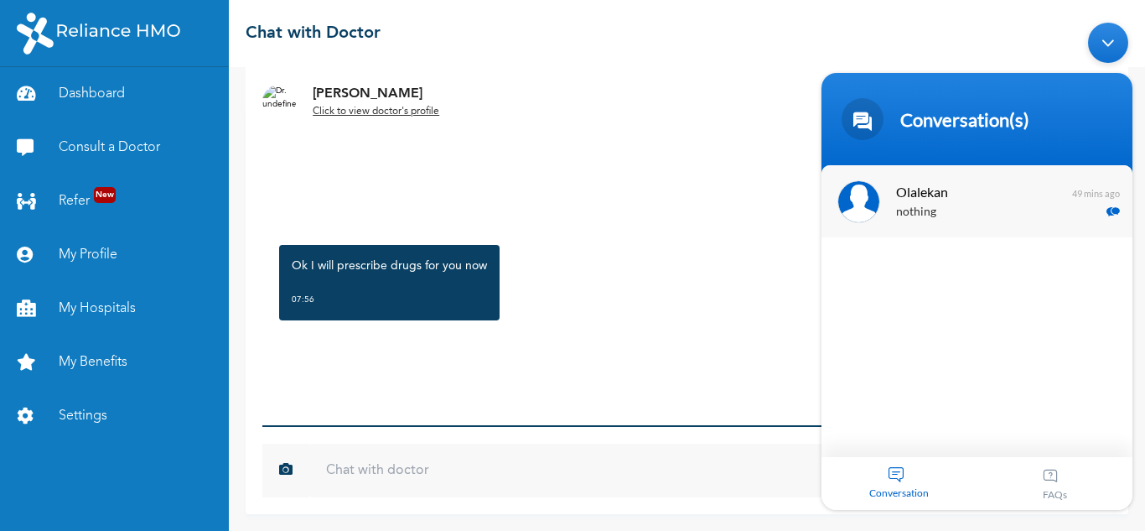
click at [967, 198] on span "Olalekan" at bounding box center [975, 190] width 158 height 23
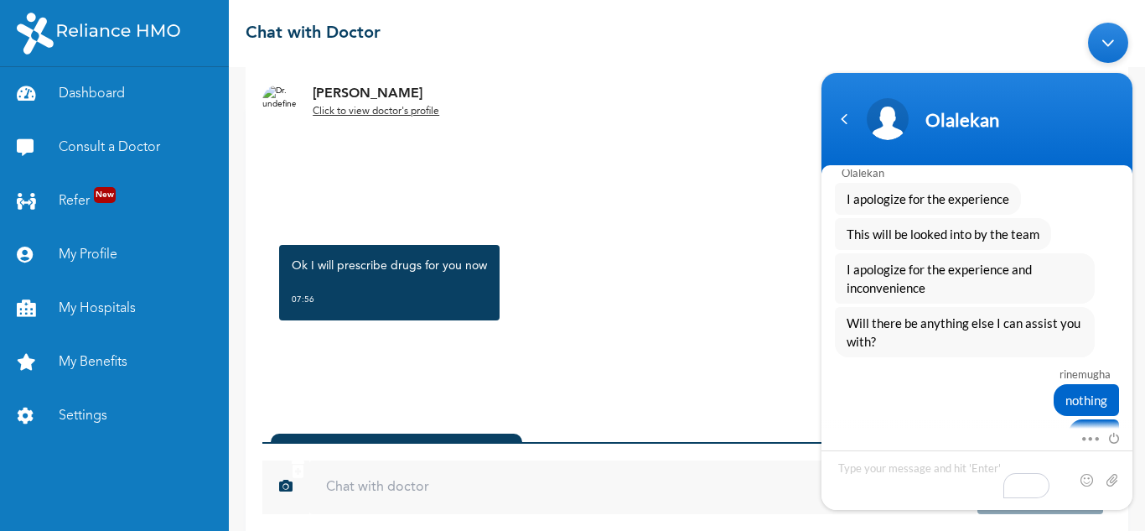
click at [357, 345] on div "ok 07:56" at bounding box center [687, 382] width 832 height 75
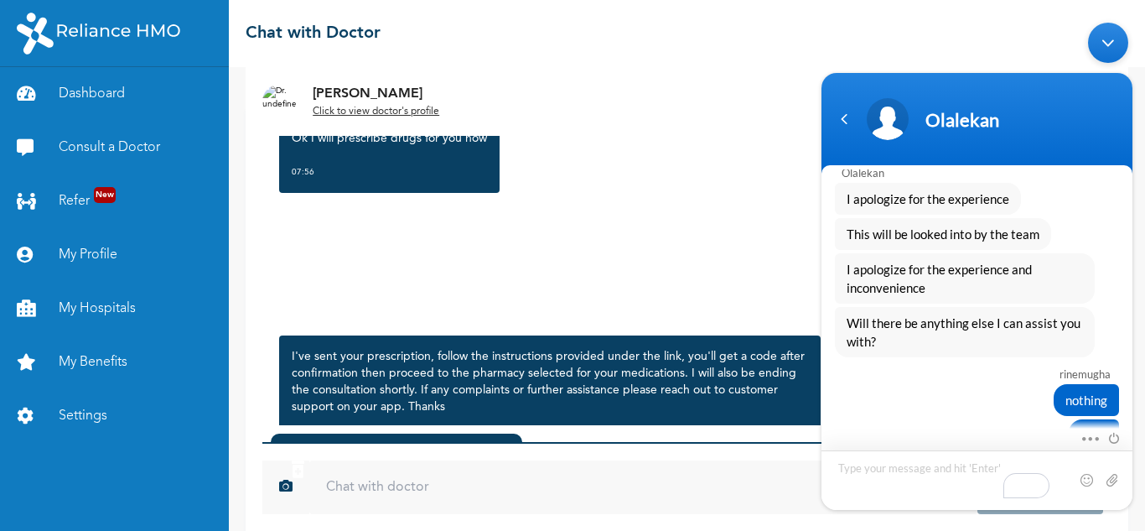
scroll to position [2603, 0]
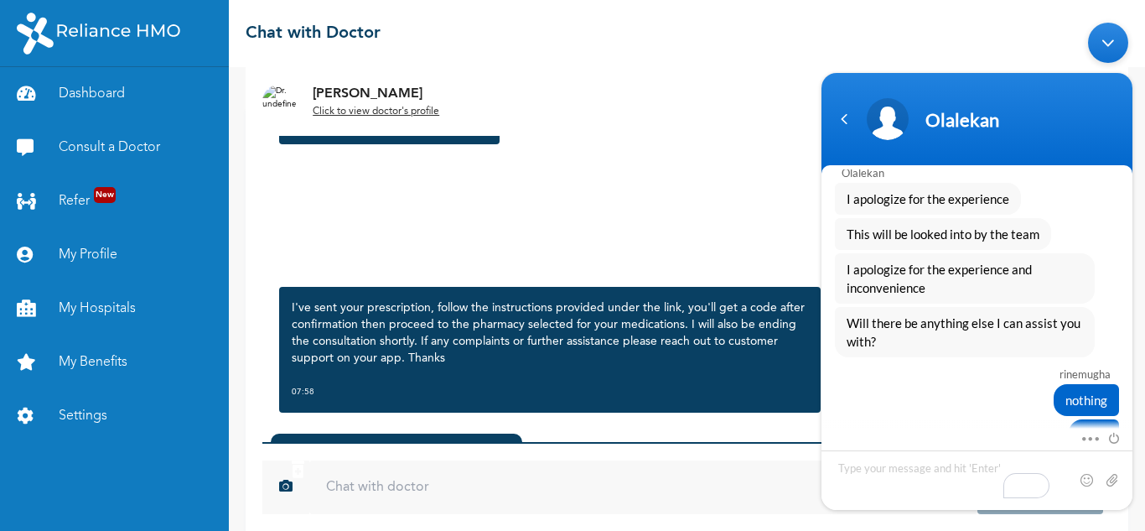
drag, startPoint x: 1113, startPoint y: 39, endPoint x: 1924, endPoint y: 55, distance: 811.5
click at [1113, 39] on div "Minimize live chat window" at bounding box center [1108, 42] width 40 height 40
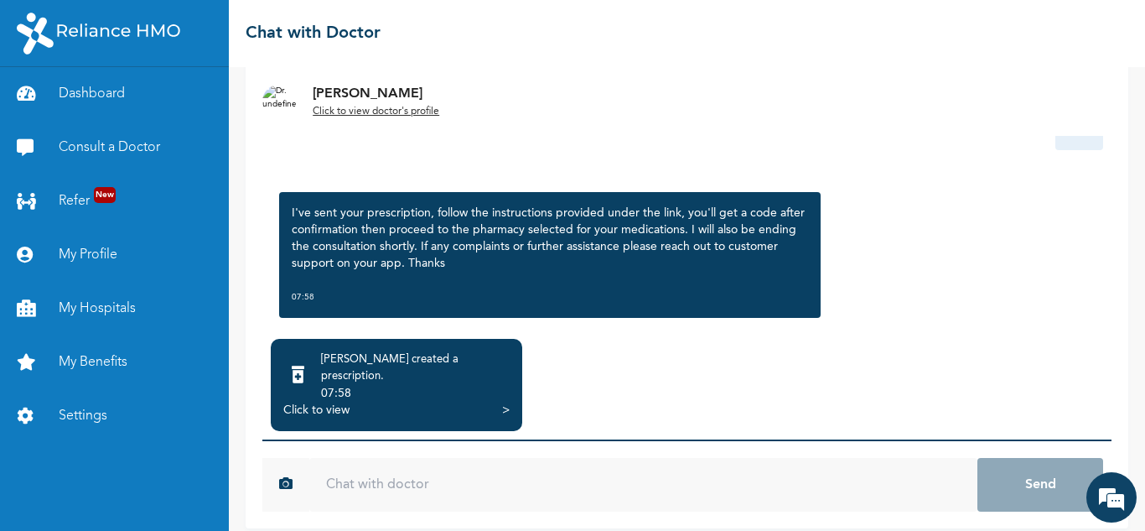
scroll to position [1965, 0]
click at [368, 468] on input "text" at bounding box center [643, 485] width 668 height 54
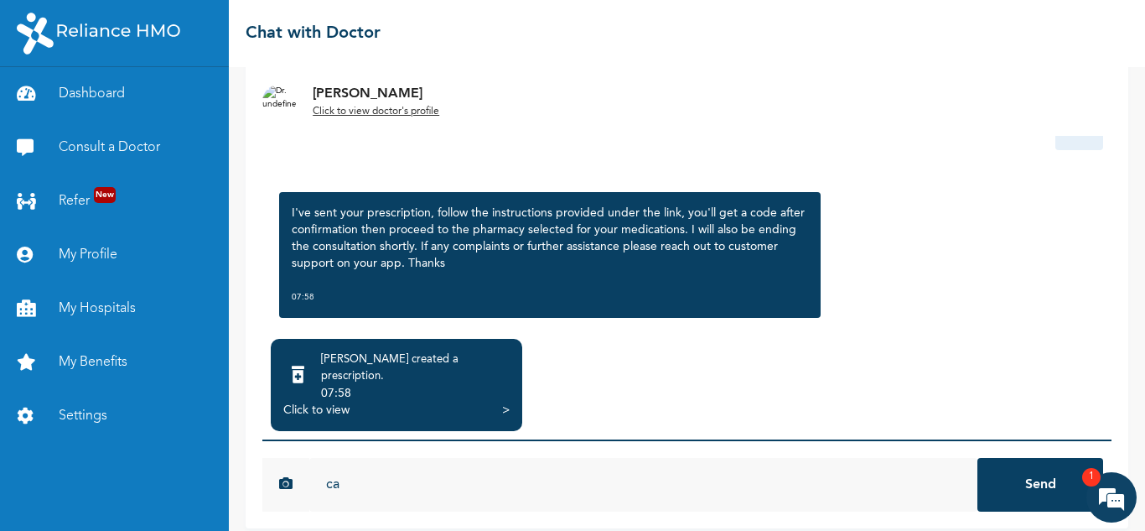
type input "c"
type input "ok"
click at [977, 458] on button "Send" at bounding box center [1040, 485] width 126 height 54
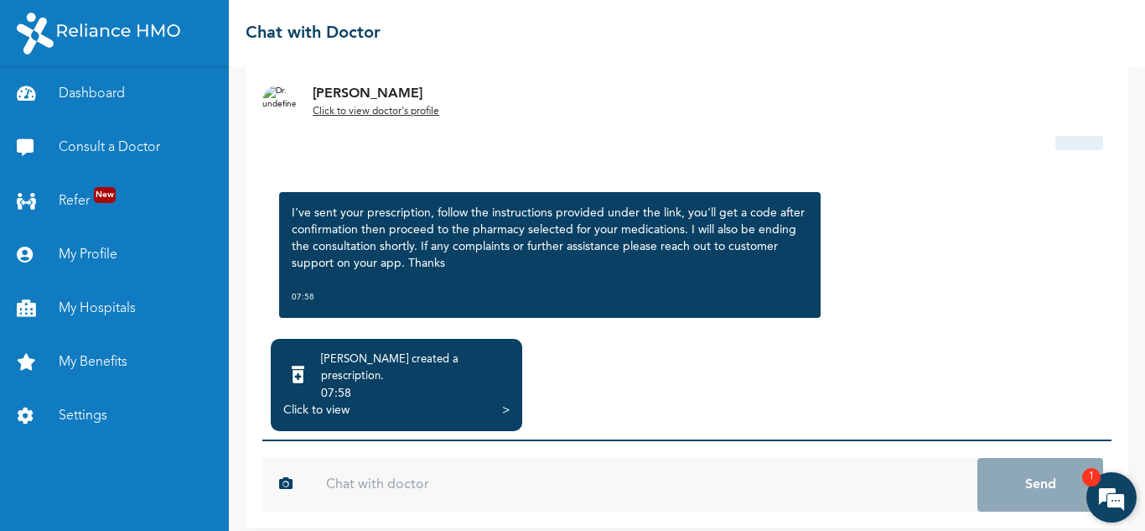
click at [1110, 488] on em at bounding box center [1111, 496] width 45 height 45
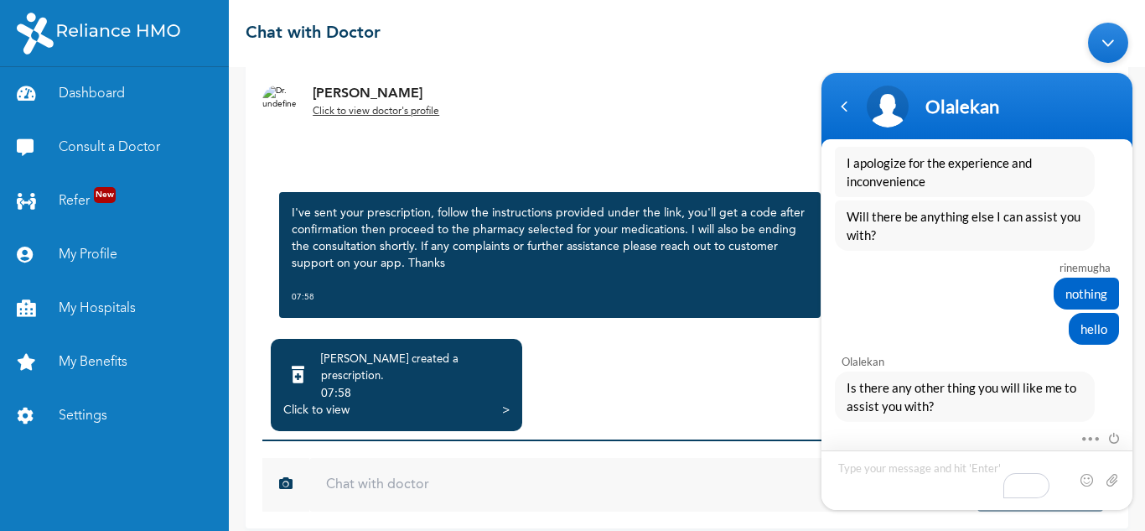
scroll to position [1935, 0]
click at [904, 465] on textarea "To enrich screen reader interactions, please activate Accessibility in Grammarl…" at bounding box center [976, 479] width 311 height 60
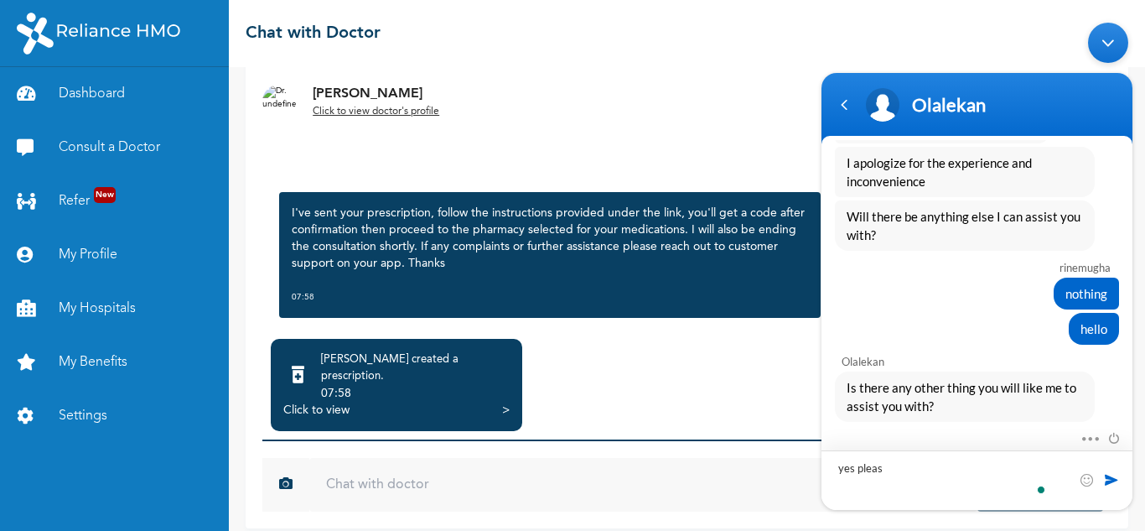
type textarea "yes please"
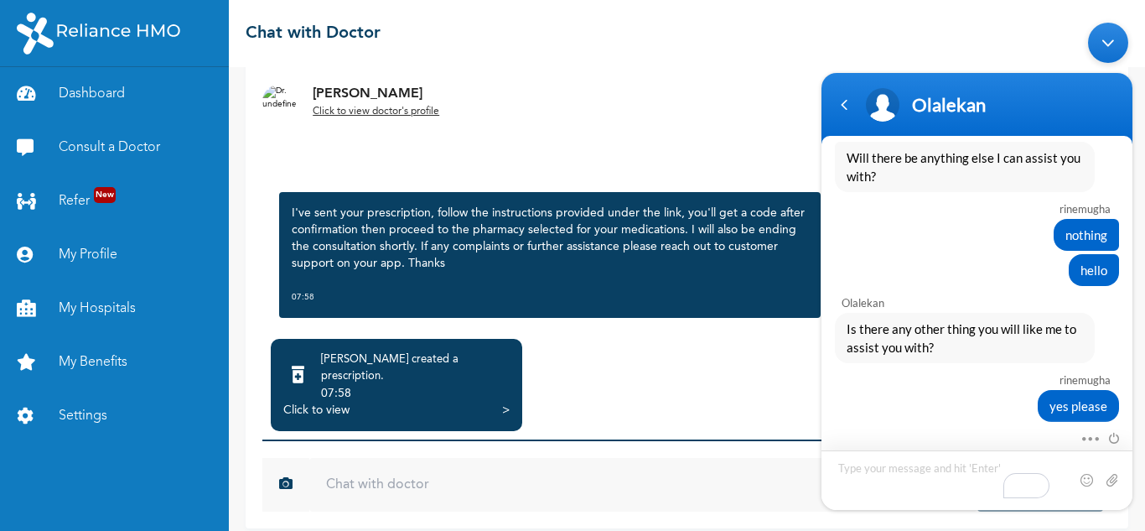
type textarea "I"
type textarea "Can I request for a sick off"
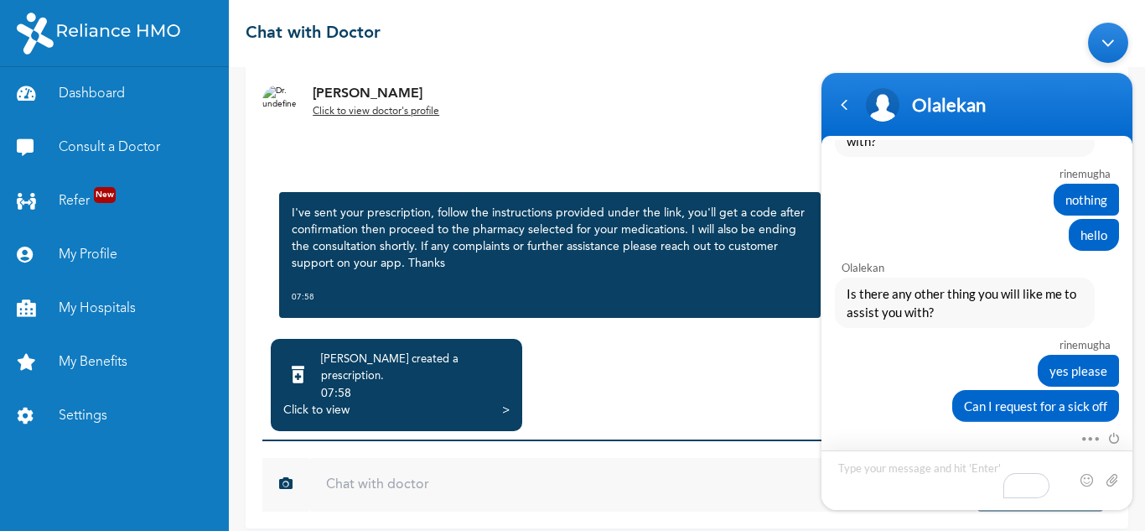
type textarea "i"
click at [962, 461] on textarea "I wasnt able to go to work because of my condition" at bounding box center [976, 479] width 311 height 60
type textarea "I wasnt able to go to work [DATE] because of my condition"
click at [1111, 480] on span at bounding box center [1111, 478] width 17 height 17
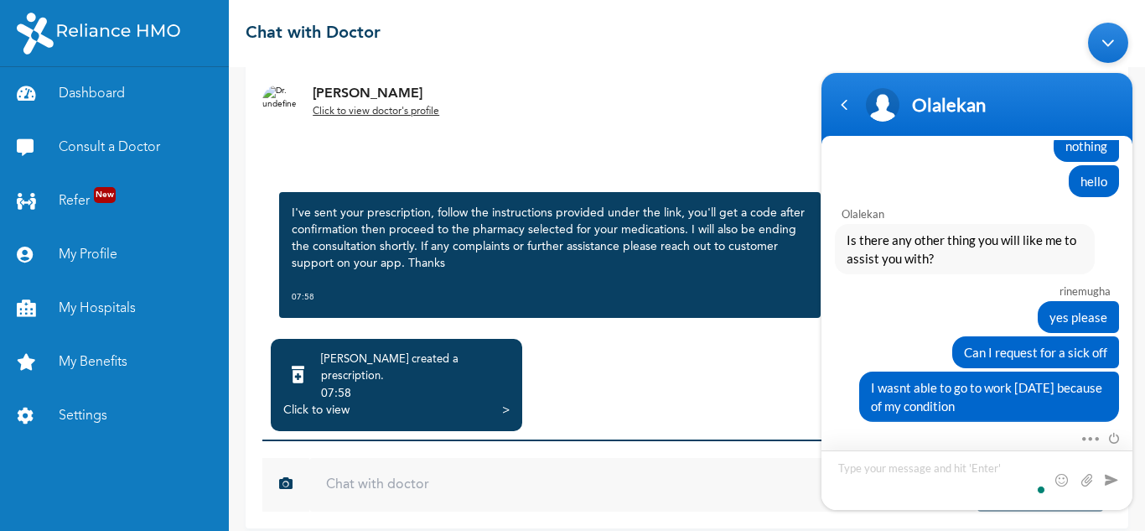
click at [917, 466] on textarea "To enrich screen reader interactions, please activate Accessibility in Grammarl…" at bounding box center [976, 479] width 311 height 60
type textarea "I"
click at [411, 385] on div "07:58" at bounding box center [415, 393] width 189 height 17
click at [296, 401] on div "Click to view" at bounding box center [316, 409] width 66 height 17
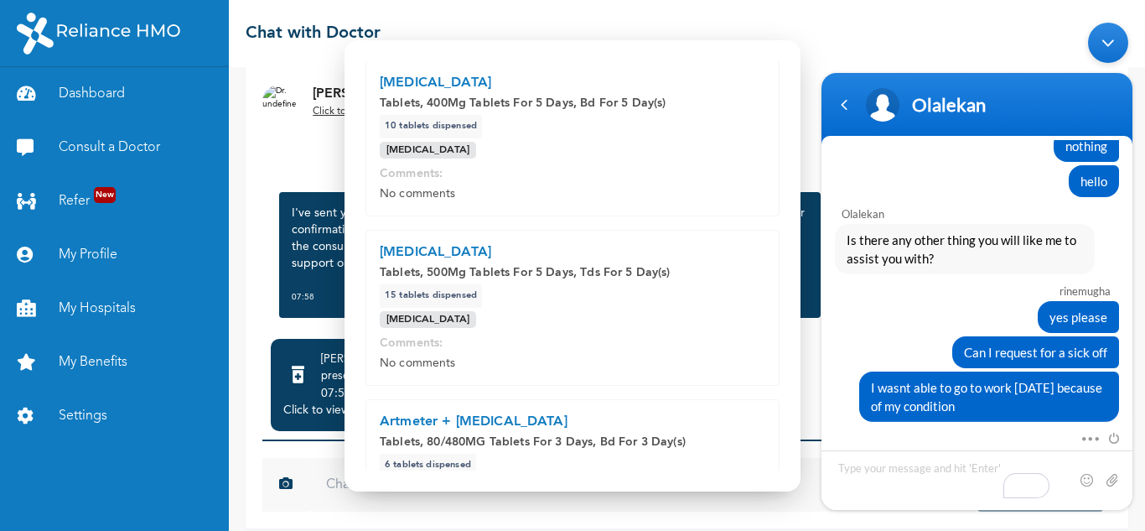
scroll to position [282, 0]
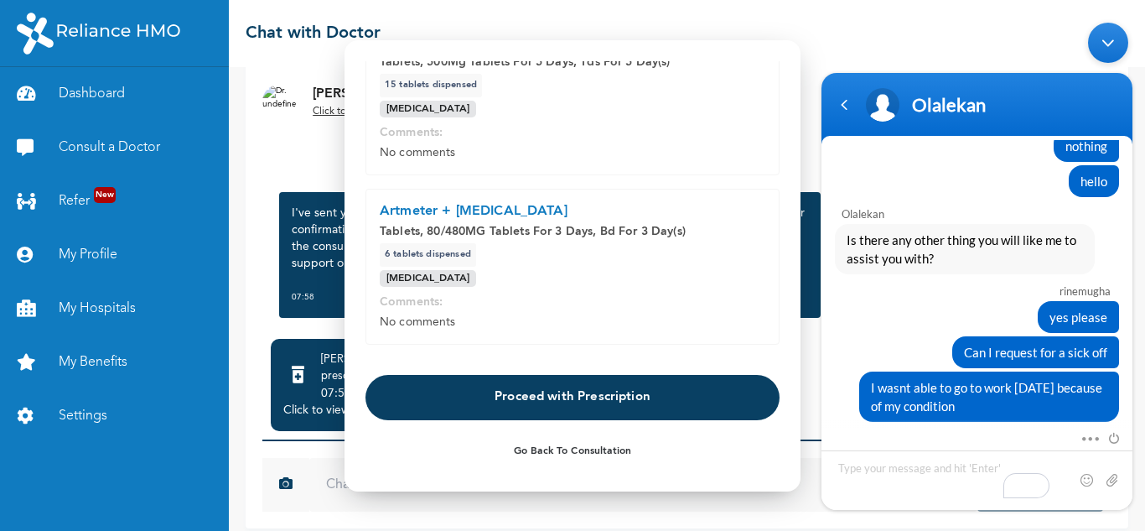
click at [649, 401] on button "Proceed with Prescription" at bounding box center [572, 397] width 414 height 45
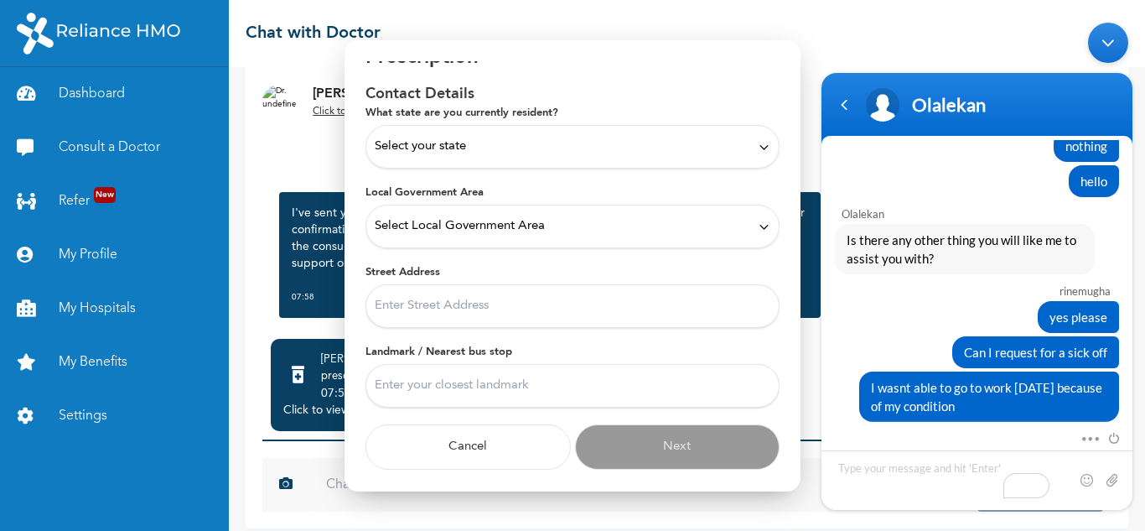
scroll to position [48, 0]
click at [505, 142] on div "Select your state" at bounding box center [573, 146] width 396 height 18
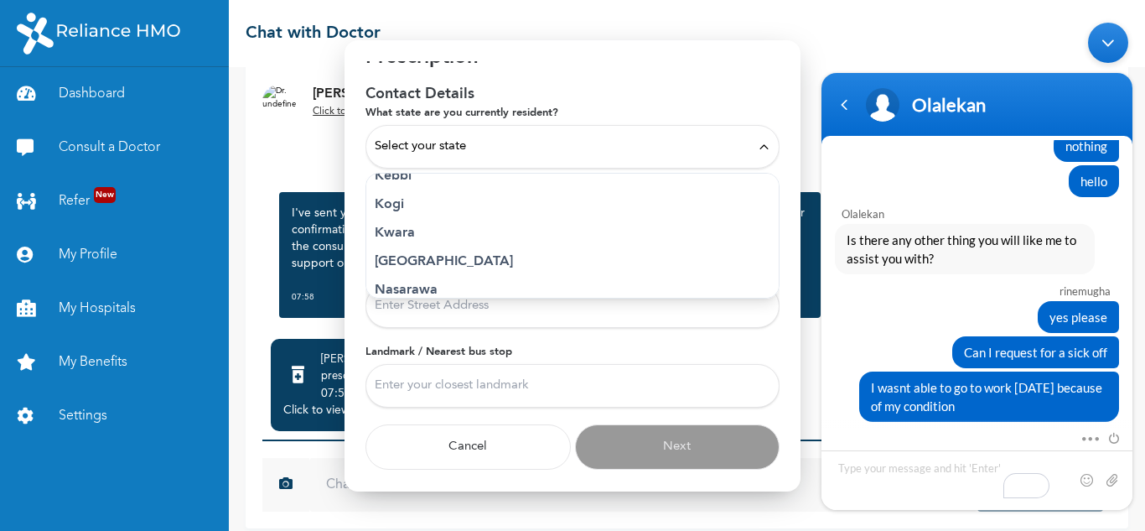
scroll to position [636, 0]
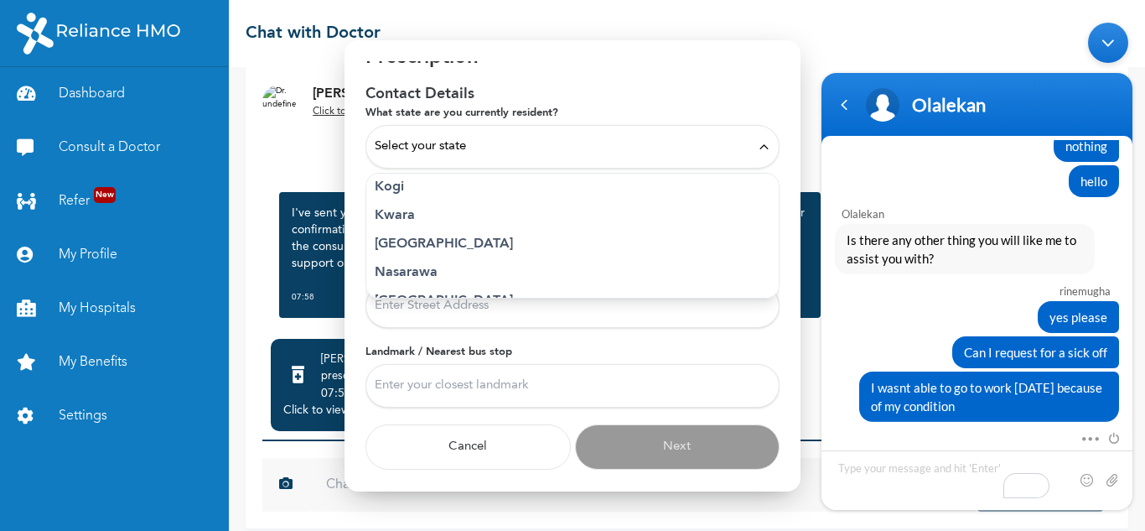
click at [378, 247] on p "Lagos" at bounding box center [573, 244] width 396 height 20
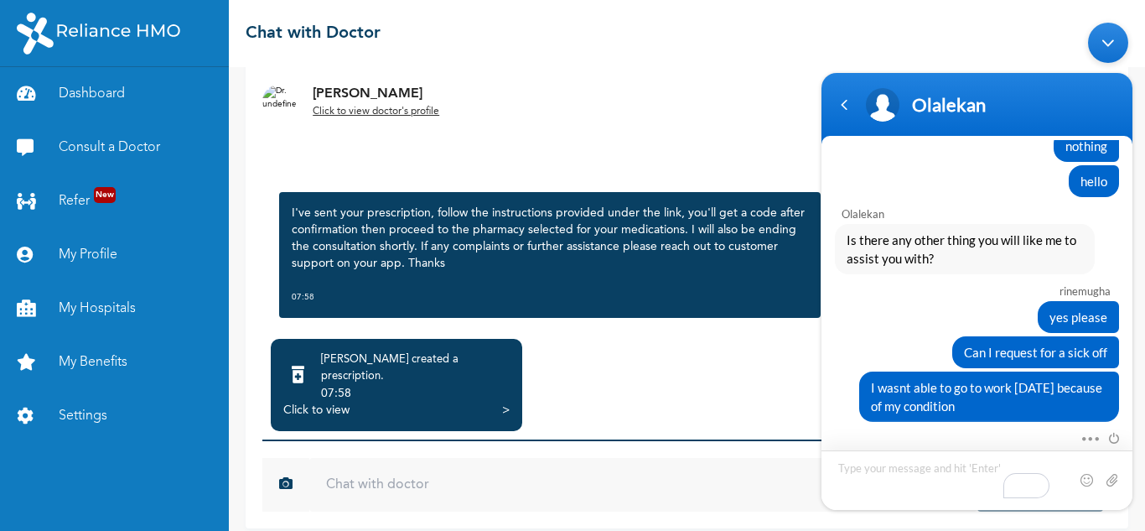
click at [918, 465] on textarea "To enrich screen reader interactions, please activate Accessibility in Grammarl…" at bounding box center [976, 479] width 311 height 60
type textarea "and I want to start my medications at home [DATE] before resuming work [DATE]"
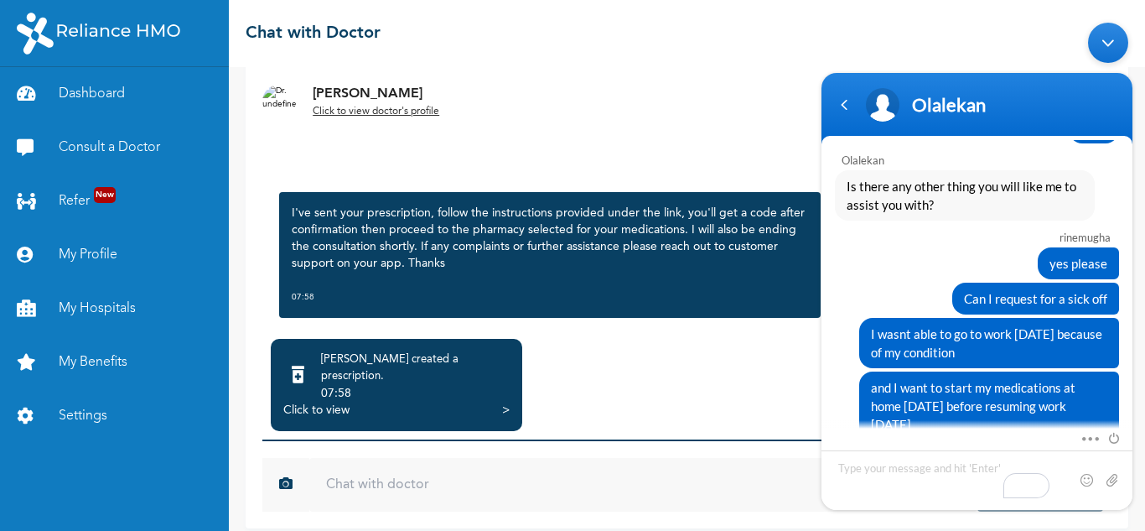
click at [313, 401] on div "Click to view" at bounding box center [316, 409] width 66 height 17
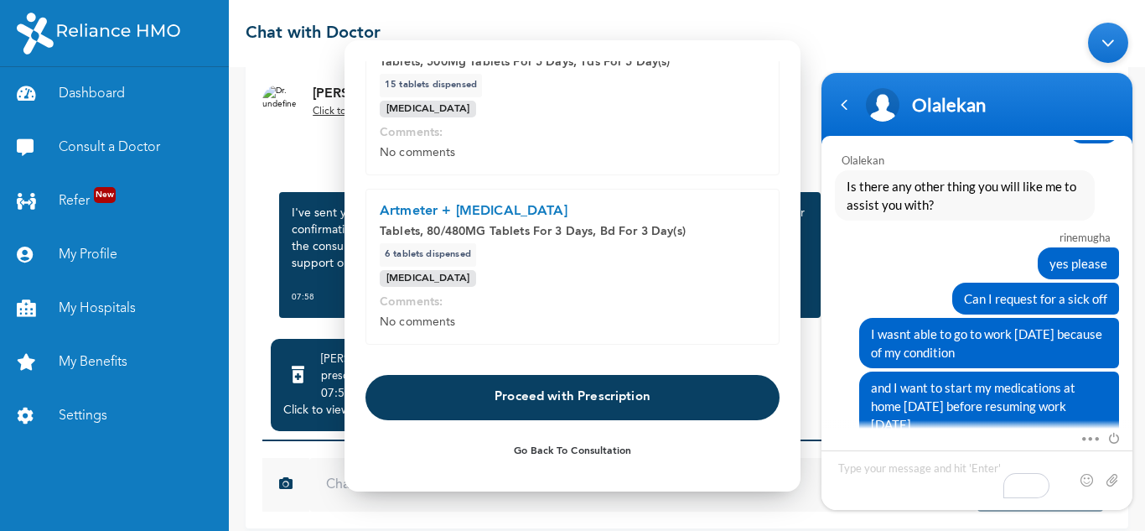
click at [554, 391] on button "Proceed with Prescription" at bounding box center [572, 397] width 414 height 45
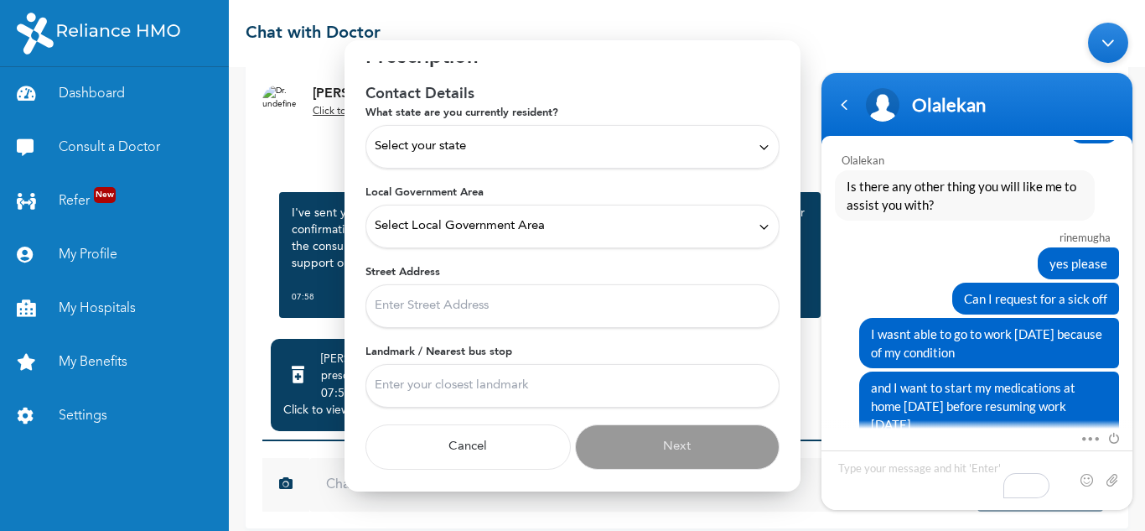
click at [484, 154] on div "Select your state" at bounding box center [573, 146] width 396 height 18
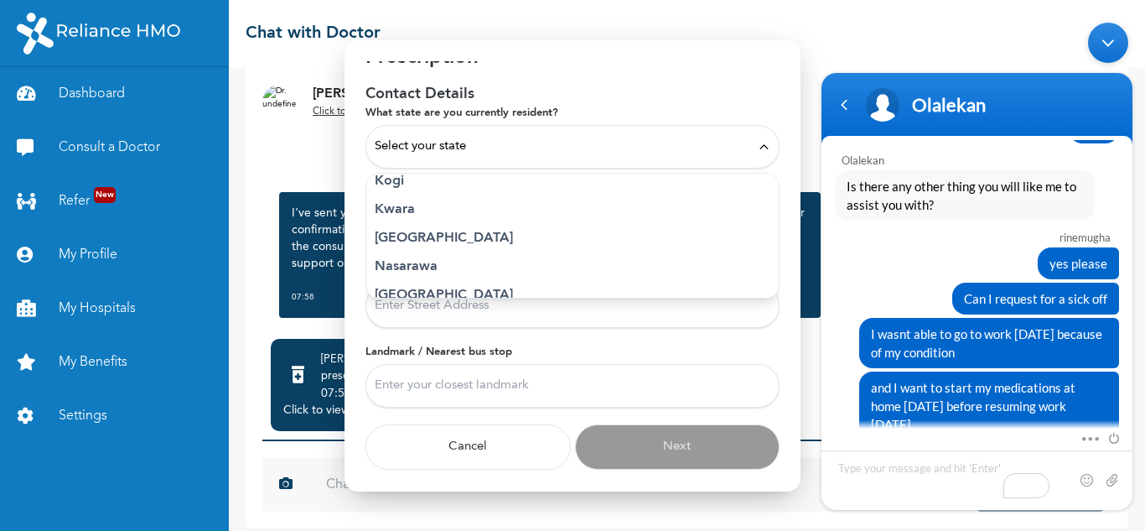
scroll to position [650, 0]
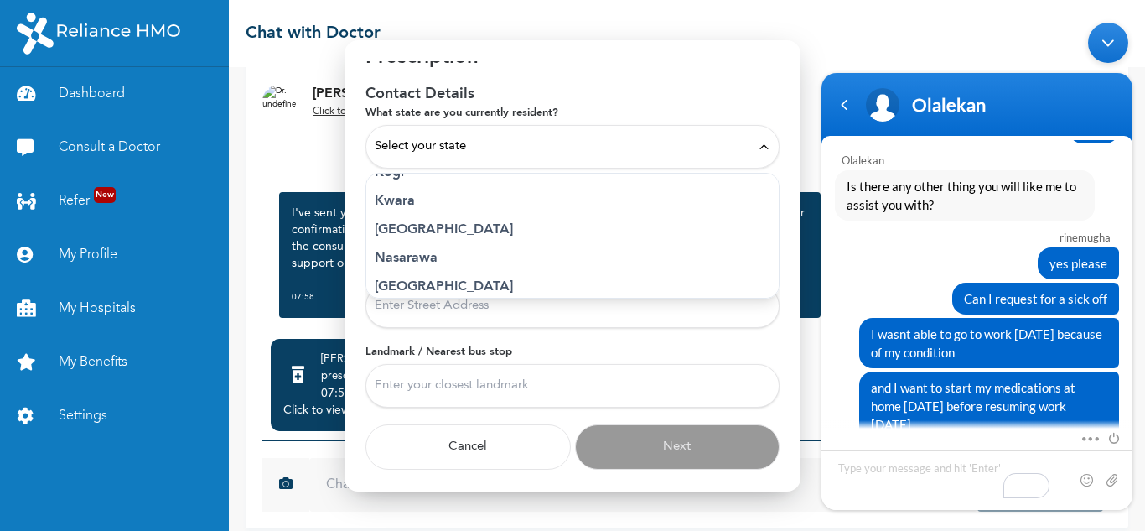
click at [400, 228] on p "Lagos" at bounding box center [573, 230] width 396 height 20
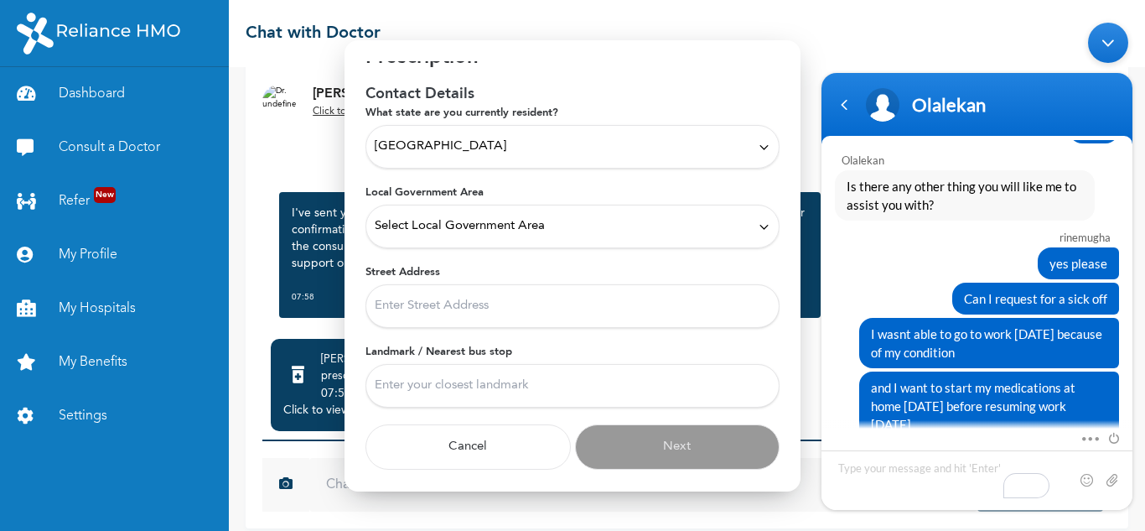
click at [466, 215] on div "Select Local Government Area" at bounding box center [572, 227] width 414 height 44
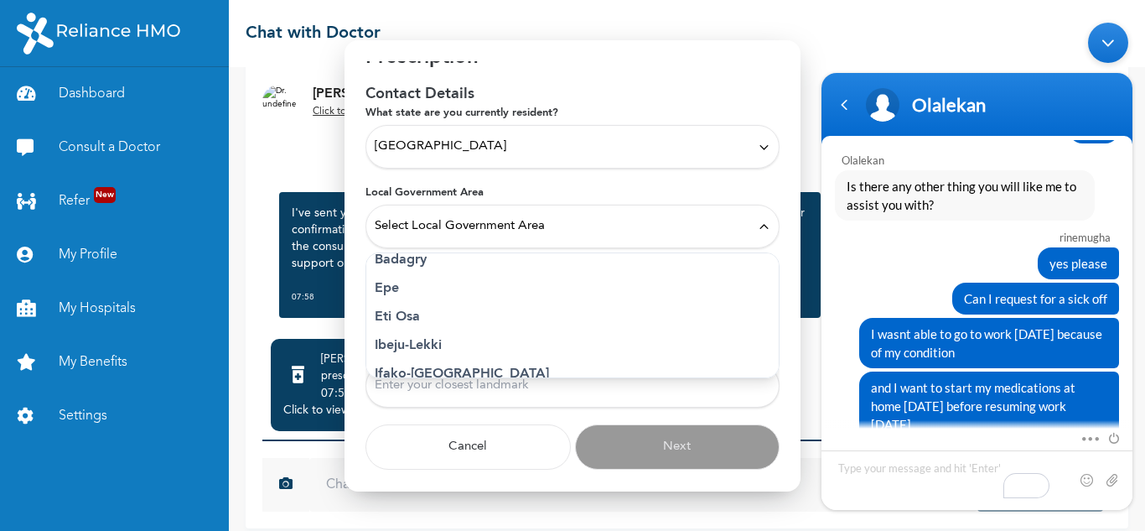
scroll to position [158, 0]
click at [403, 322] on p "Eti Osa" at bounding box center [573, 318] width 396 height 20
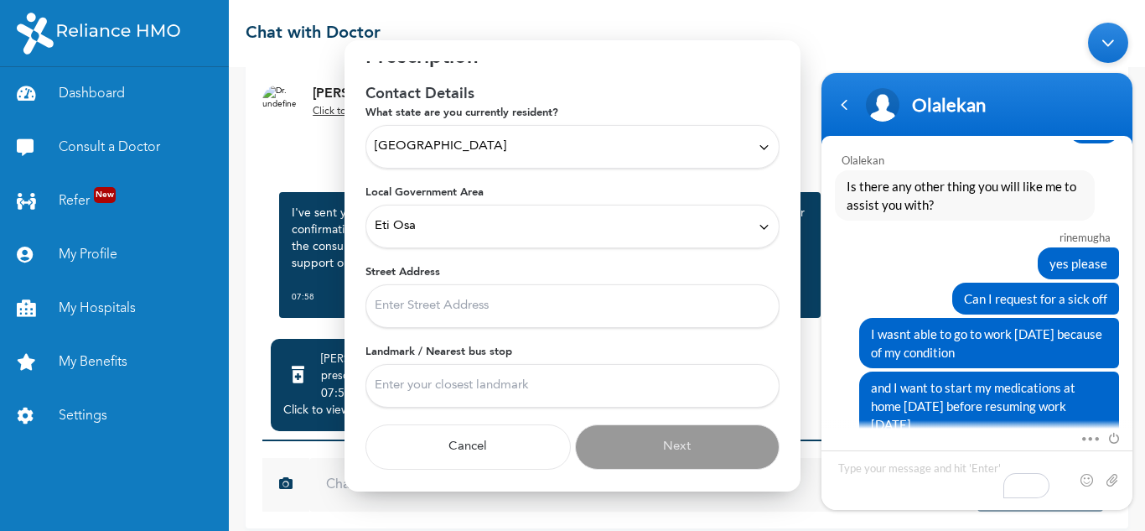
click at [435, 305] on input "Street Address" at bounding box center [572, 306] width 414 height 44
type input "R"
click at [558, 303] on input "Fameshe Kehinde Street, Ilasan, Lagos" at bounding box center [572, 306] width 414 height 44
type input "Fameshe Kehinde Street, Ilasan, Lekki, Lagos"
click at [467, 382] on input "Landmark / Nearest bus stop" at bounding box center [572, 386] width 414 height 44
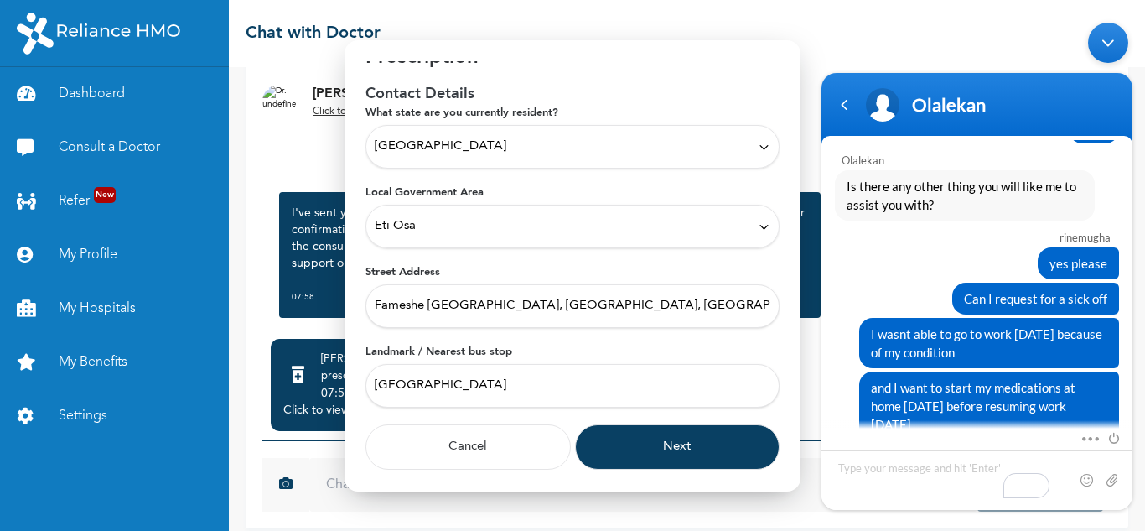
type input "Rhemaville"
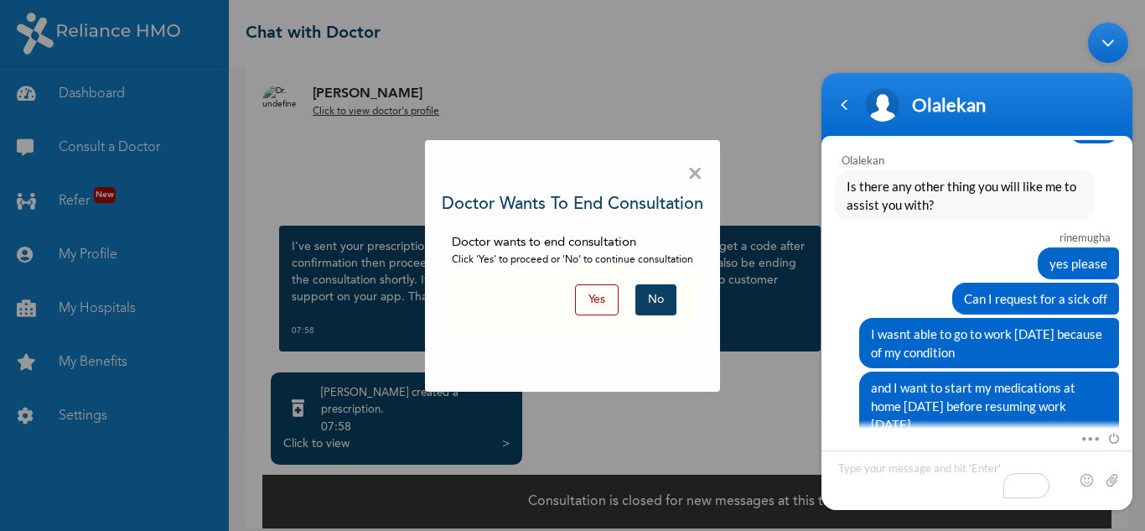
click at [593, 305] on button "Yes" at bounding box center [597, 299] width 44 height 31
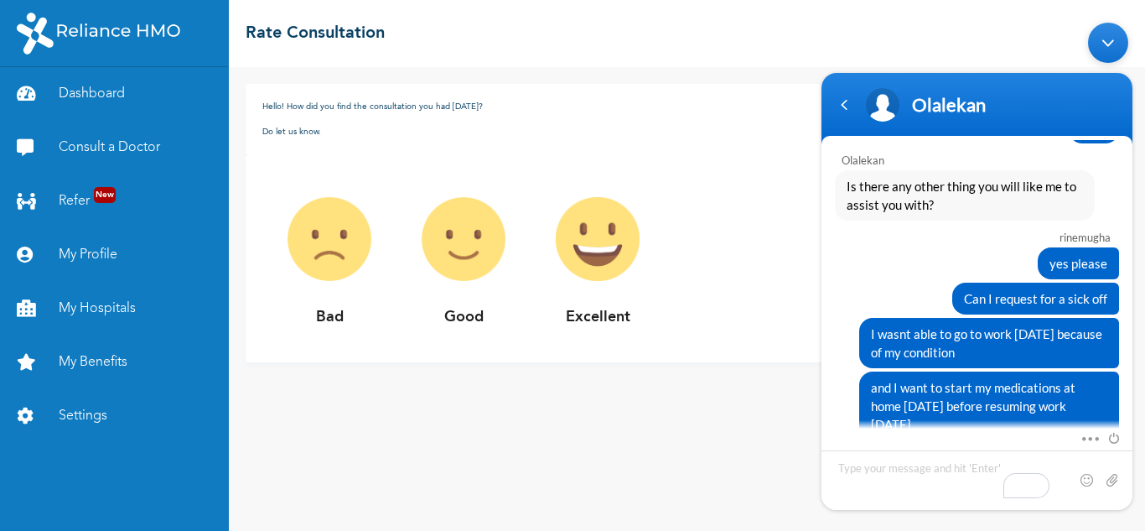
click at [614, 237] on img at bounding box center [598, 239] width 134 height 134
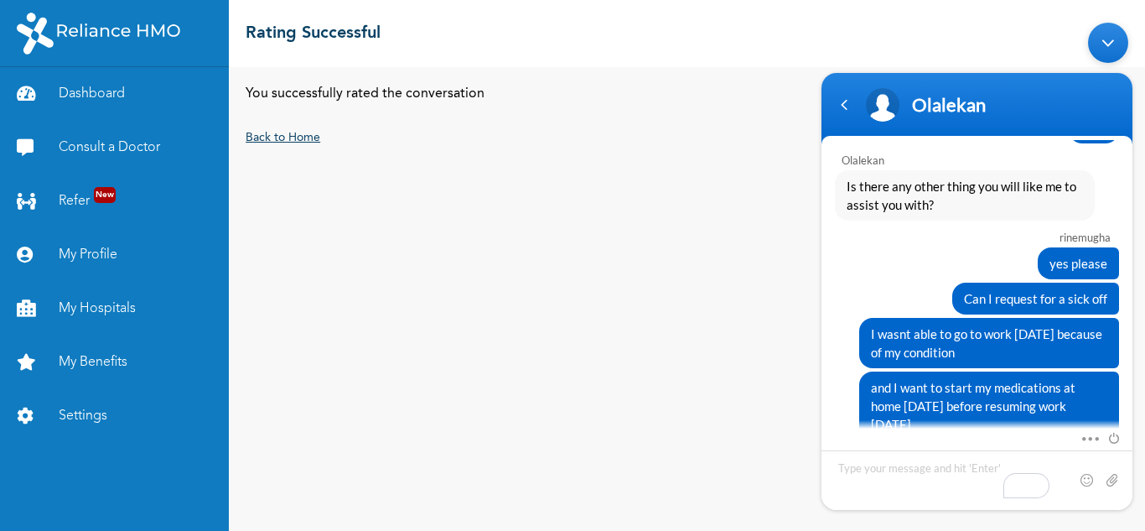
click at [299, 141] on link "Back to Home" at bounding box center [283, 138] width 75 height 12
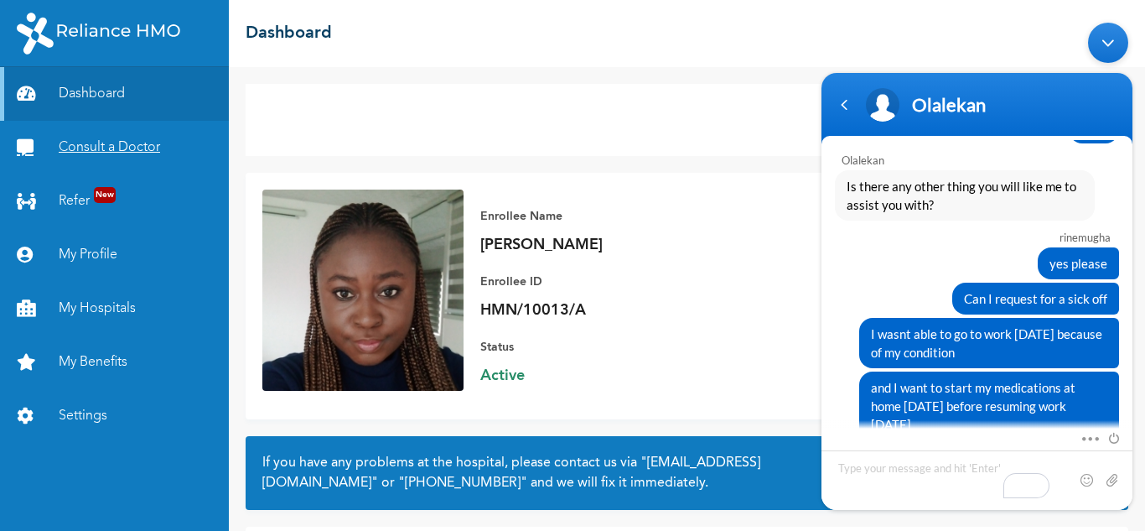
click at [109, 141] on link "Consult a Doctor" at bounding box center [114, 148] width 229 height 54
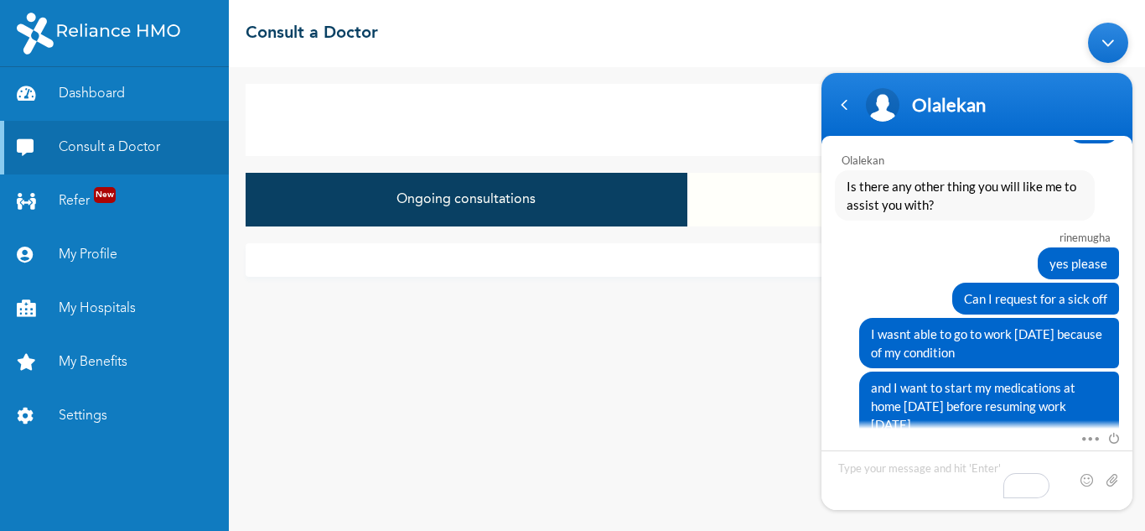
click at [739, 200] on button "Closed consultations" at bounding box center [907, 200] width 441 height 54
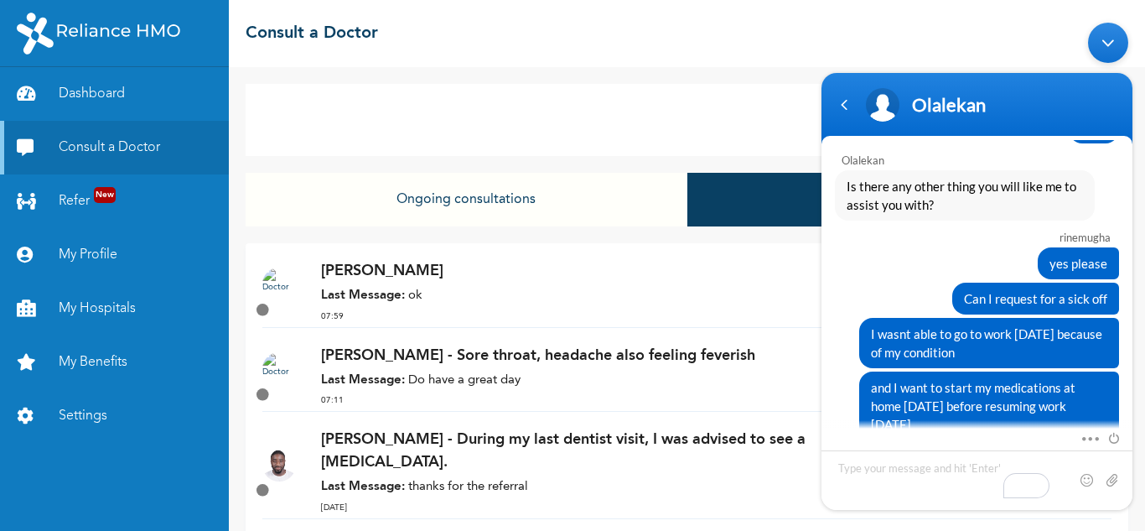
click at [369, 293] on strong "Last Message:" at bounding box center [363, 295] width 84 height 13
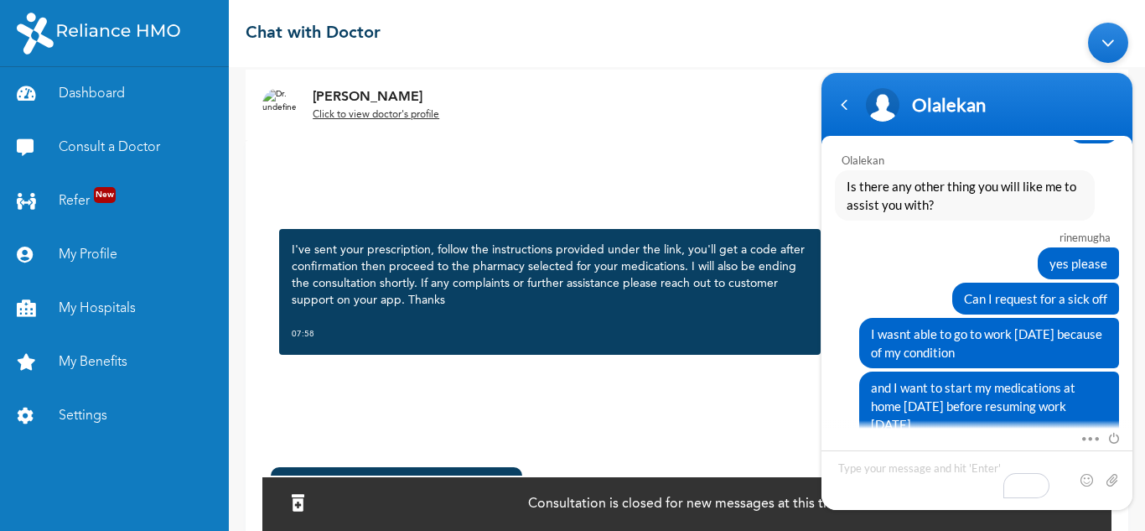
scroll to position [2695, 0]
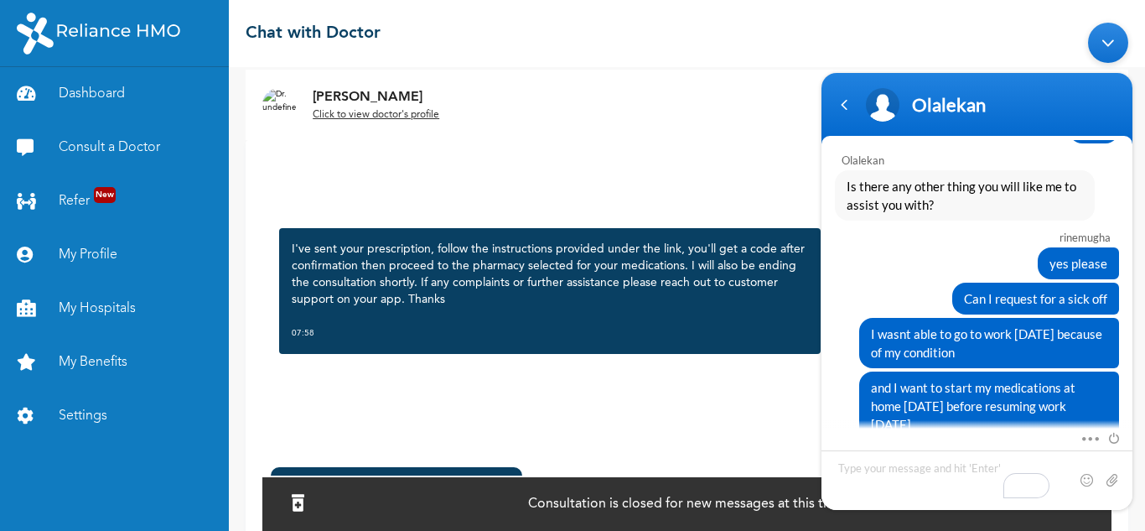
click at [1109, 41] on div "Minimize live chat window" at bounding box center [1108, 42] width 40 height 40
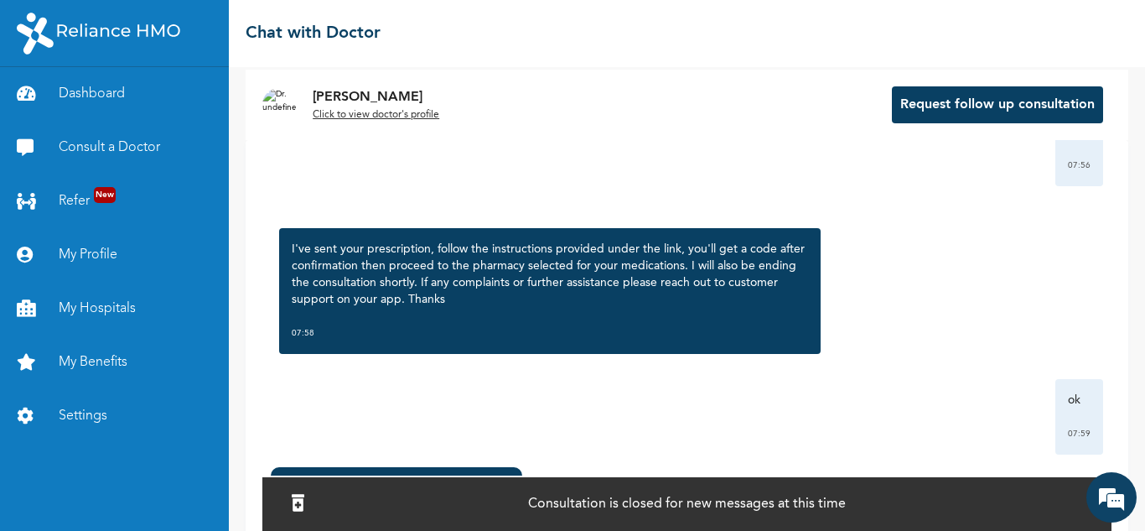
click at [497, 465] on div "Dr. Ojo created a prescription . 07:58 Click to view > Consultation is closed f…" at bounding box center [686, 540] width 849 height 164
click at [496, 469] on div "Dr. Ojo created a prescription . 07:58 Click to view >" at bounding box center [396, 513] width 251 height 92
click at [492, 472] on div "Dr. Ojo created a prescription . 07:58 Click to view >" at bounding box center [396, 513] width 251 height 92
click at [308, 499] on div at bounding box center [297, 504] width 29 height 36
click at [304, 494] on icon at bounding box center [298, 502] width 13 height 17
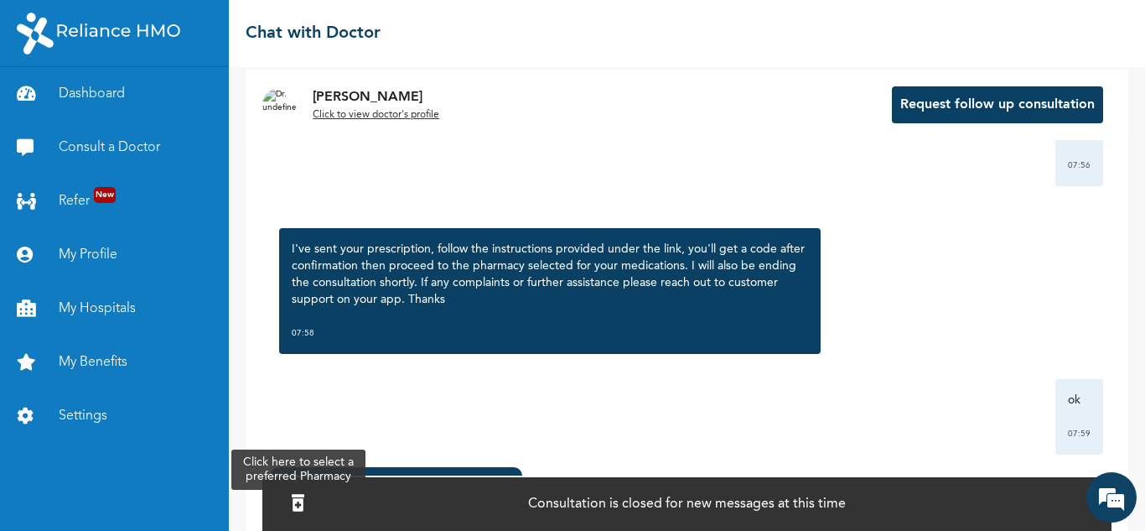
click at [304, 504] on icon at bounding box center [298, 502] width 13 height 17
click at [304, 501] on icon at bounding box center [298, 502] width 13 height 17
click at [304, 495] on icon at bounding box center [298, 502] width 13 height 17
click at [304, 494] on icon at bounding box center [298, 502] width 13 height 17
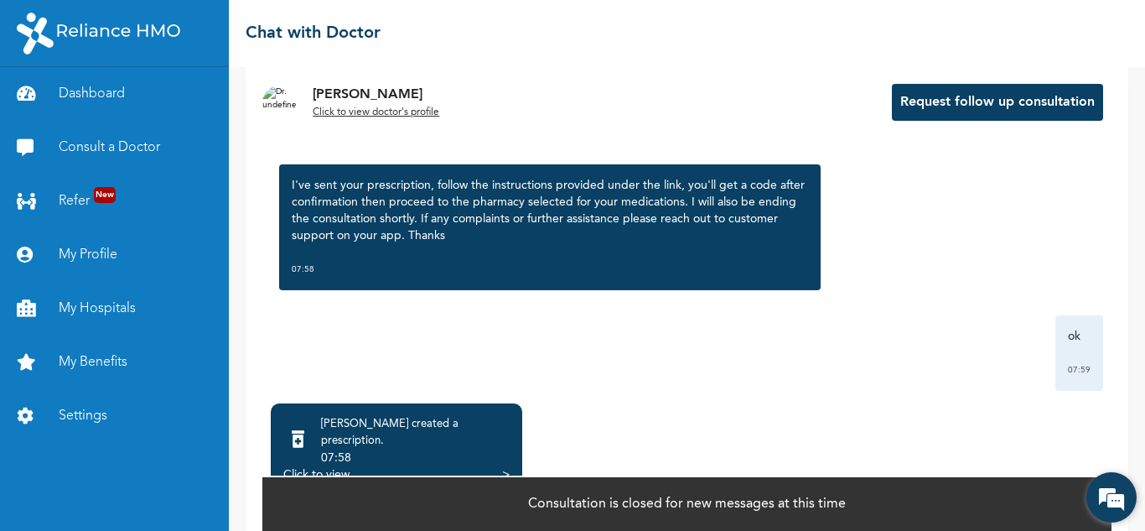
scroll to position [109, 0]
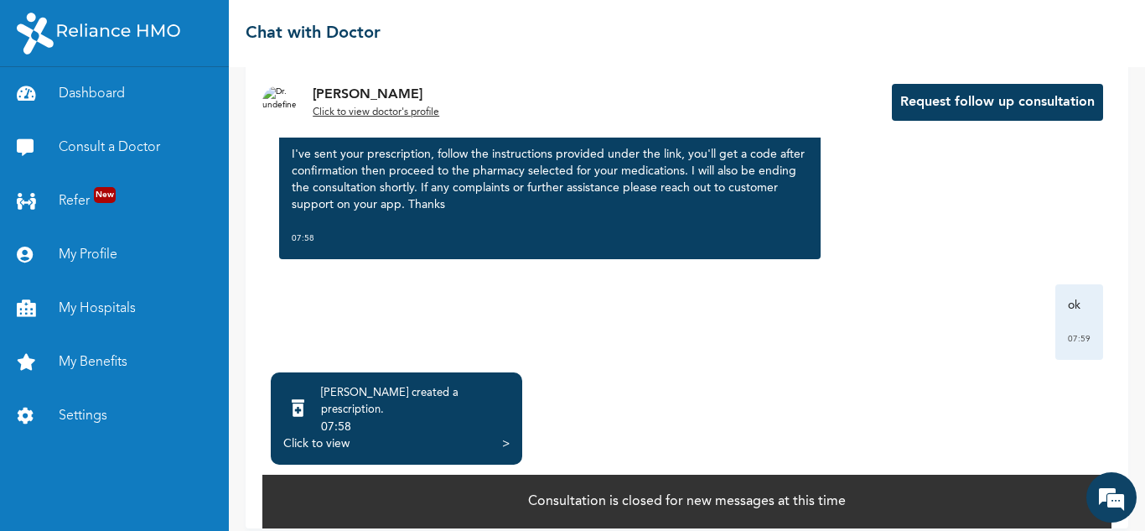
click at [320, 435] on div "Click to view" at bounding box center [316, 443] width 66 height 17
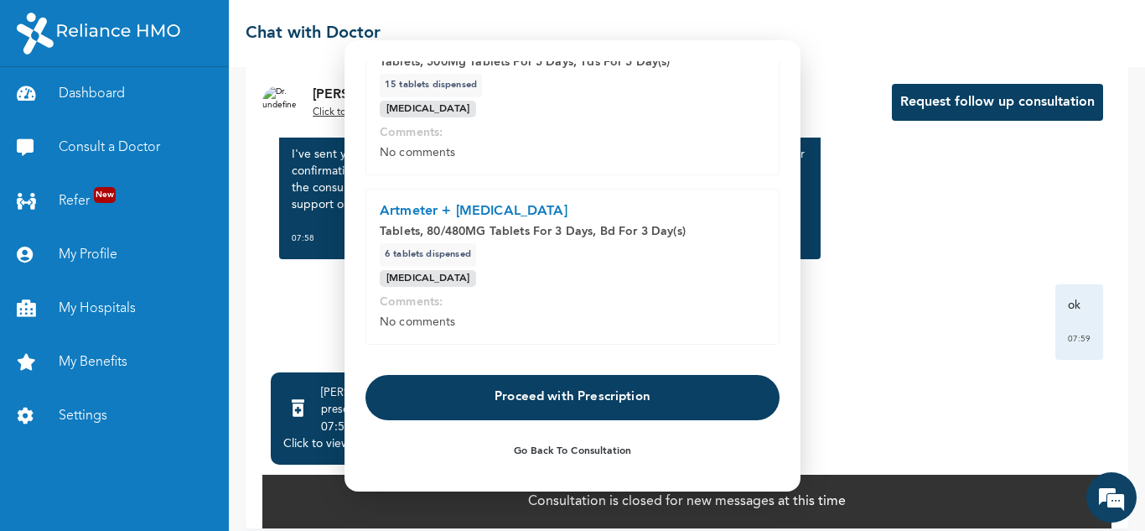
click at [505, 395] on button "Proceed with Prescription" at bounding box center [572, 397] width 414 height 45
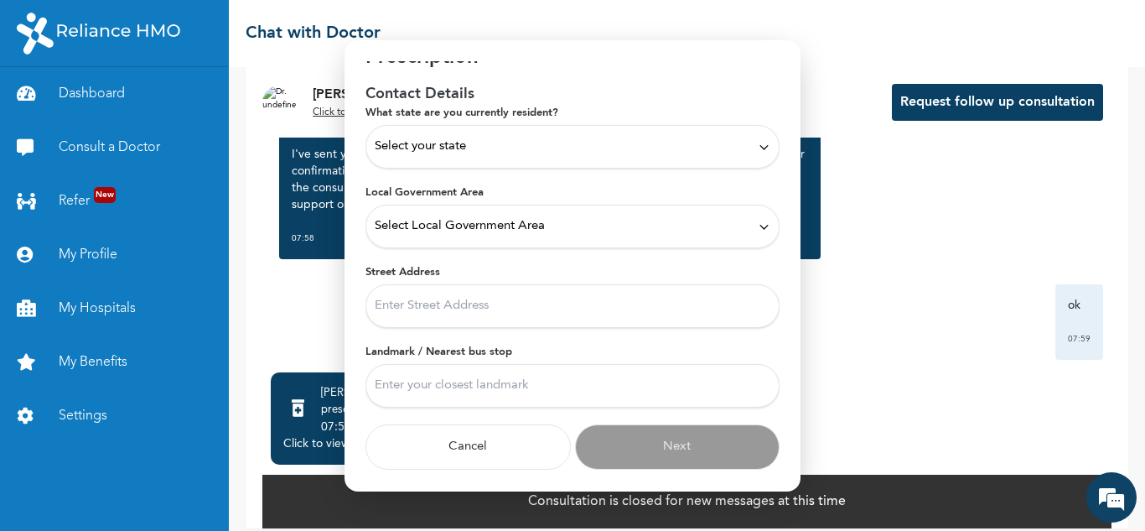
click at [438, 388] on input "Landmark / Nearest bus stop" at bounding box center [572, 386] width 414 height 44
type input "Rhemaville School"
click at [433, 293] on input "Street Address" at bounding box center [572, 306] width 414 height 44
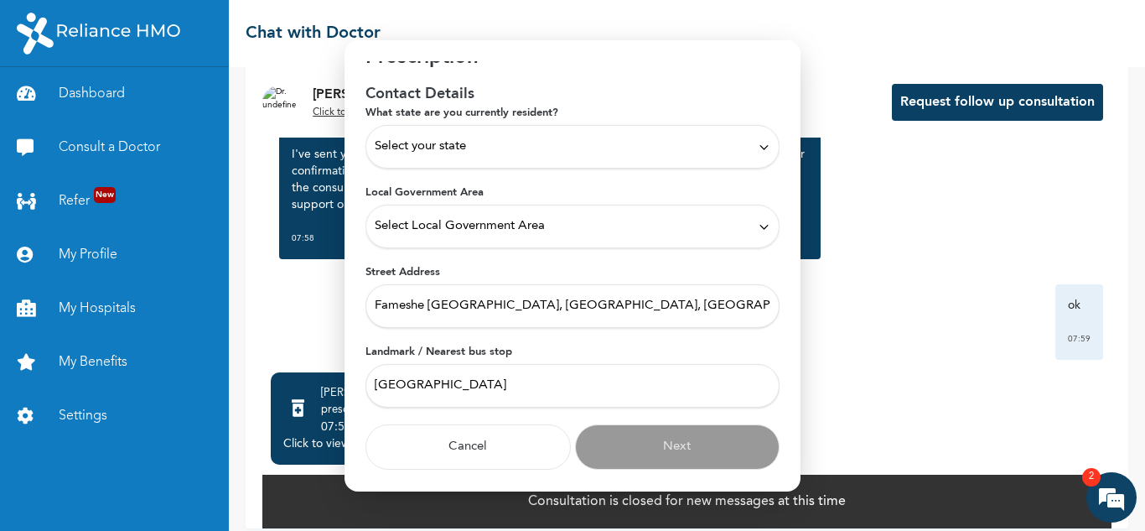
type input "Fameshe Kehinde Street, Ilasan, Lekki, Lagos"
click at [457, 235] on div "Select Local Government Area" at bounding box center [572, 227] width 414 height 44
click at [454, 231] on span "Select Local Government Area" at bounding box center [460, 226] width 170 height 18
drag, startPoint x: 461, startPoint y: 226, endPoint x: 478, endPoint y: 222, distance: 17.3
click at [462, 226] on span "Select Local Government Area" at bounding box center [460, 226] width 170 height 18
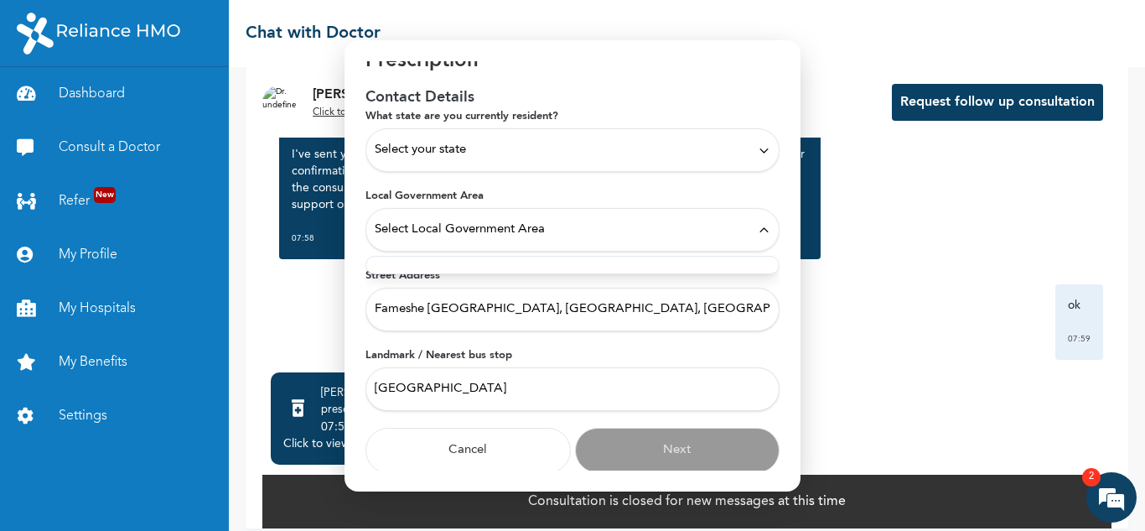
scroll to position [39, 0]
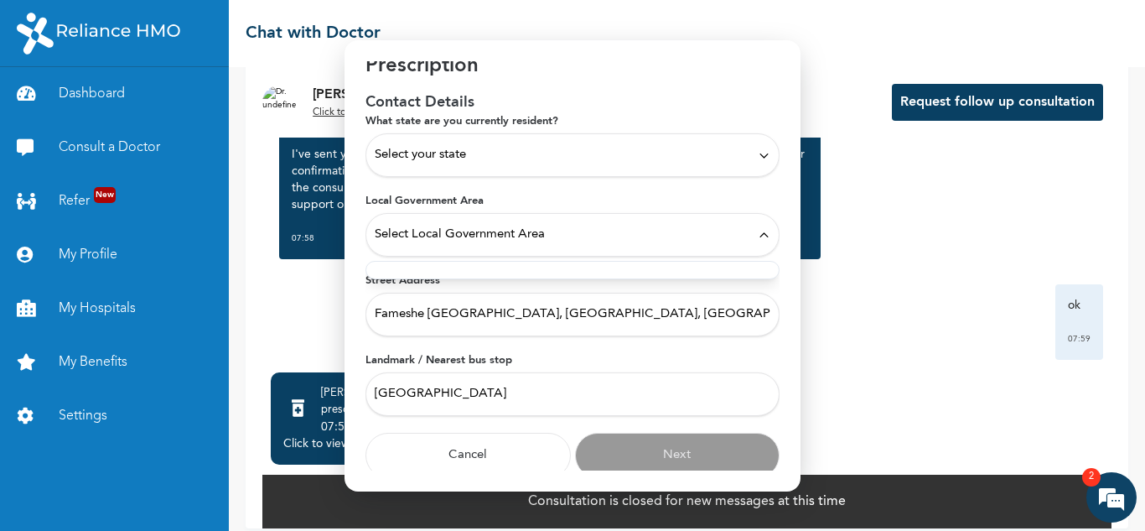
click at [448, 163] on span "Select your state" at bounding box center [420, 155] width 91 height 18
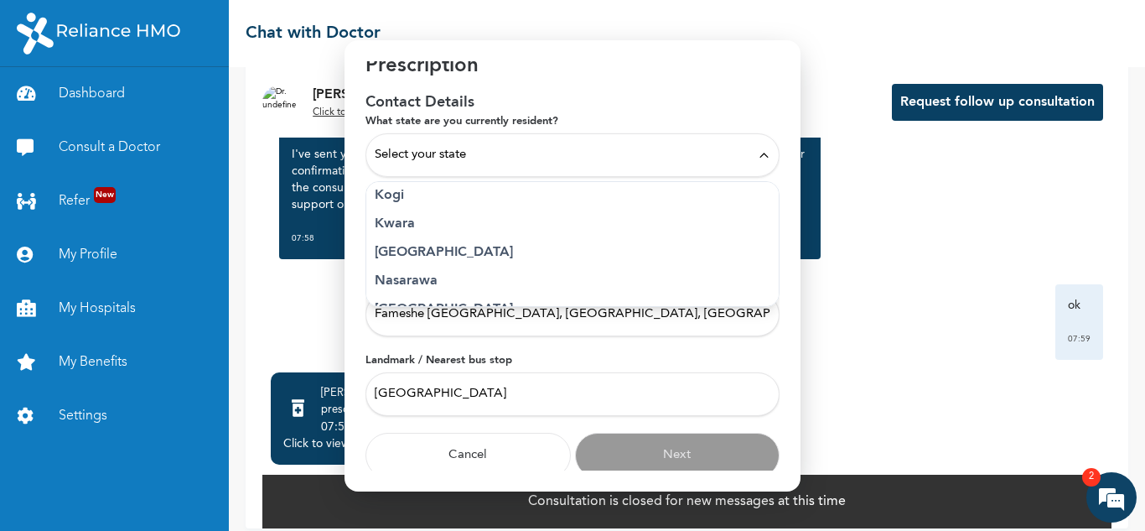
scroll to position [638, 0]
click at [412, 252] on p "Lagos" at bounding box center [573, 251] width 396 height 20
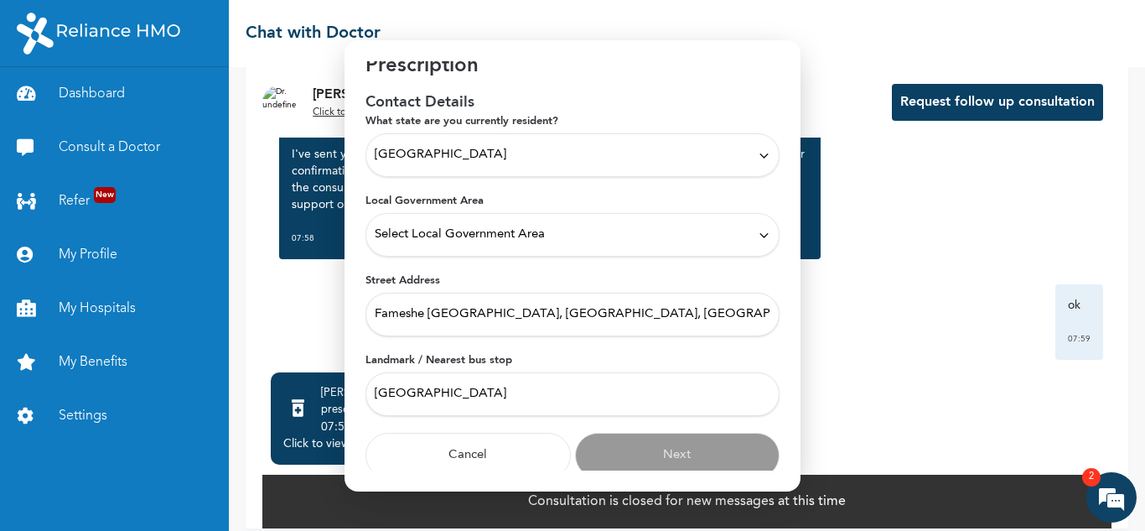
click at [477, 225] on span "Select Local Government Area" at bounding box center [460, 234] width 170 height 18
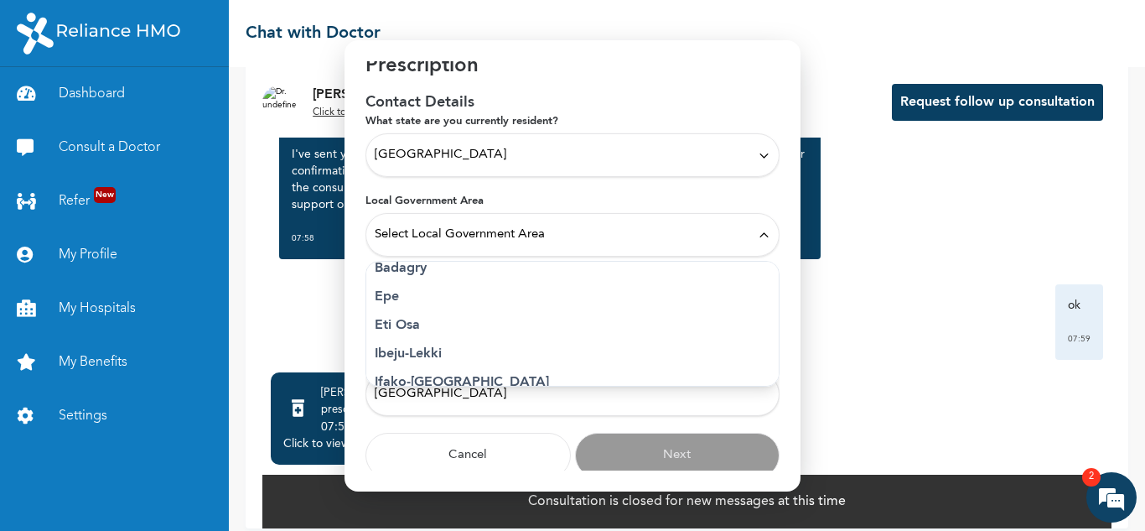
scroll to position [166, 0]
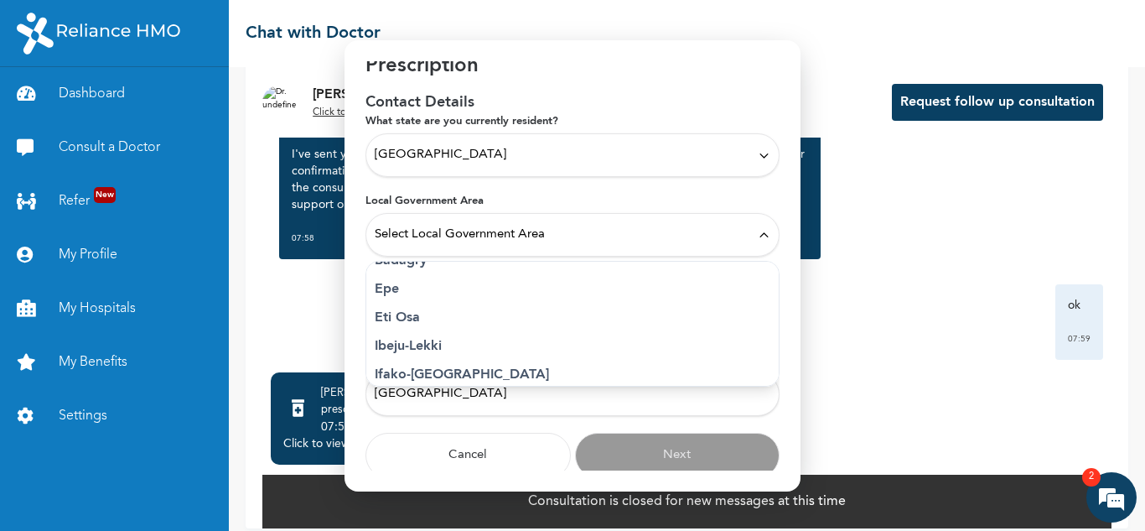
click at [406, 318] on p "Eti Osa" at bounding box center [573, 318] width 396 height 20
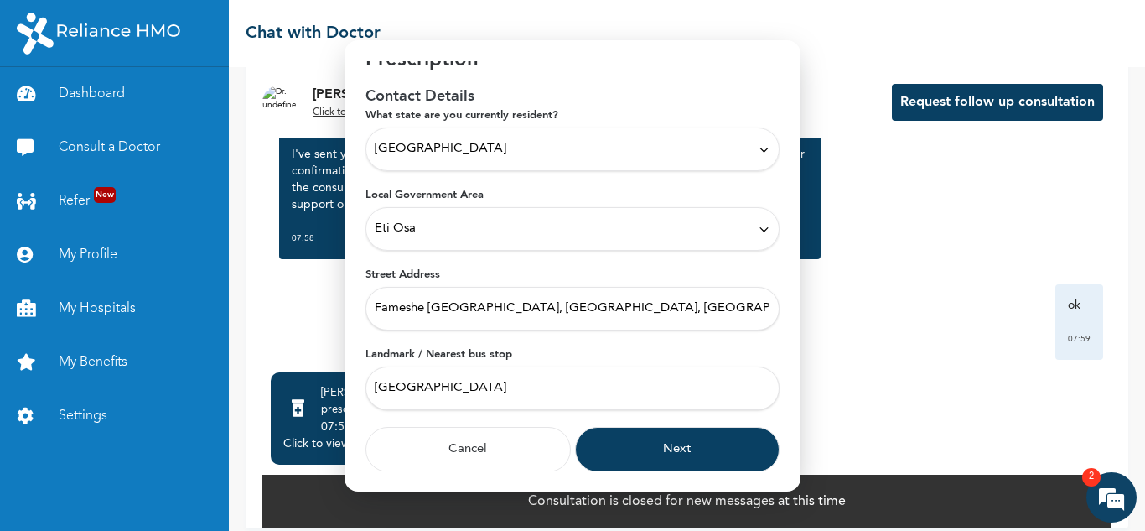
scroll to position [47, 0]
click at [673, 443] on button "Next" at bounding box center [677, 447] width 205 height 45
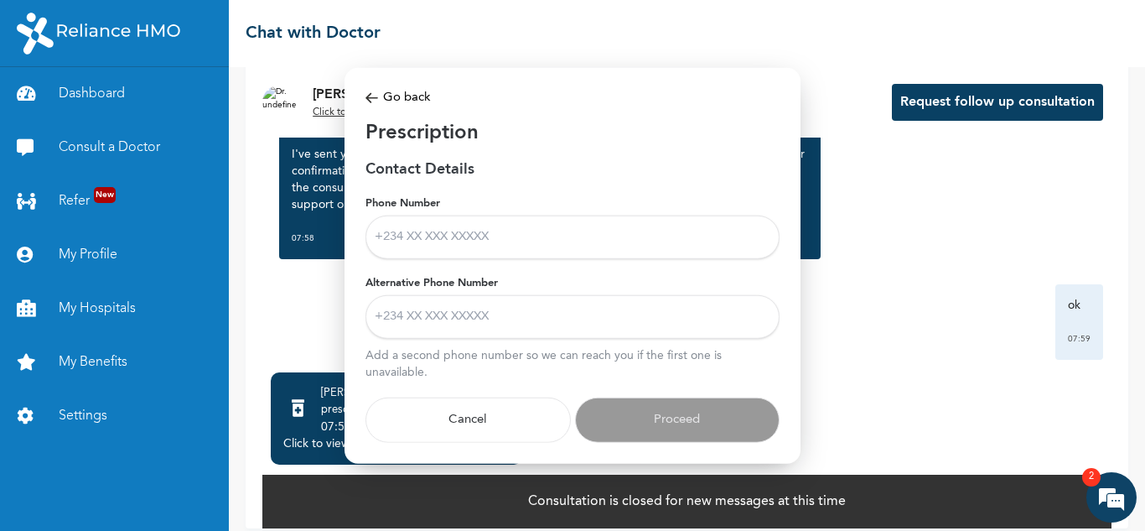
scroll to position [0, 0]
click at [407, 225] on input "Phone Number" at bounding box center [572, 237] width 414 height 44
type input "08106227873"
click at [515, 301] on input "Alternative Phone Number" at bounding box center [572, 317] width 414 height 44
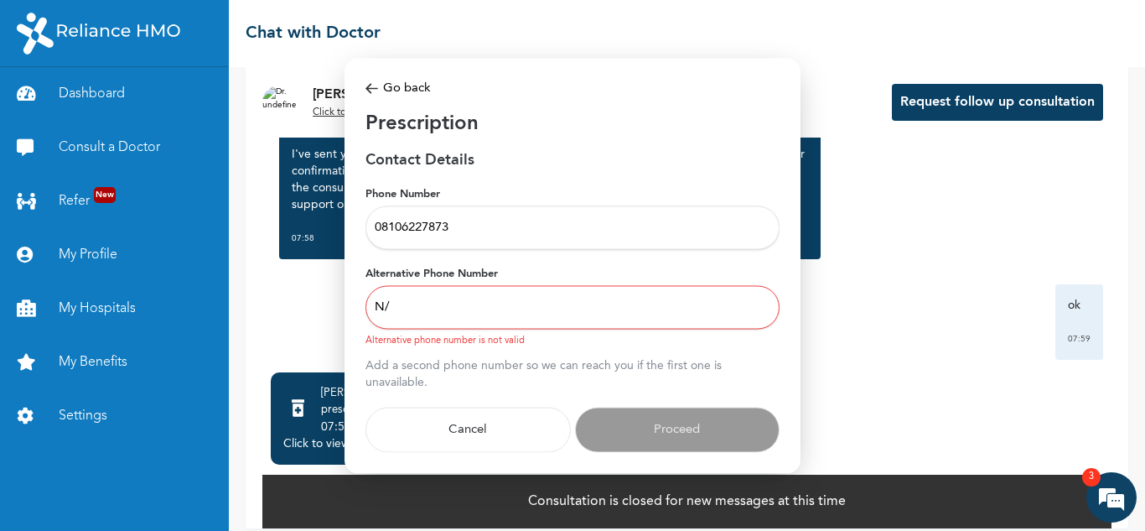
type input "N"
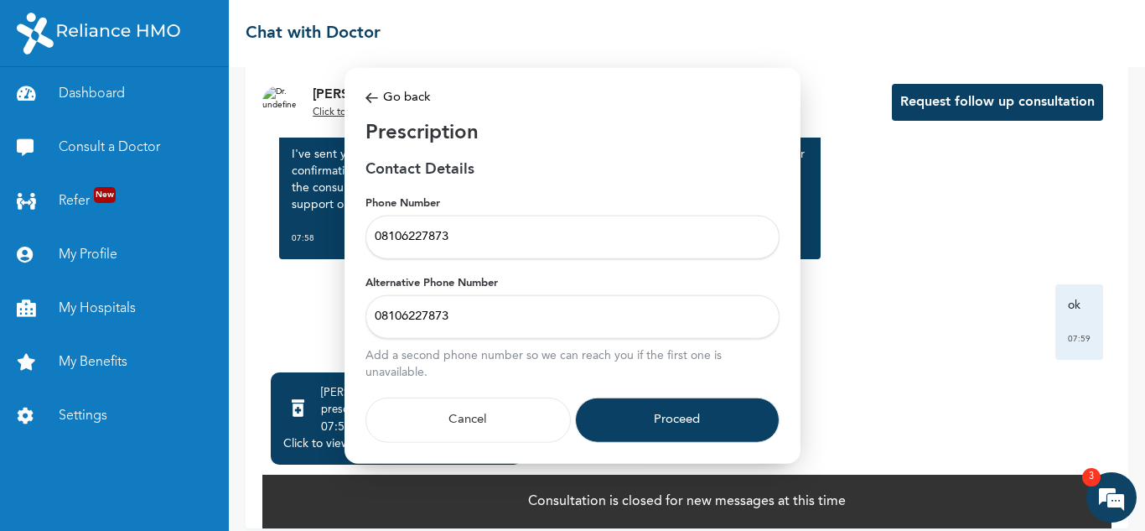
type input "08106227873"
click at [680, 426] on button "Proceed" at bounding box center [677, 419] width 205 height 45
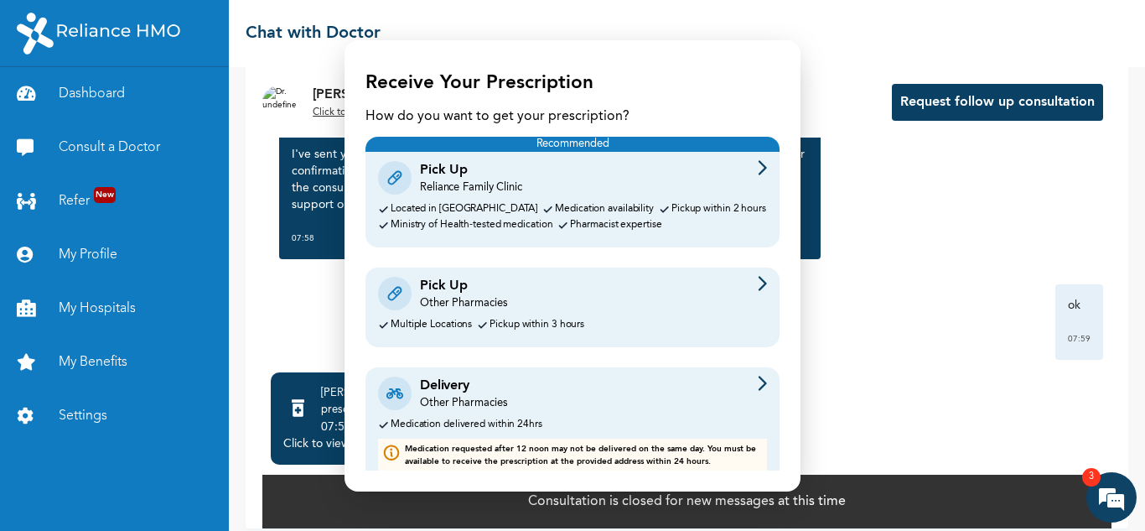
scroll to position [35, 0]
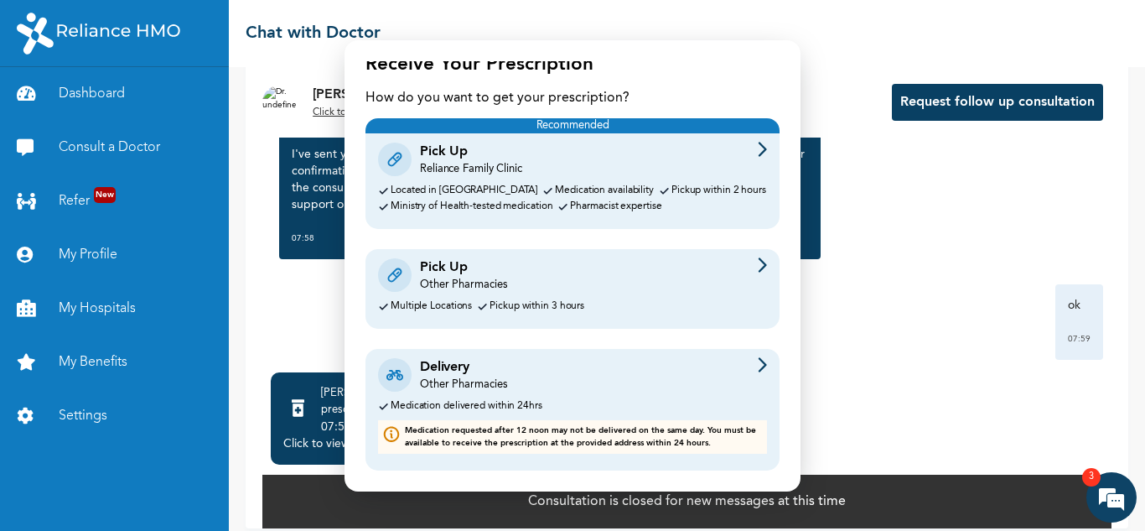
click at [475, 394] on div "Delivery Other Pharmacies Medication delivered within 24hrs Medication requeste…" at bounding box center [572, 410] width 414 height 122
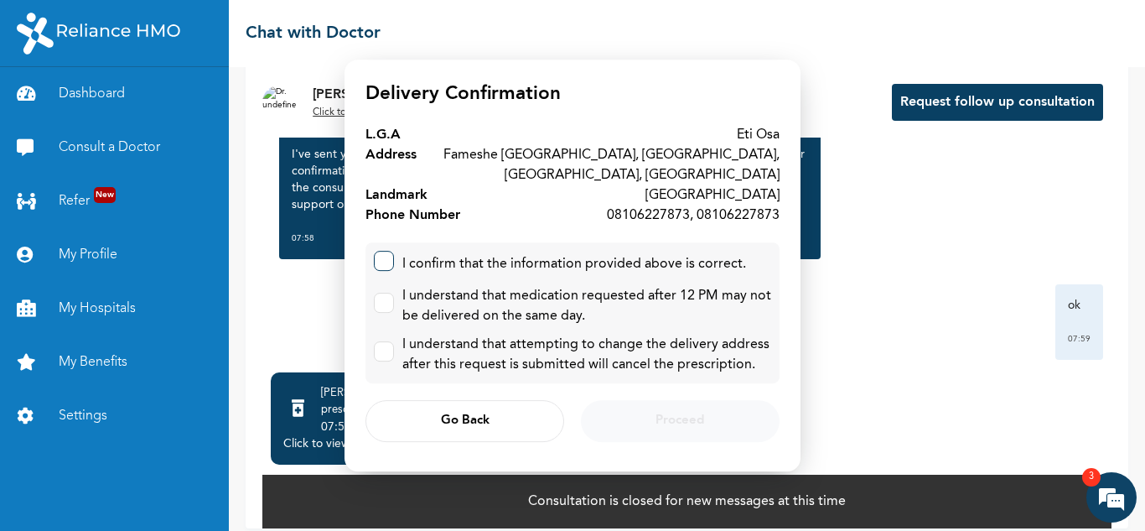
click at [385, 254] on label at bounding box center [384, 261] width 20 height 20
click at [385, 254] on input "checkbox" at bounding box center [380, 256] width 11 height 11
checkbox input "true"
drag, startPoint x: 381, startPoint y: 293, endPoint x: 389, endPoint y: 328, distance: 35.4
click at [382, 296] on label at bounding box center [384, 303] width 20 height 20
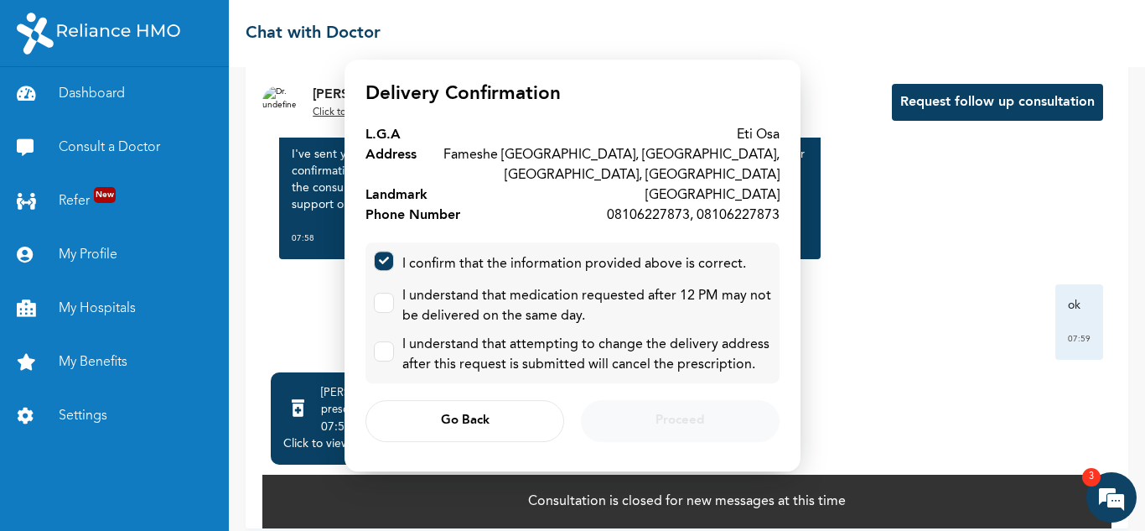
click at [382, 296] on input "checkbox" at bounding box center [380, 298] width 11 height 11
checkbox input "true"
drag, startPoint x: 391, startPoint y: 348, endPoint x: 496, endPoint y: 315, distance: 110.5
click at [393, 345] on label at bounding box center [384, 351] width 20 height 20
click at [386, 345] on input "checkbox" at bounding box center [380, 347] width 11 height 11
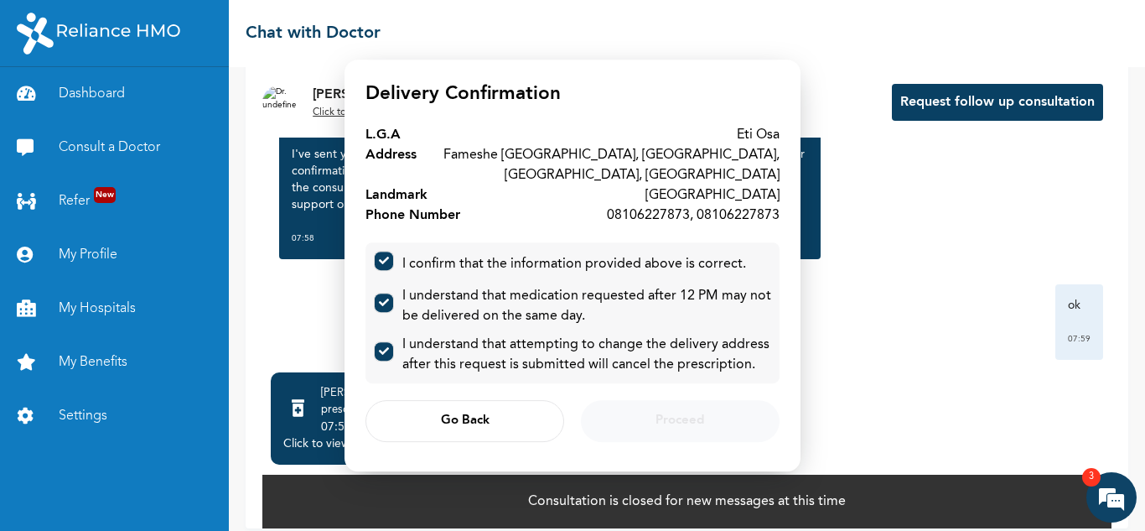
checkbox input "true"
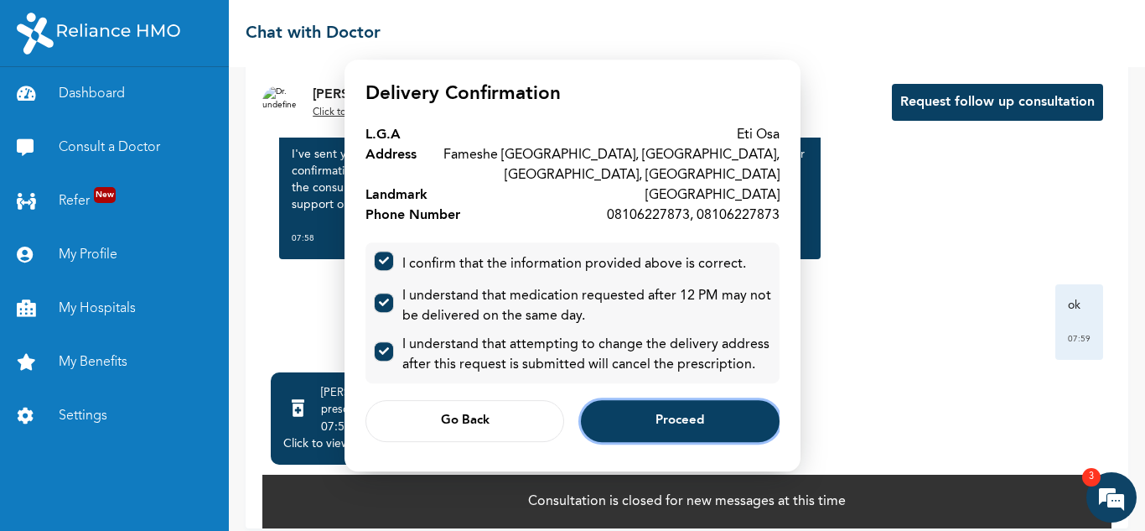
scroll to position [2338, 0]
click at [686, 417] on button "Proceed" at bounding box center [680, 421] width 199 height 42
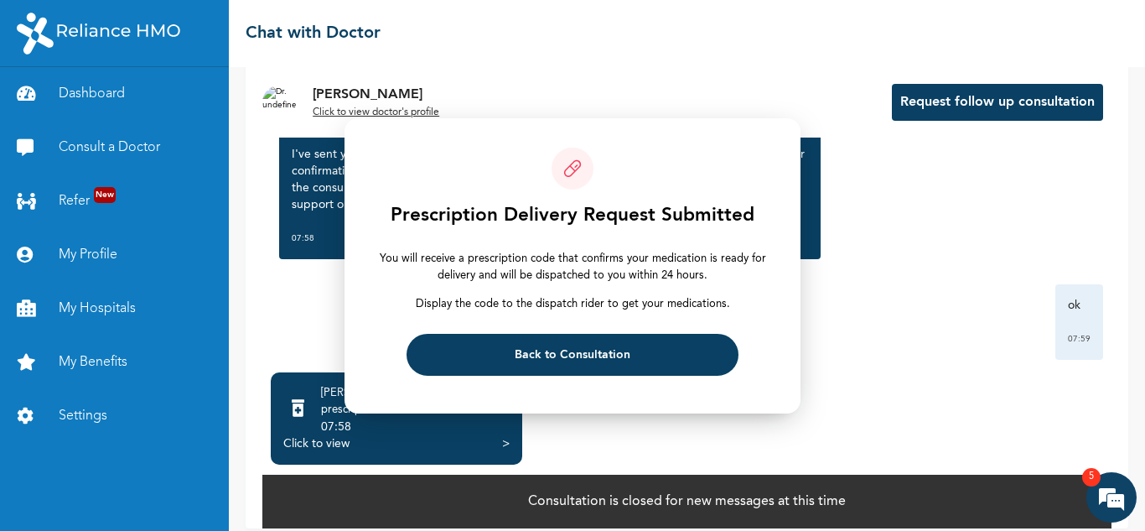
scroll to position [2373, 0]
click at [619, 355] on span "Back to Consultation" at bounding box center [573, 354] width 116 height 11
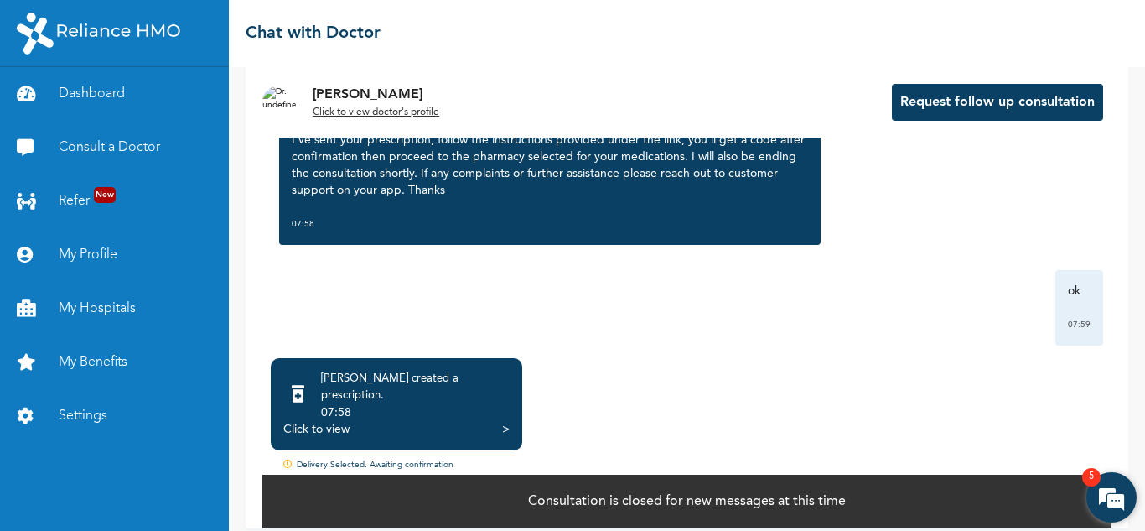
scroll to position [2402, 0]
click at [1117, 500] on em at bounding box center [1111, 496] width 45 height 45
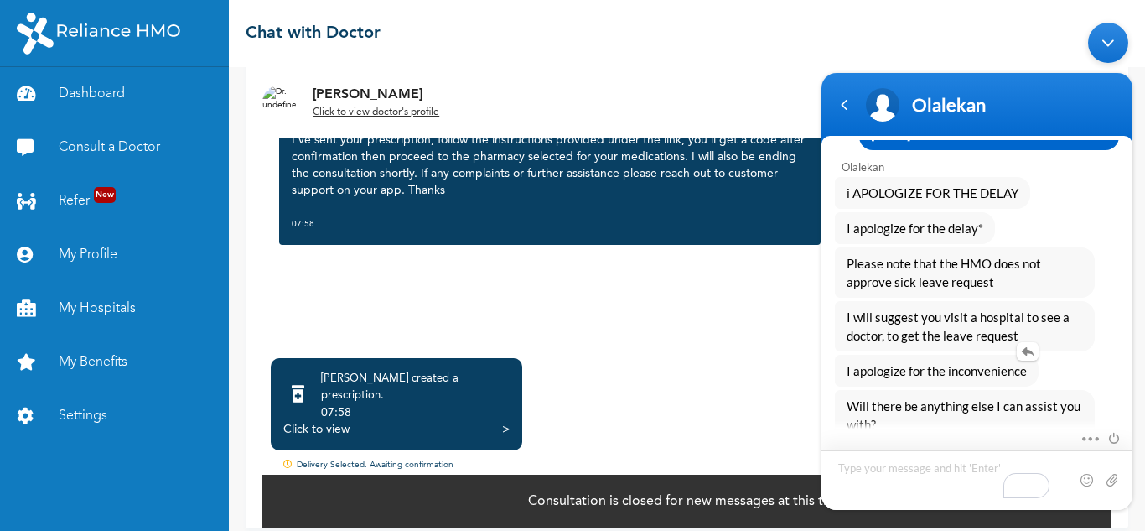
scroll to position [2426, 0]
type textarea "no no, thats fine"
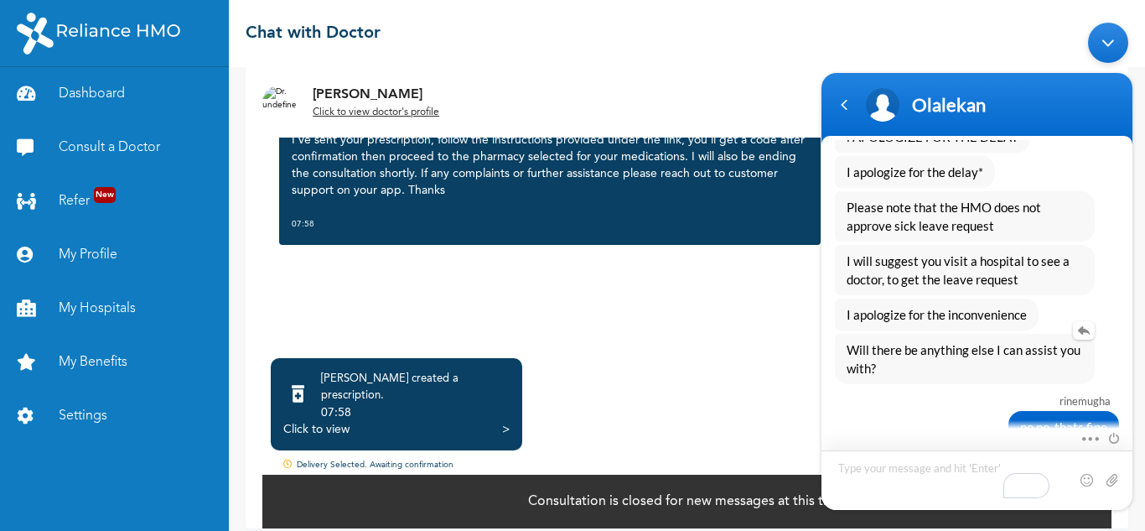
scroll to position [2485, 0]
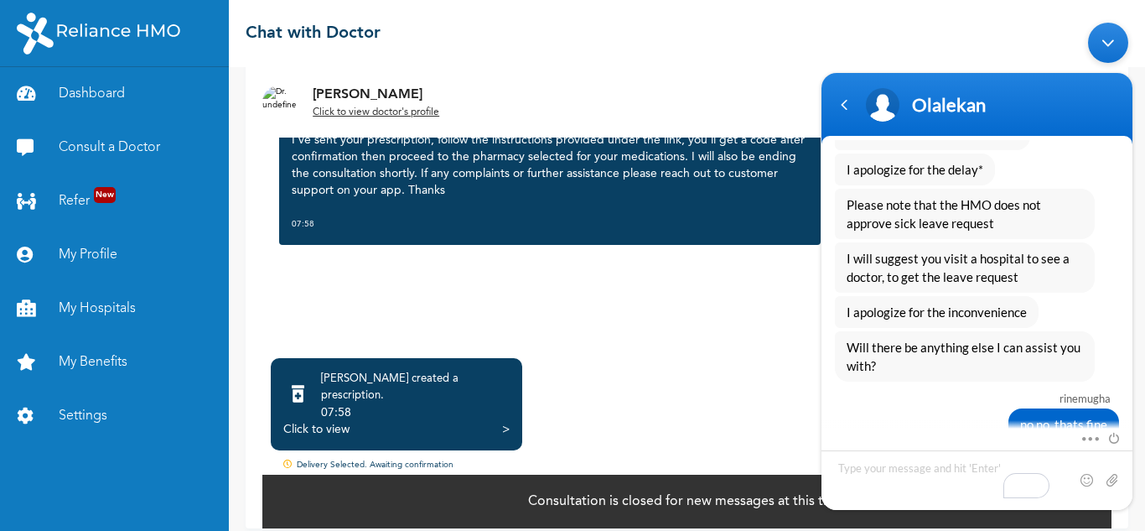
click at [1117, 38] on div "Minimize live chat window" at bounding box center [1108, 42] width 40 height 40
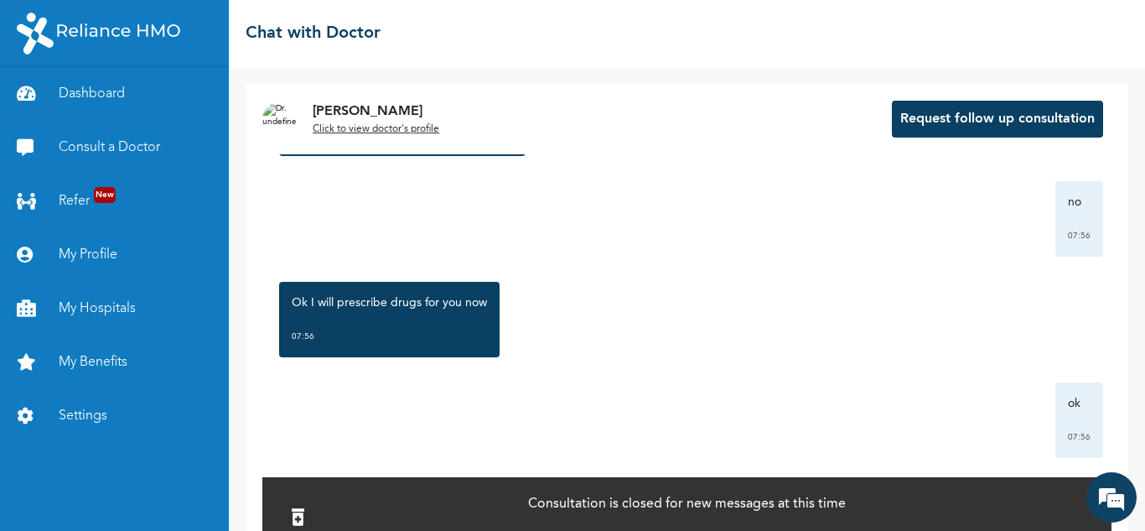
scroll to position [2695, 0]
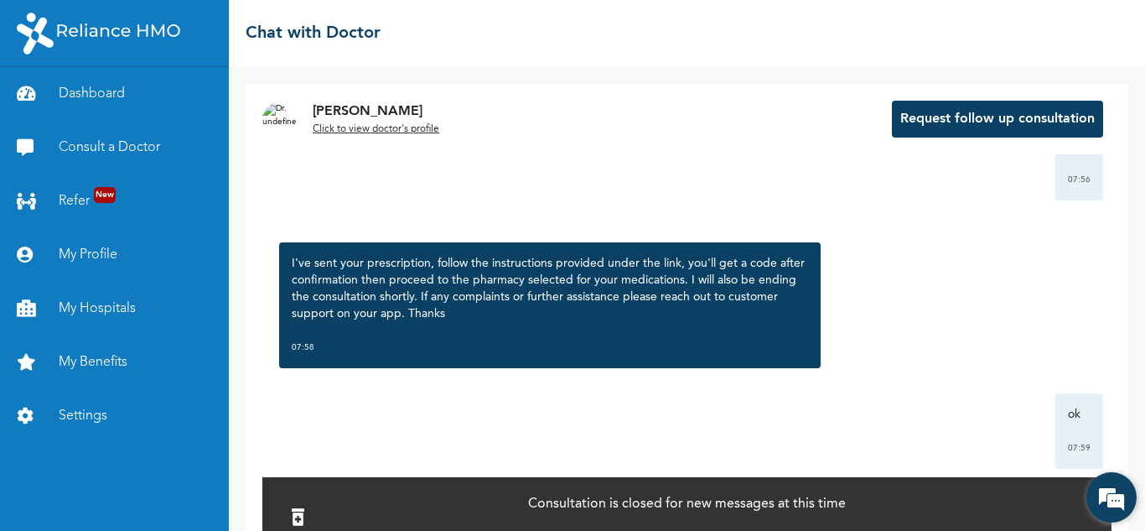
click at [1118, 493] on em at bounding box center [1111, 496] width 45 height 45
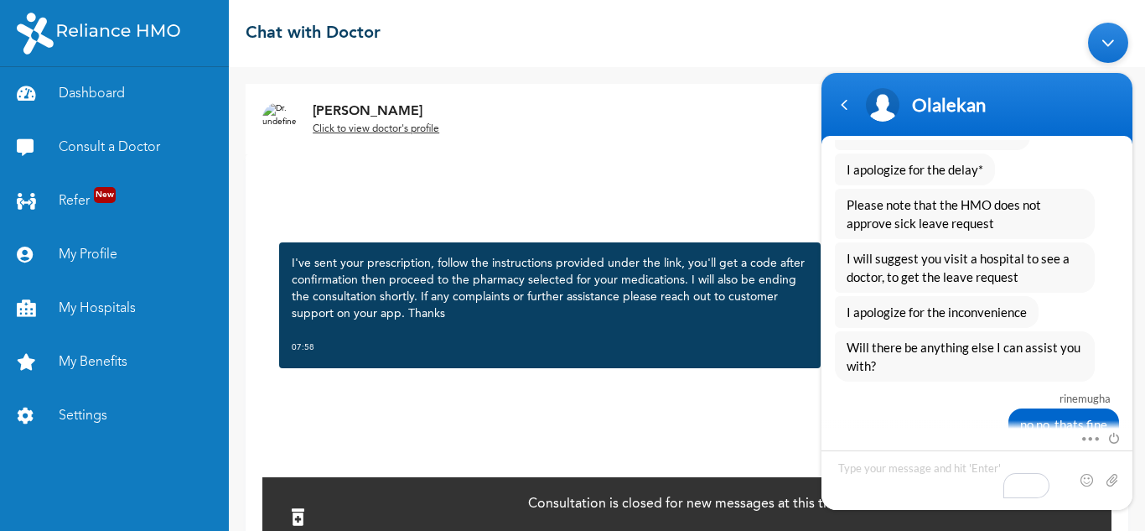
click at [660, 393] on div "ok 07:59" at bounding box center [687, 430] width 832 height 75
click at [659, 393] on div "ok 07:59" at bounding box center [687, 430] width 832 height 75
click at [924, 470] on textarea "Type your message and hit 'Enter'" at bounding box center [976, 479] width 311 height 60
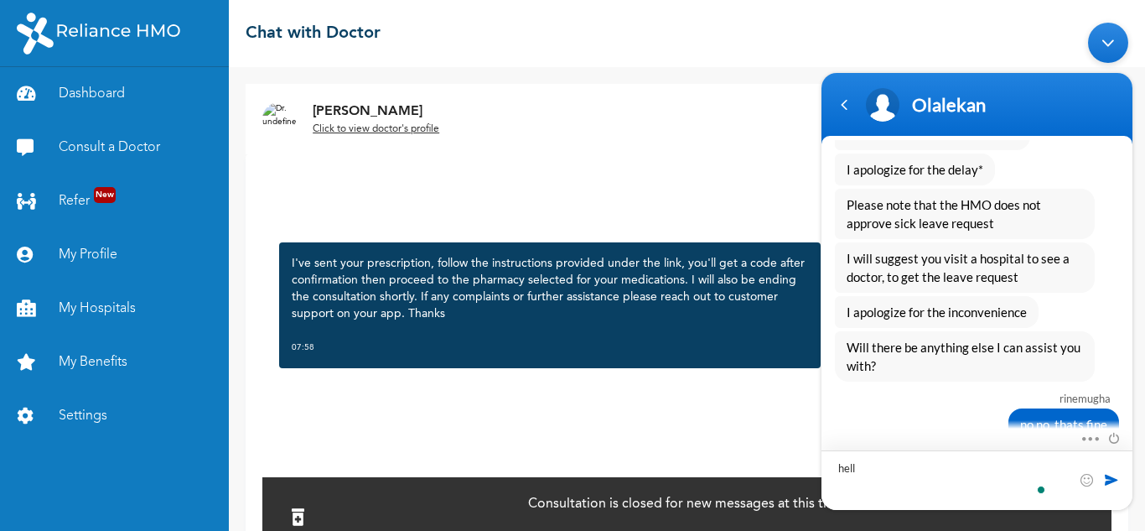
type textarea "hello"
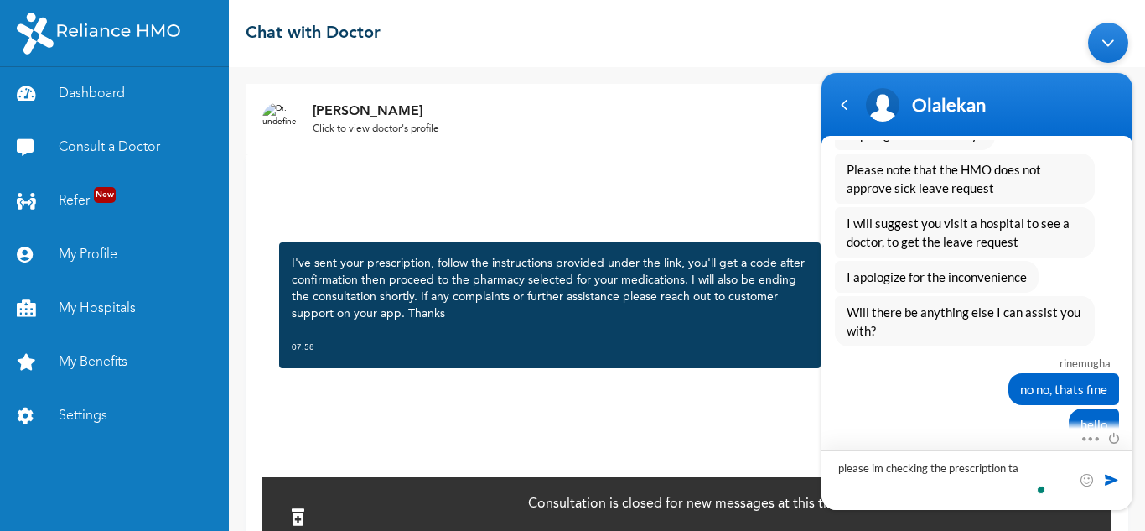
type textarea "please im checking the prescription tab"
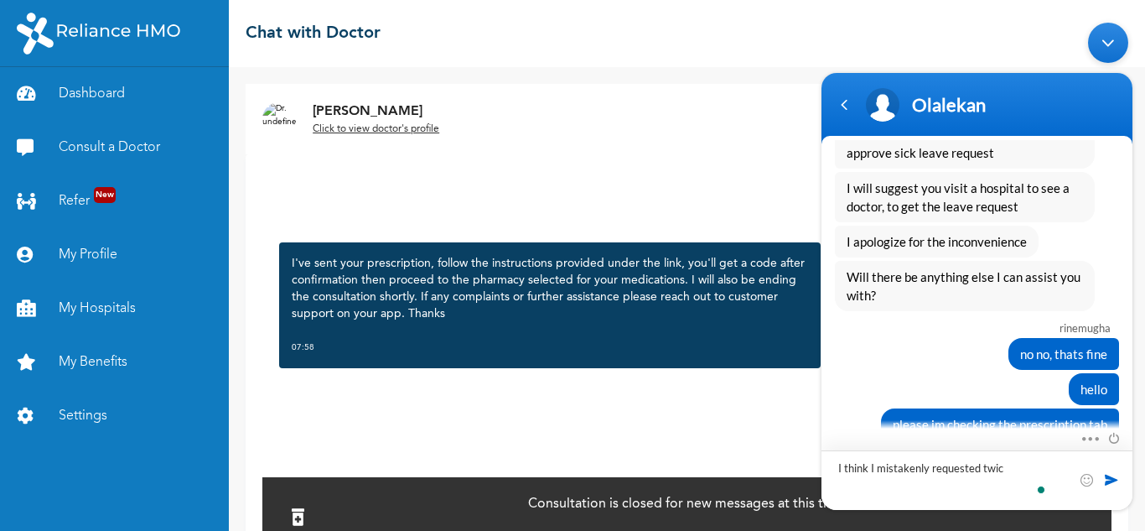
type textarea "I think I mistakenly requested twice"
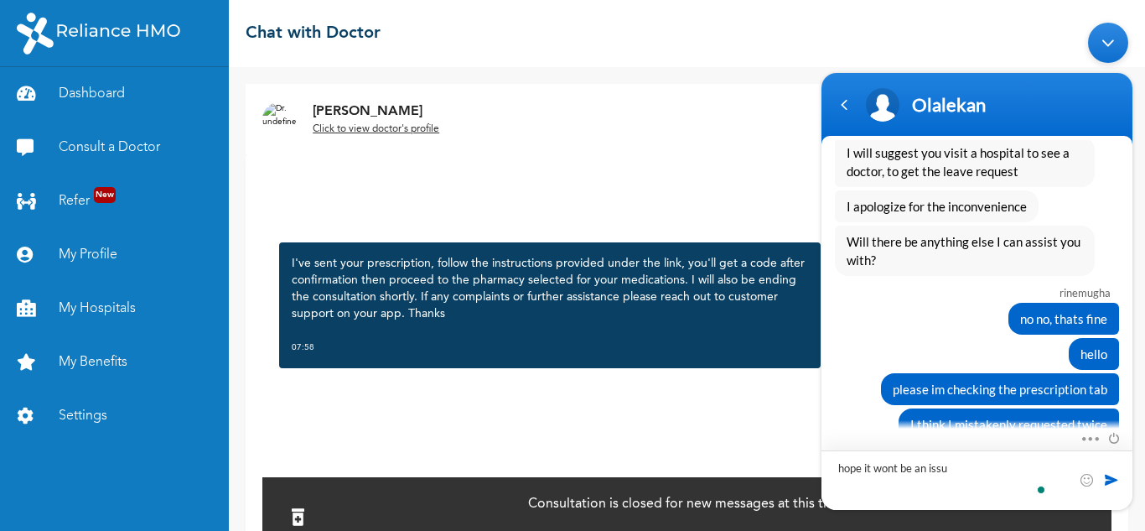
type textarea "hope it wont be an issue"
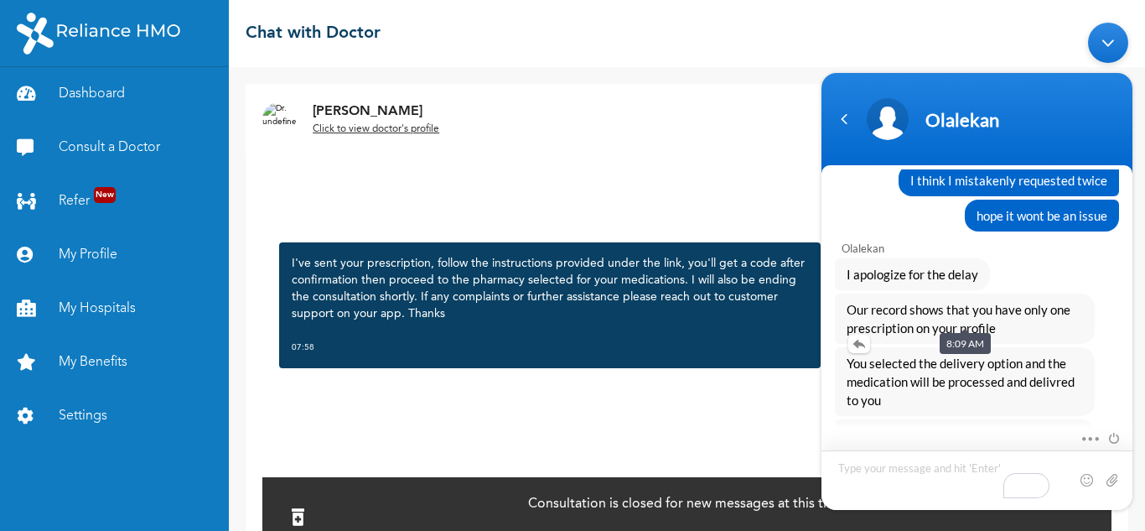
scroll to position [2864, 0]
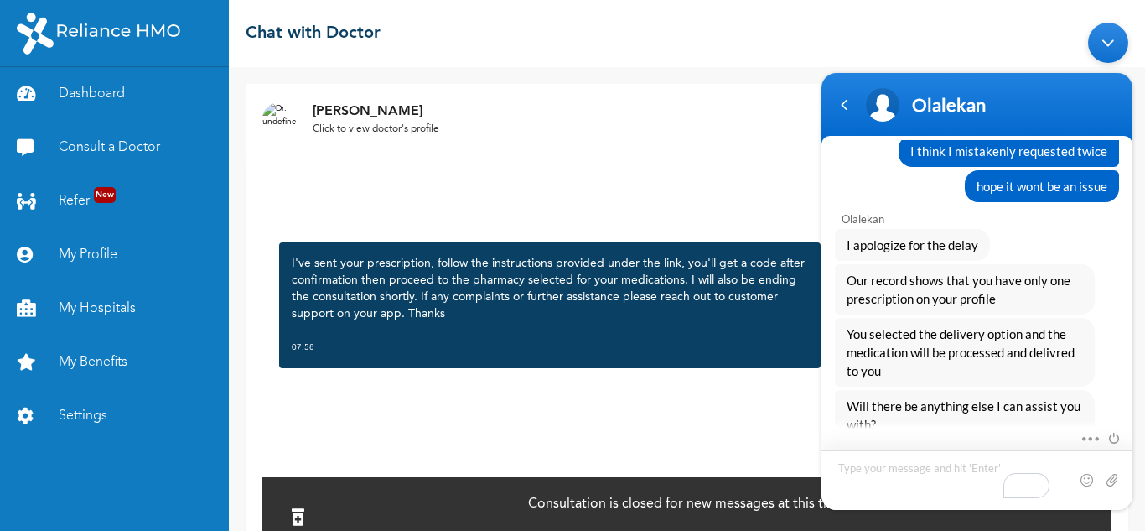
click at [914, 466] on textarea "Type your message and hit 'Enter'" at bounding box center [976, 479] width 311 height 60
type textarea "nothing"
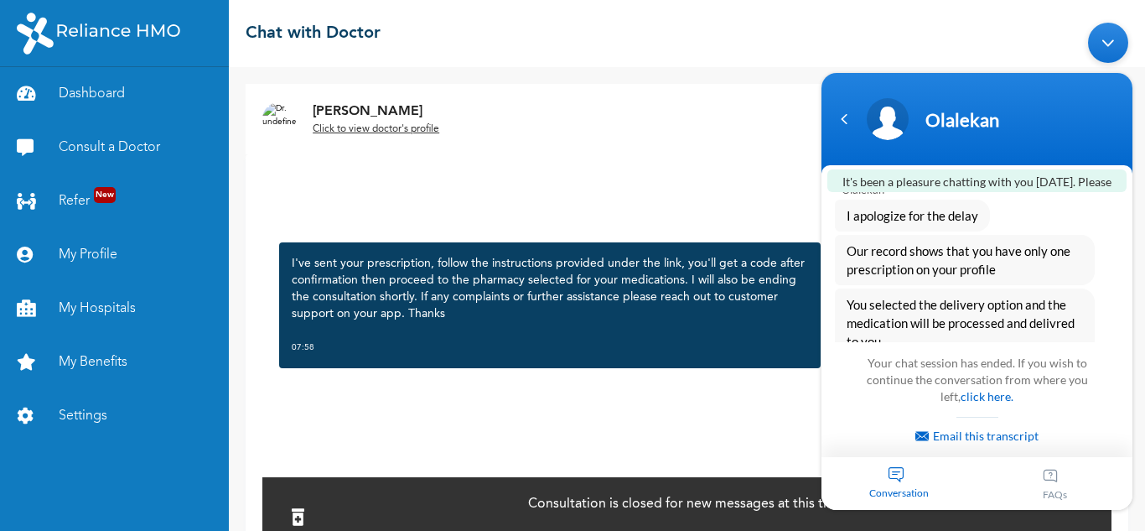
scroll to position [3501, 0]
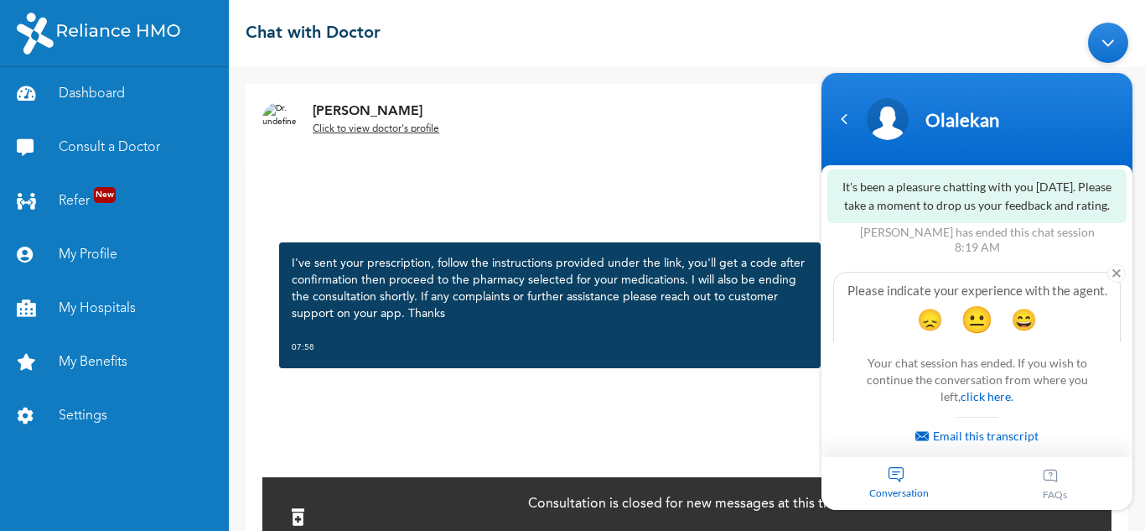
click at [966, 302] on span "😐" at bounding box center [977, 318] width 33 height 33
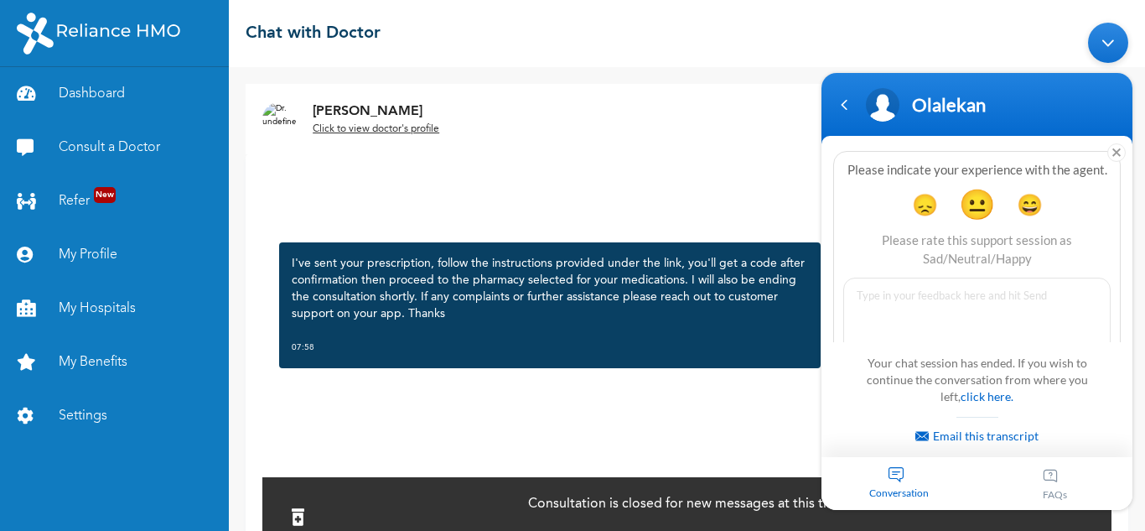
scroll to position [3605, 0]
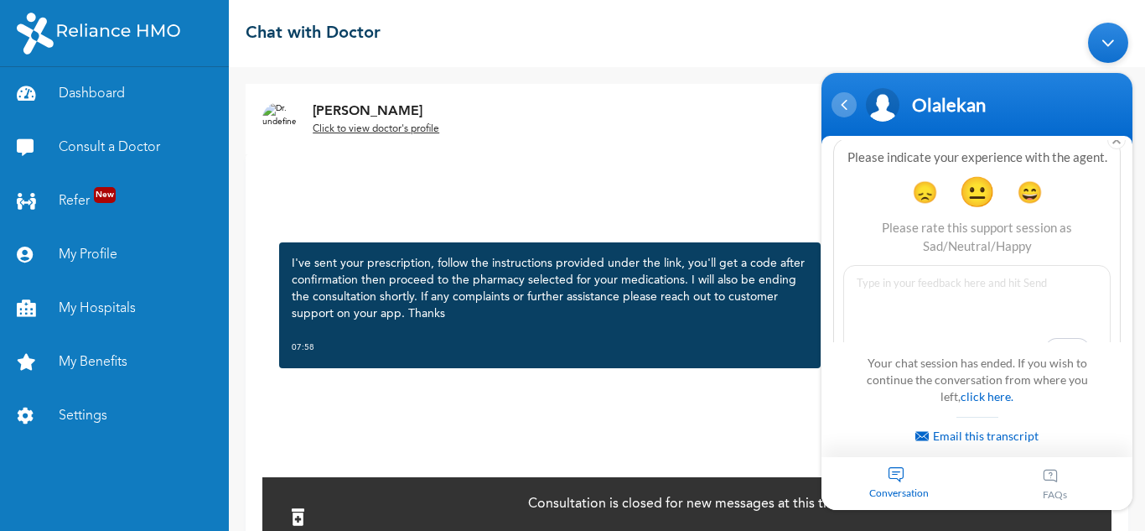
click at [847, 103] on div "Navigation go back" at bounding box center [843, 103] width 25 height 25
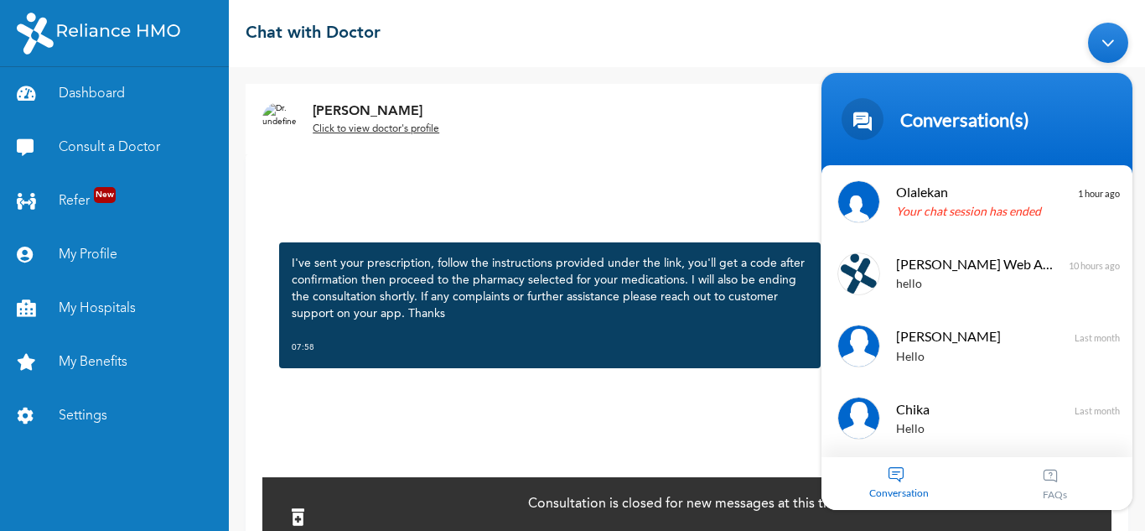
click at [1117, 39] on div "Minimize live chat window" at bounding box center [1108, 42] width 40 height 40
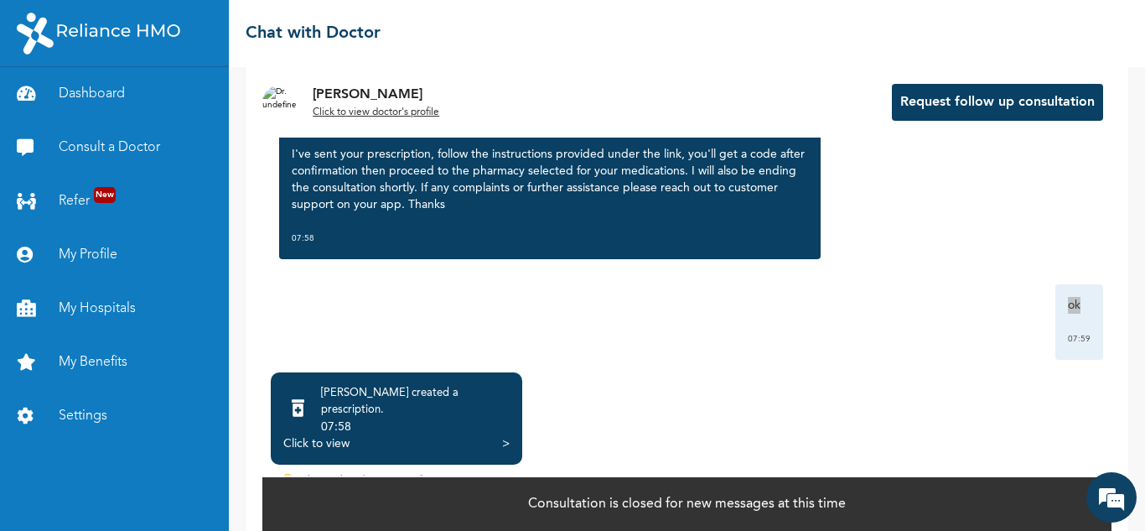
scroll to position [123, 0]
